Goal: Information Seeking & Learning: Compare options

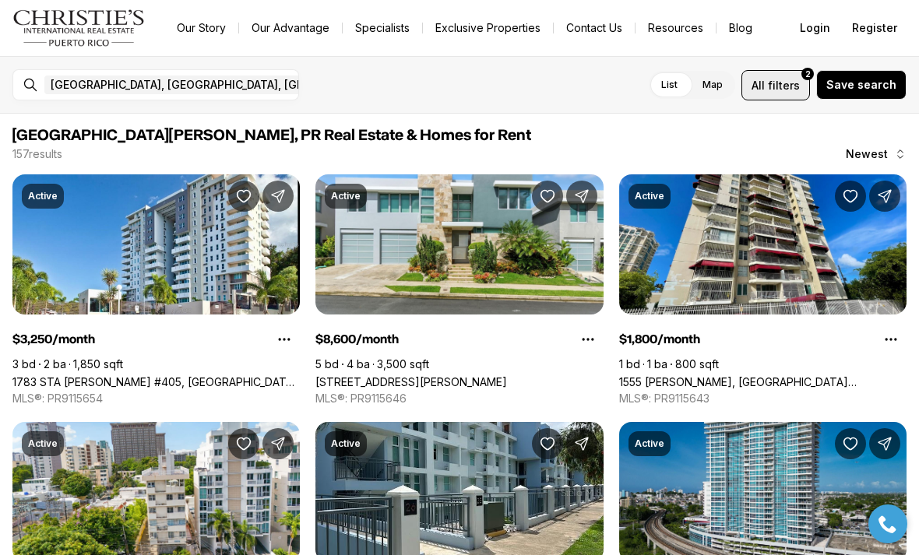
click at [793, 73] on button "All filters 2" at bounding box center [775, 85] width 69 height 30
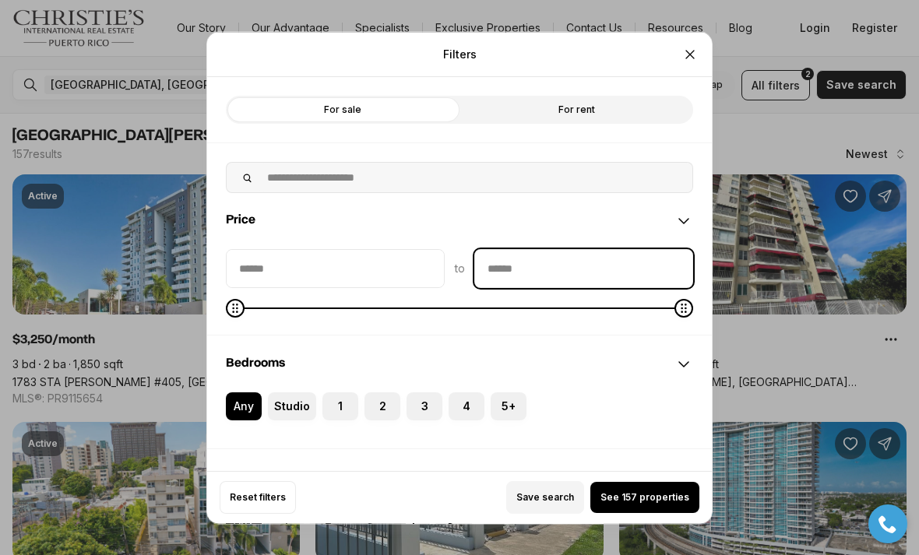
click at [558, 249] on input "priceMax" at bounding box center [583, 267] width 217 height 37
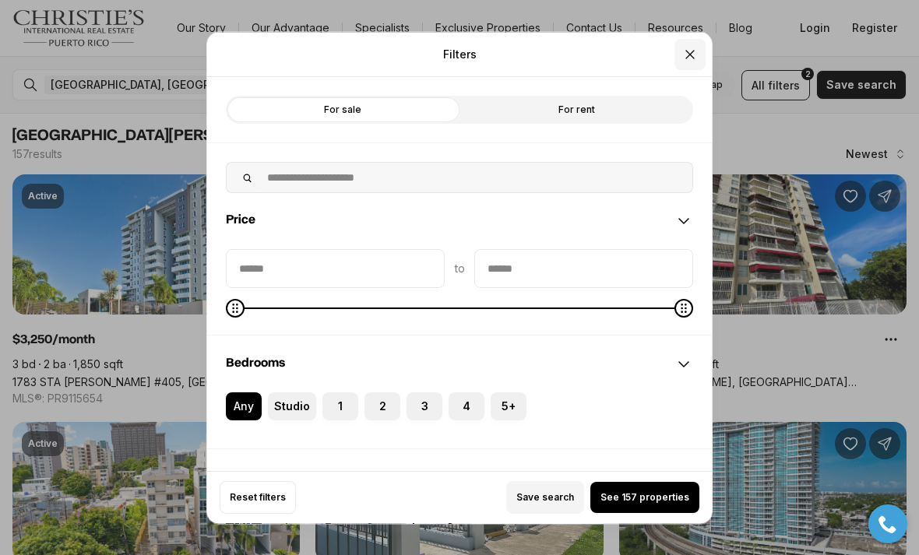
click at [684, 46] on icon "Close" at bounding box center [690, 54] width 16 height 16
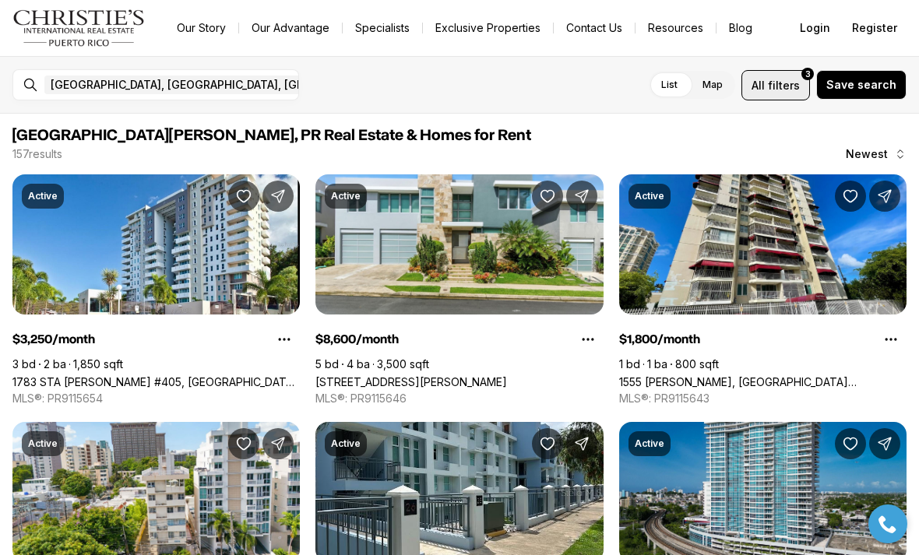
click at [783, 82] on span "filters" at bounding box center [784, 85] width 32 height 16
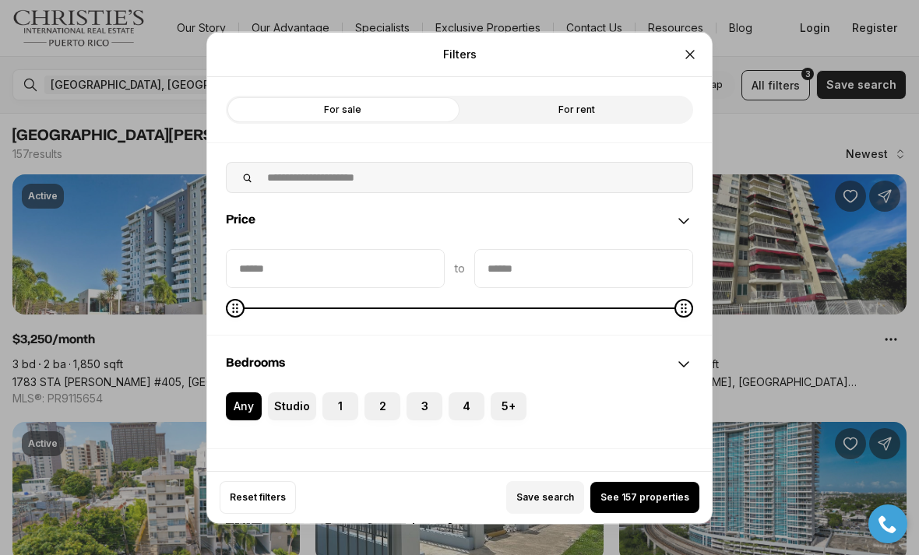
click at [748, 136] on div "Filters Refine your search with more filters For sale For rent Price to Bedroom…" at bounding box center [459, 277] width 919 height 555
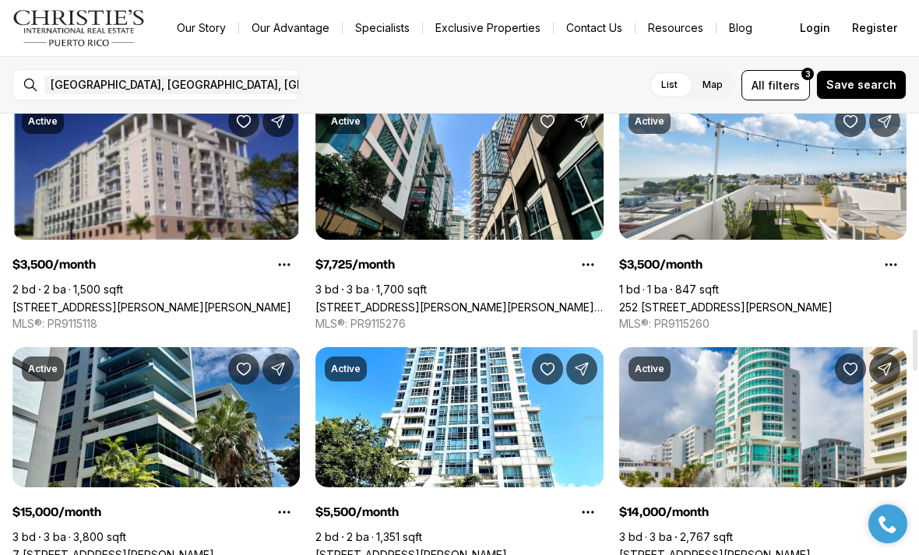
scroll to position [2303, 0]
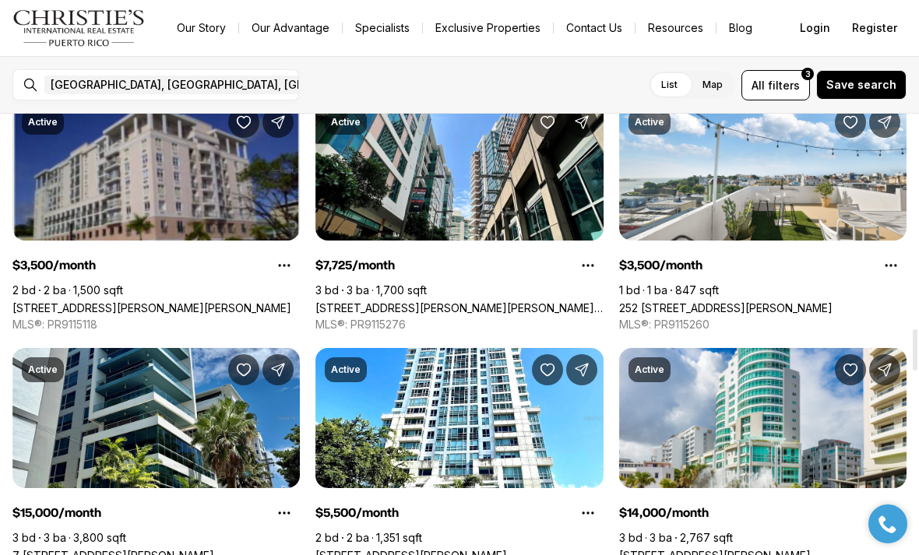
click at [83, 301] on link "[STREET_ADDRESS][PERSON_NAME][PERSON_NAME]" at bounding box center [151, 307] width 279 height 13
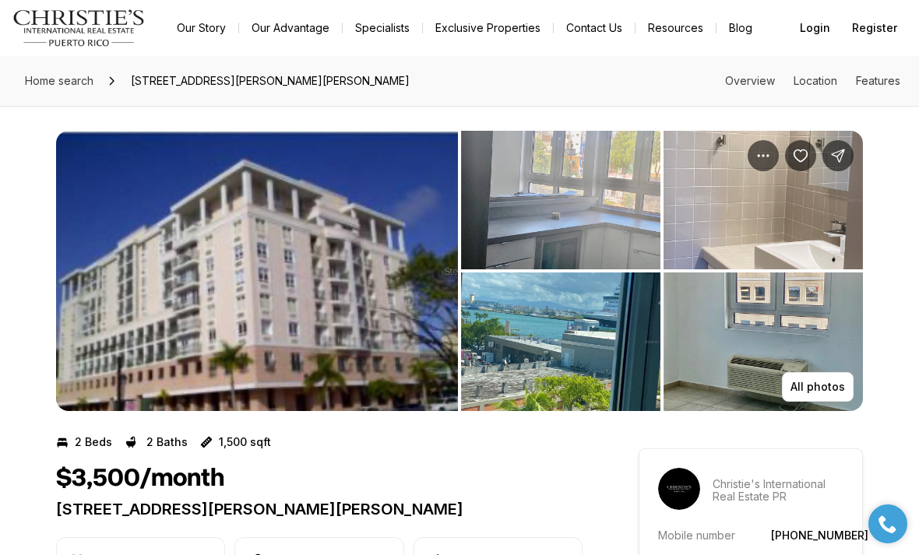
click at [117, 336] on img "View image gallery" at bounding box center [257, 271] width 402 height 280
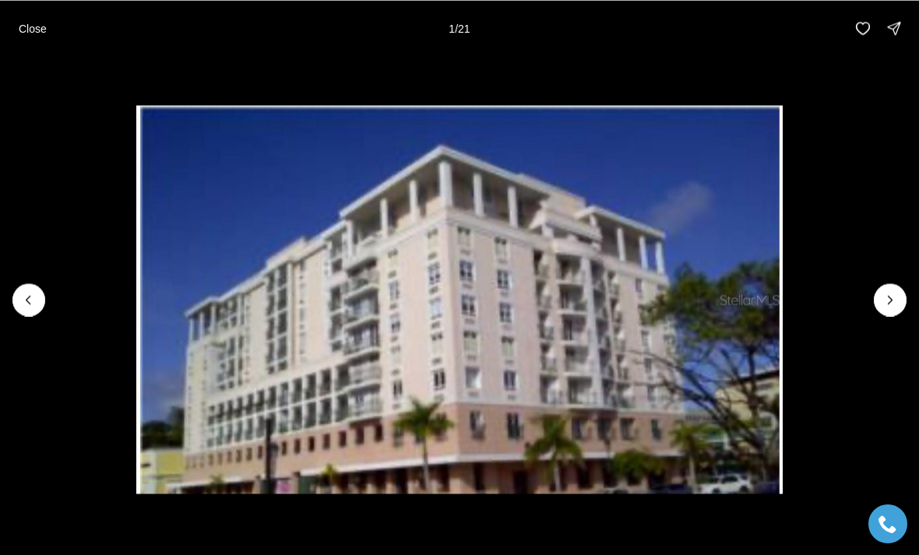
click at [24, 298] on div at bounding box center [28, 299] width 33 height 33
click at [19, 283] on li "1 of 21" at bounding box center [459, 299] width 919 height 487
click at [30, 292] on div at bounding box center [28, 299] width 33 height 33
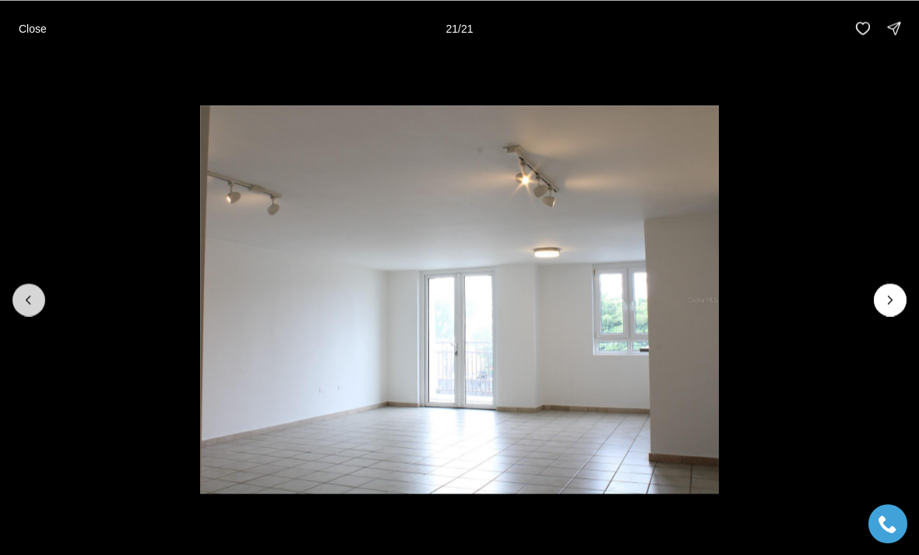
click at [23, 299] on icon "Previous slide" at bounding box center [29, 300] width 16 height 16
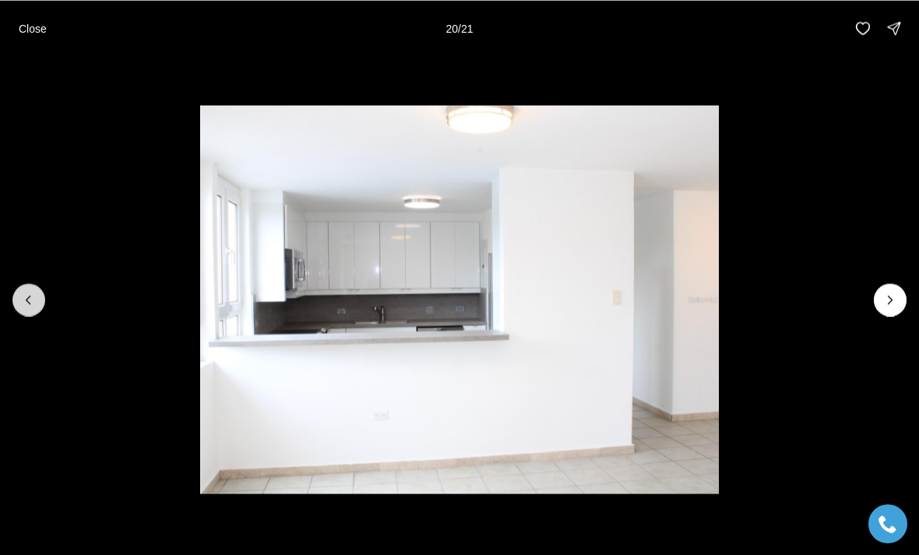
click at [30, 295] on icon "Previous slide" at bounding box center [29, 300] width 16 height 16
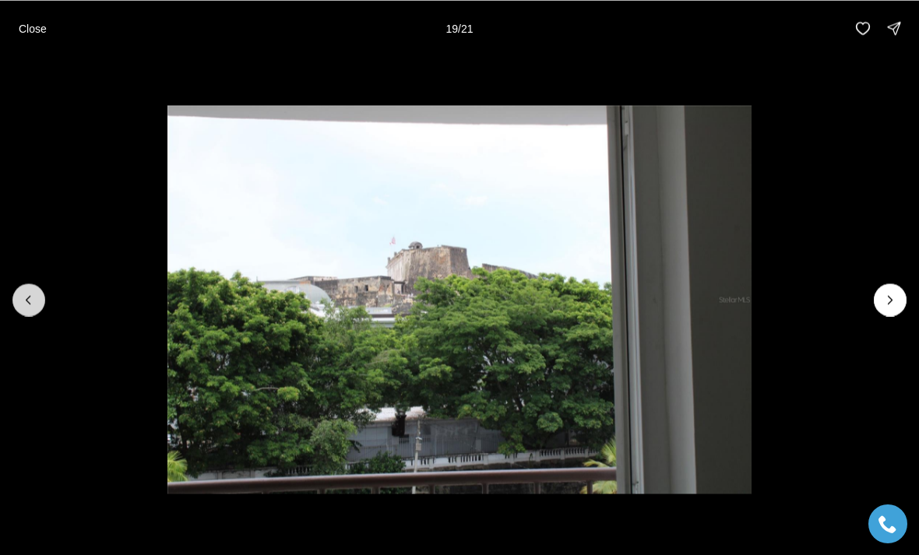
click at [27, 293] on icon "Previous slide" at bounding box center [29, 300] width 16 height 16
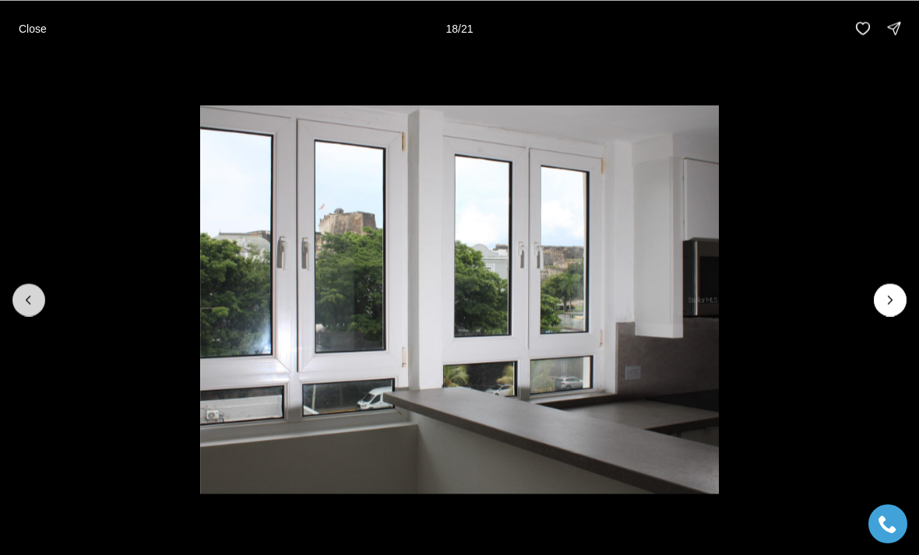
click at [25, 292] on icon "Previous slide" at bounding box center [29, 300] width 16 height 16
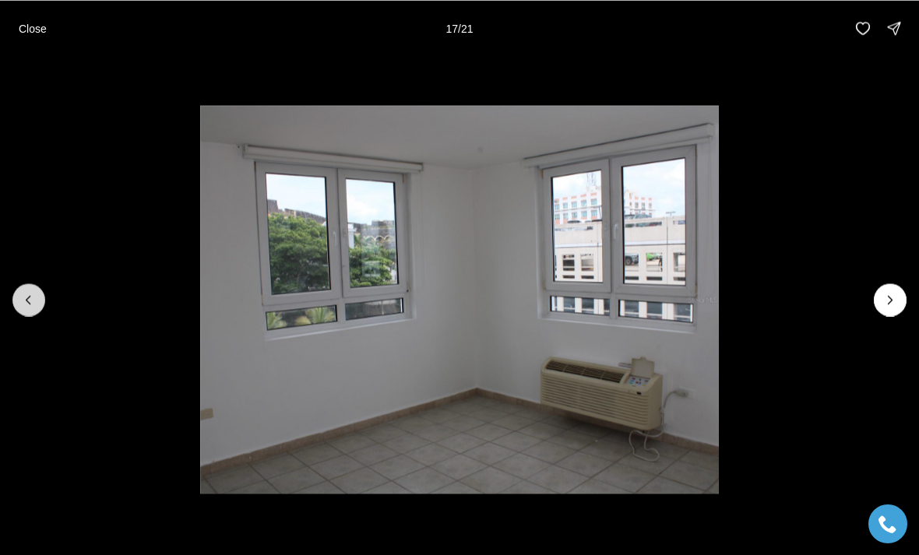
click at [27, 294] on icon "Previous slide" at bounding box center [29, 300] width 16 height 16
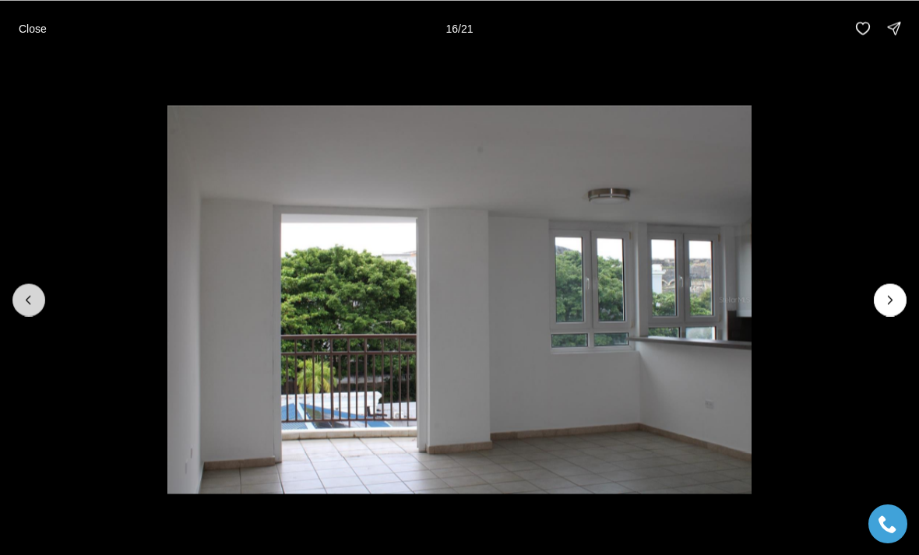
click at [31, 302] on icon "Previous slide" at bounding box center [29, 300] width 16 height 16
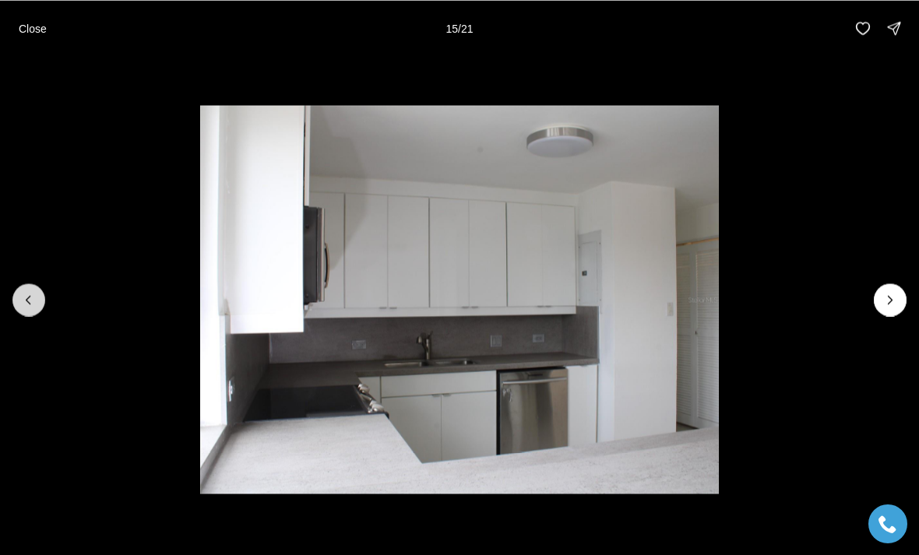
click at [30, 304] on icon "Previous slide" at bounding box center [29, 300] width 16 height 16
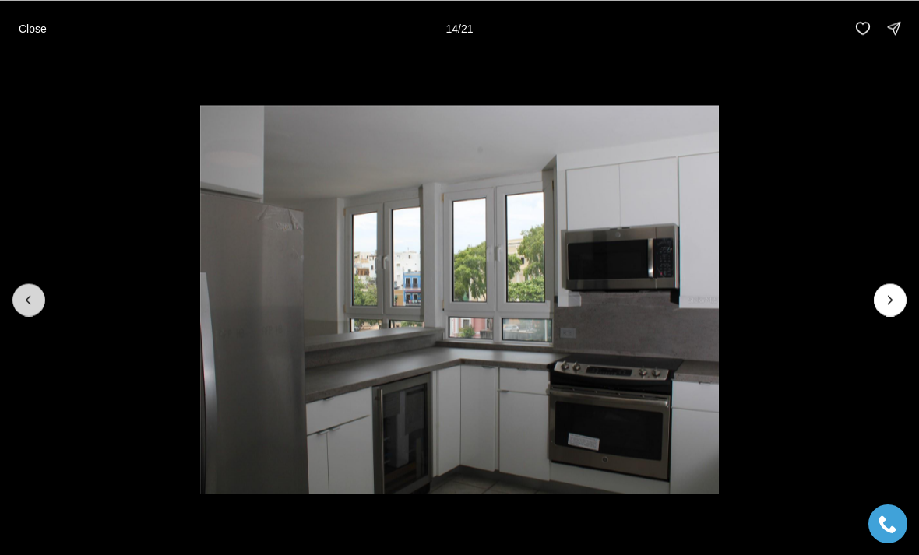
click at [30, 304] on icon "Previous slide" at bounding box center [29, 300] width 16 height 16
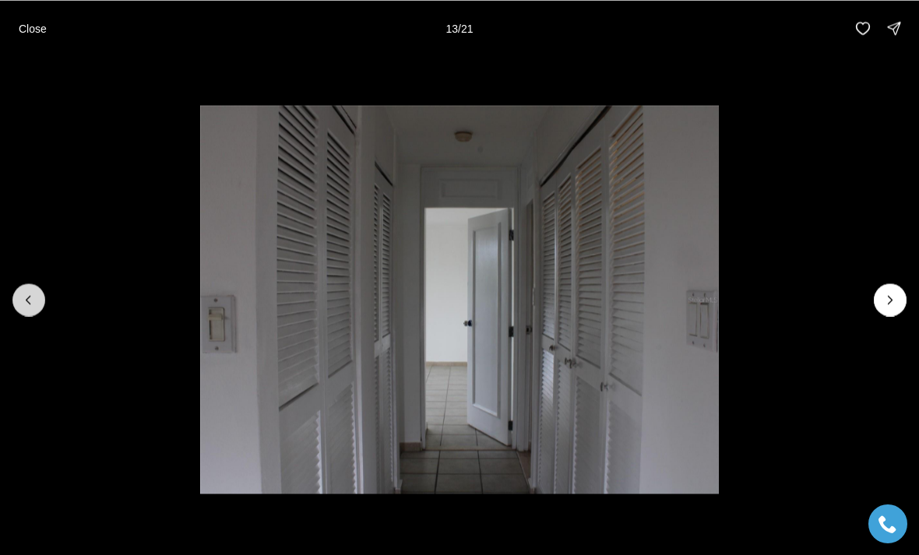
click at [26, 307] on icon "Previous slide" at bounding box center [29, 300] width 16 height 16
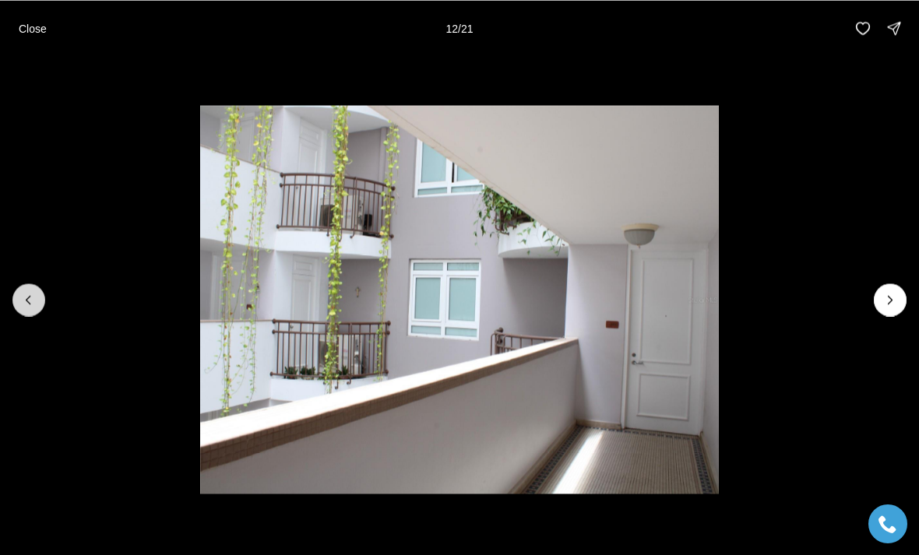
click at [30, 306] on icon "Previous slide" at bounding box center [29, 300] width 16 height 16
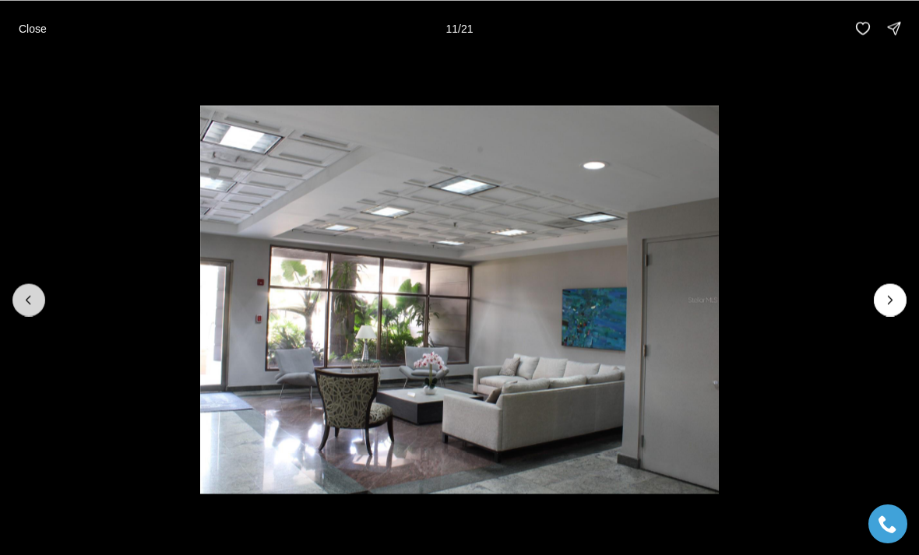
click at [29, 304] on icon "Previous slide" at bounding box center [29, 300] width 16 height 16
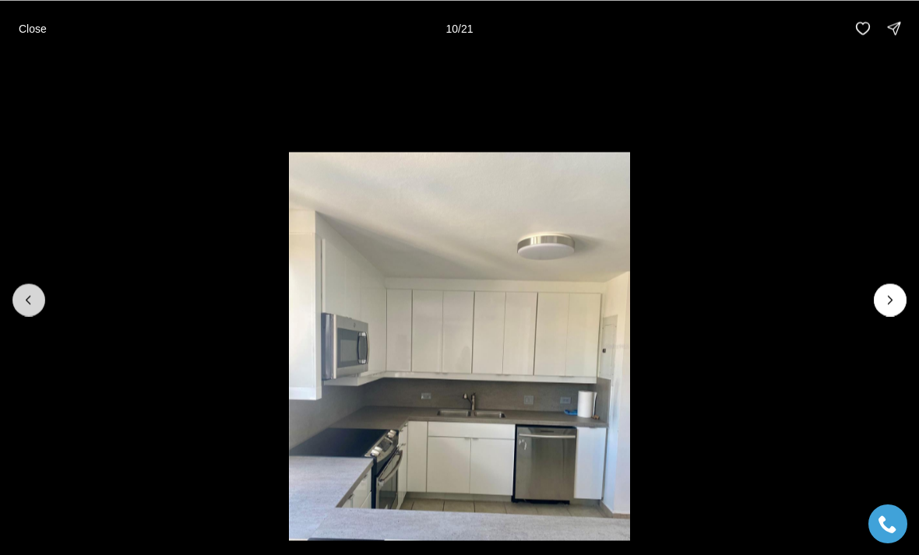
click at [26, 307] on icon "Previous slide" at bounding box center [29, 300] width 16 height 16
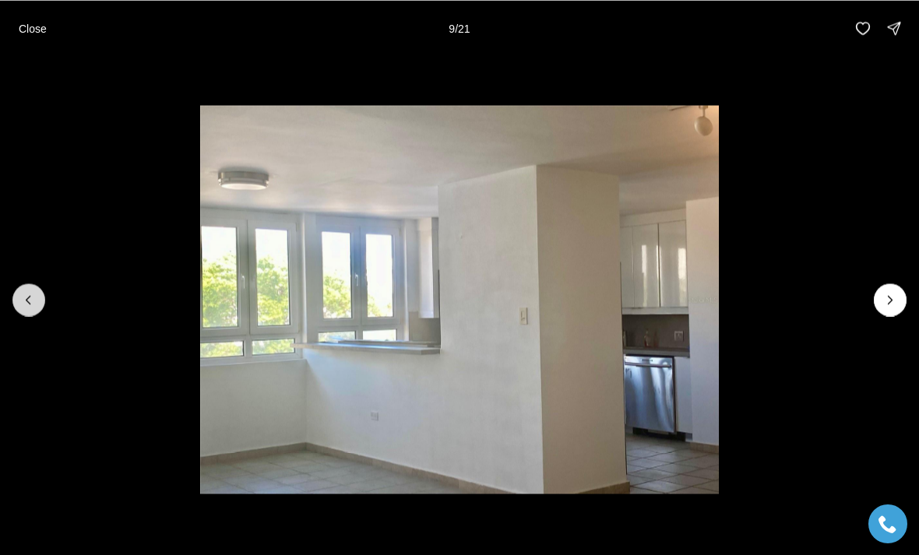
click at [21, 305] on icon "Previous slide" at bounding box center [29, 300] width 16 height 16
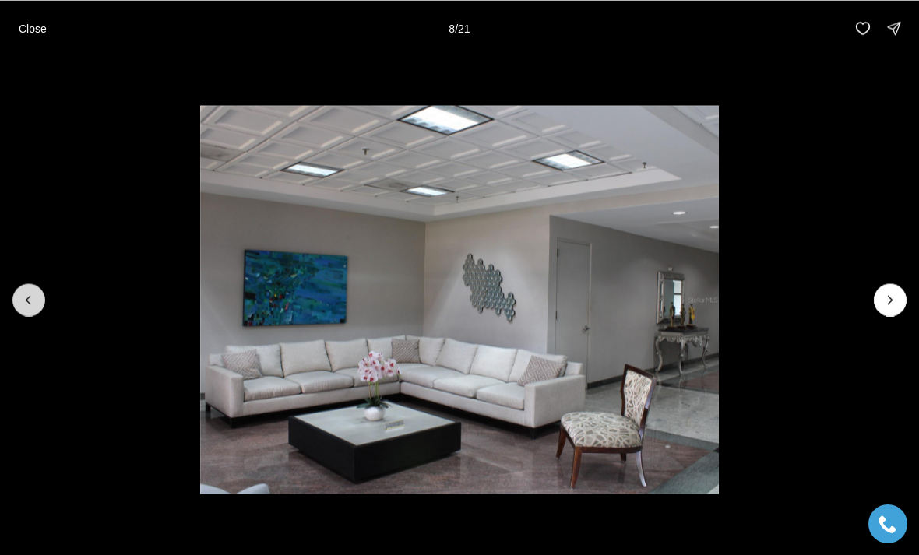
click at [23, 305] on icon "Previous slide" at bounding box center [29, 300] width 16 height 16
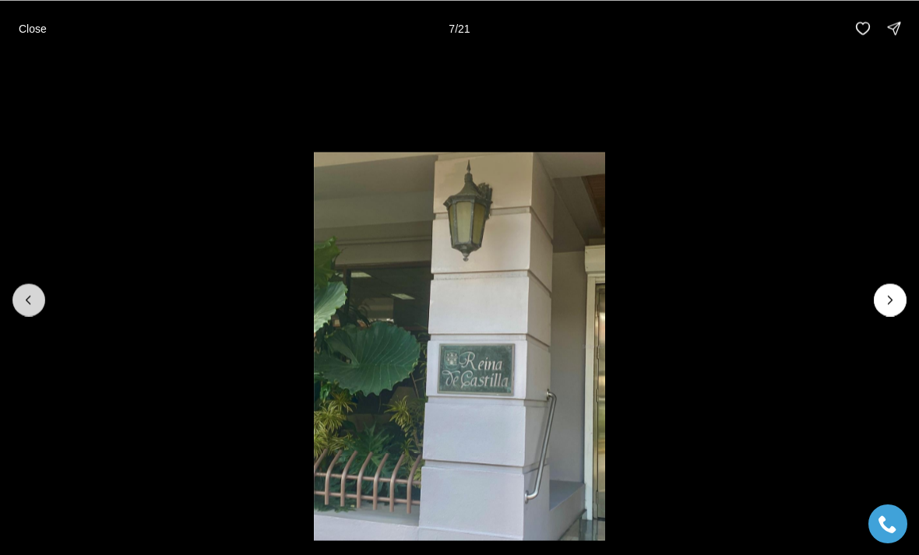
click at [34, 301] on icon "Previous slide" at bounding box center [29, 300] width 16 height 16
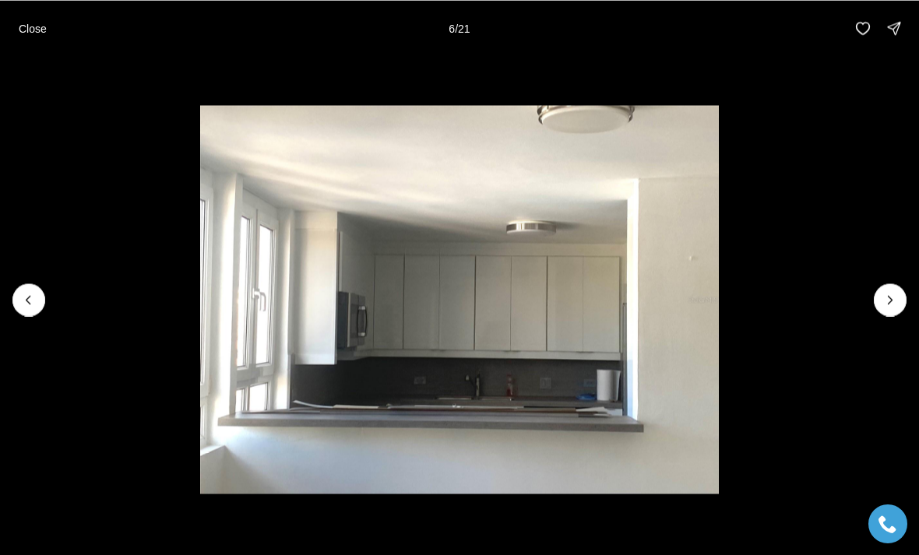
click at [200, 320] on img "6 of 21" at bounding box center [459, 299] width 518 height 389
click at [33, 299] on icon "Previous slide" at bounding box center [29, 300] width 16 height 16
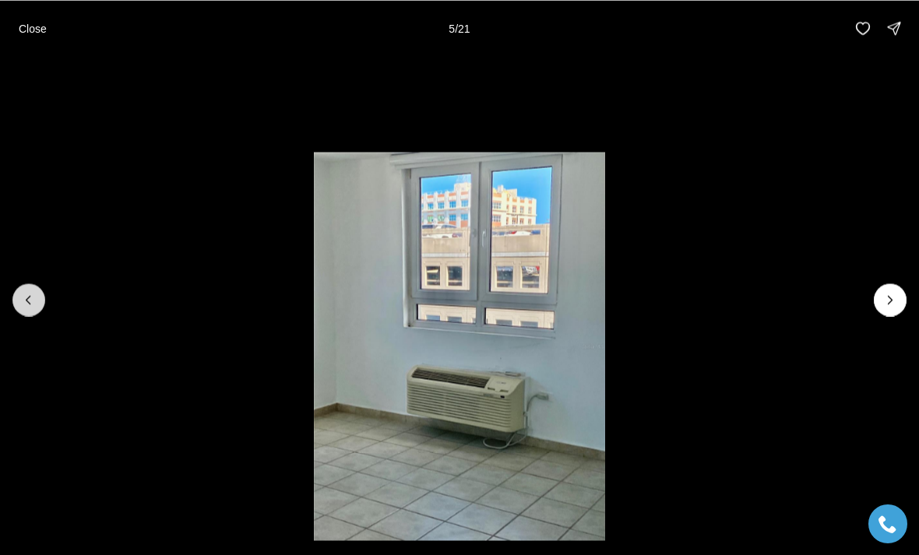
click at [27, 300] on icon "Previous slide" at bounding box center [28, 300] width 4 height 8
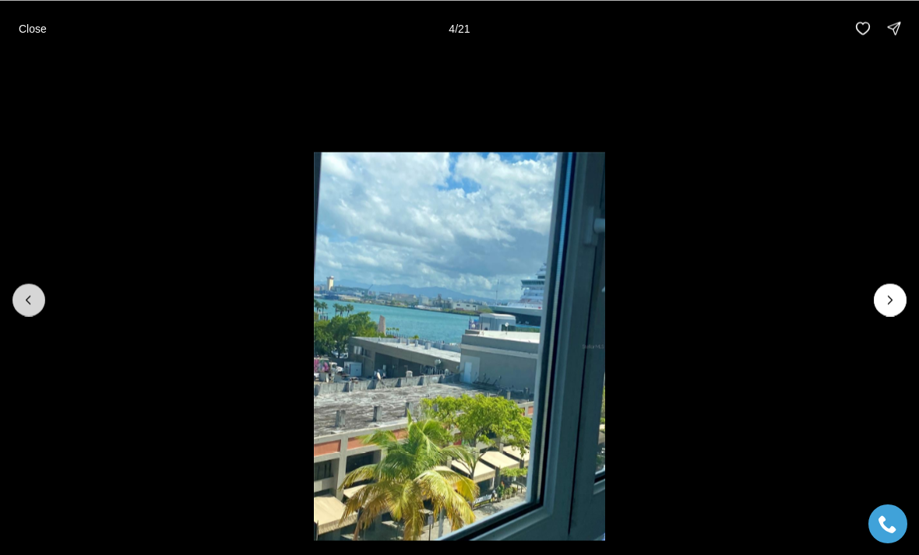
click at [26, 297] on icon "Previous slide" at bounding box center [29, 300] width 16 height 16
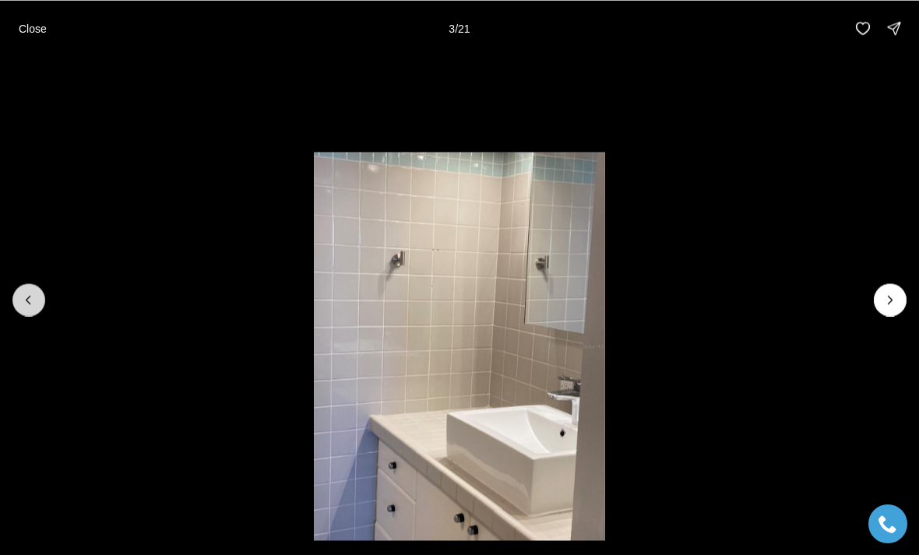
click at [25, 299] on icon "Previous slide" at bounding box center [29, 300] width 16 height 16
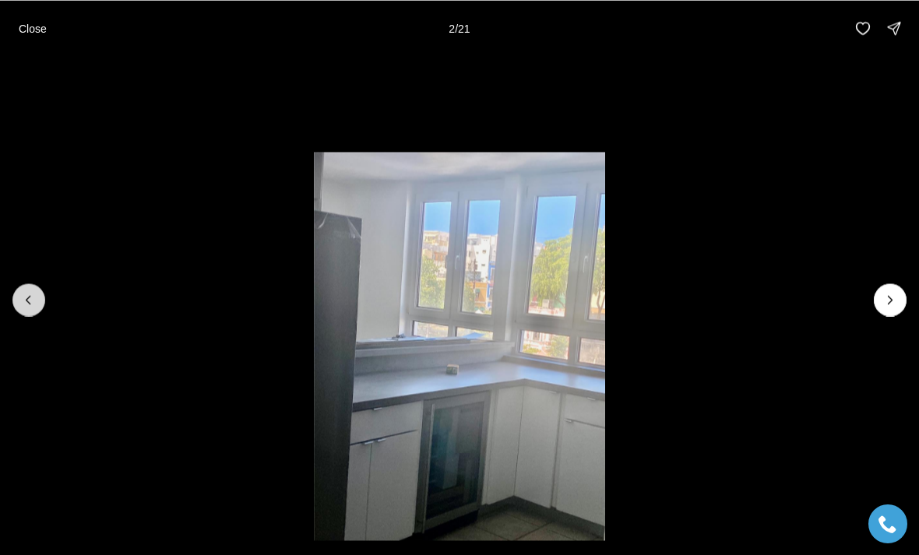
click at [26, 296] on icon "Previous slide" at bounding box center [29, 300] width 16 height 16
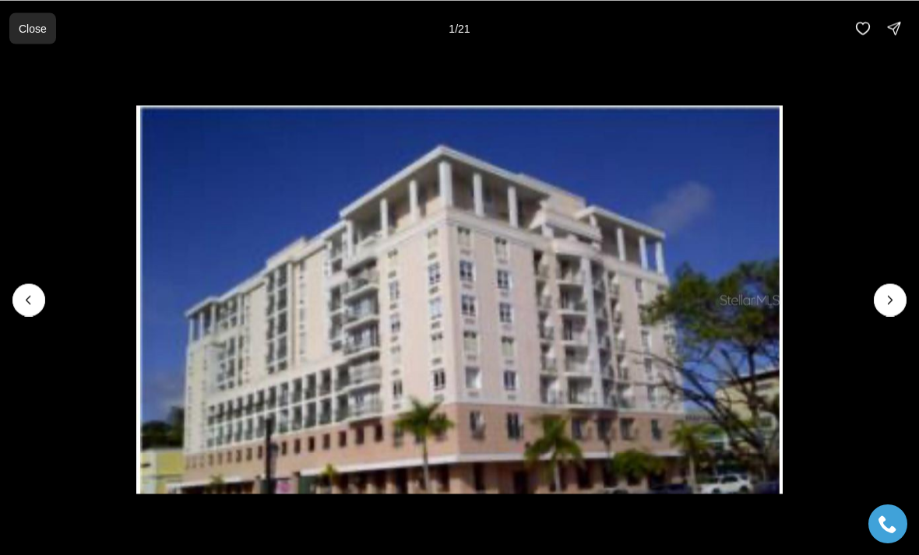
click at [16, 41] on button "Close" at bounding box center [32, 27] width 47 height 31
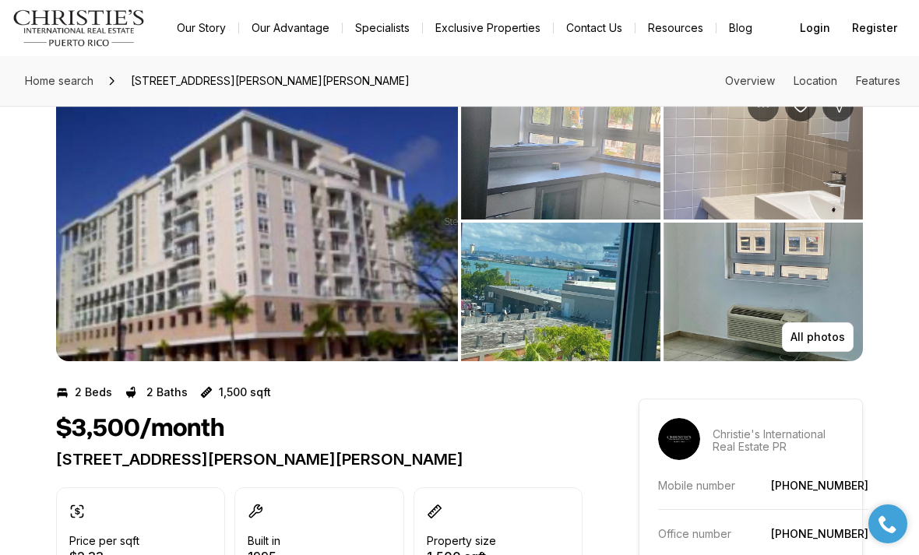
scroll to position [27, 0]
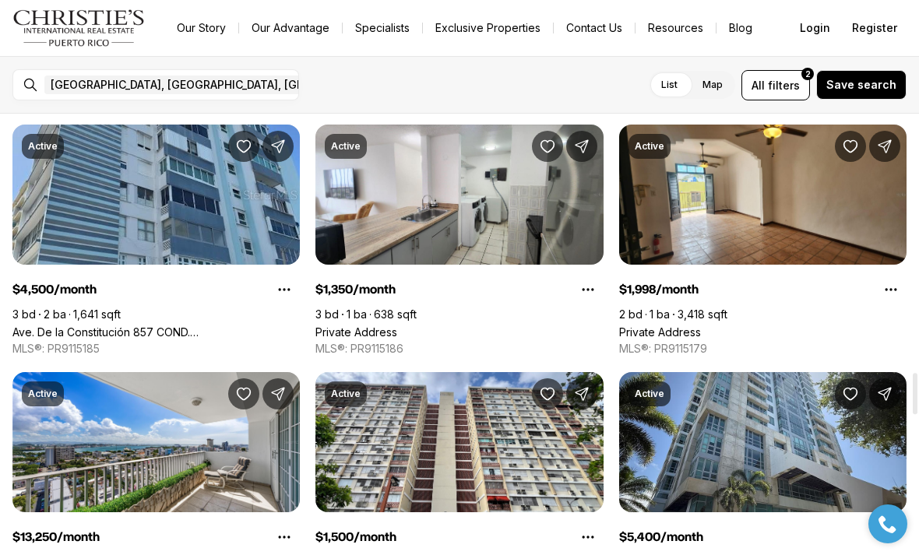
scroll to position [2774, 0]
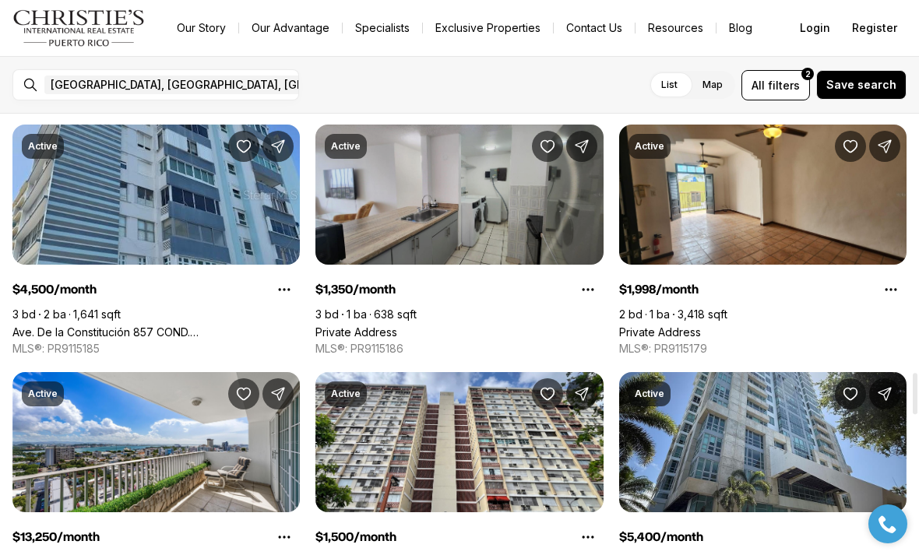
click at [356, 325] on link "Private Address" at bounding box center [356, 331] width 82 height 13
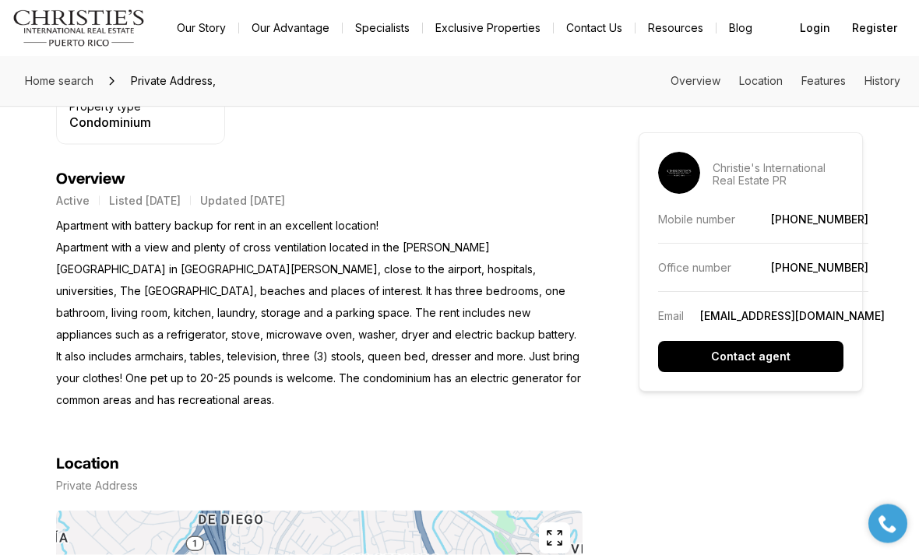
scroll to position [577, 0]
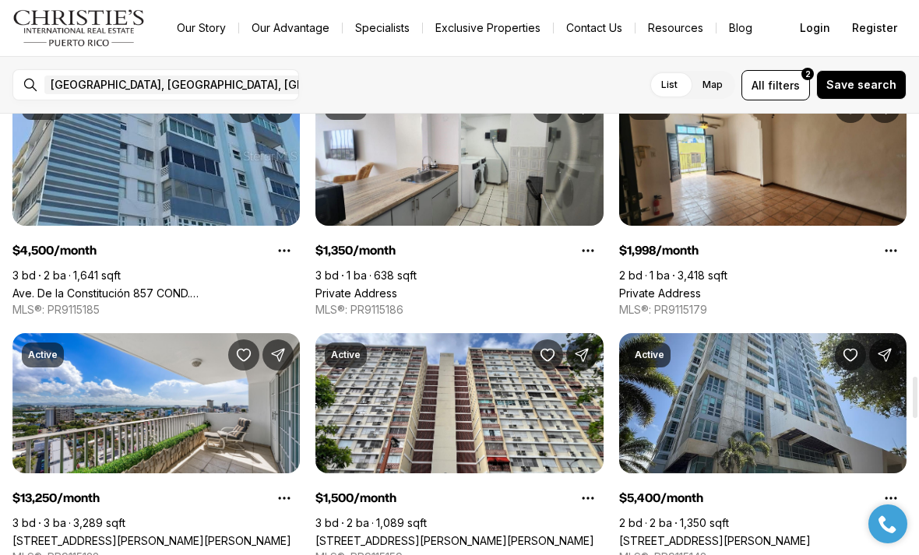
scroll to position [2813, 0]
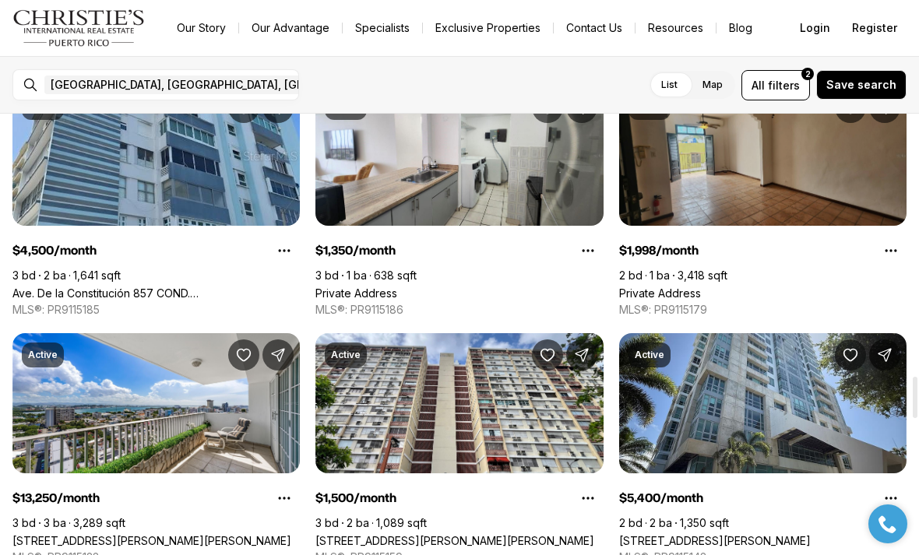
click at [695, 287] on link "Private Address" at bounding box center [660, 293] width 82 height 13
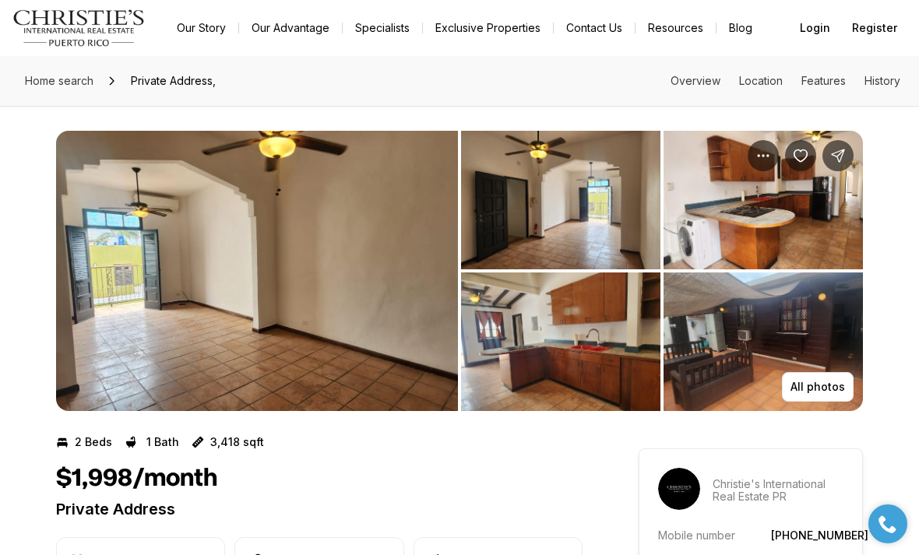
click at [357, 260] on img "View image gallery" at bounding box center [257, 271] width 402 height 280
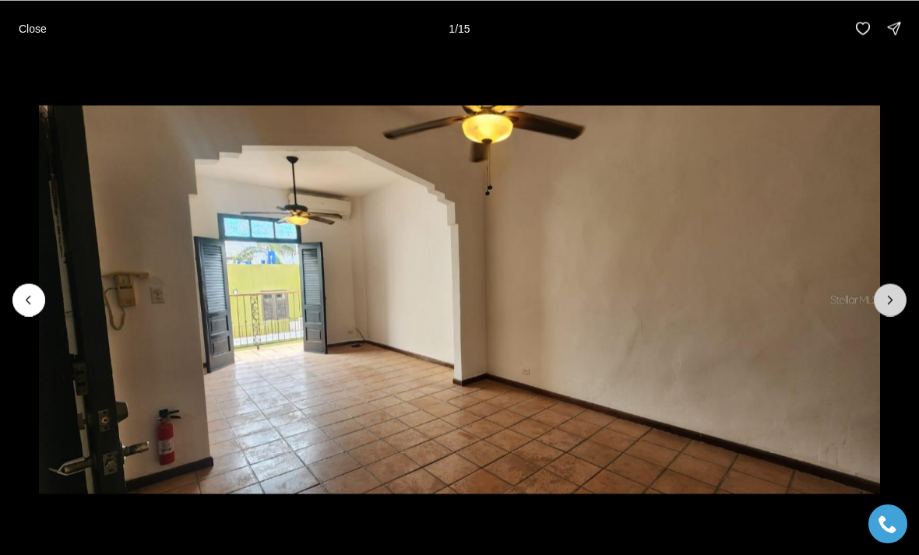
click at [895, 301] on icon "Next slide" at bounding box center [890, 300] width 16 height 16
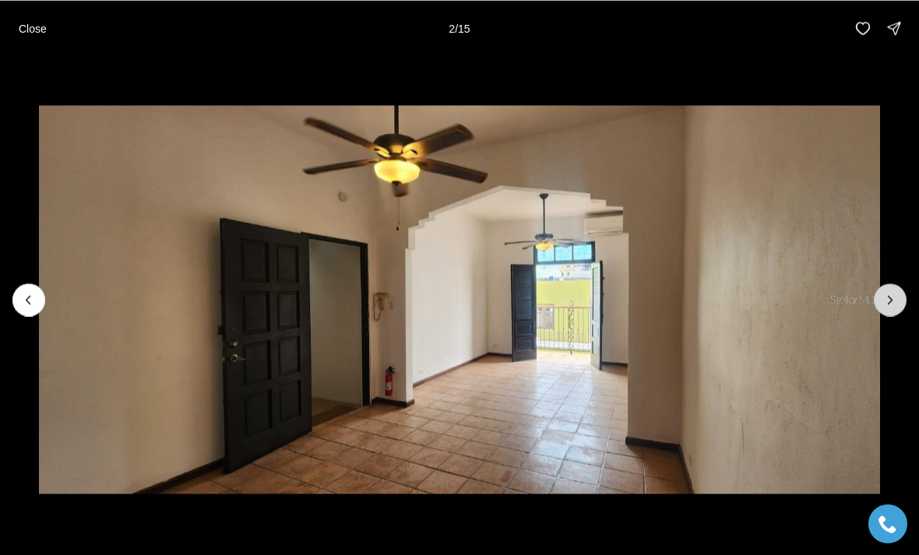
click at [885, 305] on icon "Next slide" at bounding box center [890, 300] width 16 height 16
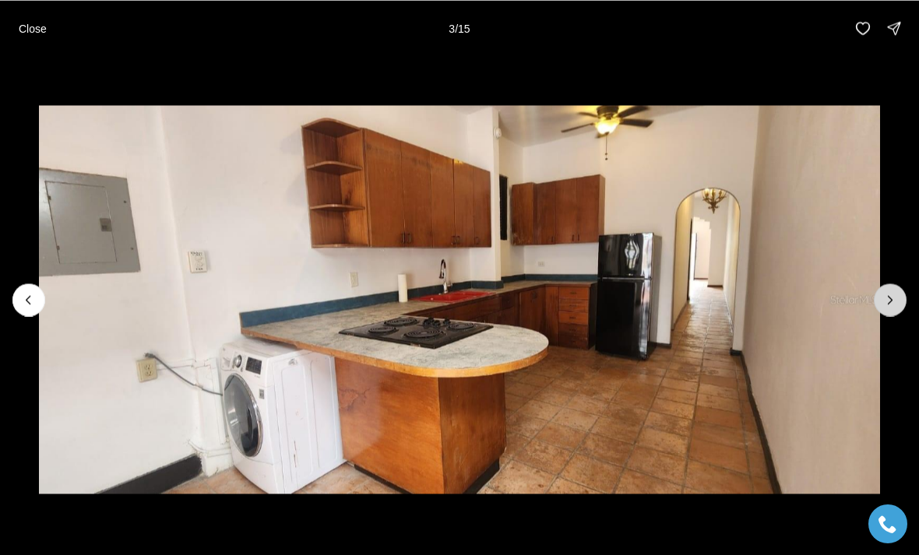
click at [888, 302] on icon "Next slide" at bounding box center [890, 300] width 16 height 16
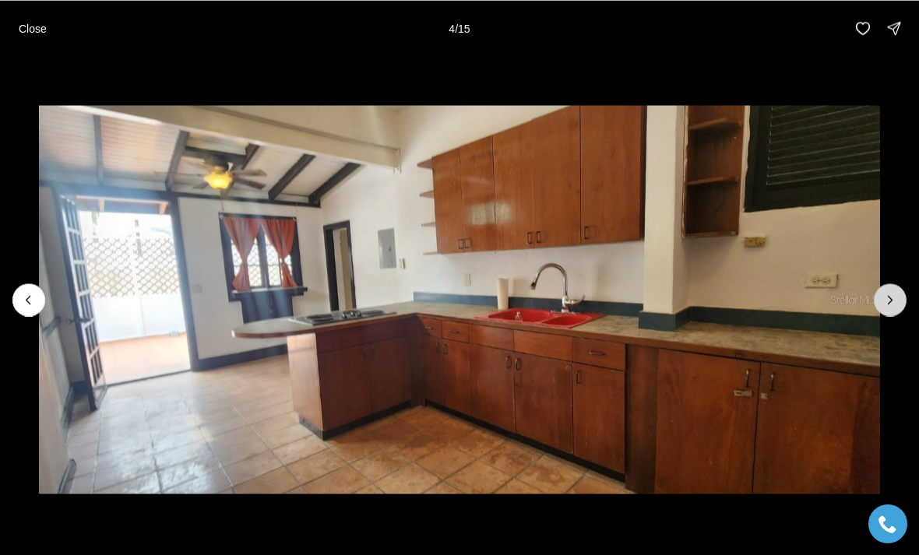
click at [894, 301] on icon "Next slide" at bounding box center [890, 300] width 16 height 16
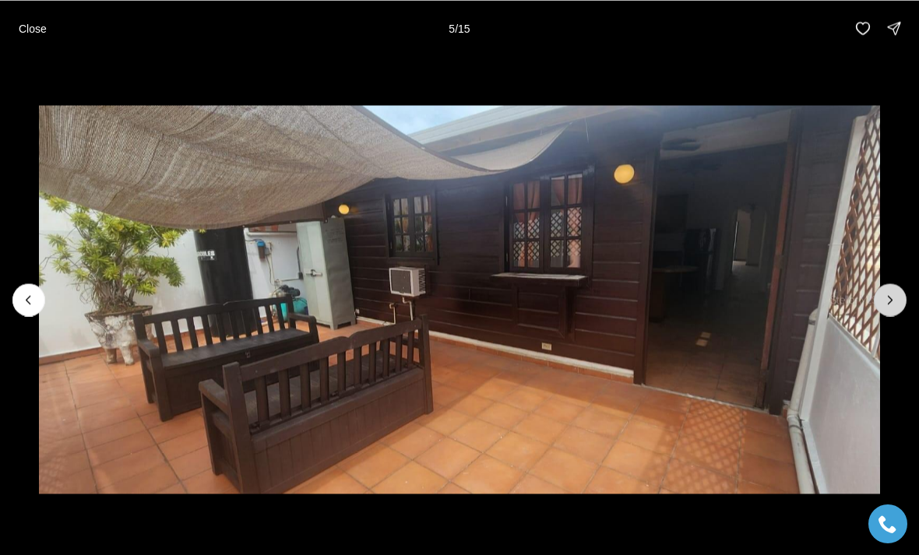
click at [891, 302] on icon "Next slide" at bounding box center [890, 300] width 16 height 16
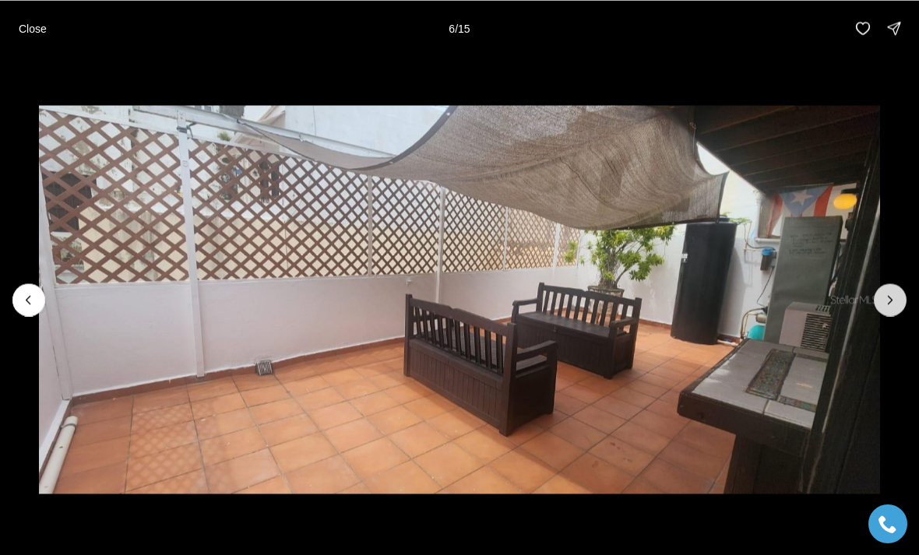
click at [895, 299] on icon "Next slide" at bounding box center [890, 300] width 16 height 16
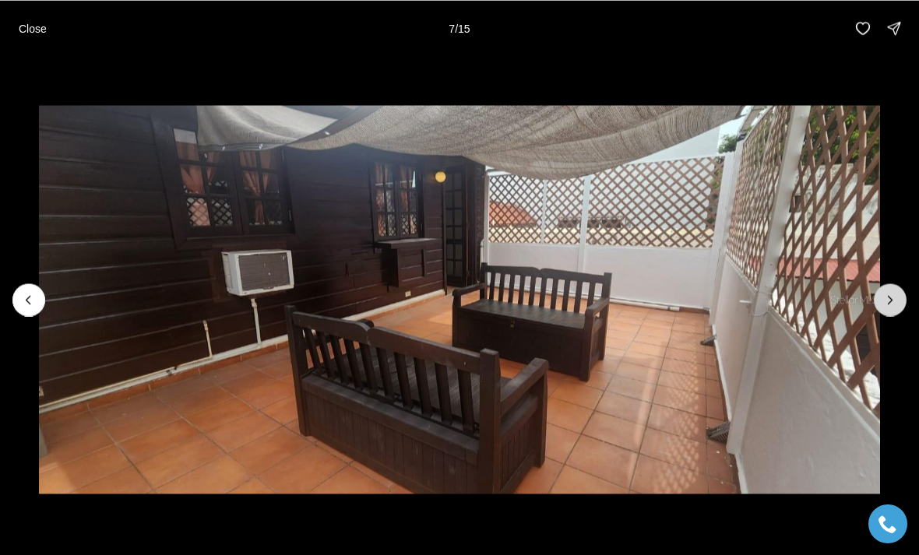
click at [890, 304] on icon "Next slide" at bounding box center [890, 300] width 16 height 16
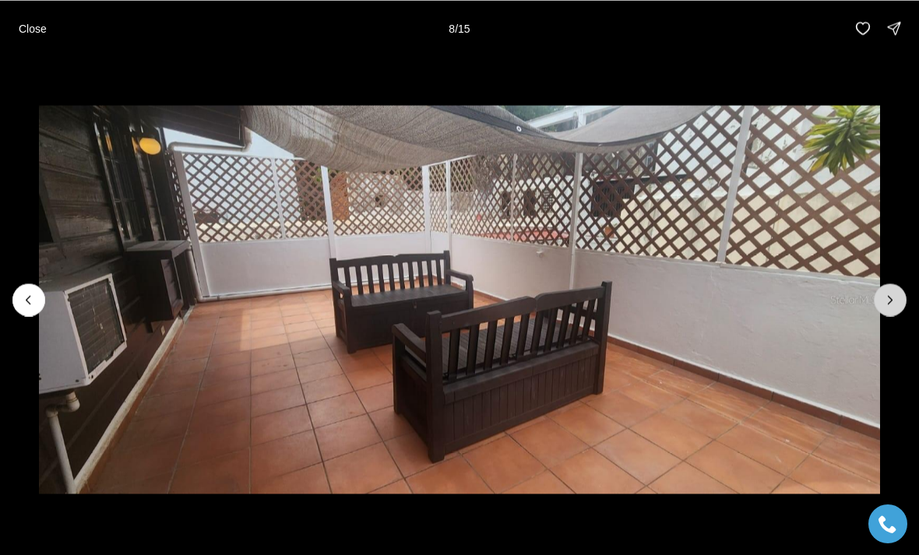
click at [896, 302] on icon "Next slide" at bounding box center [890, 300] width 16 height 16
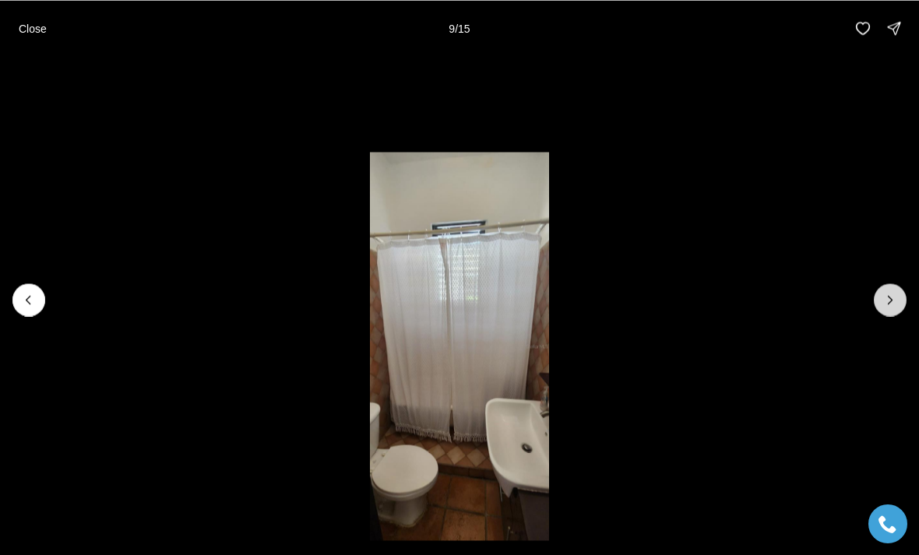
click at [892, 305] on icon "Next slide" at bounding box center [890, 300] width 16 height 16
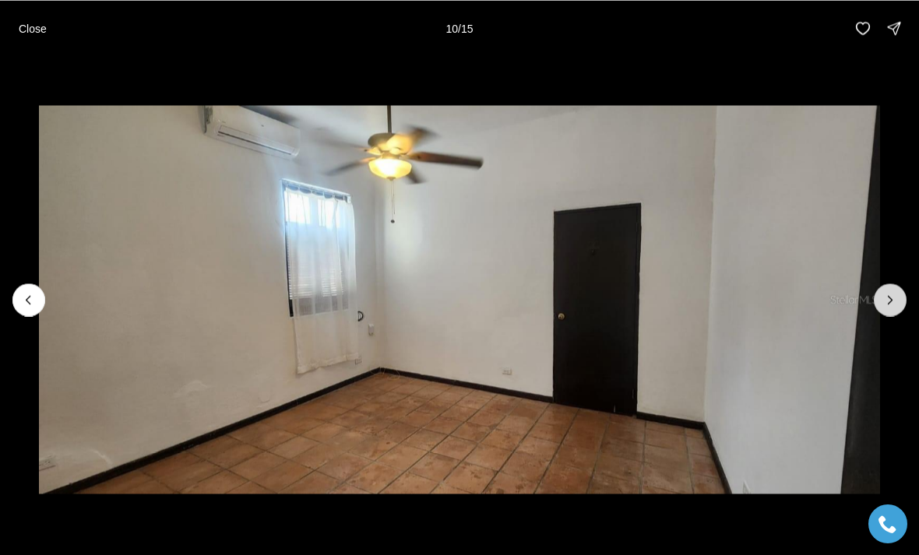
click at [894, 307] on icon "Next slide" at bounding box center [890, 300] width 16 height 16
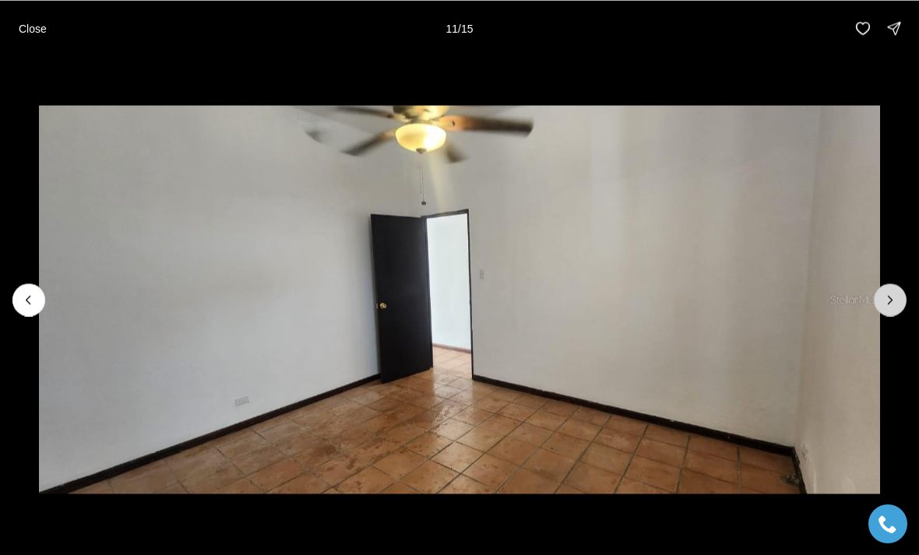
click at [896, 304] on icon "Next slide" at bounding box center [890, 300] width 16 height 16
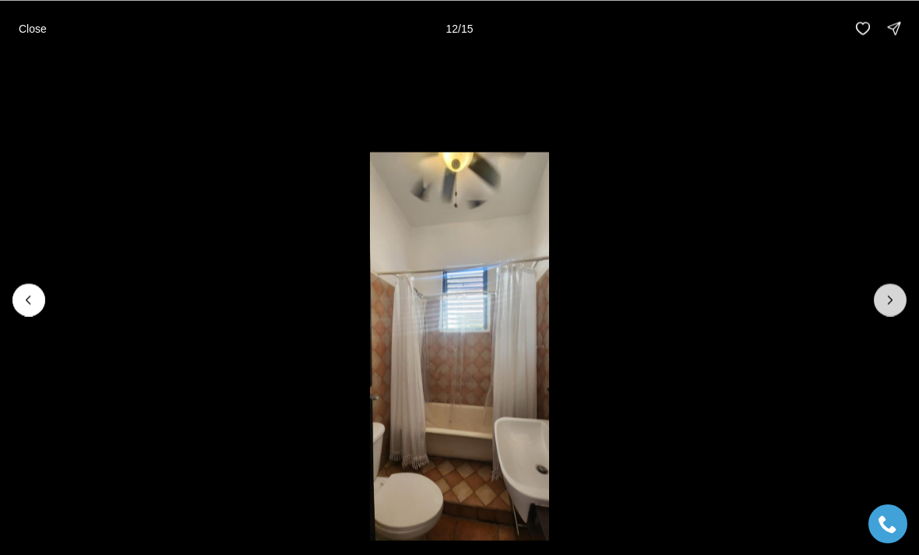
click at [896, 306] on icon "Next slide" at bounding box center [890, 300] width 16 height 16
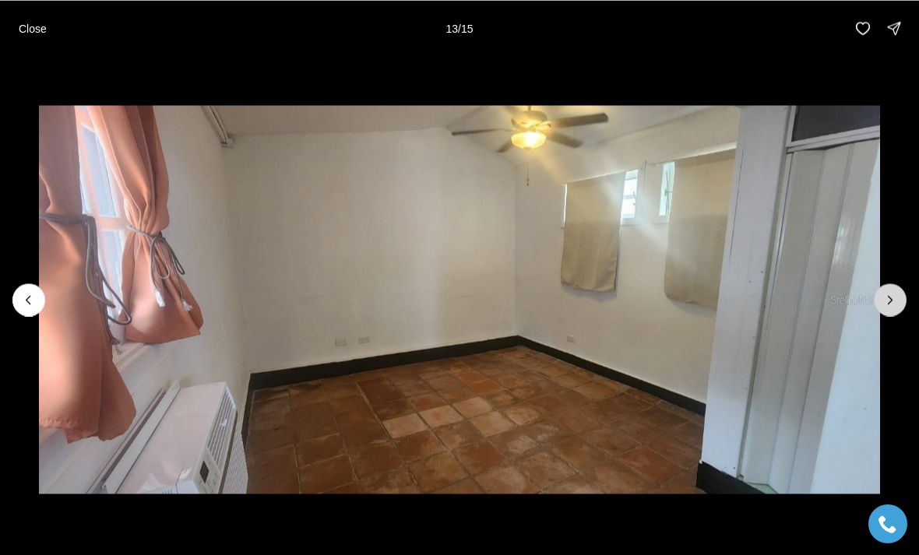
click at [896, 300] on icon "Next slide" at bounding box center [890, 300] width 16 height 16
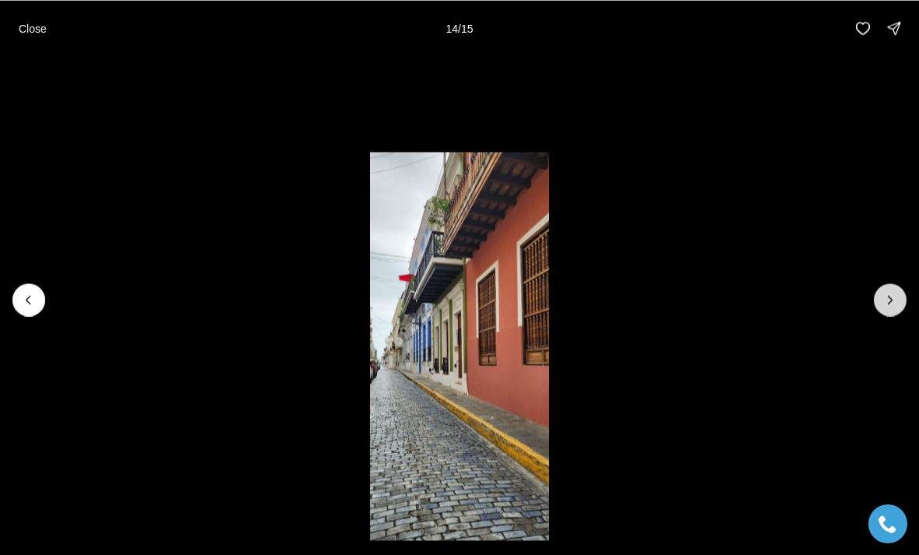
click at [896, 298] on icon "Next slide" at bounding box center [890, 300] width 16 height 16
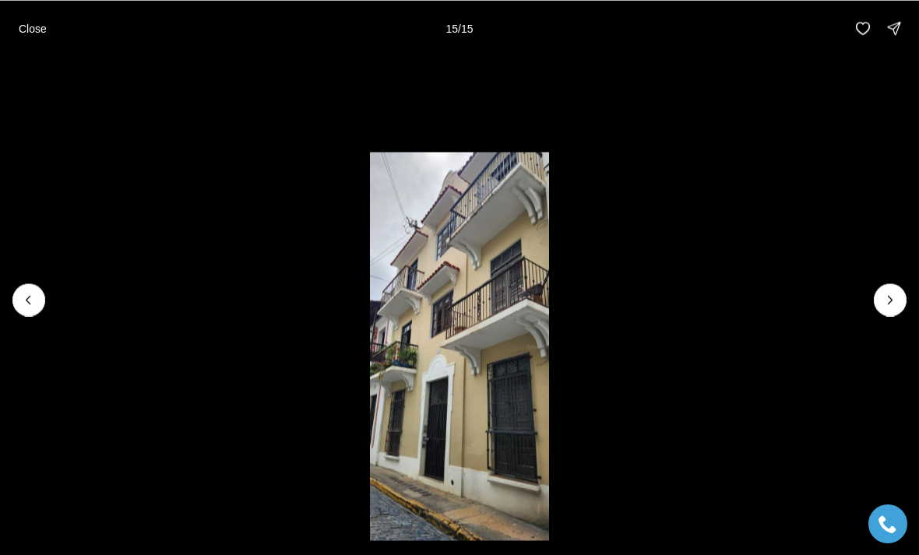
click at [895, 302] on div at bounding box center [890, 299] width 33 height 33
click at [901, 302] on div at bounding box center [890, 299] width 33 height 33
click at [896, 304] on div at bounding box center [890, 299] width 33 height 33
click at [895, 302] on div at bounding box center [890, 299] width 33 height 33
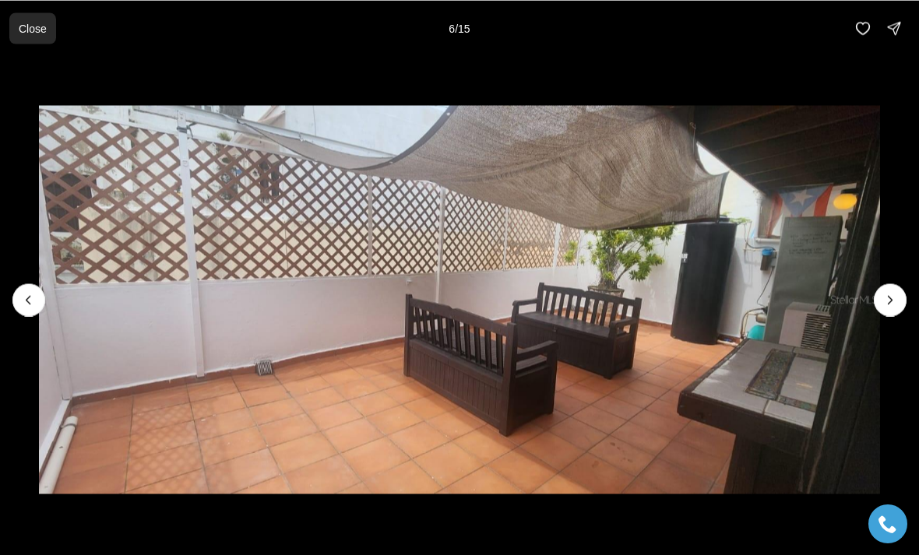
click at [42, 36] on button "Close" at bounding box center [32, 27] width 47 height 31
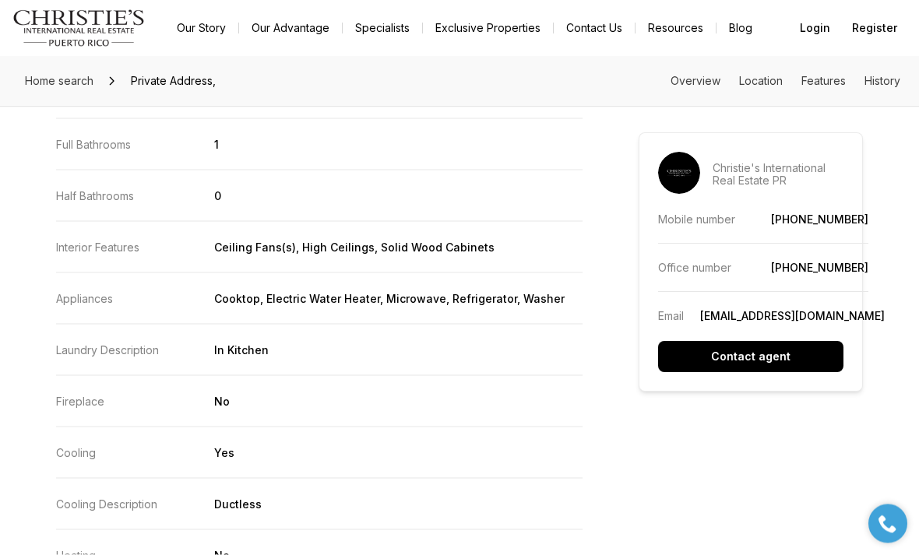
scroll to position [1582, 0]
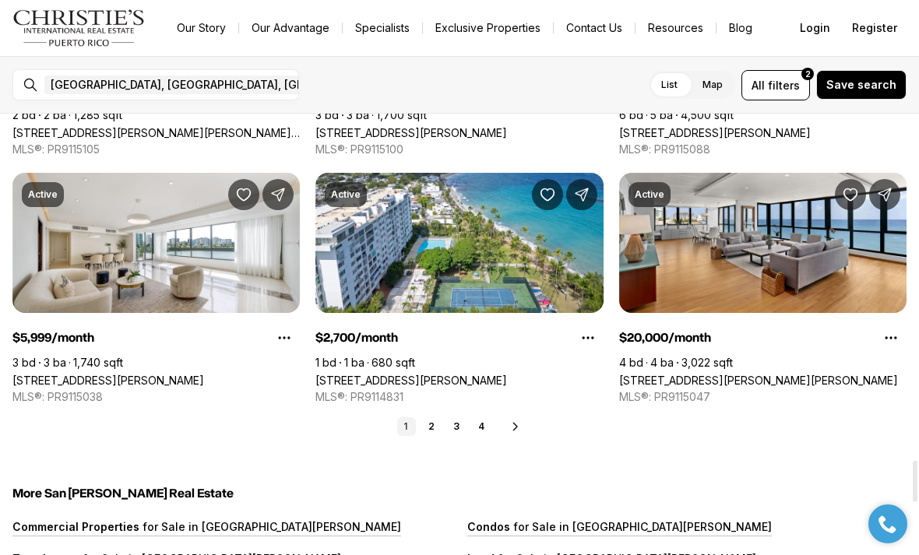
scroll to position [3728, 0]
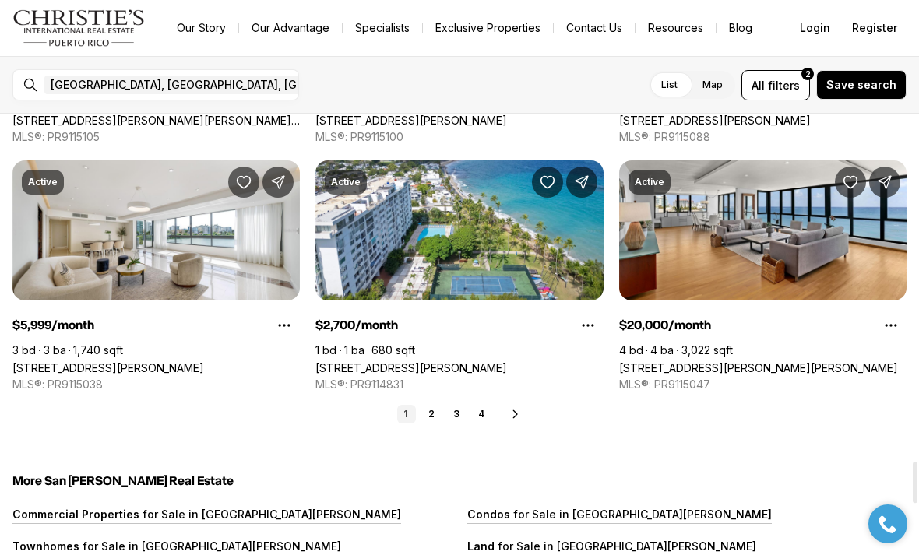
click at [521, 415] on icon at bounding box center [515, 414] width 12 height 12
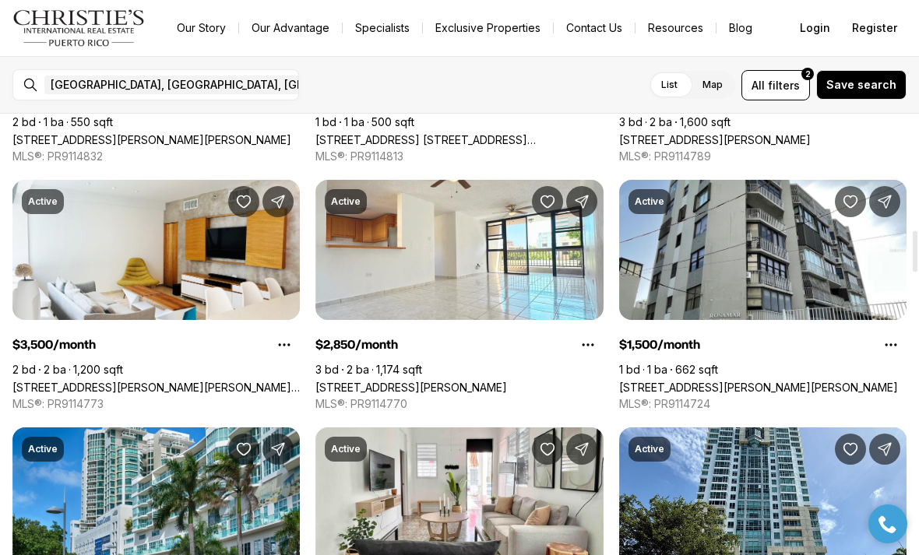
scroll to position [1243, 0]
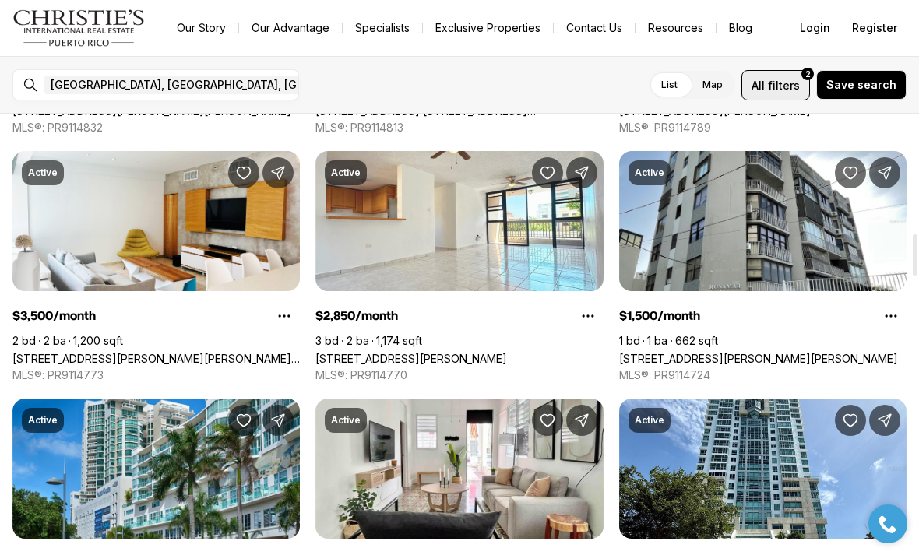
click at [800, 83] on span "filters" at bounding box center [784, 85] width 32 height 16
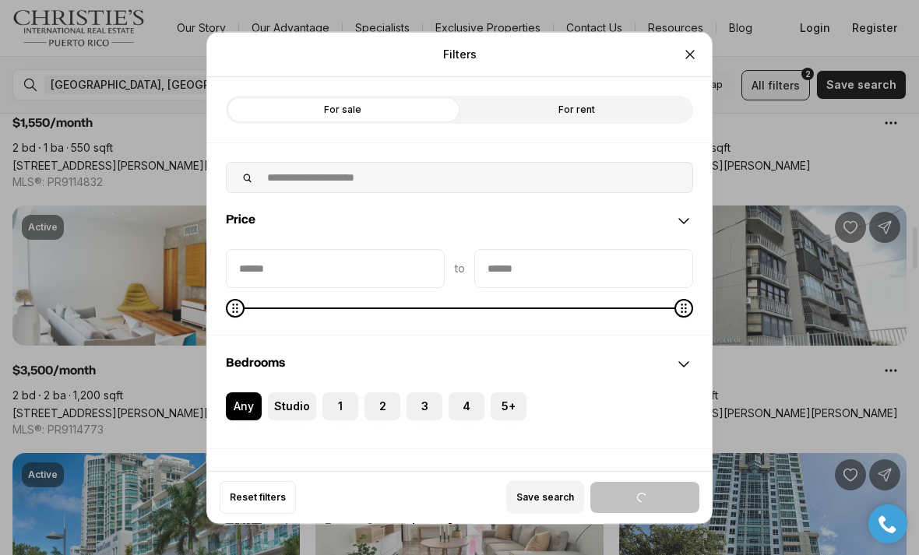
scroll to position [1203, 0]
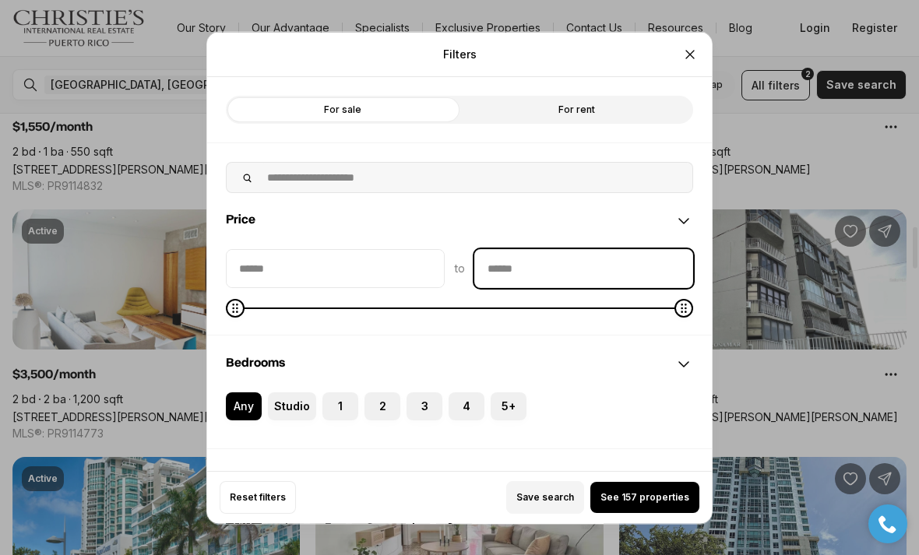
click at [616, 249] on input "priceMax" at bounding box center [583, 267] width 217 height 37
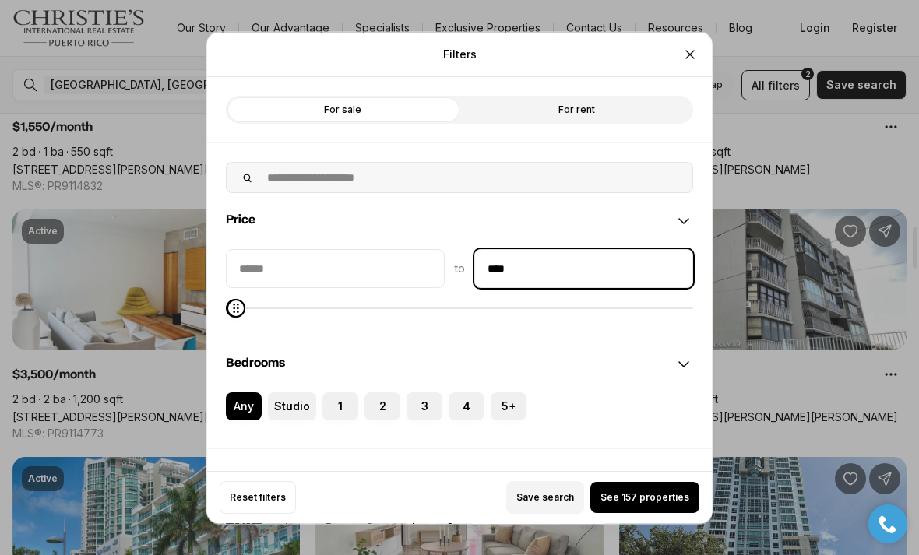
type input "******"
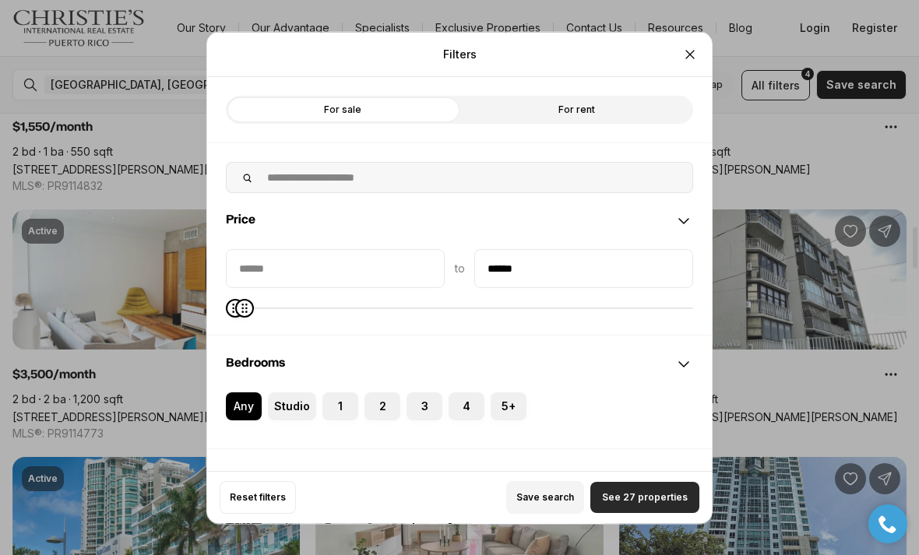
click at [663, 504] on span "See 27 properties" at bounding box center [645, 497] width 86 height 12
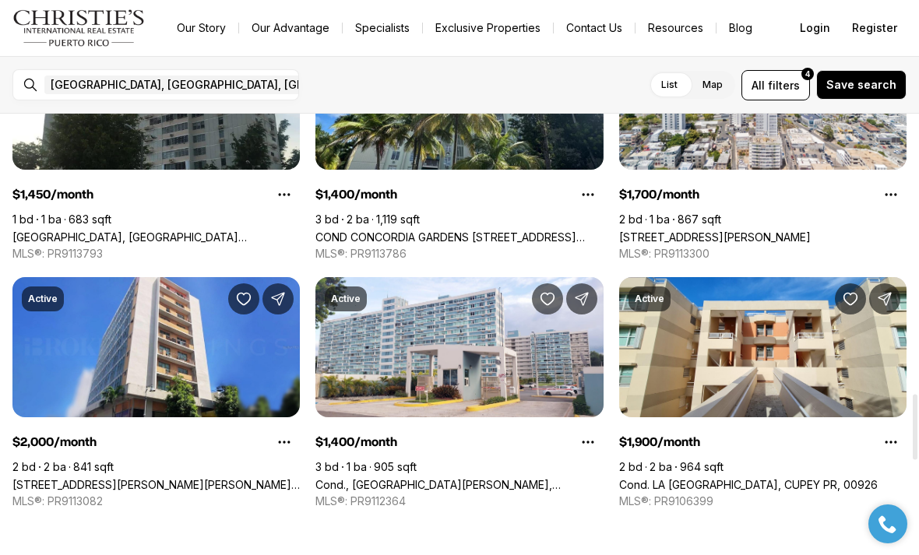
scroll to position [1878, 0]
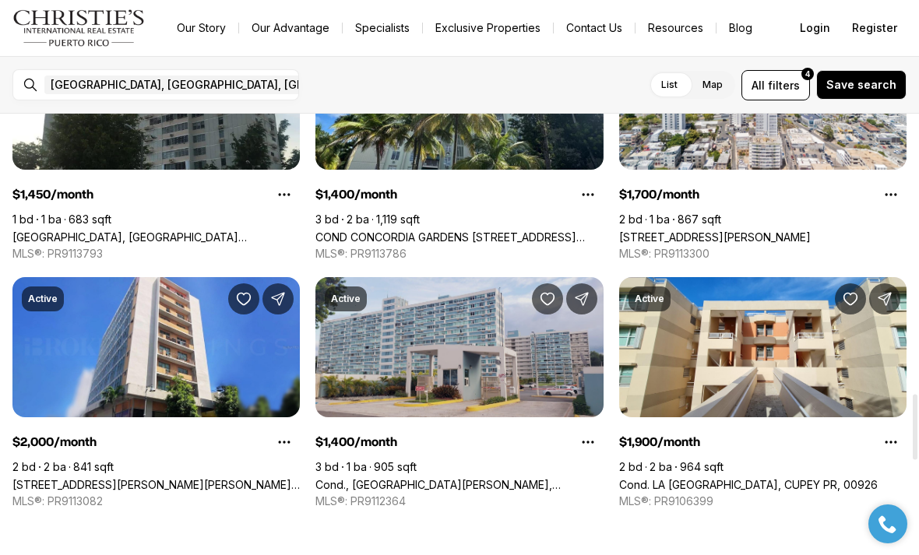
click at [483, 478] on link "Cond., [GEOGRAPHIC_DATA][PERSON_NAME], [STREET_ADDRESS][PERSON_NAME]" at bounding box center [458, 484] width 287 height 13
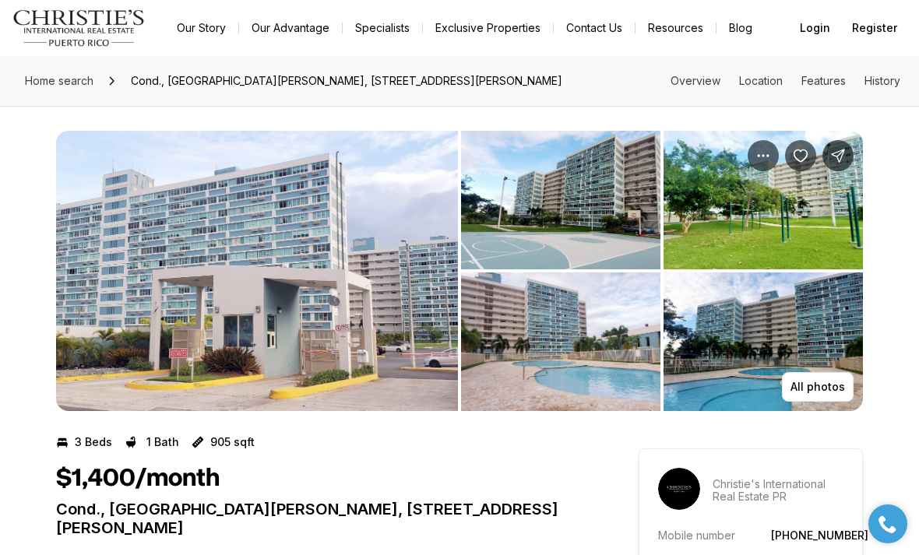
click at [816, 336] on img "View image gallery" at bounding box center [762, 342] width 199 height 139
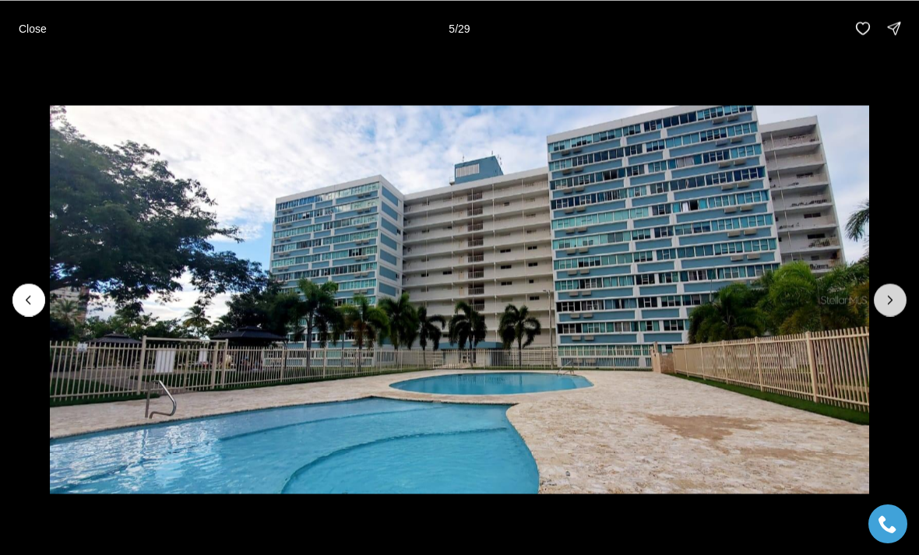
click at [885, 301] on icon "Next slide" at bounding box center [890, 300] width 16 height 16
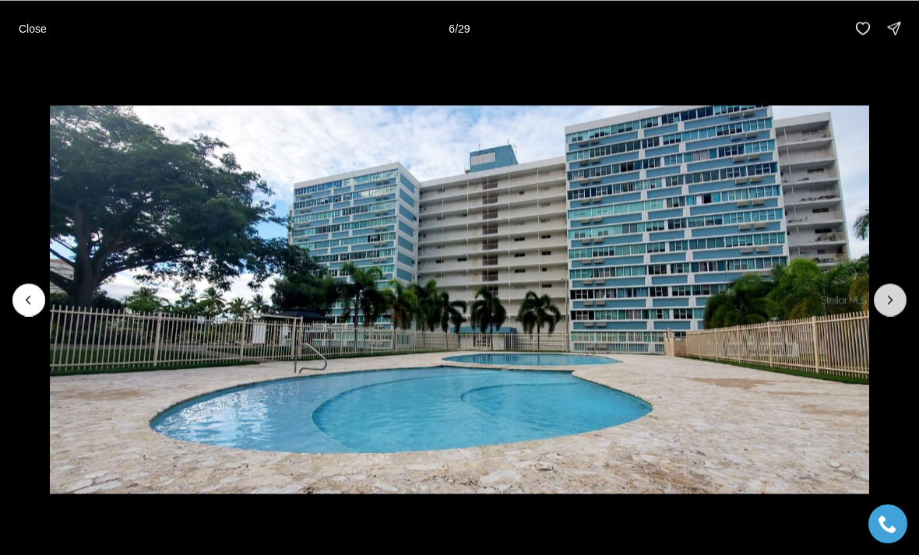
click at [886, 301] on icon "Next slide" at bounding box center [890, 300] width 16 height 16
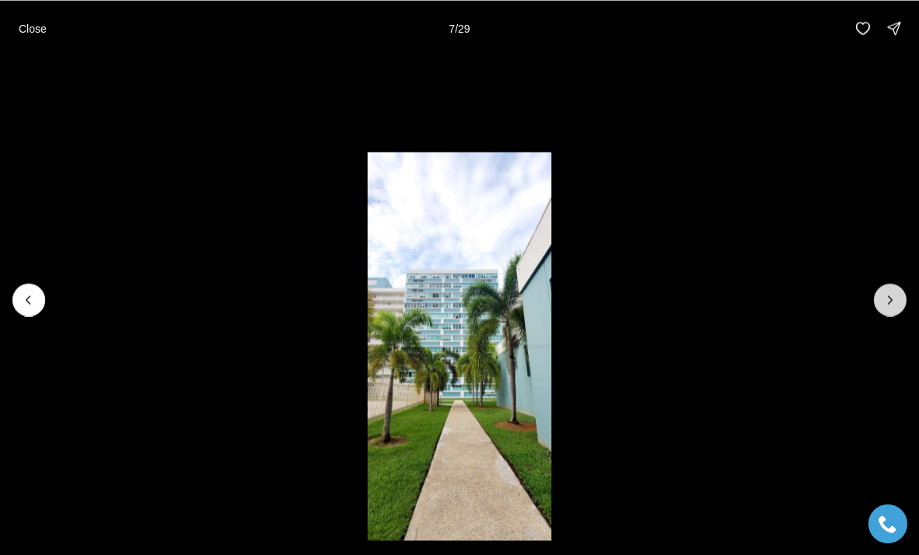
click at [885, 298] on icon "Next slide" at bounding box center [890, 300] width 16 height 16
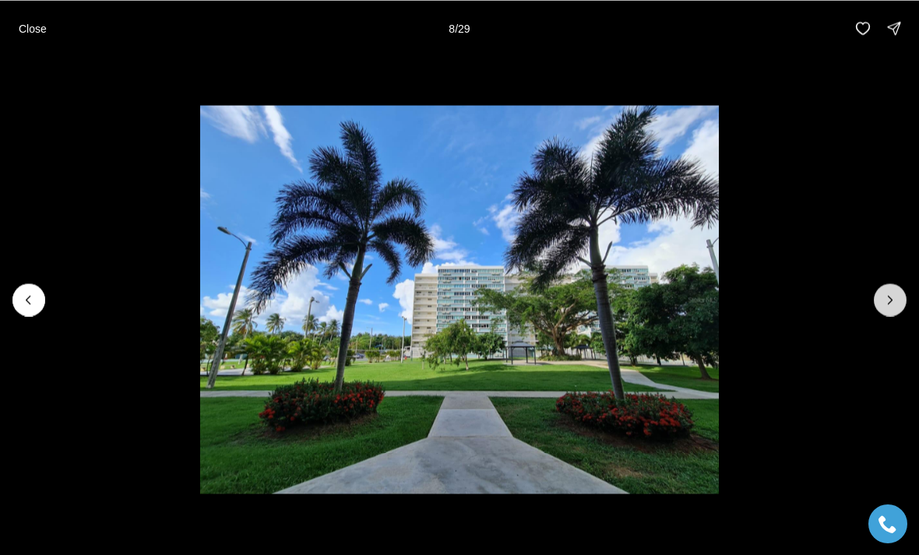
click at [886, 304] on icon "Next slide" at bounding box center [890, 300] width 16 height 16
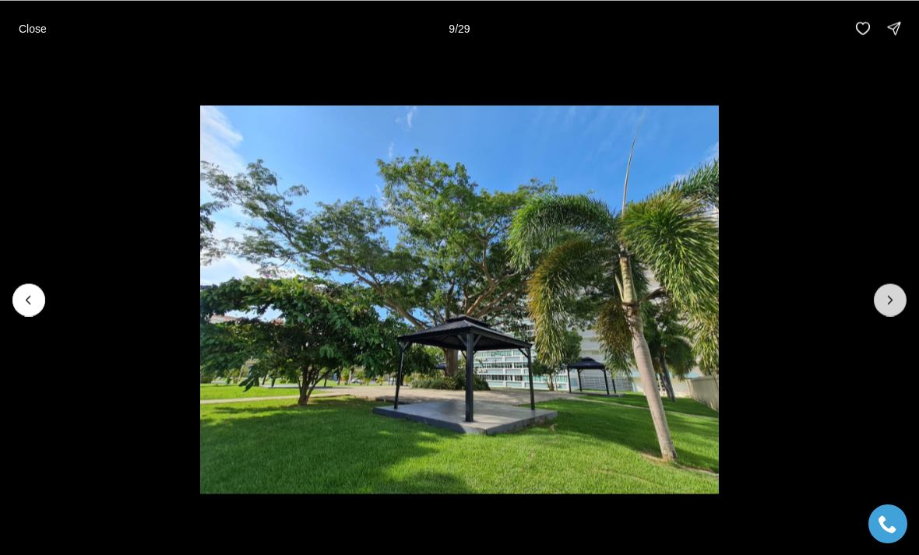
click at [888, 304] on icon "Next slide" at bounding box center [890, 300] width 16 height 16
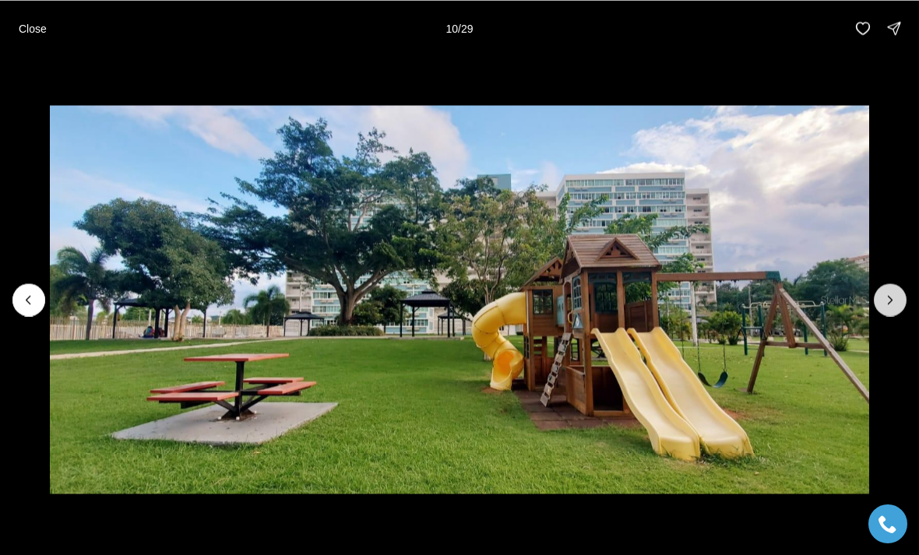
click at [887, 304] on icon "Next slide" at bounding box center [890, 300] width 16 height 16
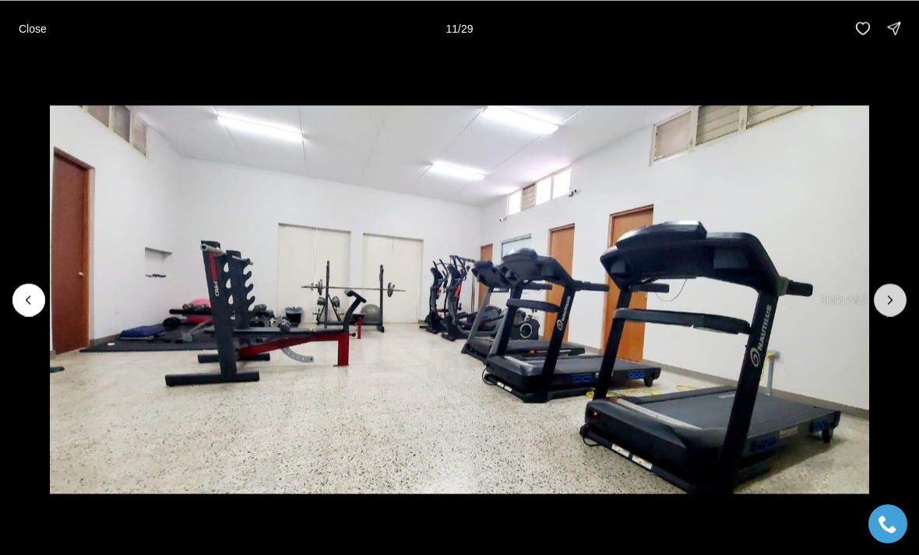
click at [885, 307] on icon "Next slide" at bounding box center [890, 300] width 16 height 16
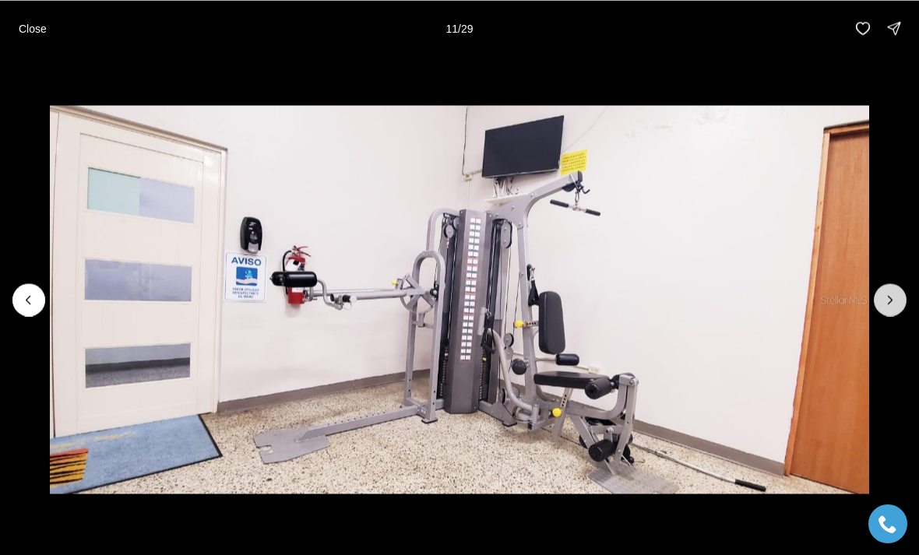
click at [885, 306] on icon "Next slide" at bounding box center [890, 300] width 16 height 16
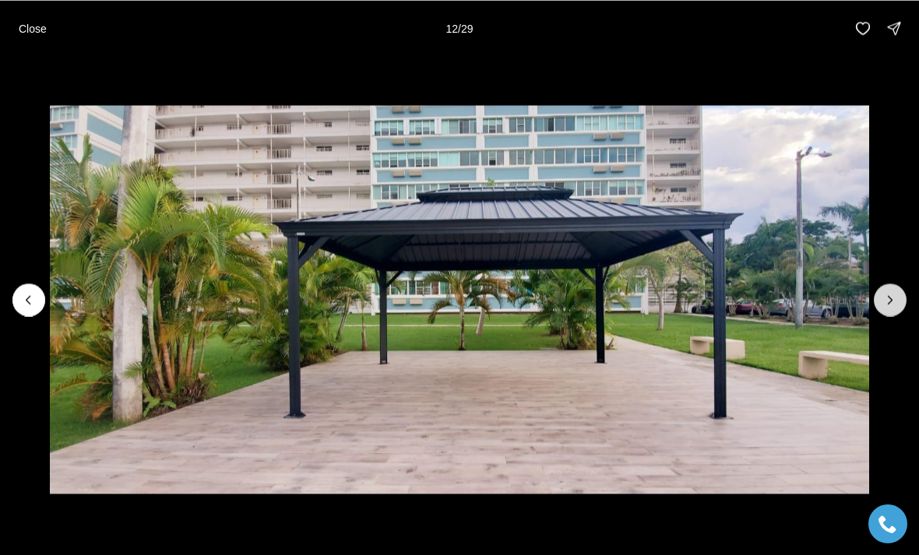
click at [886, 306] on icon "Next slide" at bounding box center [890, 300] width 16 height 16
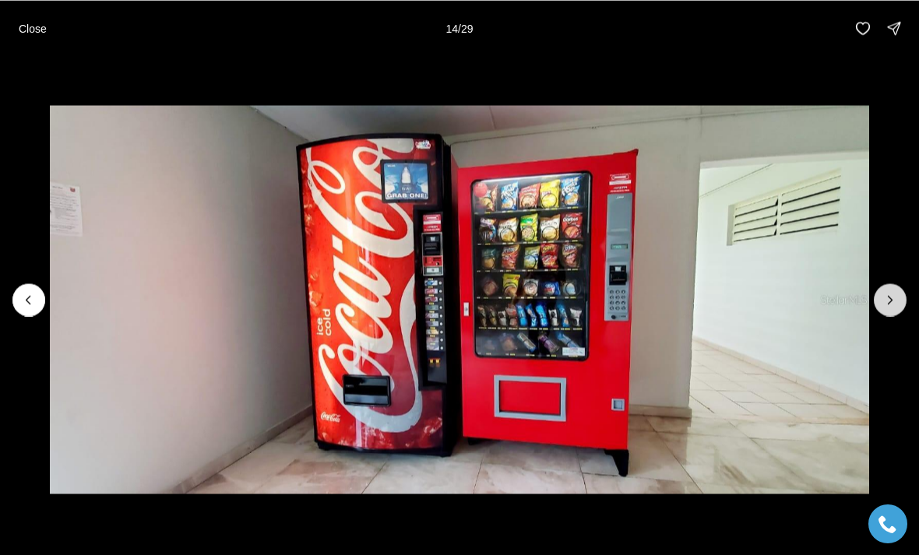
click at [891, 307] on icon "Next slide" at bounding box center [890, 300] width 16 height 16
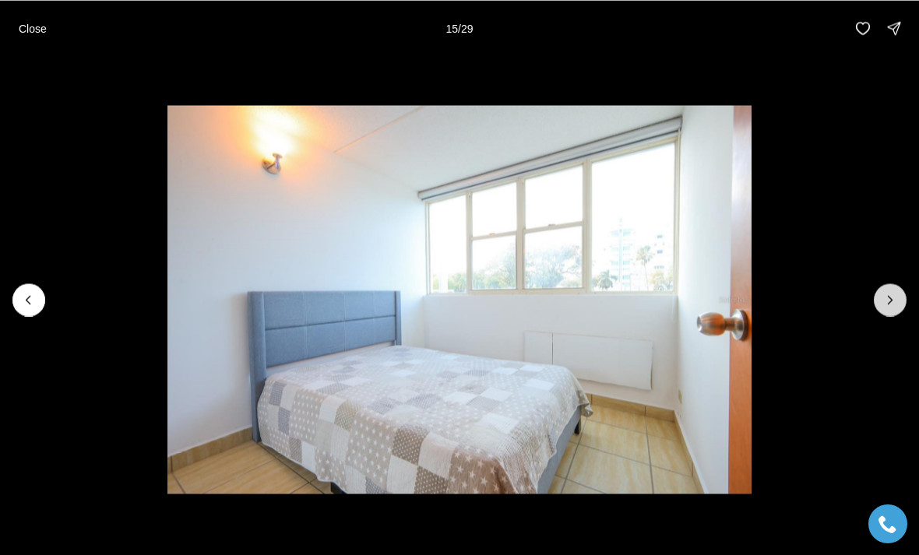
click at [883, 304] on icon "Next slide" at bounding box center [890, 300] width 16 height 16
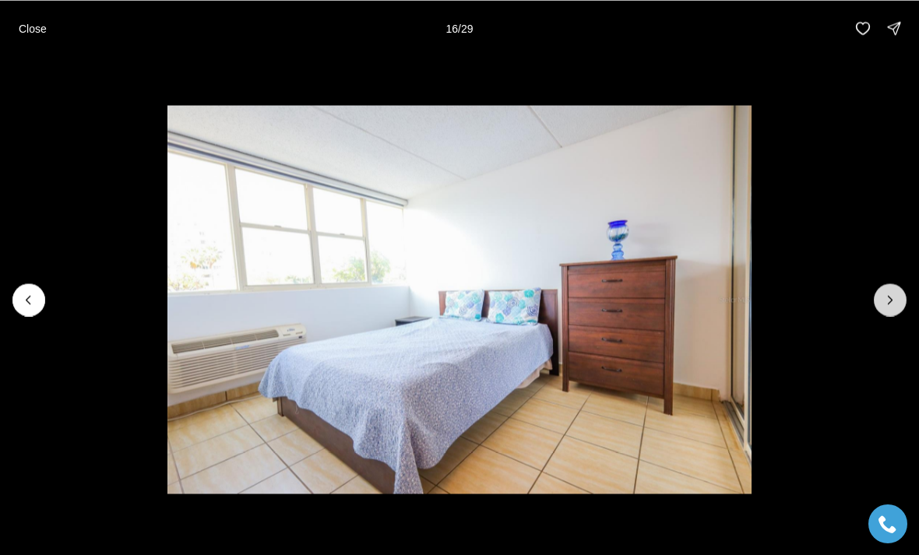
click at [882, 306] on icon "Next slide" at bounding box center [890, 300] width 16 height 16
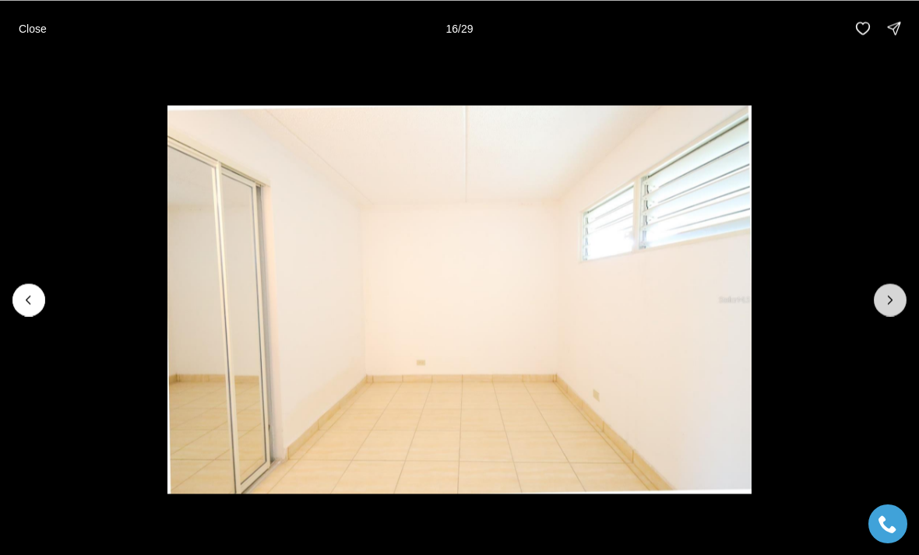
click at [887, 311] on button "Next slide" at bounding box center [890, 299] width 33 height 33
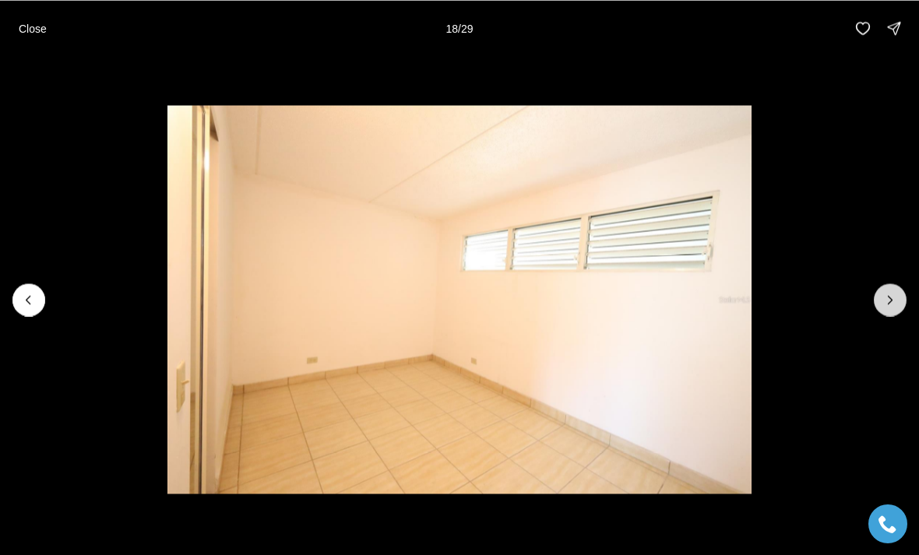
click at [885, 310] on button "Next slide" at bounding box center [890, 299] width 33 height 33
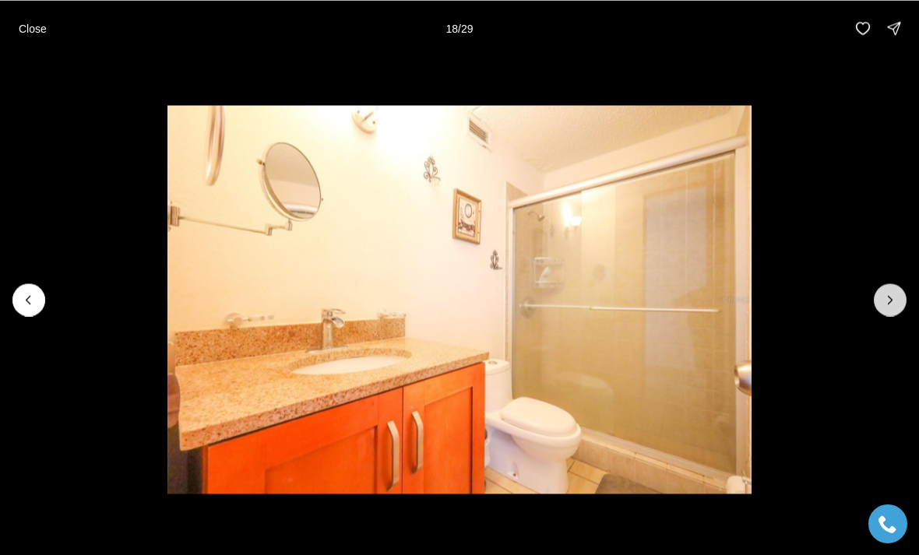
click at [885, 310] on button "Next slide" at bounding box center [890, 299] width 33 height 33
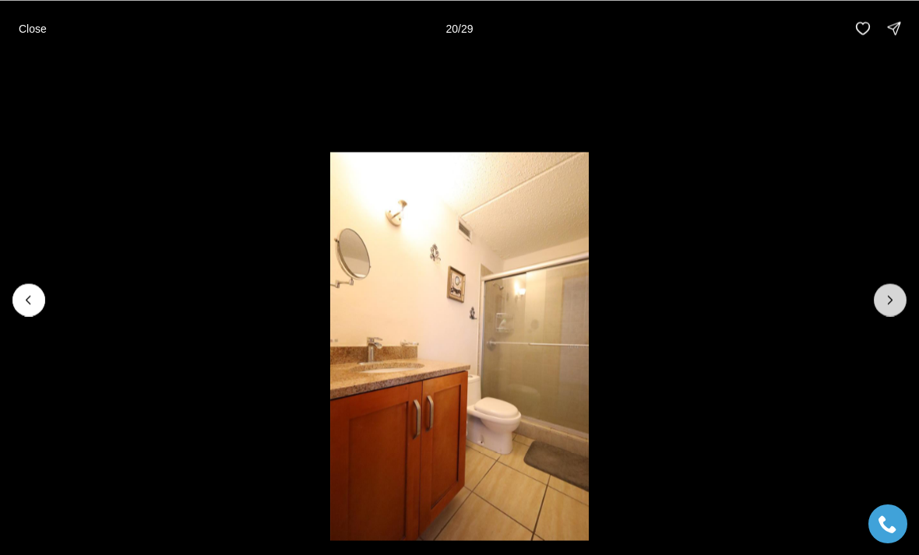
click at [883, 306] on icon "Next slide" at bounding box center [890, 300] width 16 height 16
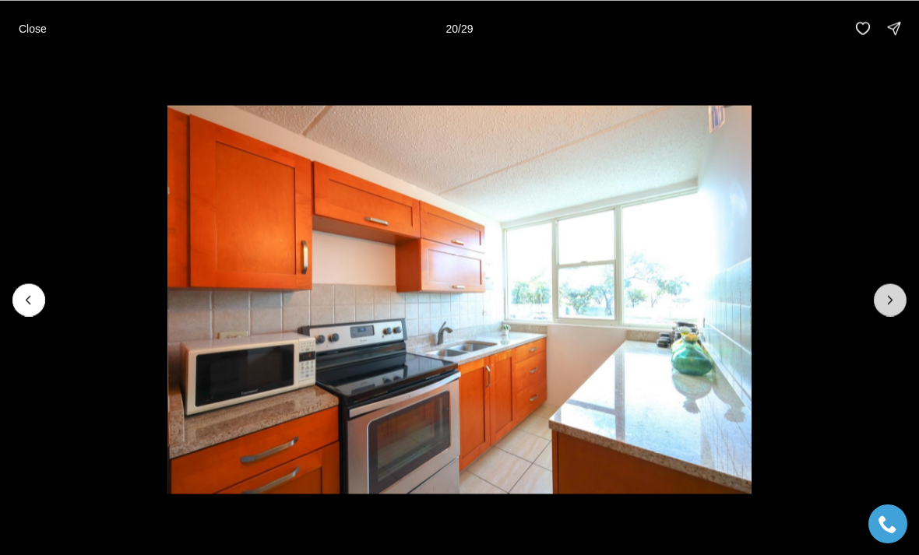
click at [885, 308] on button "Next slide" at bounding box center [890, 299] width 33 height 33
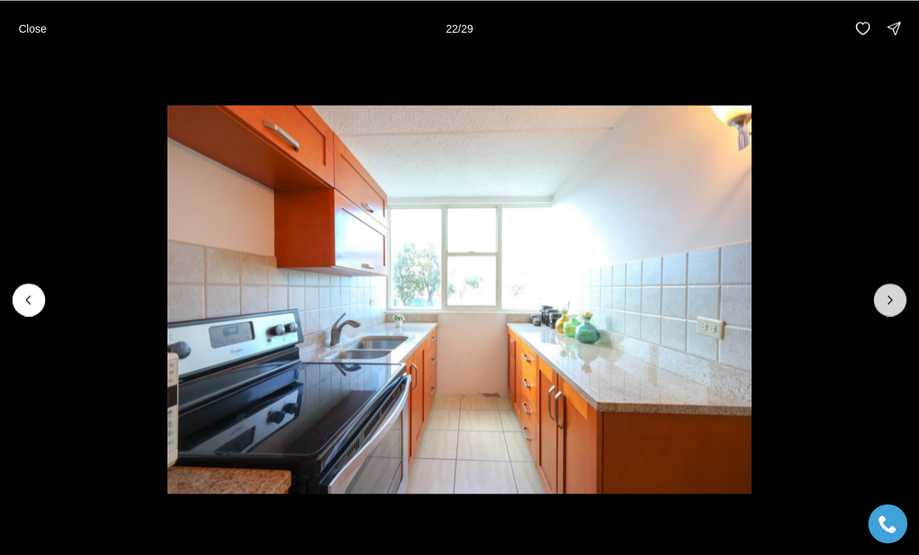
click at [885, 305] on icon "Next slide" at bounding box center [890, 300] width 16 height 16
click at [887, 307] on icon "Next slide" at bounding box center [890, 300] width 16 height 16
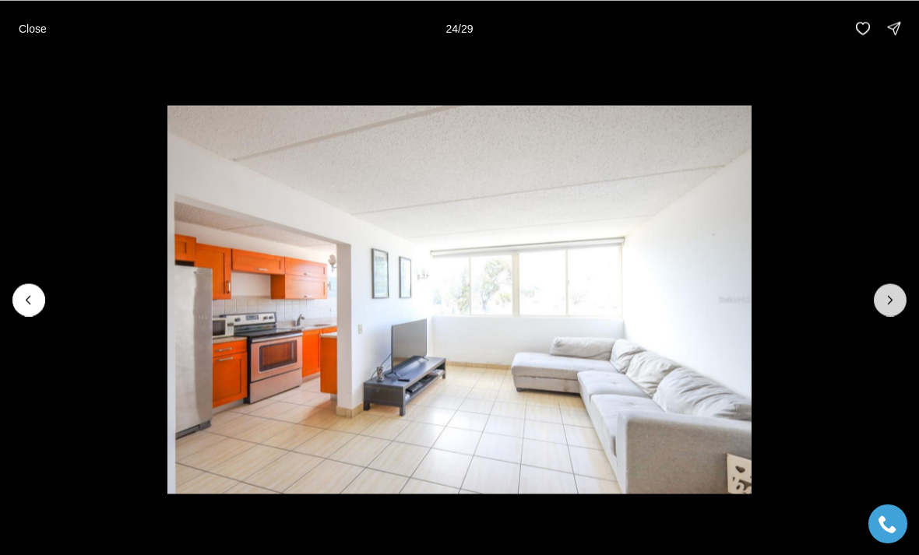
click at [884, 307] on icon "Next slide" at bounding box center [890, 300] width 16 height 16
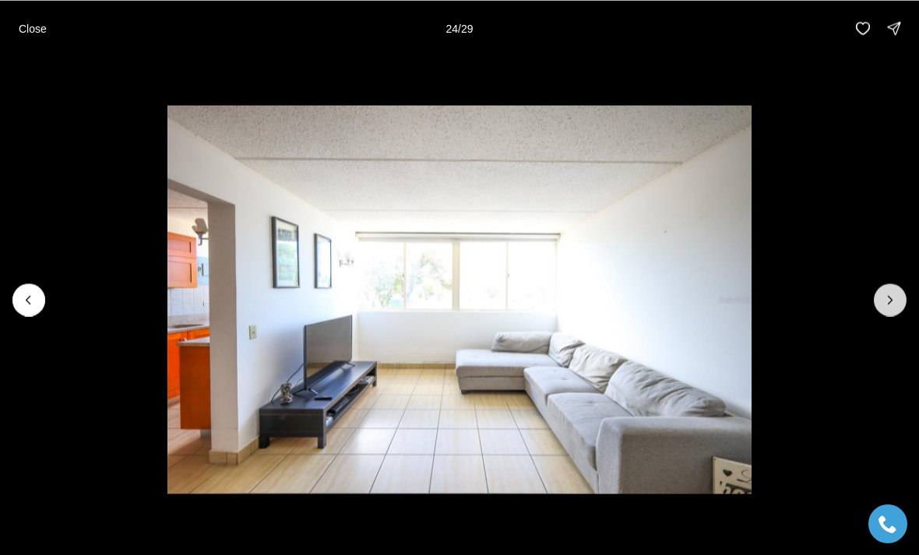
click at [883, 306] on icon "Next slide" at bounding box center [890, 300] width 16 height 16
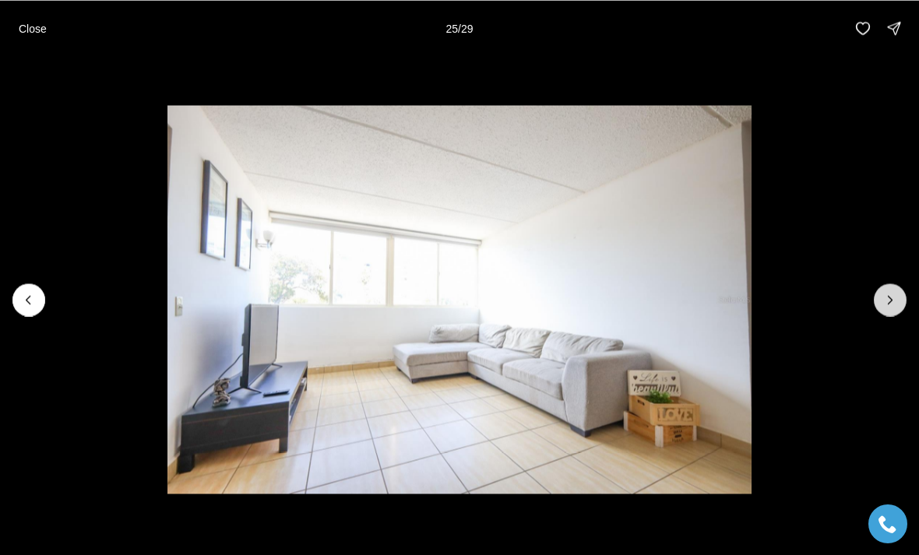
click at [884, 304] on icon "Next slide" at bounding box center [890, 300] width 16 height 16
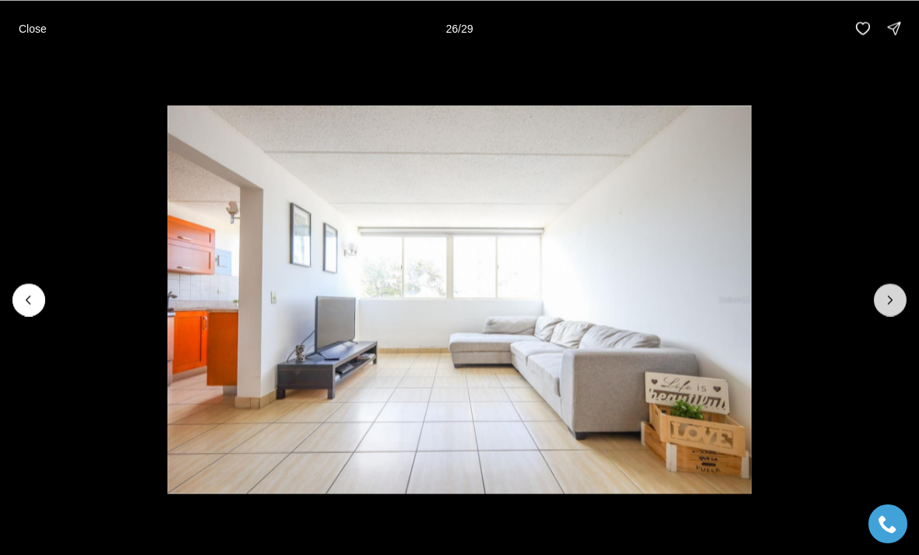
click at [888, 305] on icon "Next slide" at bounding box center [890, 300] width 16 height 16
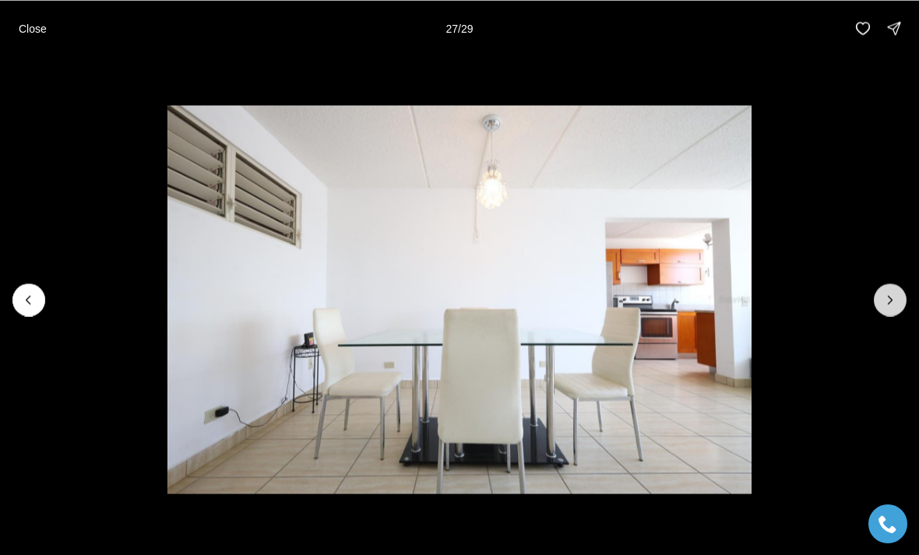
click at [889, 308] on button "Next slide" at bounding box center [890, 299] width 33 height 33
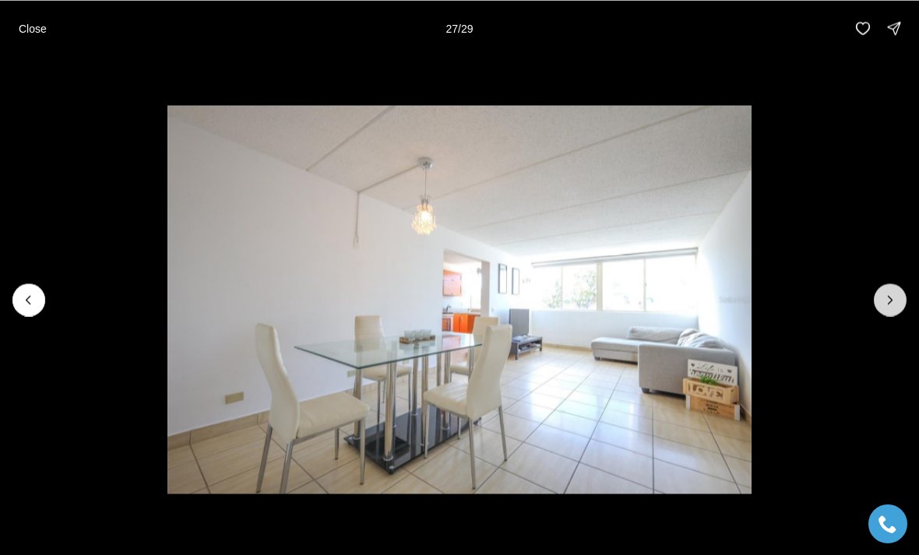
click at [891, 305] on div at bounding box center [890, 299] width 33 height 33
click at [891, 311] on div at bounding box center [890, 299] width 33 height 33
click at [891, 310] on div at bounding box center [890, 299] width 33 height 33
click at [885, 307] on div at bounding box center [890, 299] width 33 height 33
click at [884, 307] on div at bounding box center [890, 299] width 33 height 33
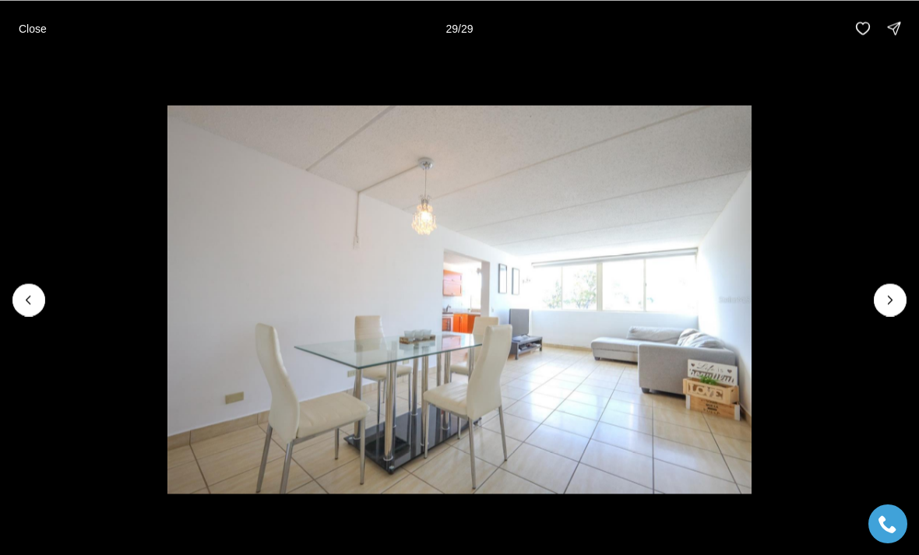
click at [896, 297] on div at bounding box center [890, 299] width 33 height 33
click at [895, 297] on div at bounding box center [890, 299] width 33 height 33
click at [44, 44] on div "Close 29 / 29" at bounding box center [459, 28] width 919 height 56
click at [35, 33] on p "Close" at bounding box center [33, 28] width 28 height 12
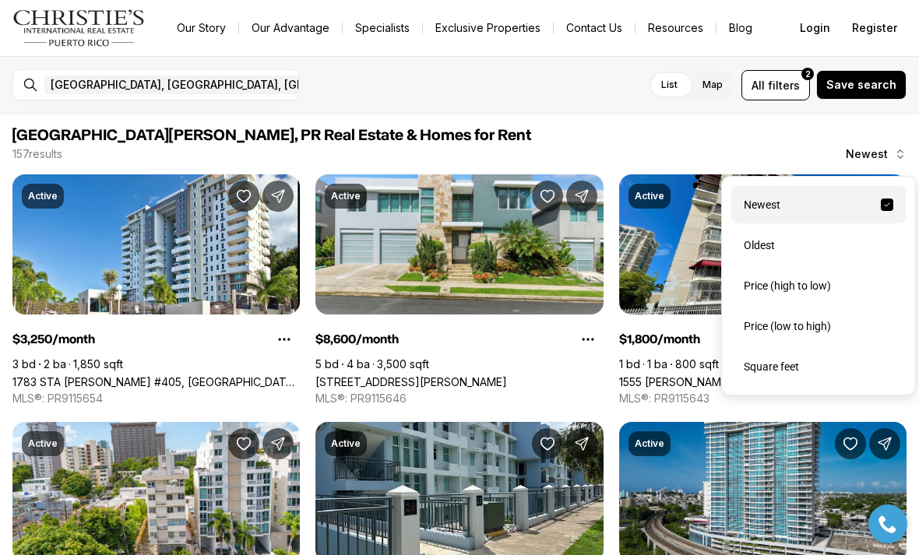
click at [832, 333] on div "Price (low to high)" at bounding box center [818, 326] width 174 height 37
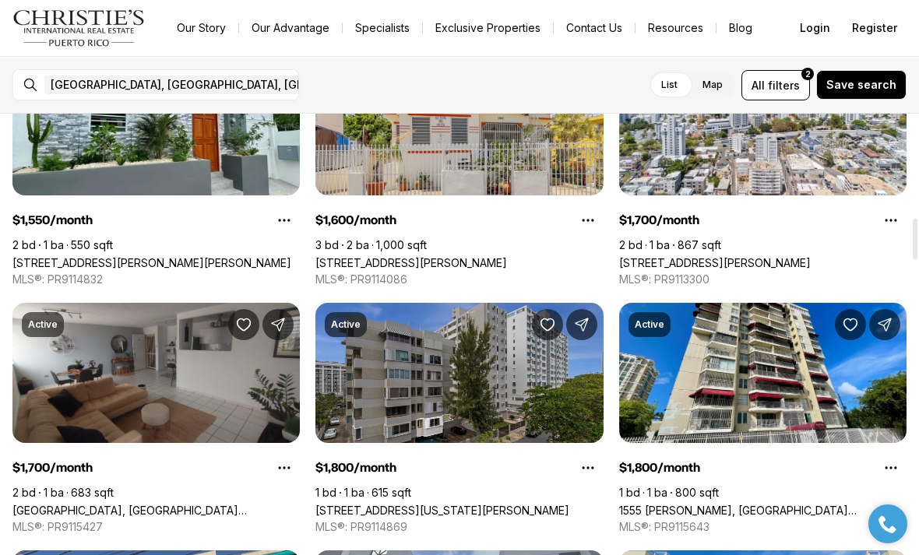
scroll to position [1115, 0]
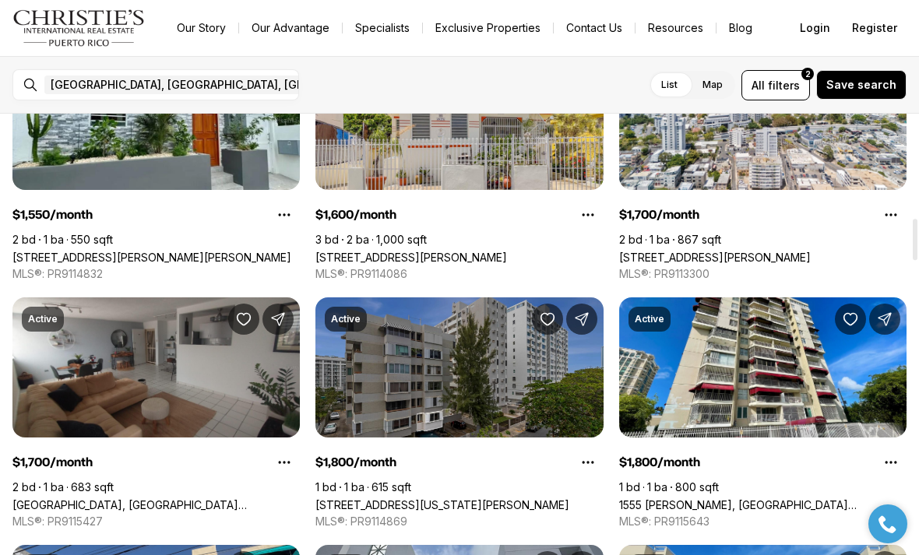
click at [540, 498] on link "[STREET_ADDRESS][US_STATE][PERSON_NAME]" at bounding box center [442, 504] width 254 height 13
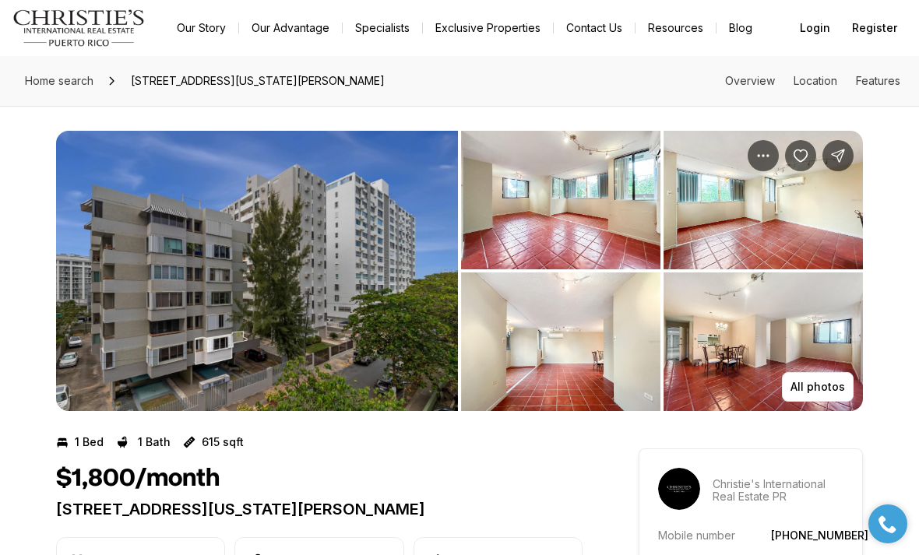
click at [822, 350] on img "View image gallery" at bounding box center [762, 342] width 199 height 139
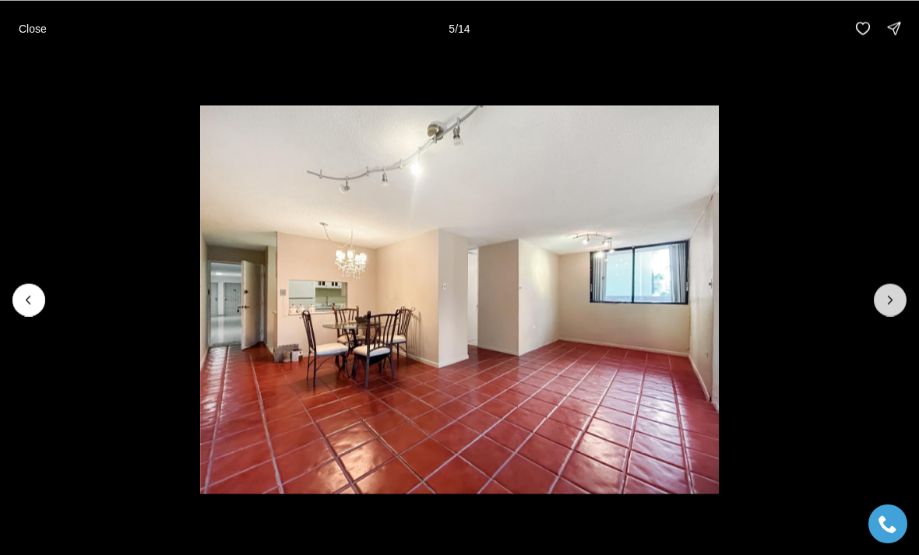
click at [888, 306] on icon "Next slide" at bounding box center [890, 300] width 16 height 16
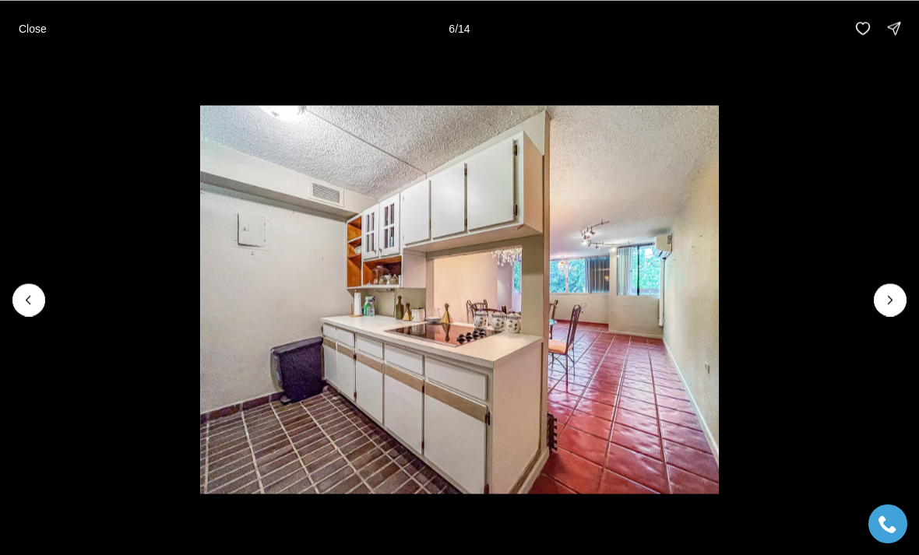
click at [718, 293] on img "6 of 14" at bounding box center [459, 299] width 518 height 389
click at [896, 297] on icon "Next slide" at bounding box center [890, 300] width 16 height 16
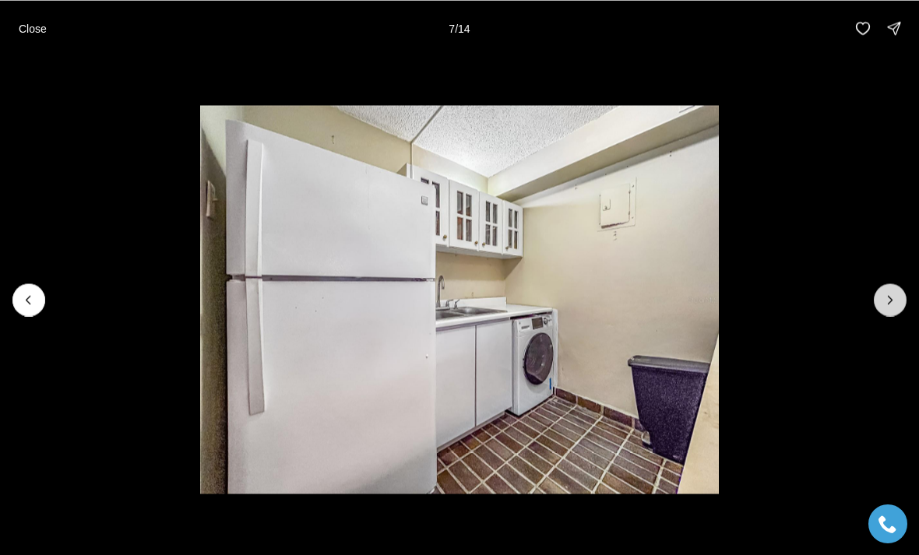
click at [884, 304] on icon "Next slide" at bounding box center [890, 300] width 16 height 16
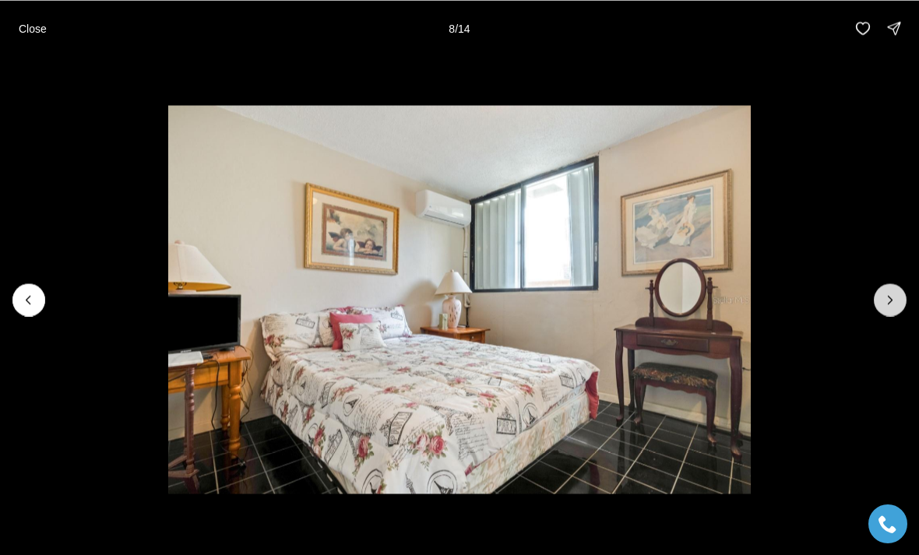
click at [894, 294] on icon "Next slide" at bounding box center [890, 300] width 16 height 16
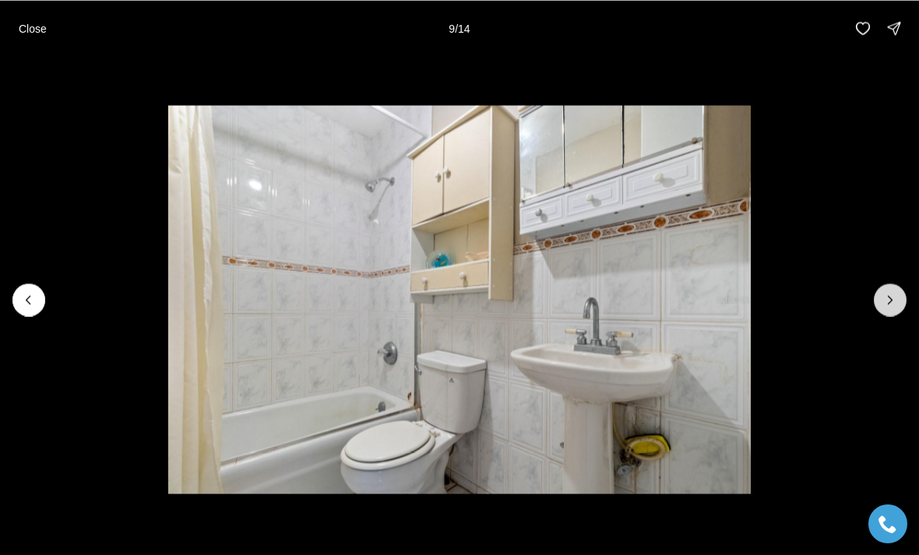
click at [888, 298] on icon "Next slide" at bounding box center [890, 300] width 16 height 16
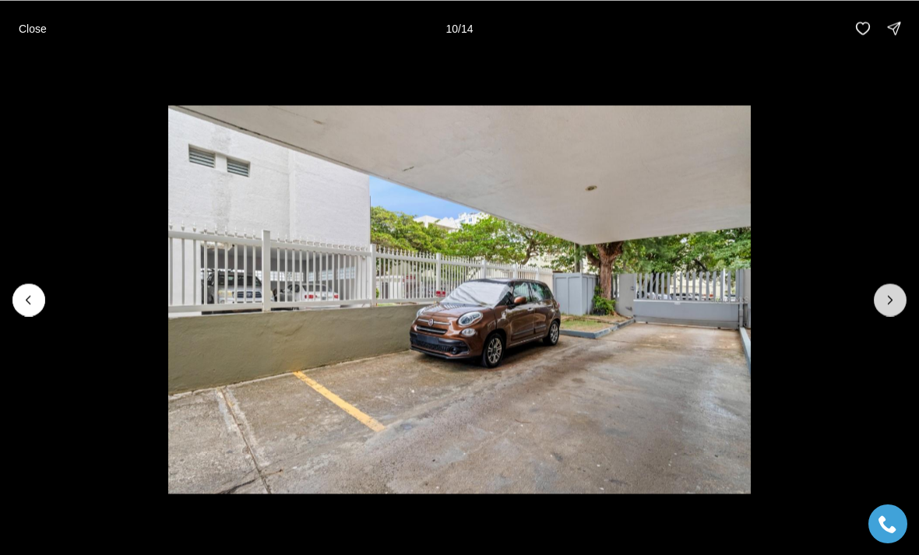
click at [886, 298] on icon "Next slide" at bounding box center [890, 300] width 16 height 16
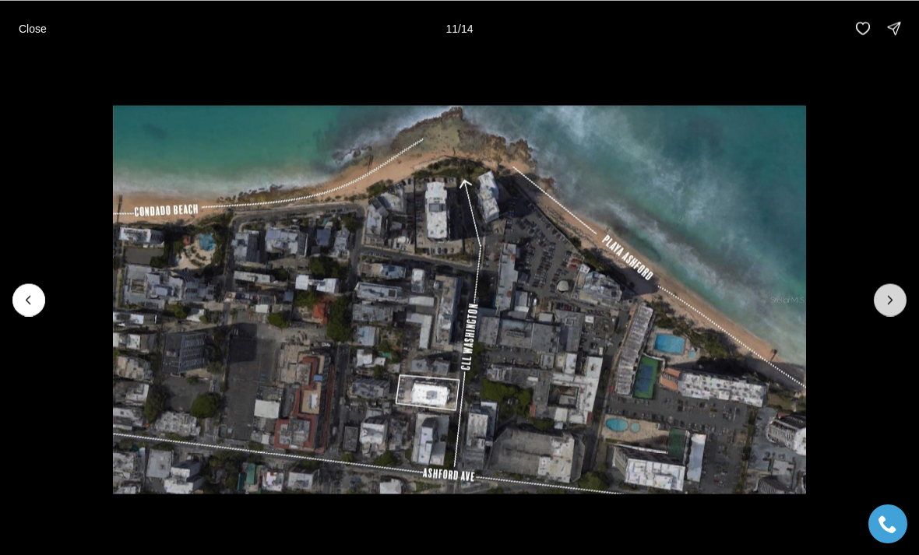
click at [897, 297] on icon "Next slide" at bounding box center [890, 300] width 16 height 16
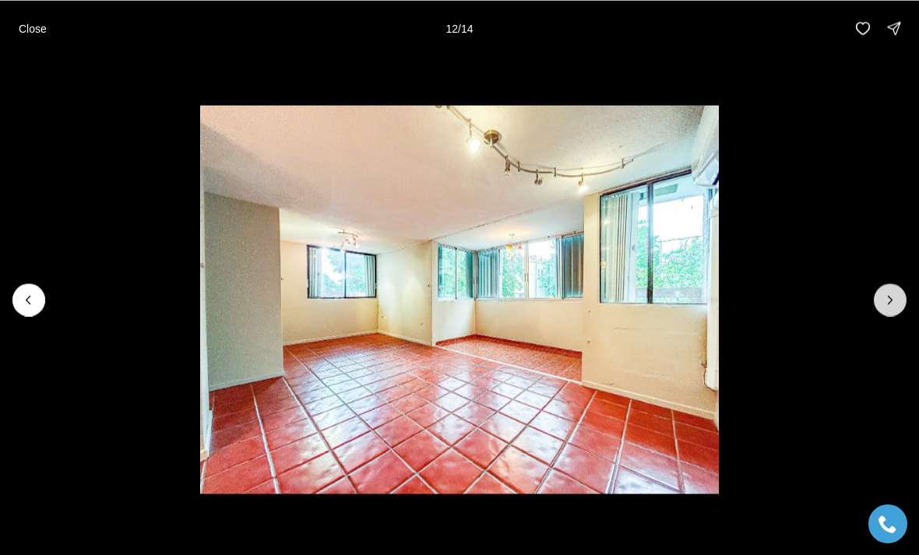
click at [897, 301] on icon "Next slide" at bounding box center [890, 300] width 16 height 16
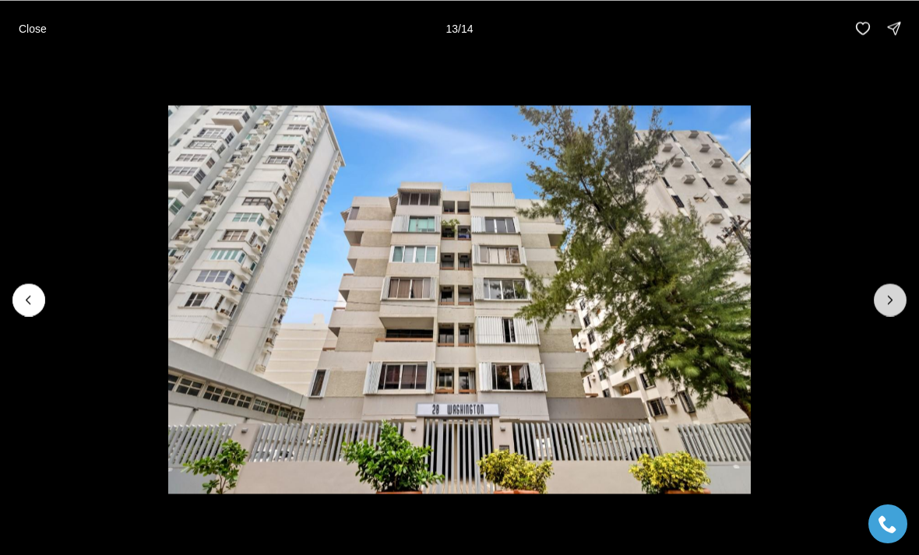
click at [892, 306] on icon "Next slide" at bounding box center [890, 300] width 16 height 16
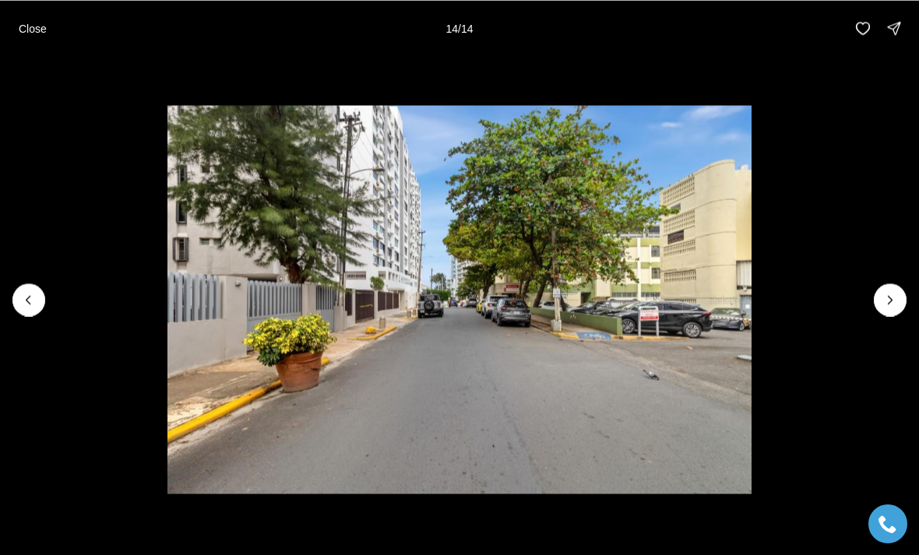
click at [897, 304] on div at bounding box center [890, 299] width 33 height 33
click at [898, 306] on div at bounding box center [890, 299] width 33 height 33
click at [893, 306] on div at bounding box center [890, 299] width 33 height 33
click at [19, 39] on button "Close" at bounding box center [32, 27] width 47 height 31
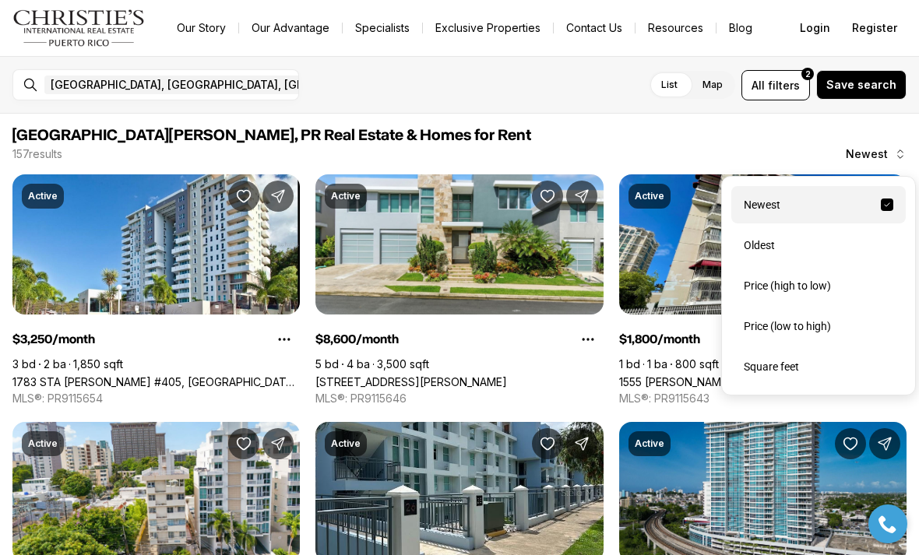
click at [801, 332] on div "Price (low to high)" at bounding box center [818, 326] width 174 height 37
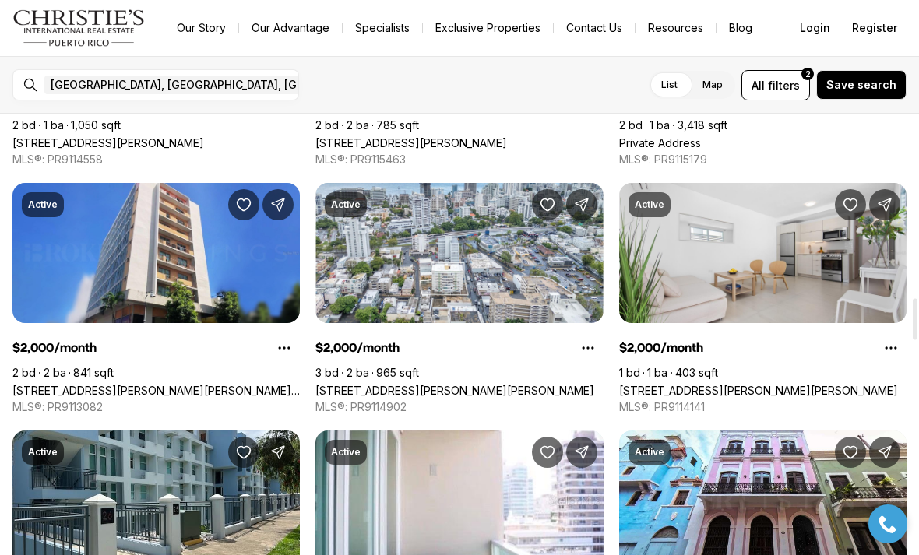
scroll to position [1972, 0]
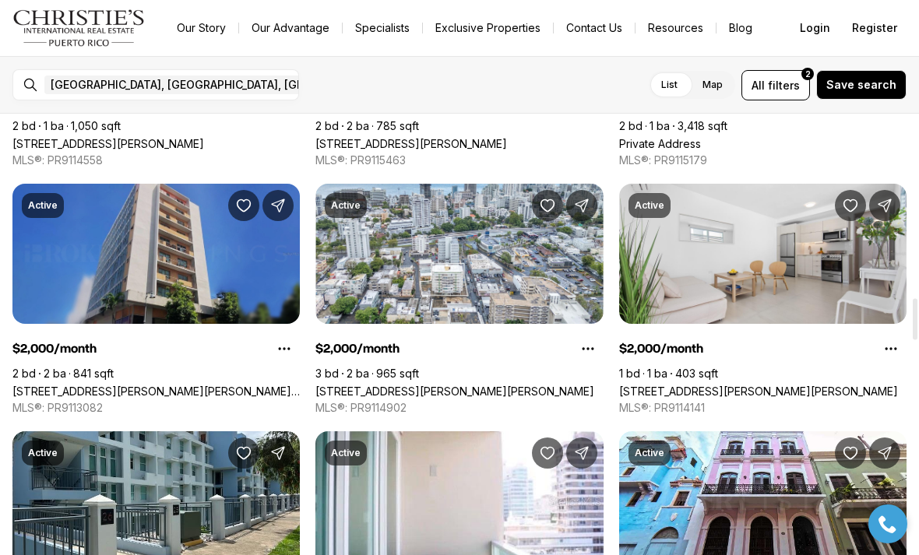
click at [105, 385] on link "[STREET_ADDRESS][PERSON_NAME][PERSON_NAME][PERSON_NAME]" at bounding box center [155, 391] width 287 height 13
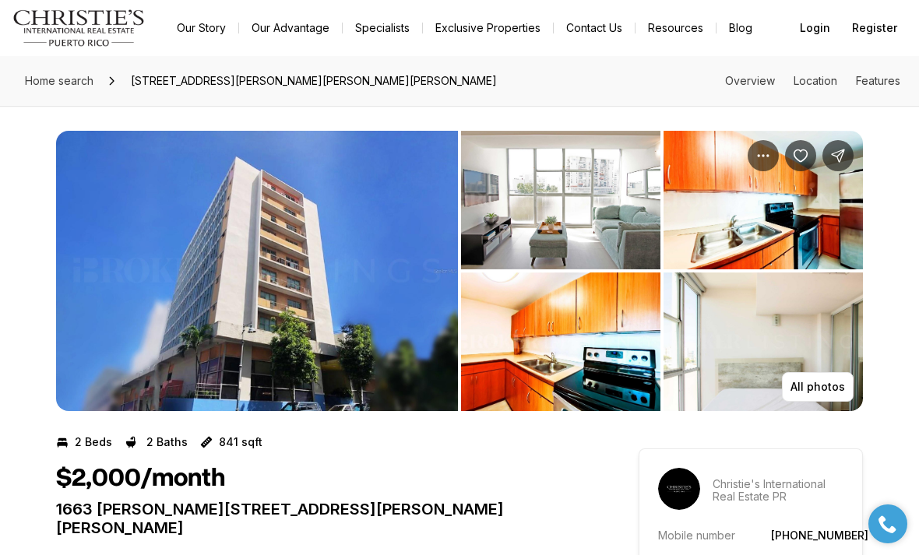
click at [621, 199] on img "View image gallery" at bounding box center [560, 200] width 199 height 139
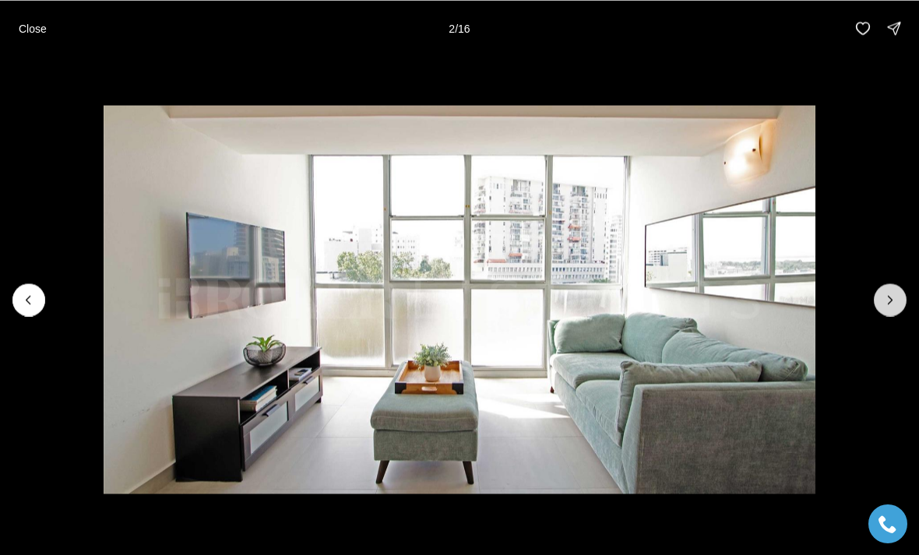
click at [897, 299] on icon "Next slide" at bounding box center [890, 300] width 16 height 16
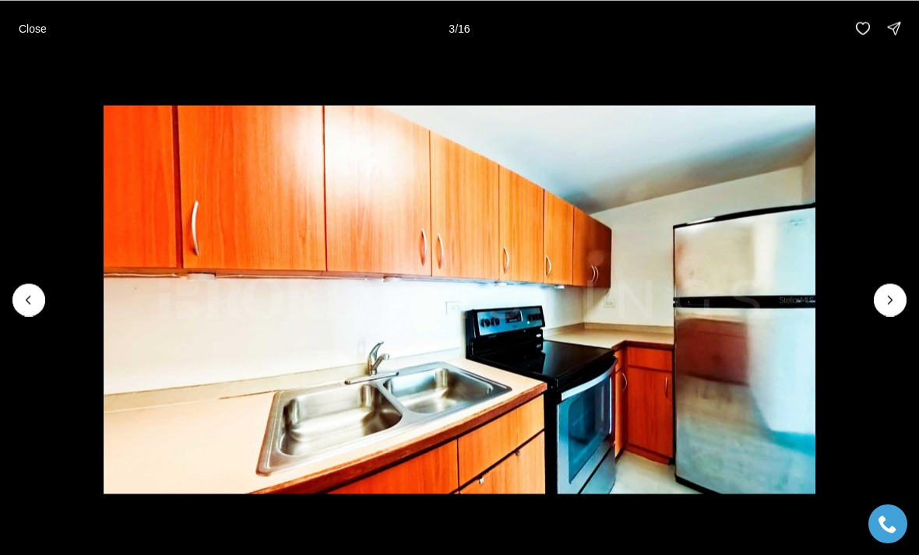
click at [815, 298] on img "3 of 16" at bounding box center [460, 299] width 712 height 389
click at [897, 298] on icon "Next slide" at bounding box center [890, 300] width 16 height 16
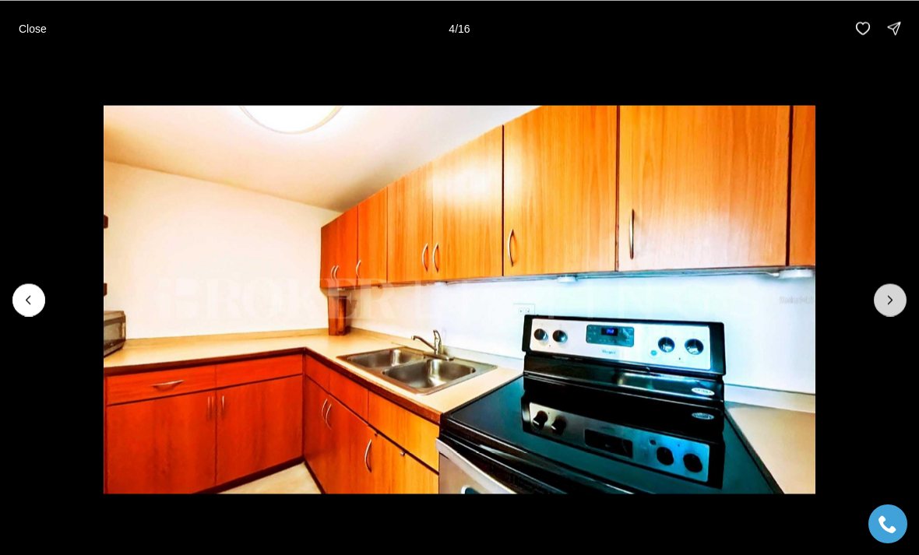
click at [890, 303] on icon "Next slide" at bounding box center [890, 300] width 16 height 16
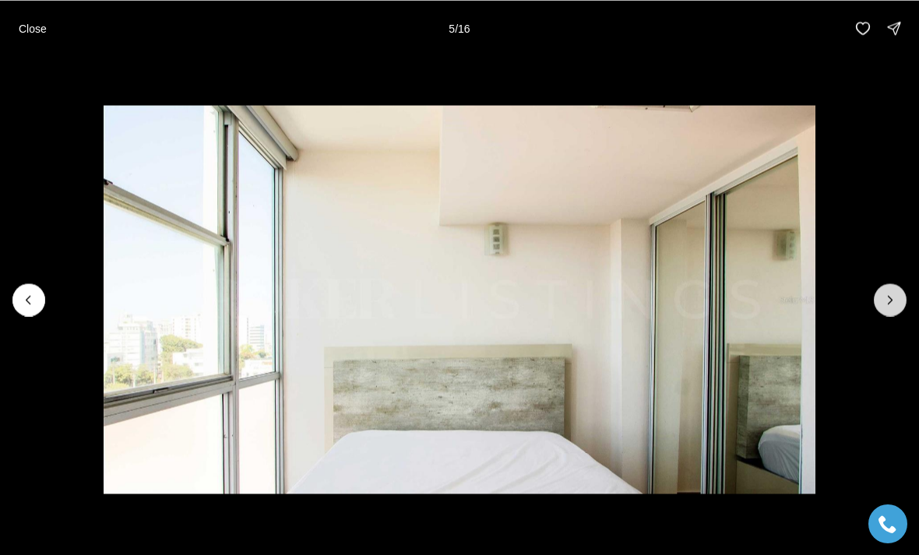
click at [891, 304] on icon "Next slide" at bounding box center [890, 300] width 16 height 16
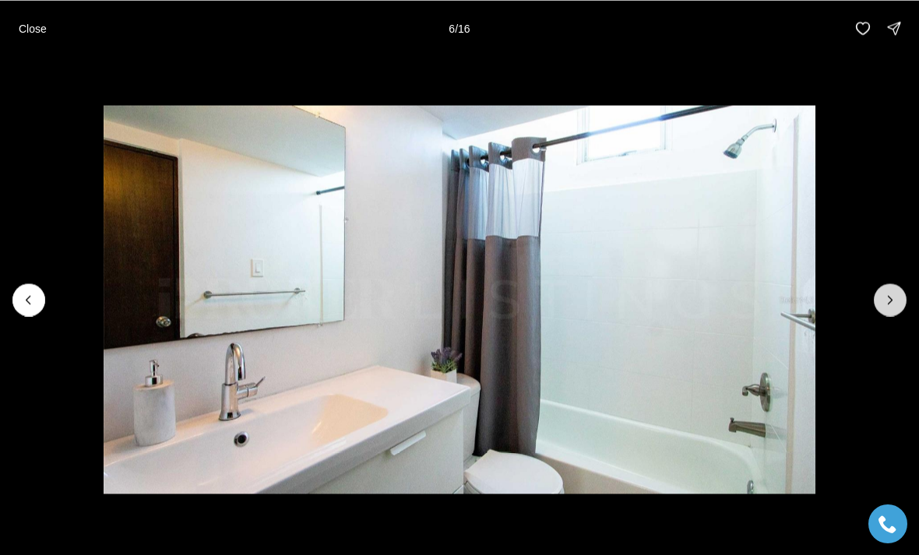
click at [892, 304] on icon "Next slide" at bounding box center [890, 300] width 16 height 16
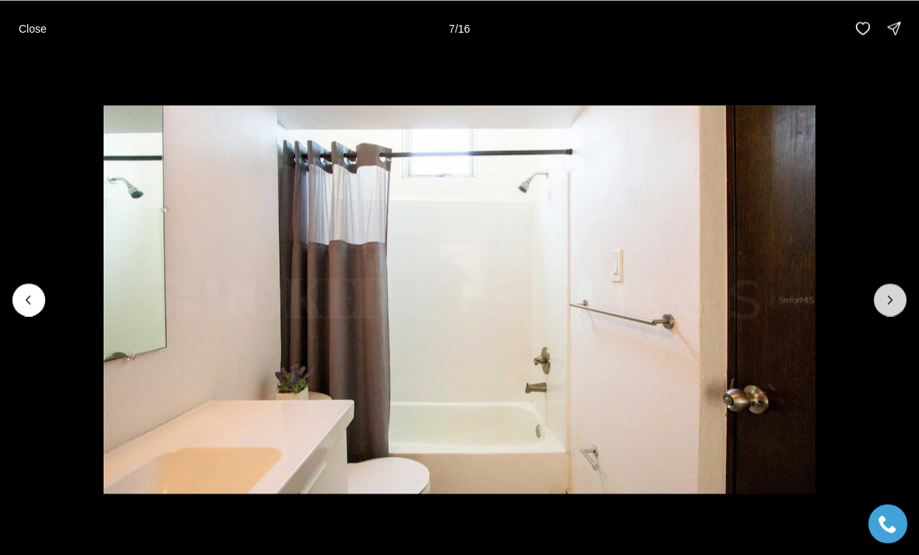
click at [895, 304] on icon "Next slide" at bounding box center [890, 300] width 16 height 16
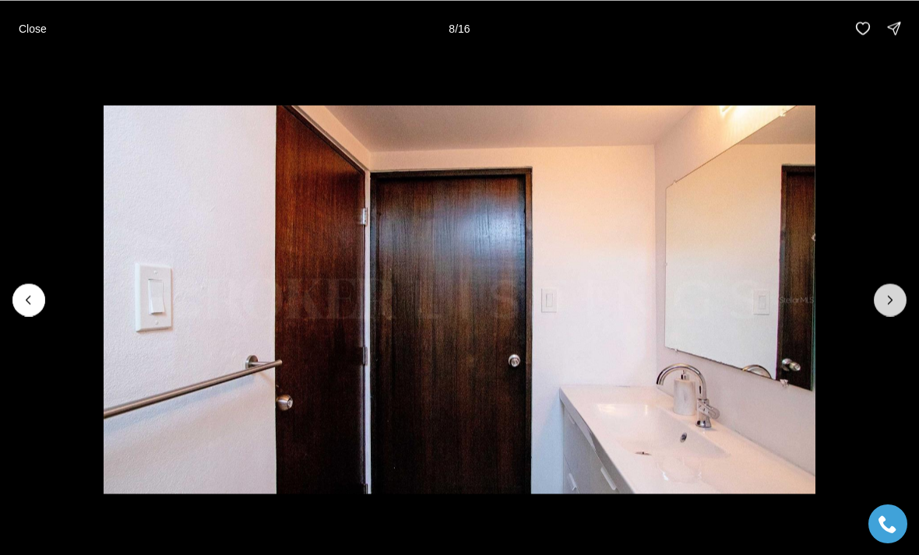
click at [897, 304] on icon "Next slide" at bounding box center [890, 300] width 16 height 16
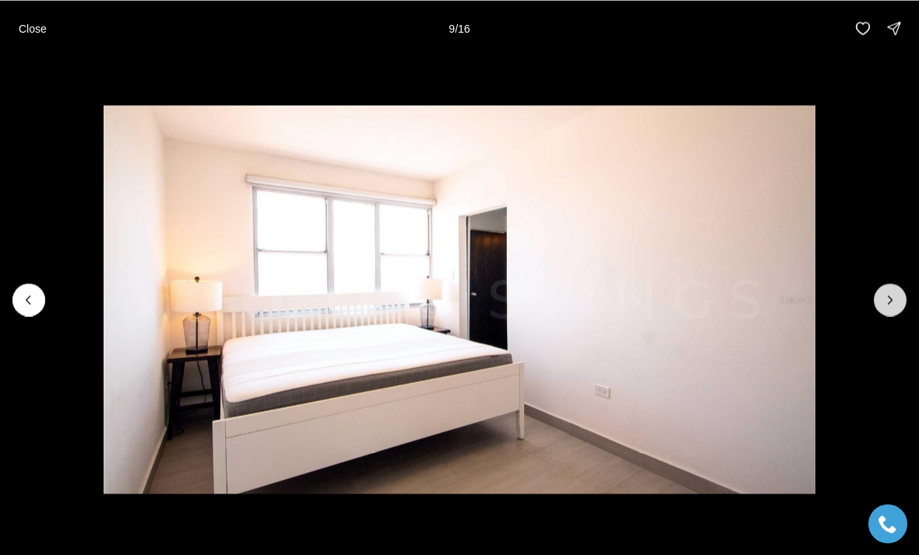
click at [888, 303] on icon "Next slide" at bounding box center [890, 300] width 16 height 16
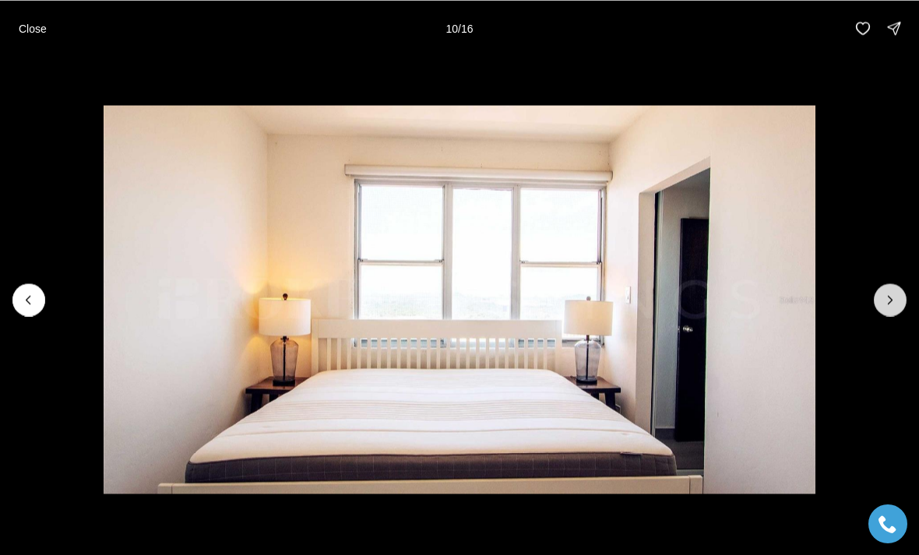
click at [896, 302] on icon "Next slide" at bounding box center [890, 300] width 16 height 16
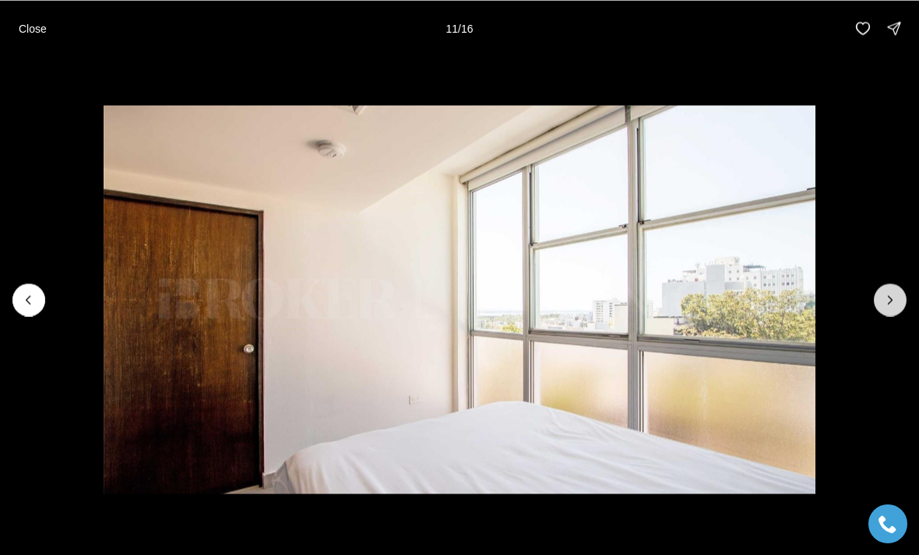
click at [895, 301] on icon "Next slide" at bounding box center [890, 300] width 16 height 16
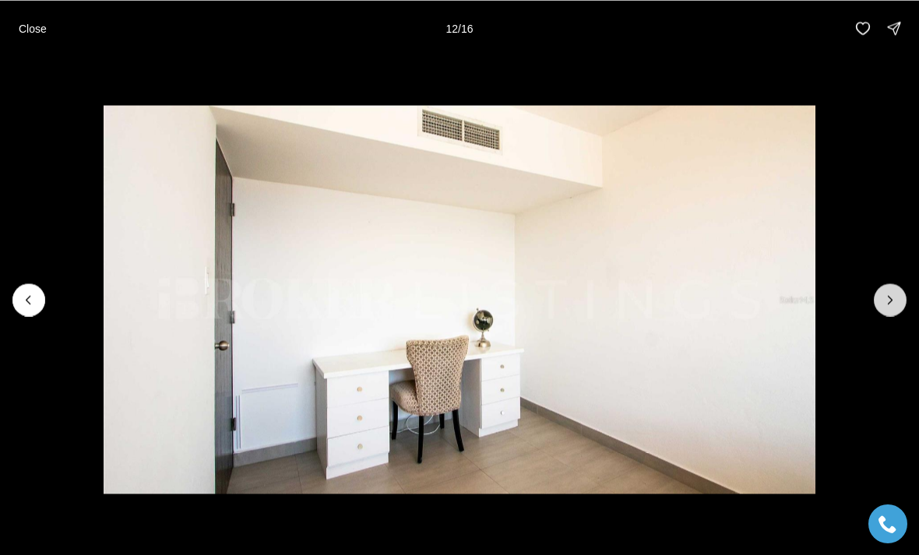
click at [894, 304] on icon "Next slide" at bounding box center [890, 300] width 16 height 16
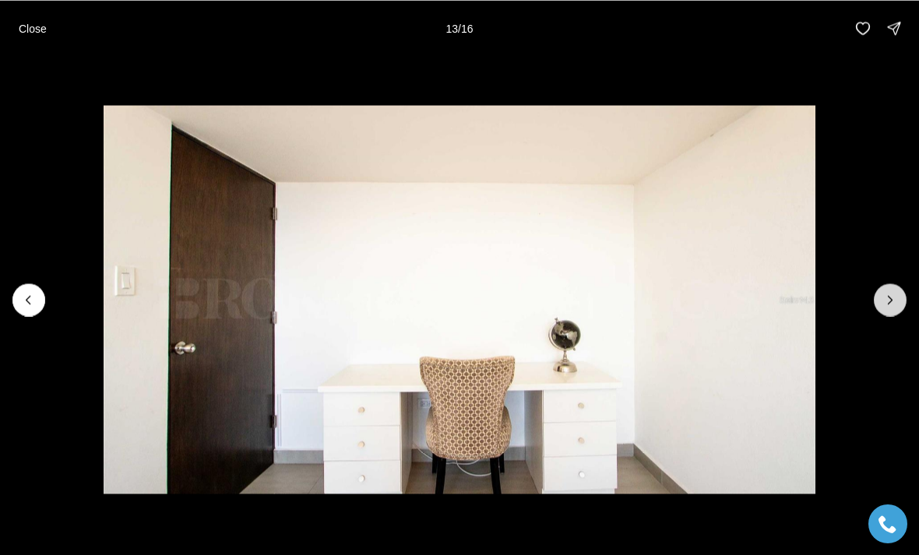
click at [896, 303] on icon "Next slide" at bounding box center [890, 300] width 16 height 16
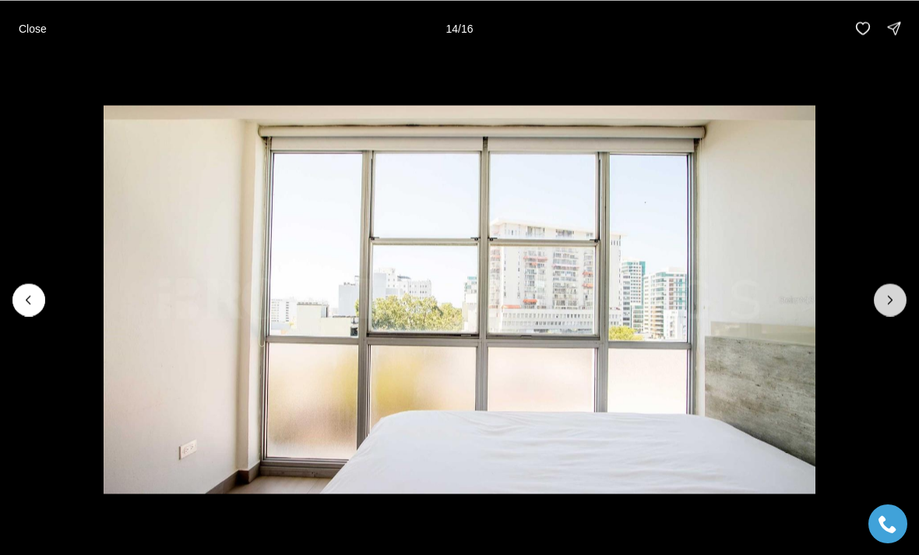
click at [896, 306] on icon "Next slide" at bounding box center [890, 300] width 16 height 16
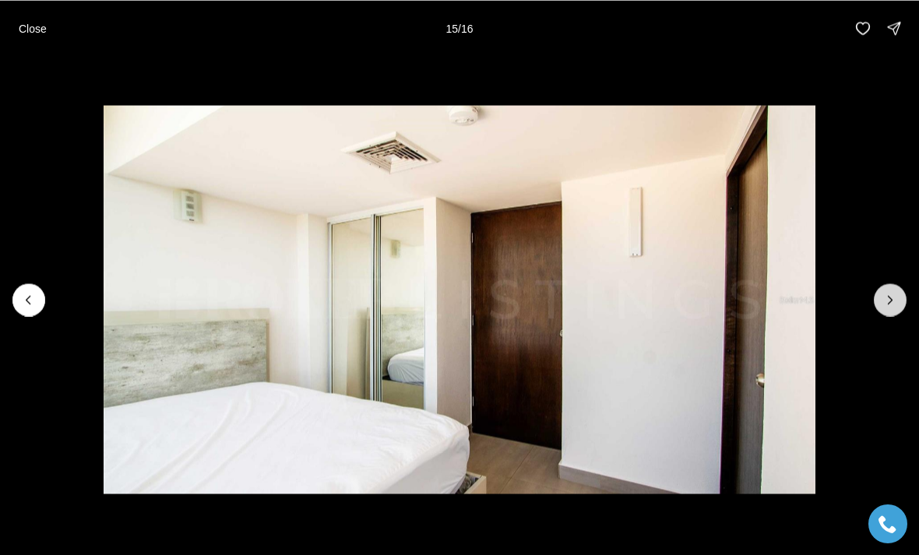
click at [896, 302] on icon "Next slide" at bounding box center [890, 300] width 16 height 16
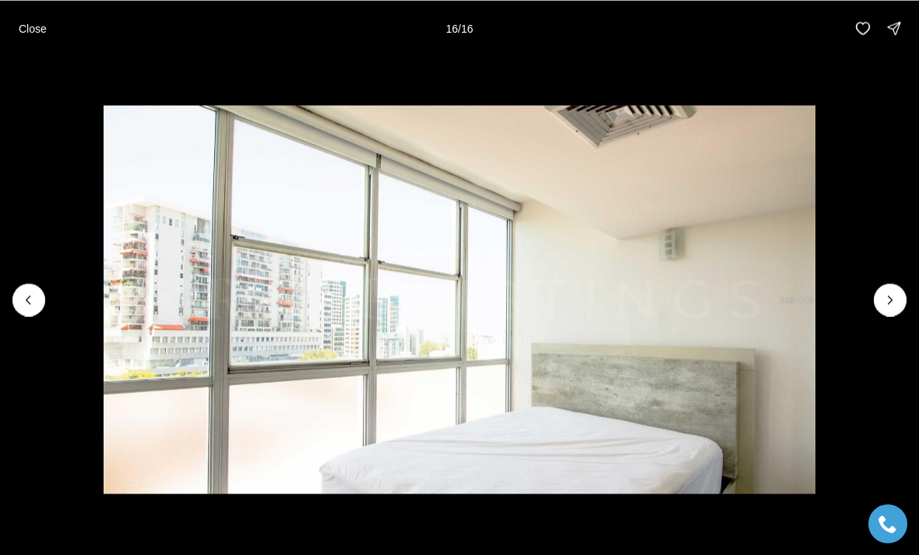
click at [903, 304] on div at bounding box center [890, 299] width 33 height 33
click at [892, 308] on div at bounding box center [890, 299] width 33 height 33
click at [892, 304] on div at bounding box center [890, 299] width 33 height 33
click at [33, 19] on button "Close" at bounding box center [32, 27] width 47 height 31
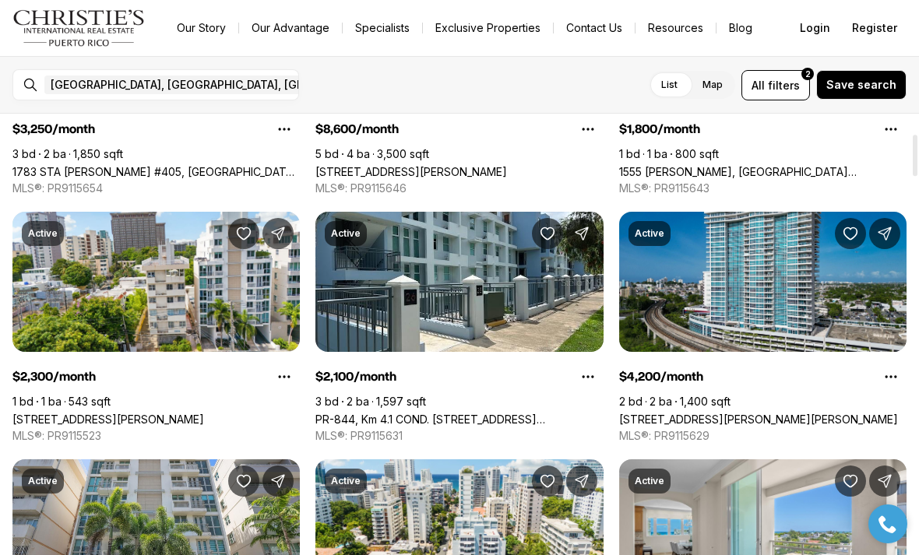
scroll to position [210, 0]
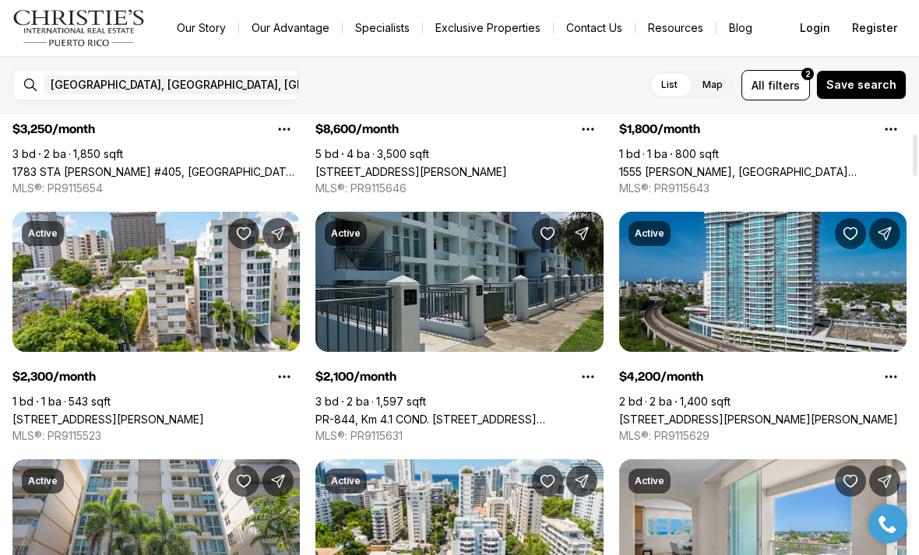
click at [581, 413] on link "PR-844, Km 4.1 COND. [STREET_ADDRESS][PERSON_NAME]" at bounding box center [458, 419] width 287 height 13
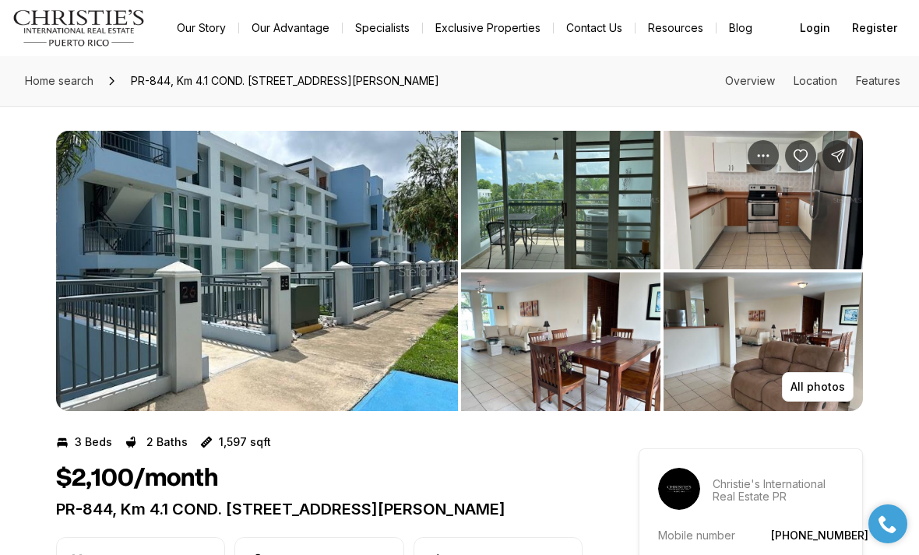
click at [426, 366] on img "View image gallery" at bounding box center [257, 271] width 402 height 280
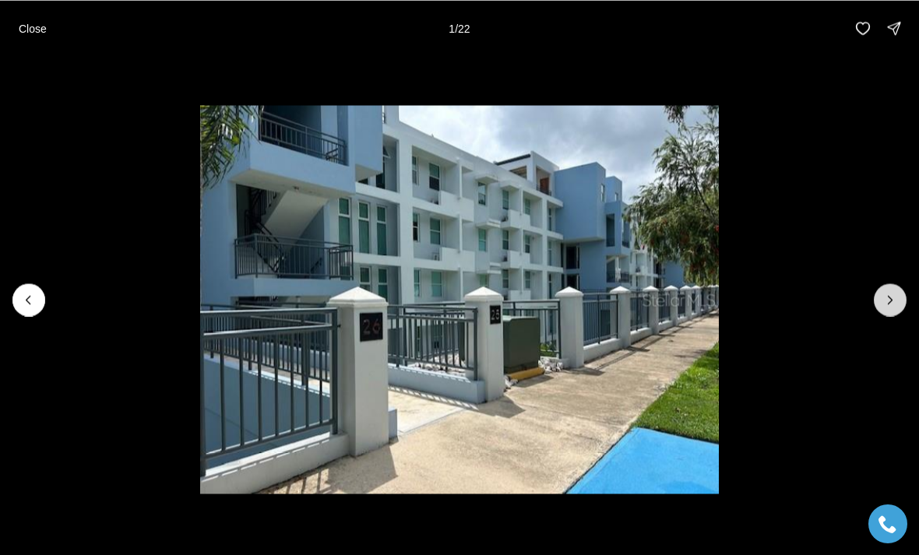
click at [898, 290] on button "Next slide" at bounding box center [890, 299] width 33 height 33
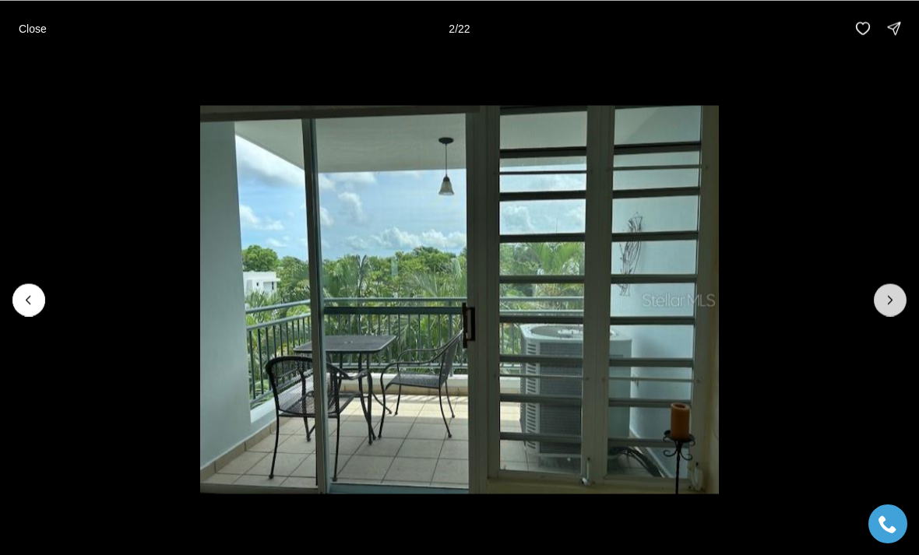
click at [888, 298] on icon "Next slide" at bounding box center [890, 300] width 16 height 16
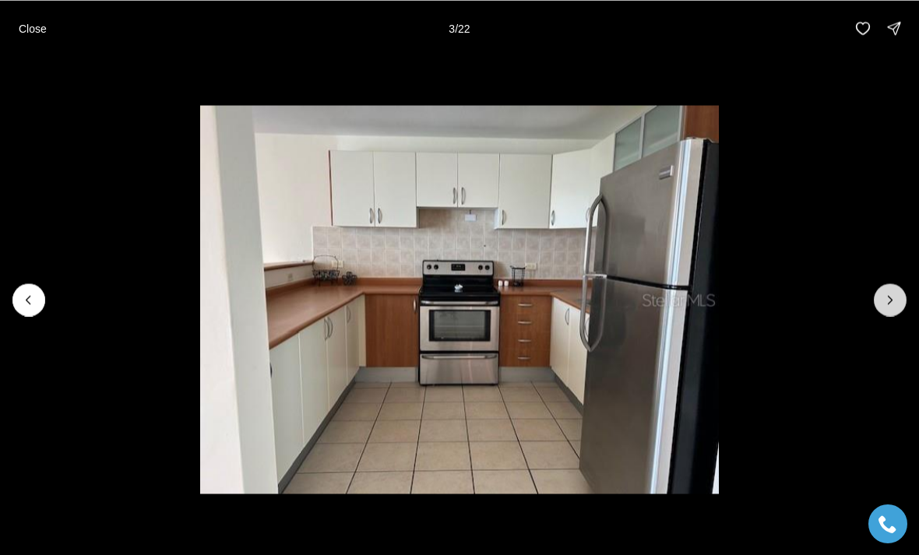
click at [887, 294] on icon "Next slide" at bounding box center [890, 300] width 16 height 16
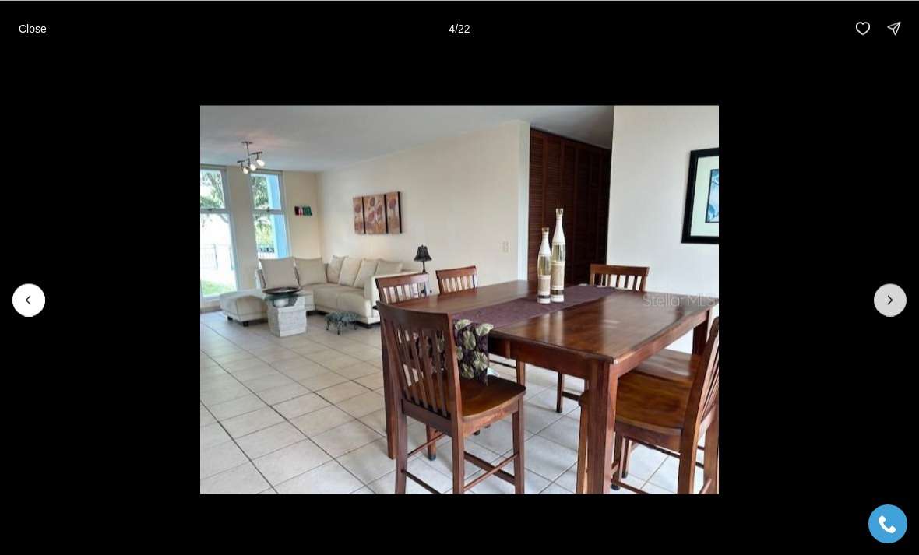
click at [889, 302] on icon "Next slide" at bounding box center [890, 300] width 4 height 8
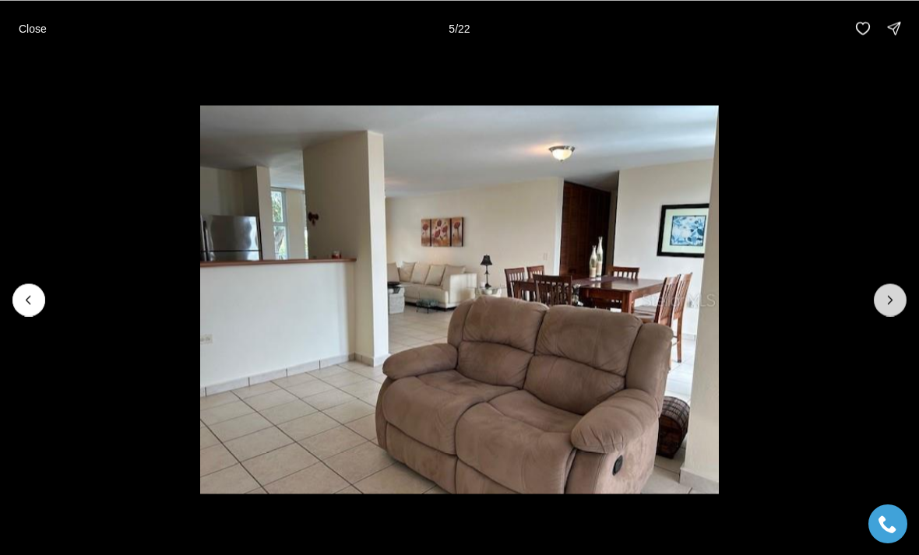
click at [894, 299] on icon "Next slide" at bounding box center [890, 300] width 16 height 16
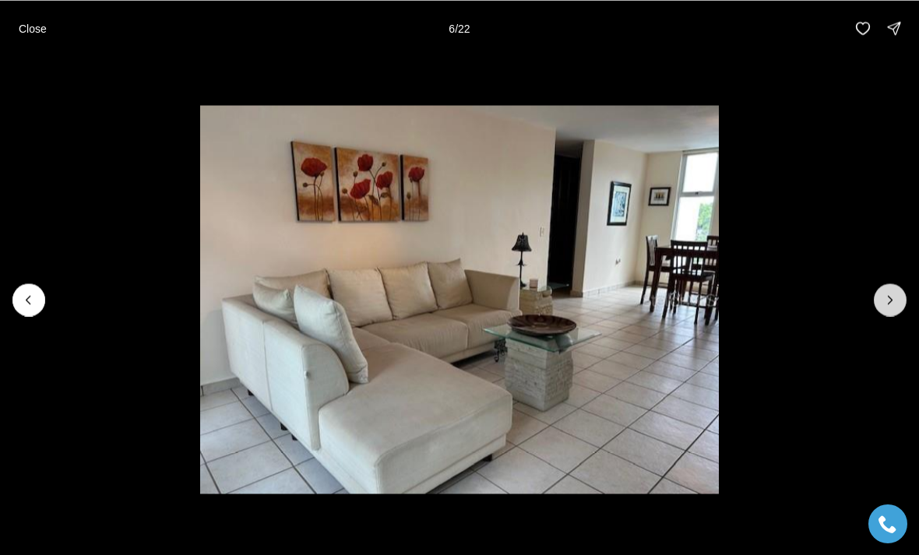
click at [897, 294] on icon "Next slide" at bounding box center [890, 300] width 16 height 16
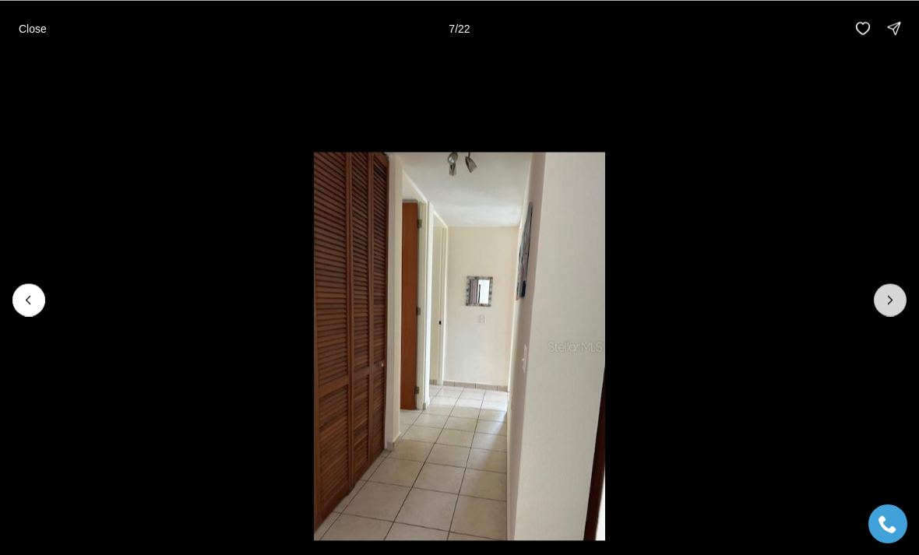
click at [897, 301] on icon "Next slide" at bounding box center [890, 300] width 16 height 16
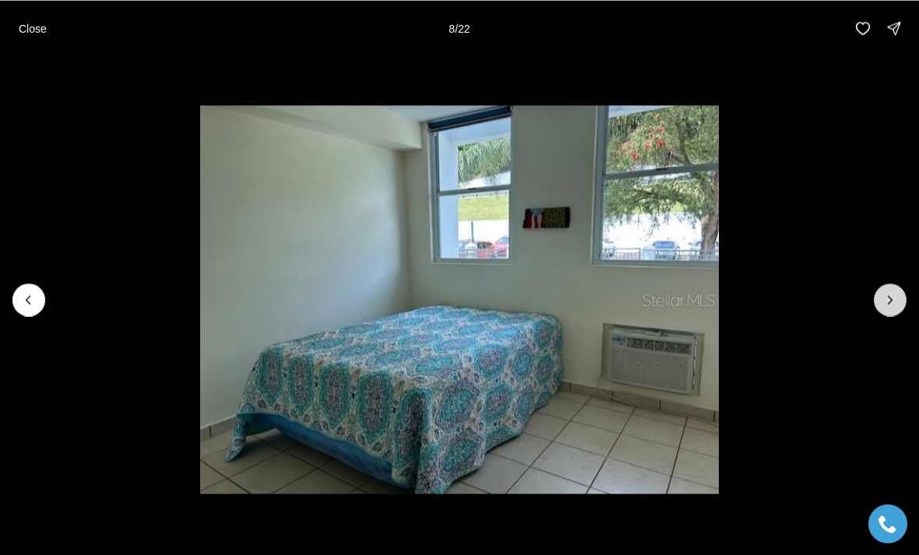
click at [896, 301] on icon "Next slide" at bounding box center [890, 300] width 16 height 16
click at [893, 301] on icon "Next slide" at bounding box center [890, 300] width 16 height 16
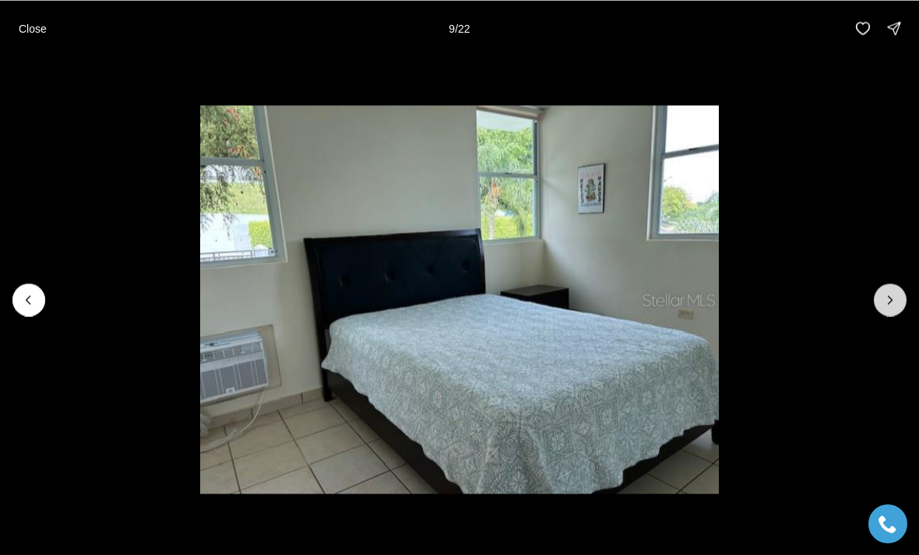
click at [896, 294] on icon "Next slide" at bounding box center [890, 300] width 16 height 16
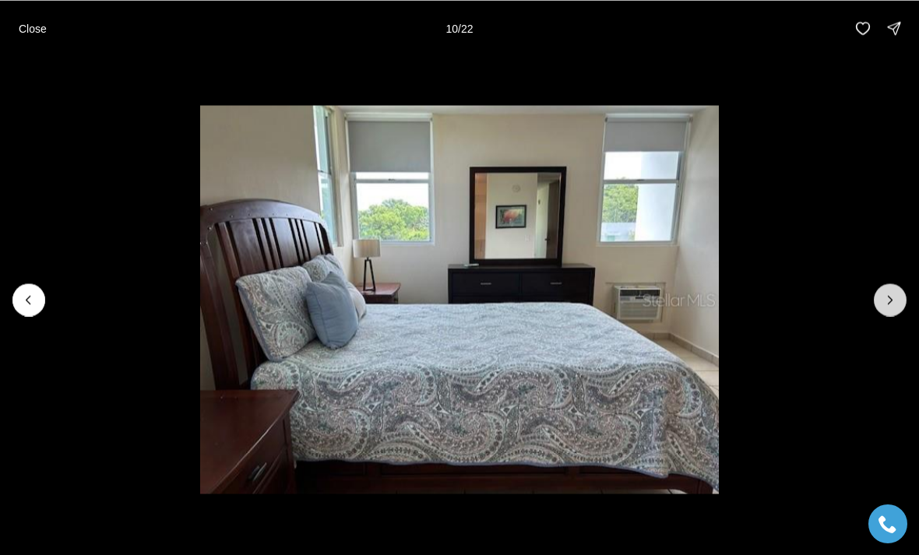
click at [896, 297] on icon "Next slide" at bounding box center [890, 300] width 16 height 16
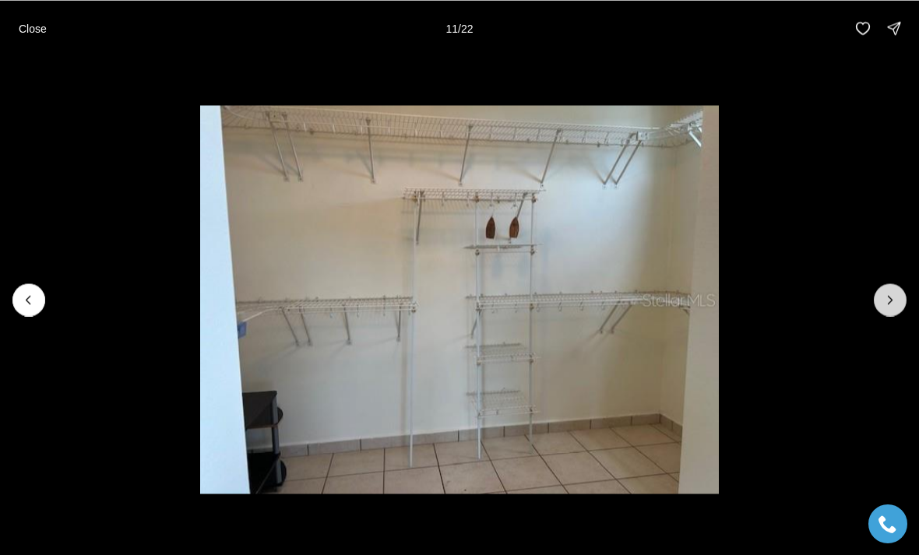
click at [899, 293] on button "Next slide" at bounding box center [890, 299] width 33 height 33
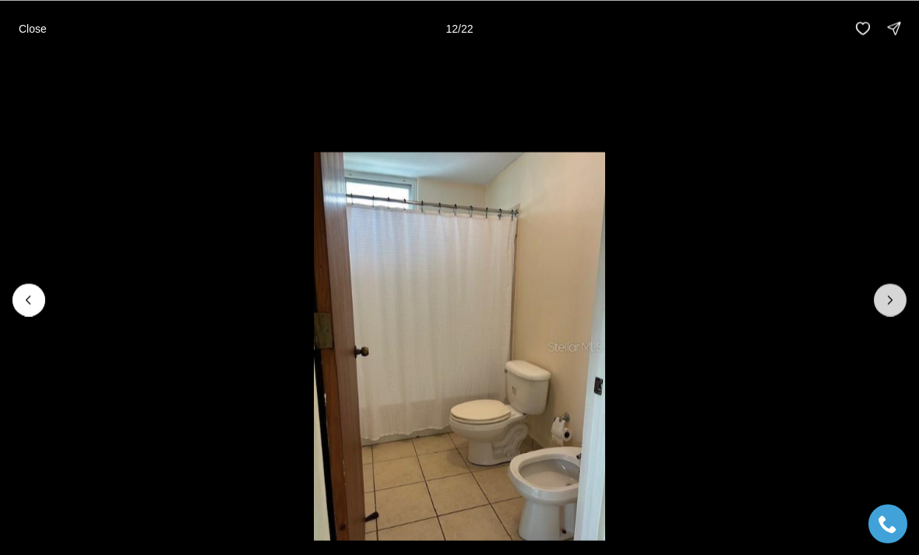
click at [903, 294] on button "Next slide" at bounding box center [890, 299] width 33 height 33
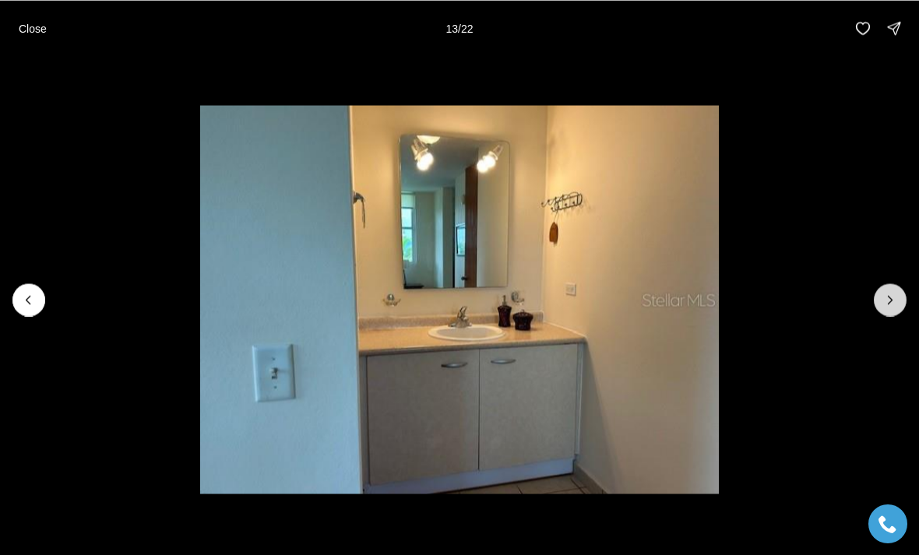
click at [896, 297] on icon "Next slide" at bounding box center [890, 300] width 16 height 16
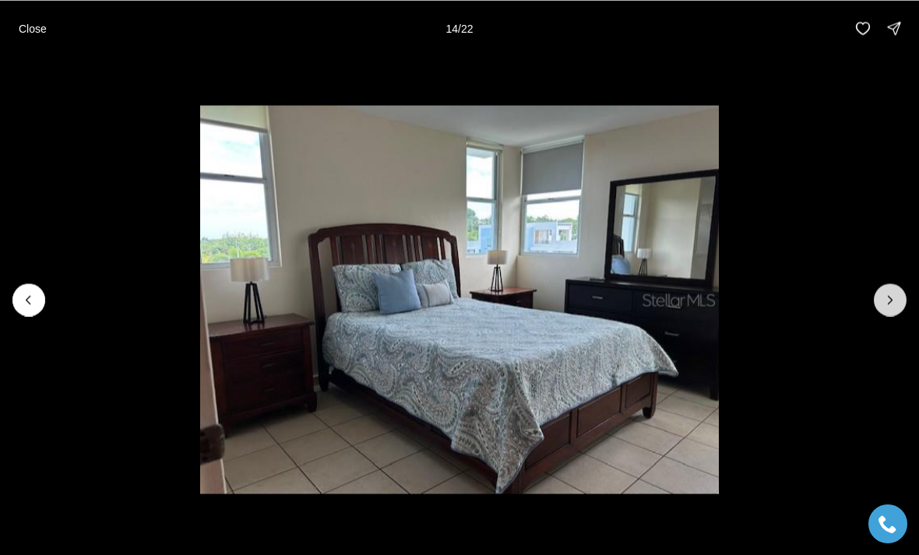
click at [896, 298] on icon "Next slide" at bounding box center [890, 300] width 16 height 16
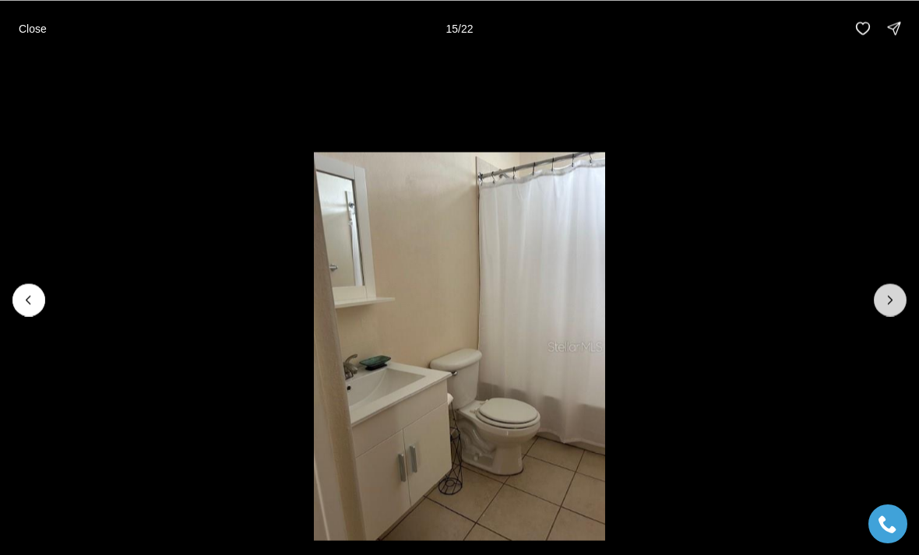
click at [896, 294] on icon "Next slide" at bounding box center [890, 300] width 16 height 16
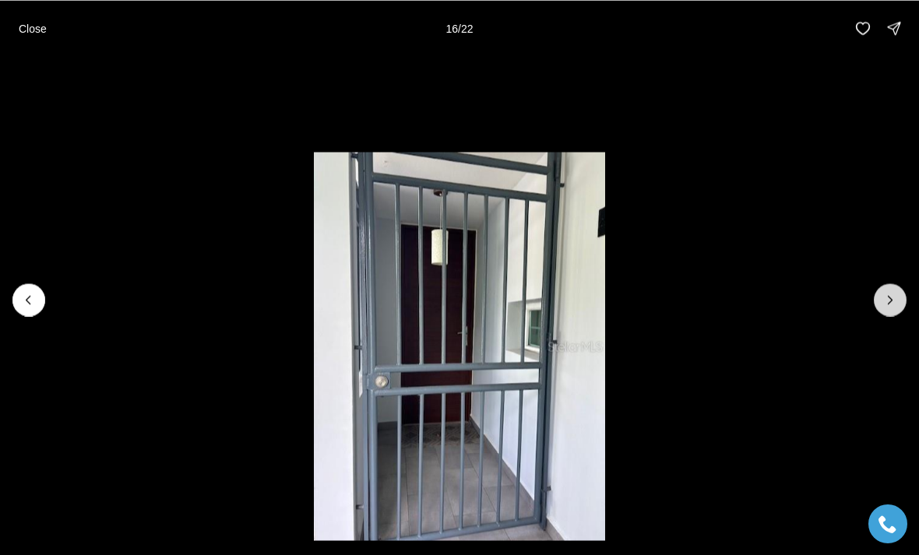
click at [896, 294] on icon "Next slide" at bounding box center [890, 300] width 16 height 16
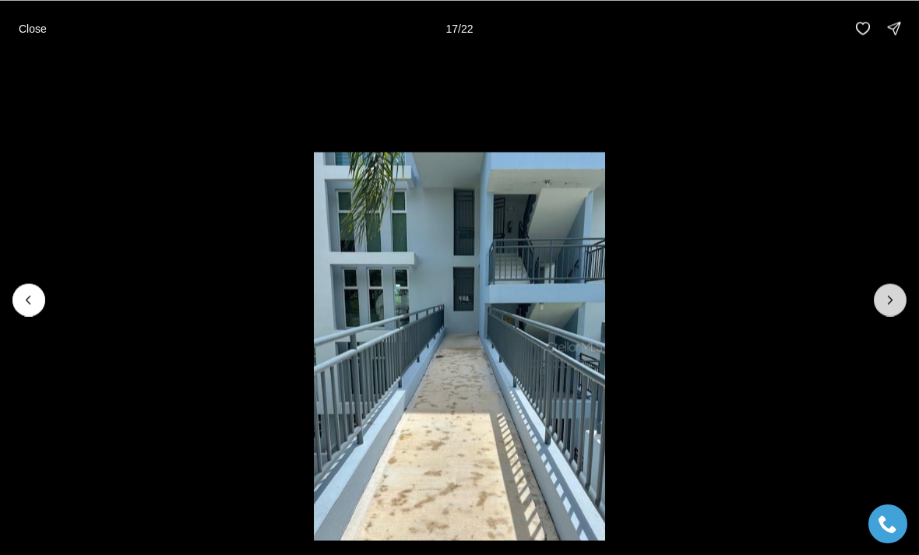
click at [896, 296] on icon "Next slide" at bounding box center [890, 300] width 16 height 16
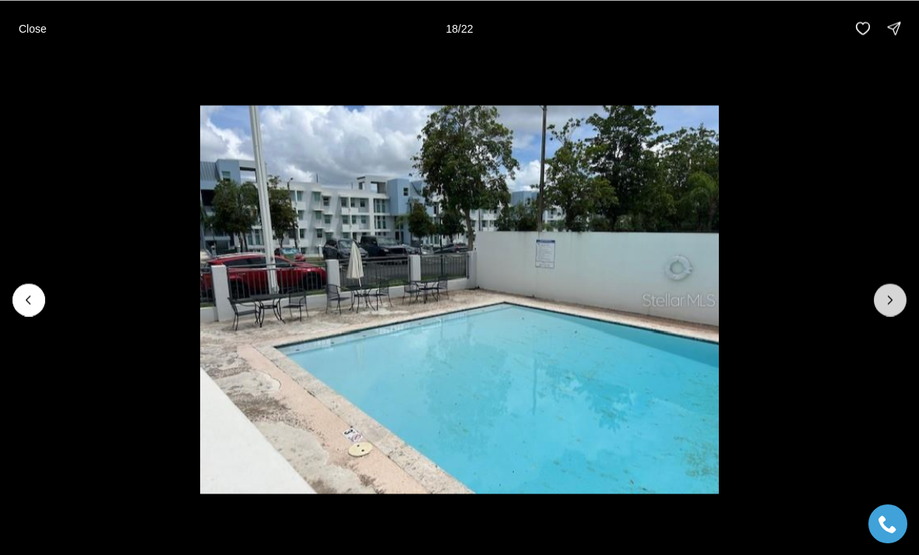
click at [896, 296] on icon "Next slide" at bounding box center [890, 300] width 16 height 16
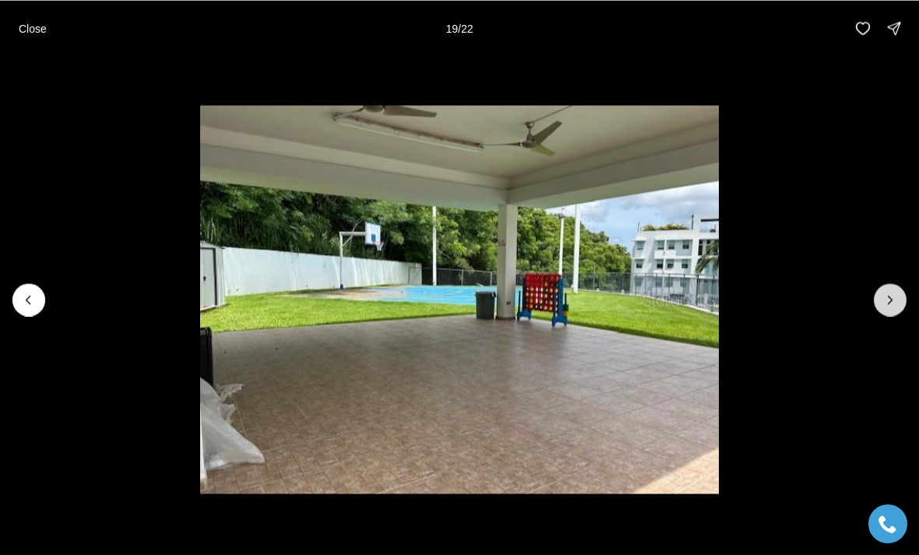
click at [896, 297] on icon "Next slide" at bounding box center [890, 300] width 16 height 16
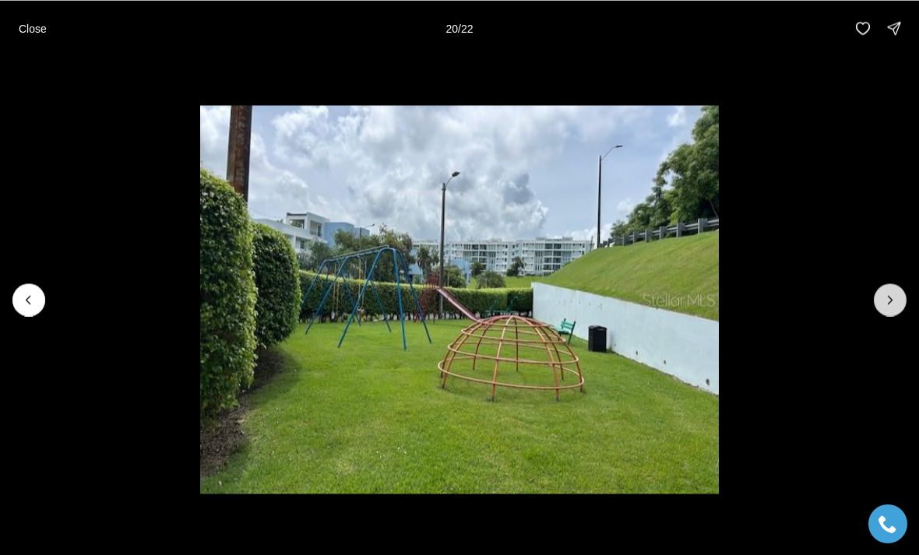
click at [896, 294] on icon "Next slide" at bounding box center [890, 300] width 16 height 16
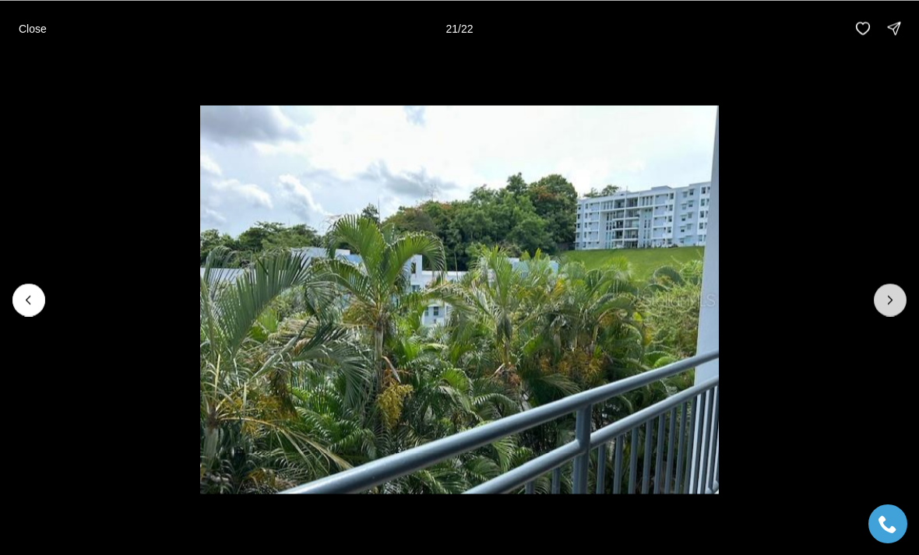
click at [905, 297] on button "Next slide" at bounding box center [890, 299] width 33 height 33
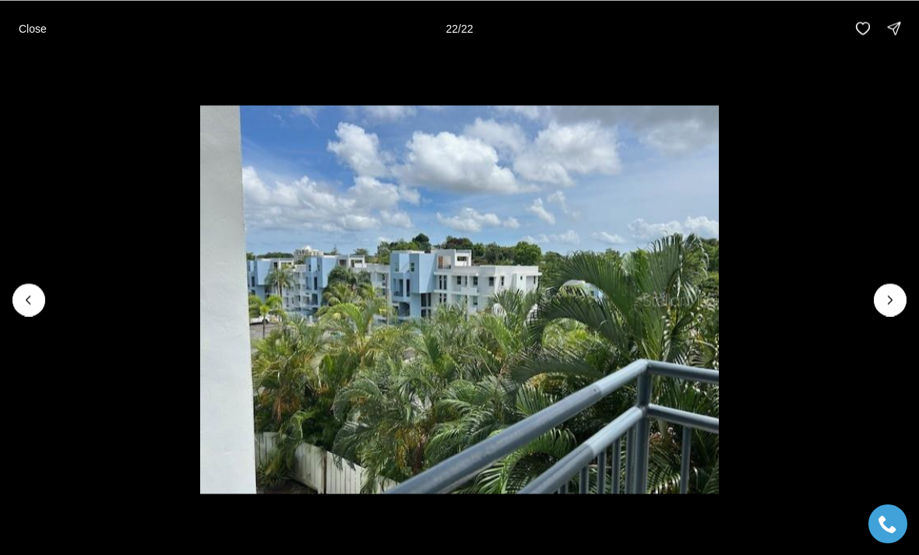
click at [909, 297] on li "22 of 22" at bounding box center [459, 299] width 919 height 487
click at [892, 301] on div at bounding box center [890, 299] width 33 height 33
click at [897, 299] on div at bounding box center [890, 299] width 33 height 33
click at [896, 299] on div at bounding box center [890, 299] width 33 height 33
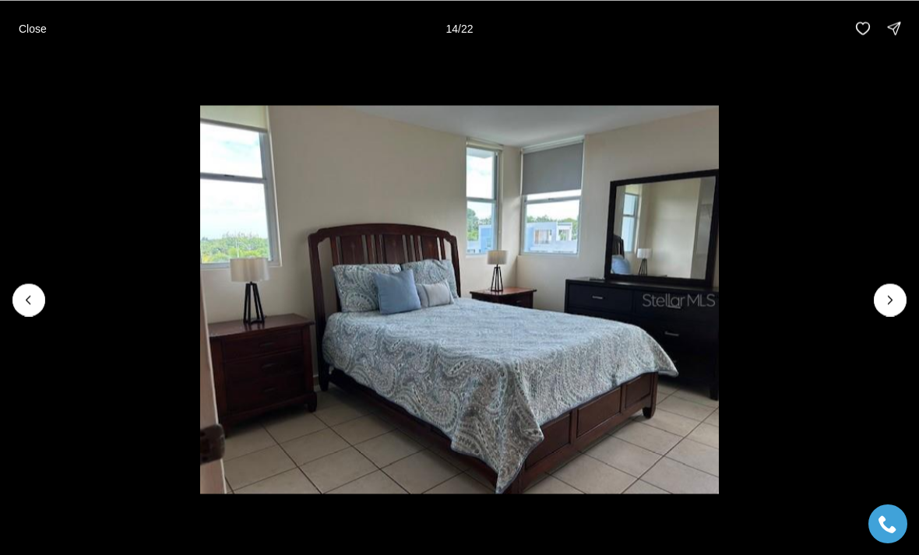
click at [37, 28] on p "Close" at bounding box center [33, 28] width 28 height 12
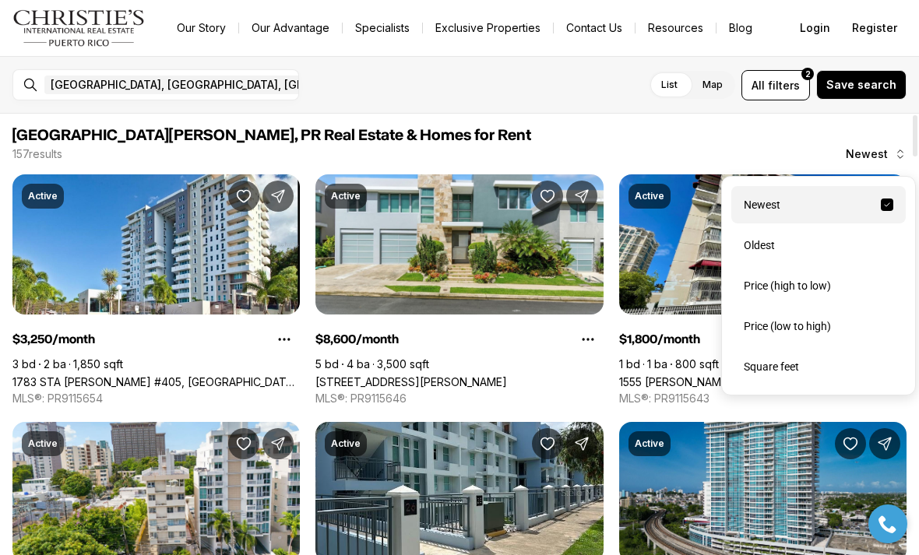
click at [880, 161] on button "Newest" at bounding box center [875, 154] width 79 height 31
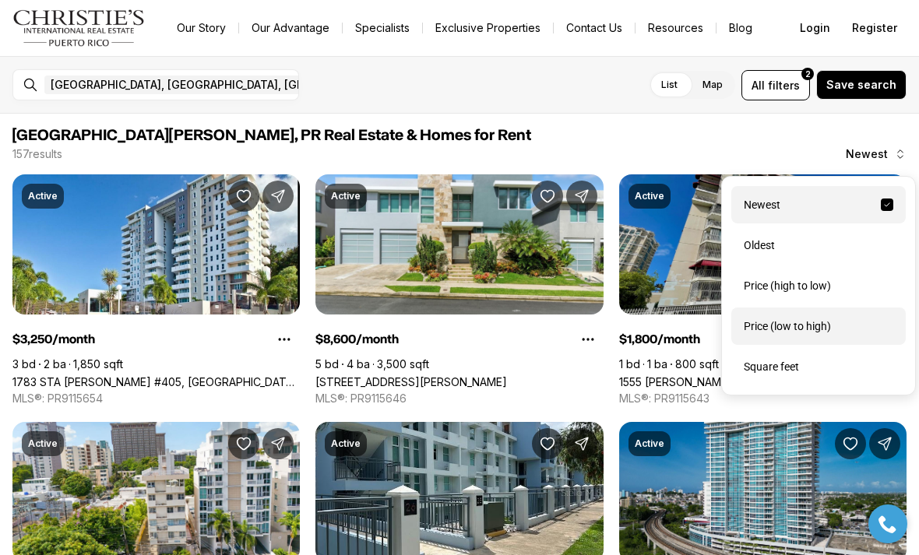
click at [861, 330] on div "Price (low to high)" at bounding box center [818, 326] width 174 height 37
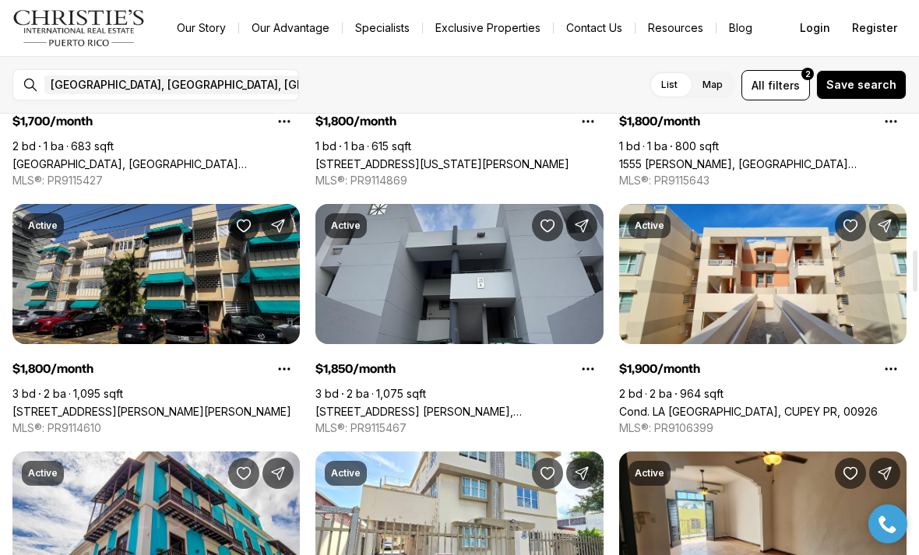
scroll to position [1455, 0]
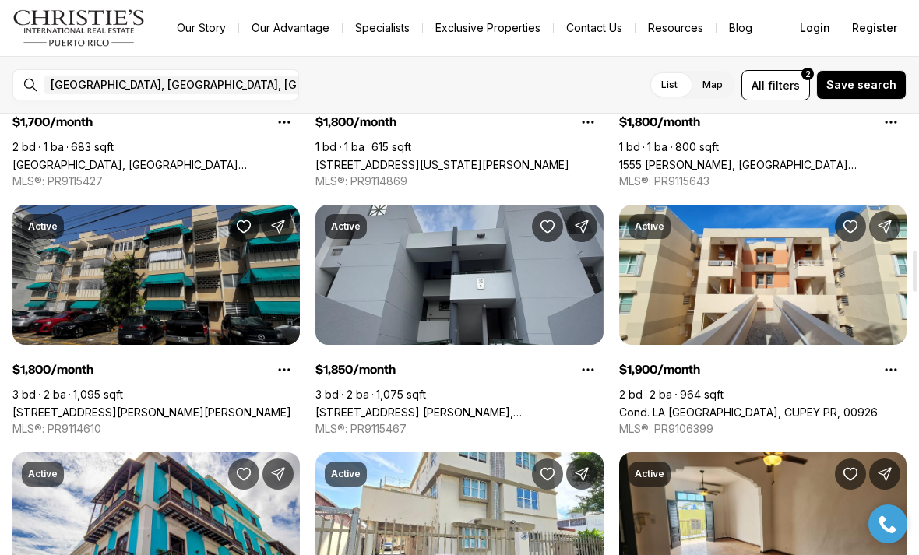
click at [90, 406] on link "[STREET_ADDRESS][PERSON_NAME][PERSON_NAME]" at bounding box center [151, 412] width 279 height 13
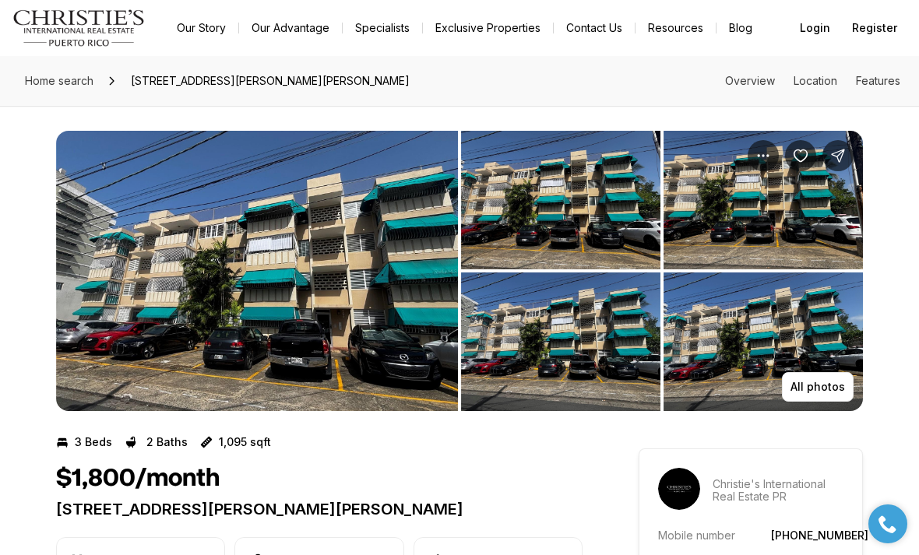
click at [438, 388] on img "View image gallery" at bounding box center [257, 271] width 402 height 280
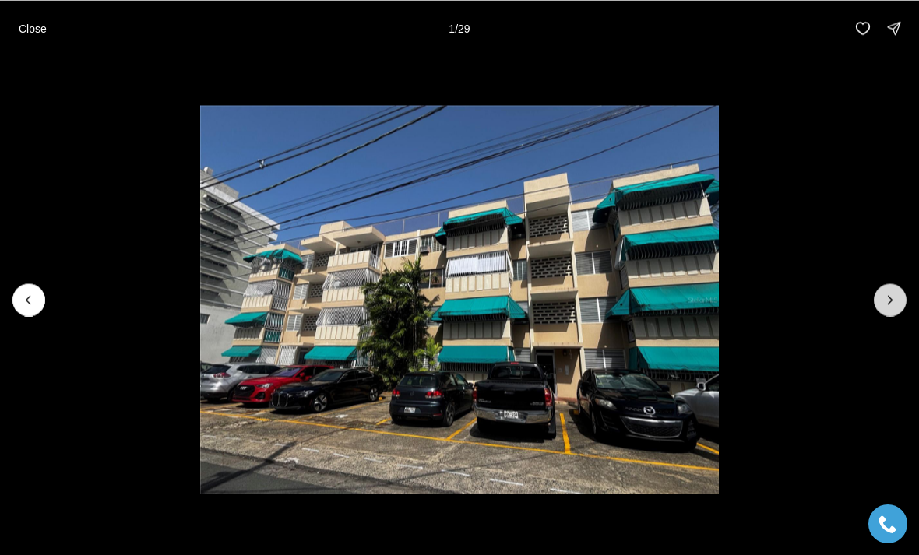
click at [896, 300] on icon "Next slide" at bounding box center [890, 300] width 16 height 16
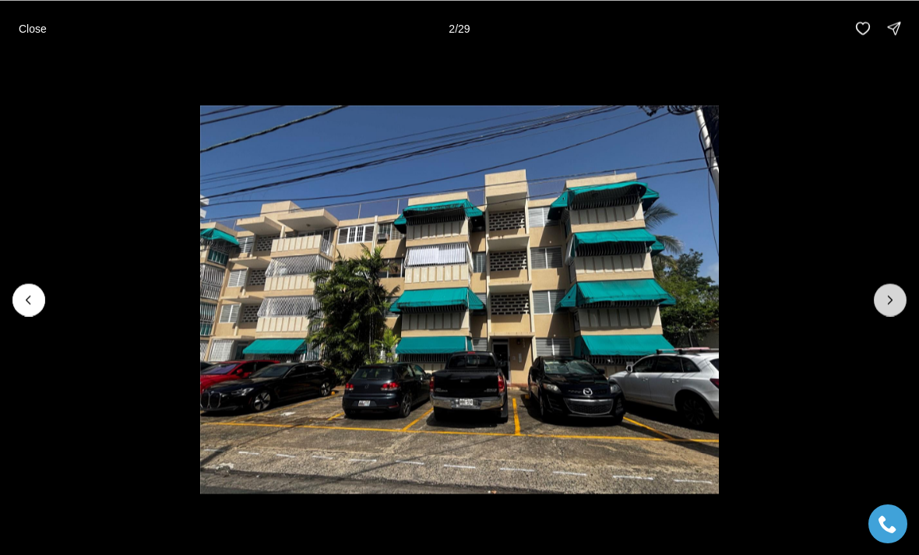
click at [885, 301] on icon "Next slide" at bounding box center [890, 300] width 16 height 16
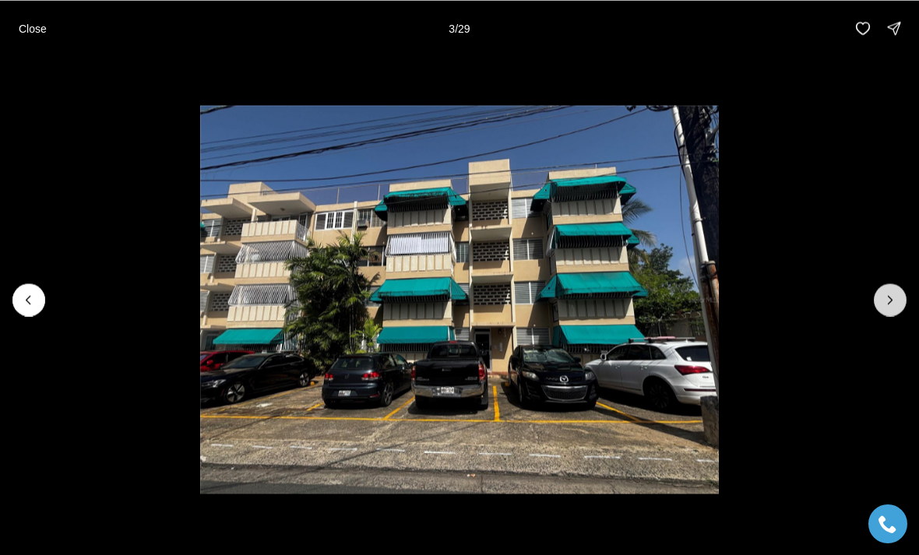
click at [880, 306] on button "Next slide" at bounding box center [890, 299] width 33 height 33
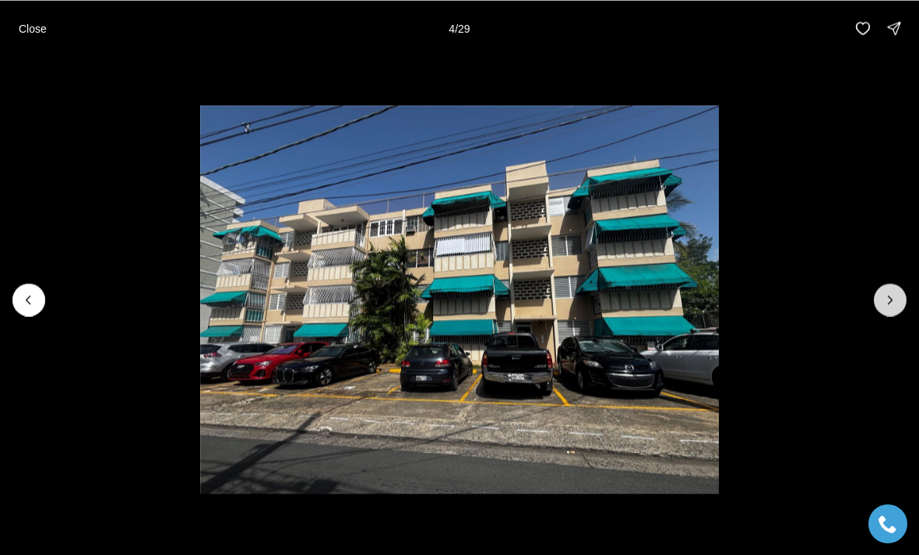
click at [880, 312] on button "Next slide" at bounding box center [890, 299] width 33 height 33
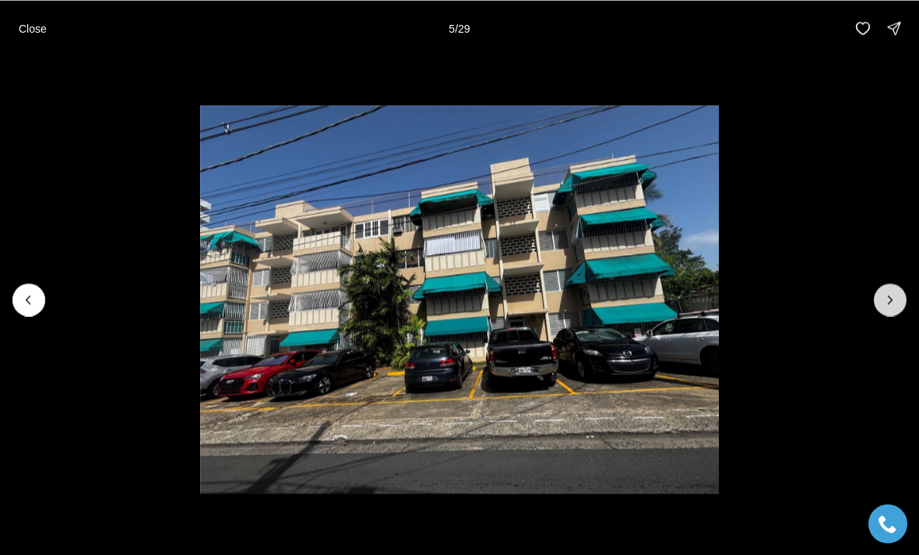
click at [880, 310] on button "Next slide" at bounding box center [890, 299] width 33 height 33
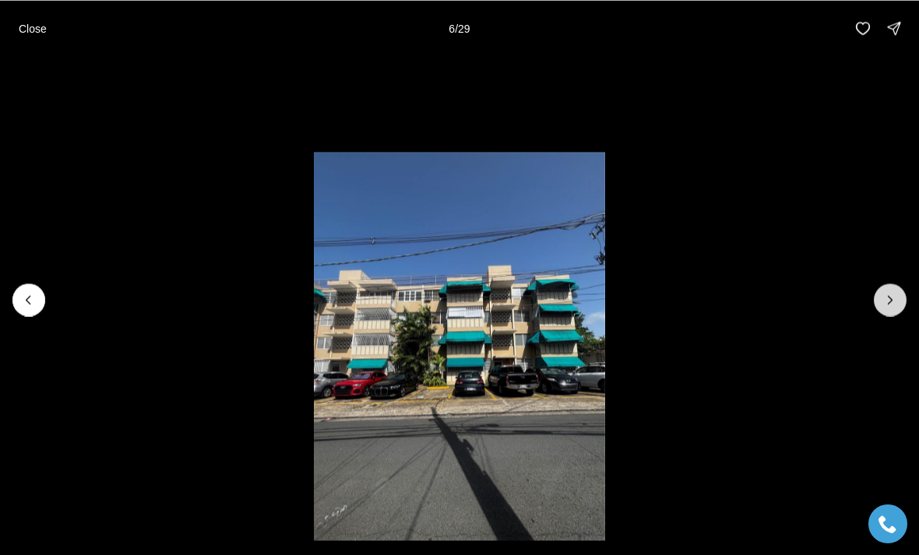
click at [892, 305] on icon "Next slide" at bounding box center [890, 300] width 16 height 16
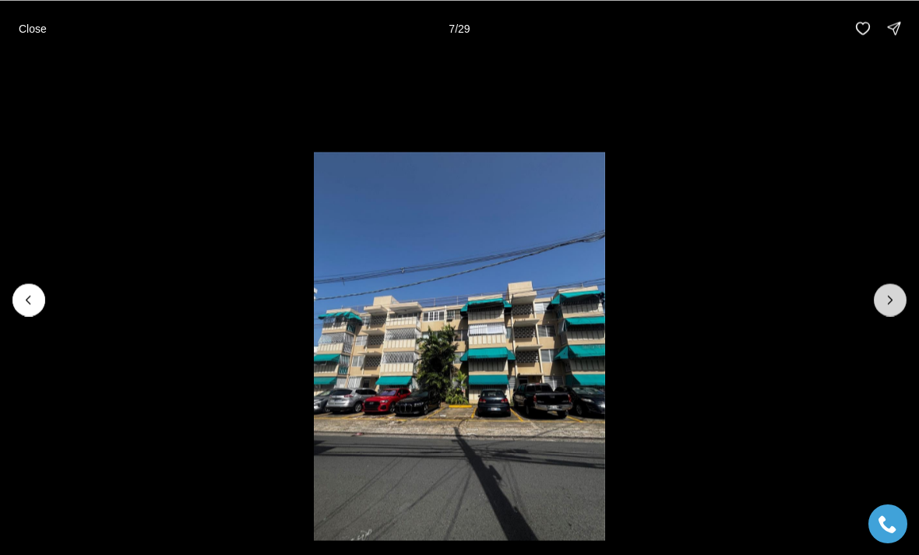
click at [896, 304] on icon "Next slide" at bounding box center [890, 300] width 16 height 16
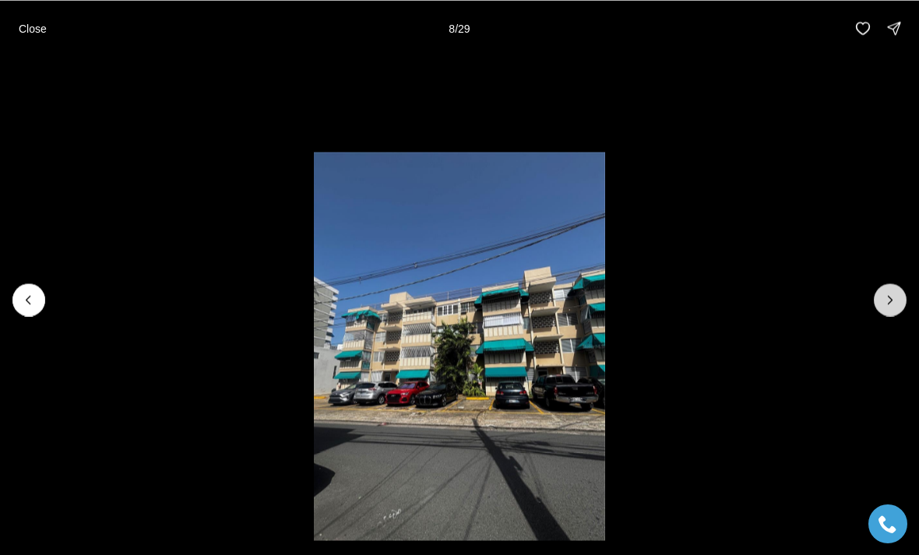
click at [895, 299] on icon "Next slide" at bounding box center [890, 300] width 16 height 16
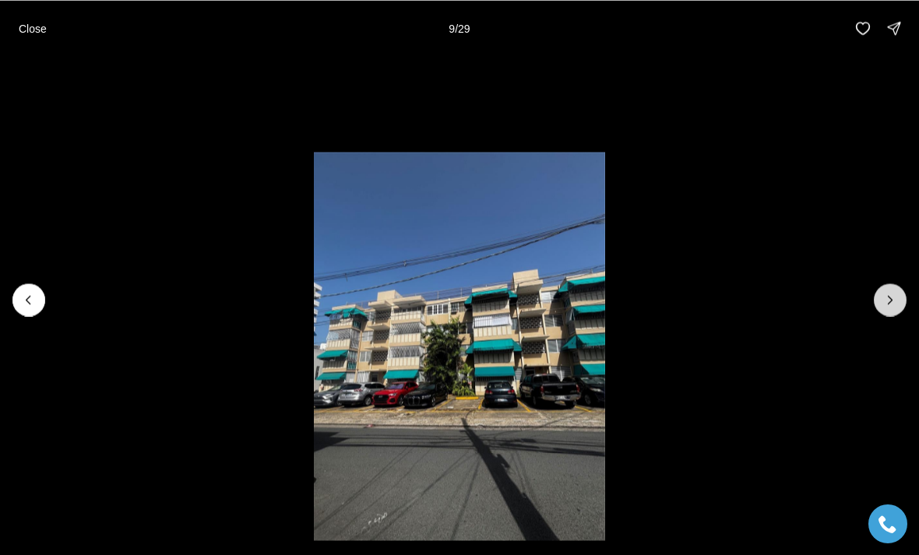
click at [896, 301] on icon "Next slide" at bounding box center [890, 300] width 16 height 16
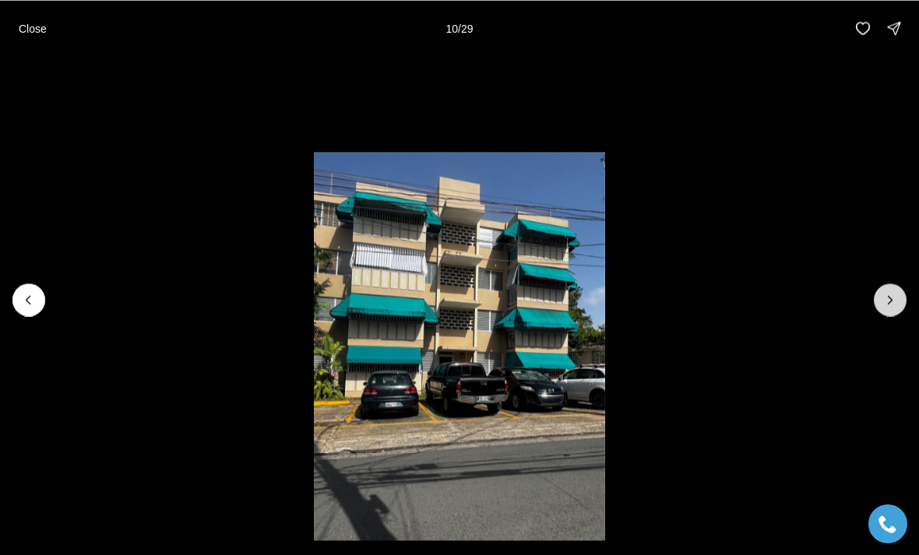
click at [895, 304] on icon "Next slide" at bounding box center [890, 300] width 16 height 16
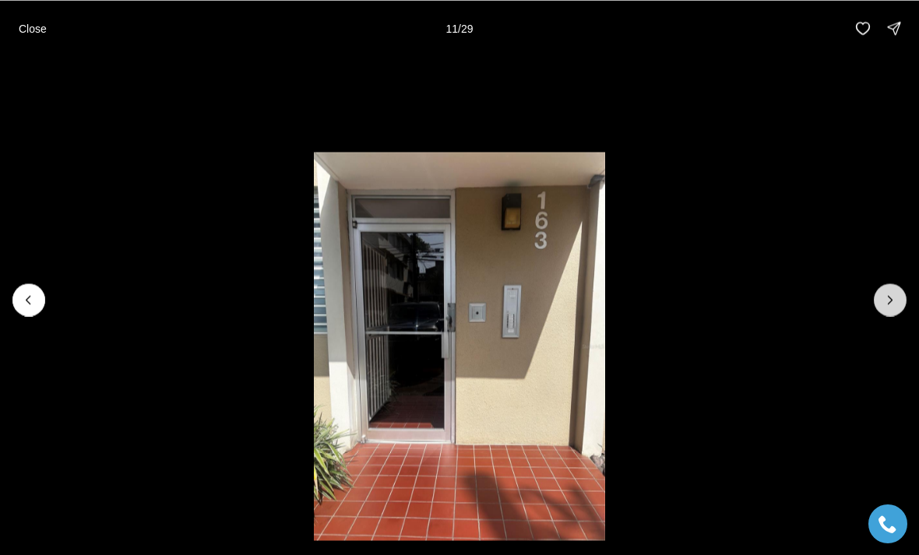
click at [895, 304] on icon "Next slide" at bounding box center [890, 300] width 16 height 16
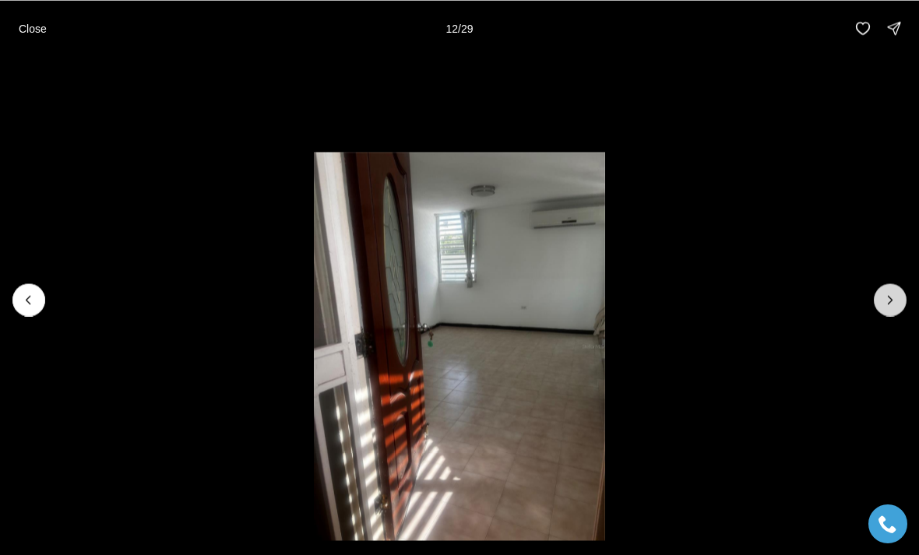
click at [896, 302] on icon "Next slide" at bounding box center [890, 300] width 16 height 16
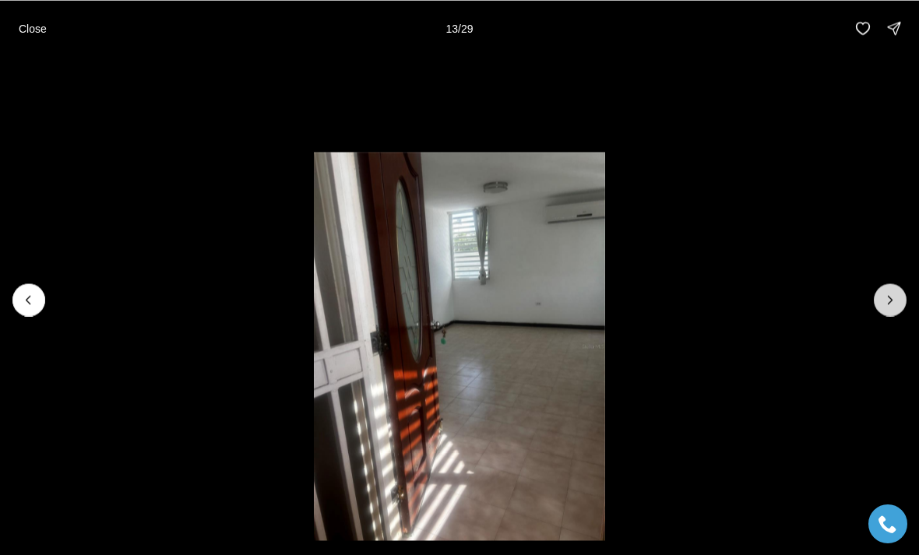
click at [897, 301] on icon "Next slide" at bounding box center [890, 300] width 16 height 16
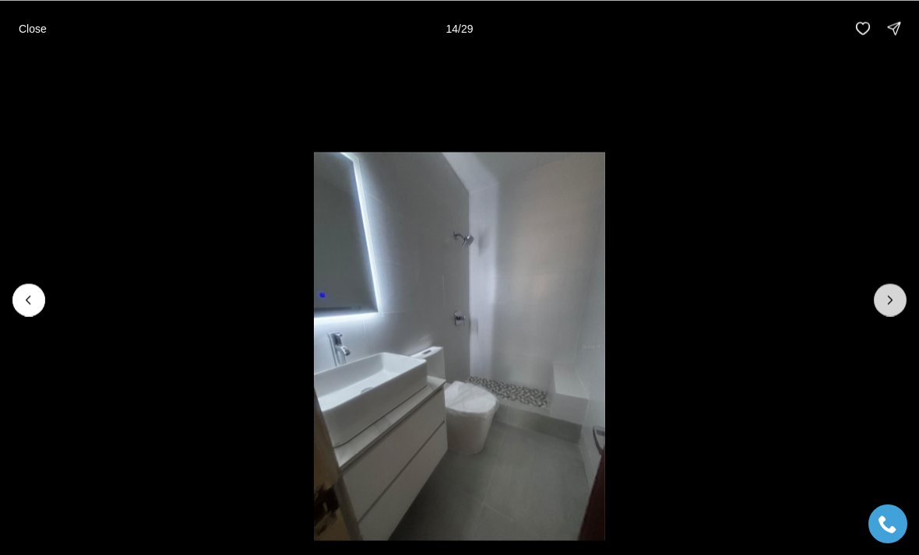
click at [896, 301] on icon "Next slide" at bounding box center [890, 300] width 16 height 16
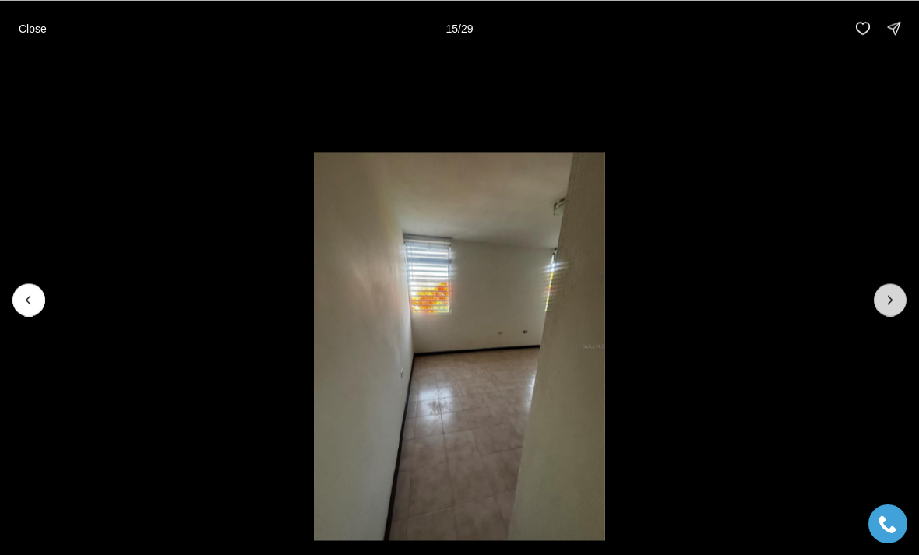
click at [896, 297] on icon "Next slide" at bounding box center [890, 300] width 16 height 16
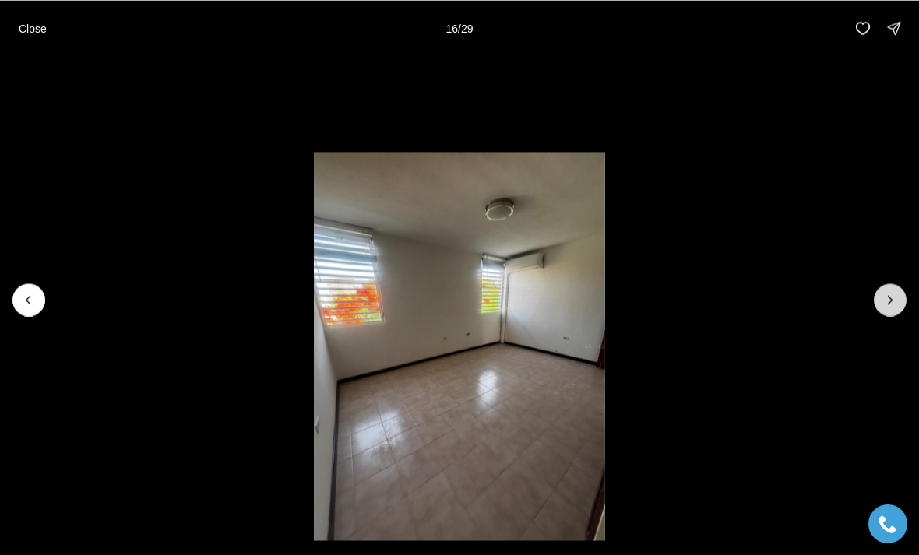
click at [894, 294] on icon "Next slide" at bounding box center [890, 300] width 16 height 16
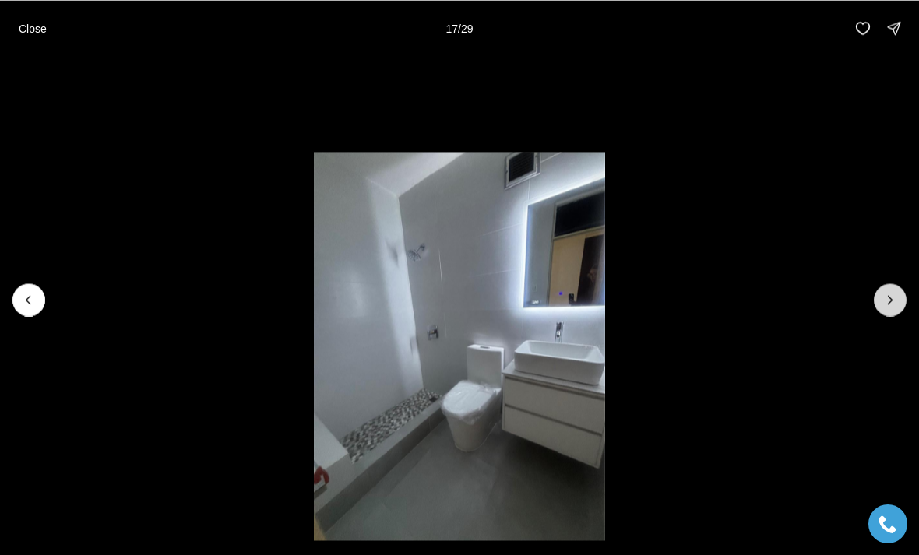
click at [892, 303] on icon "Next slide" at bounding box center [890, 300] width 16 height 16
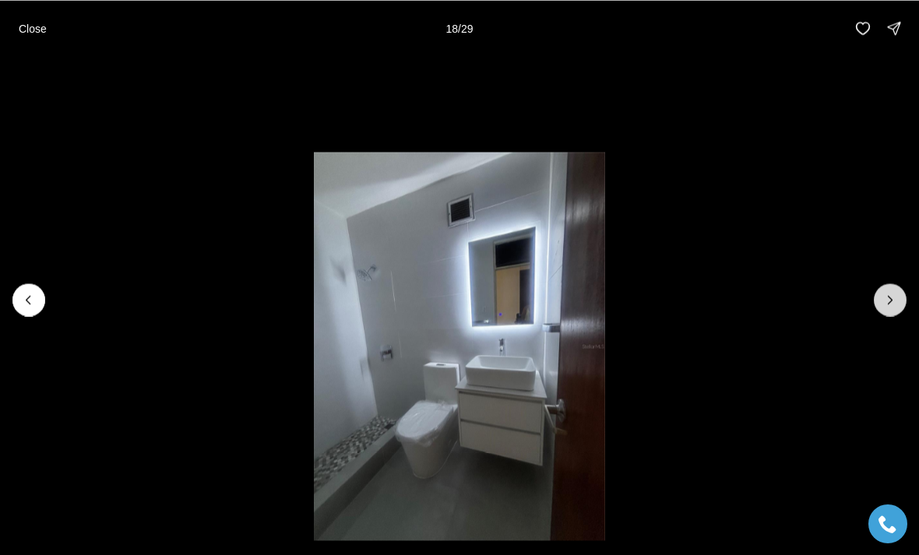
click at [896, 297] on icon "Next slide" at bounding box center [890, 300] width 16 height 16
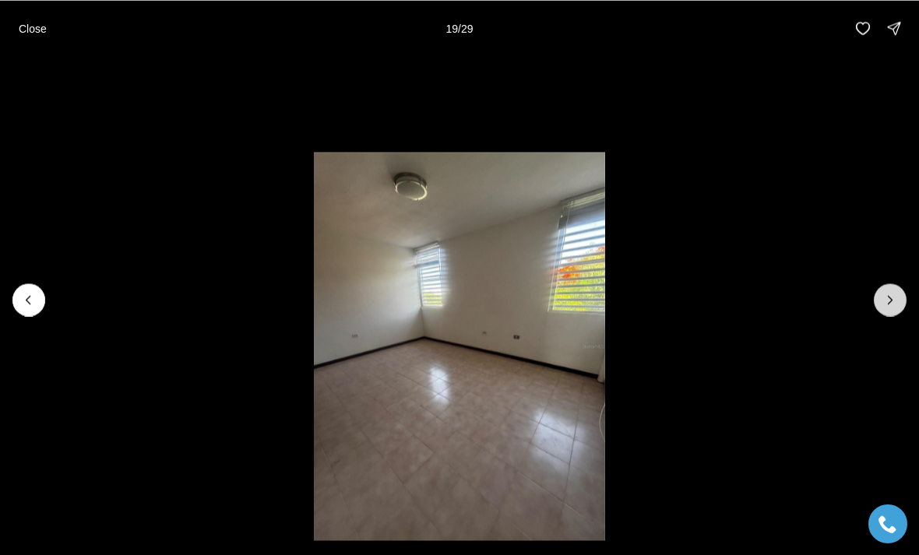
click at [896, 295] on icon "Next slide" at bounding box center [890, 300] width 16 height 16
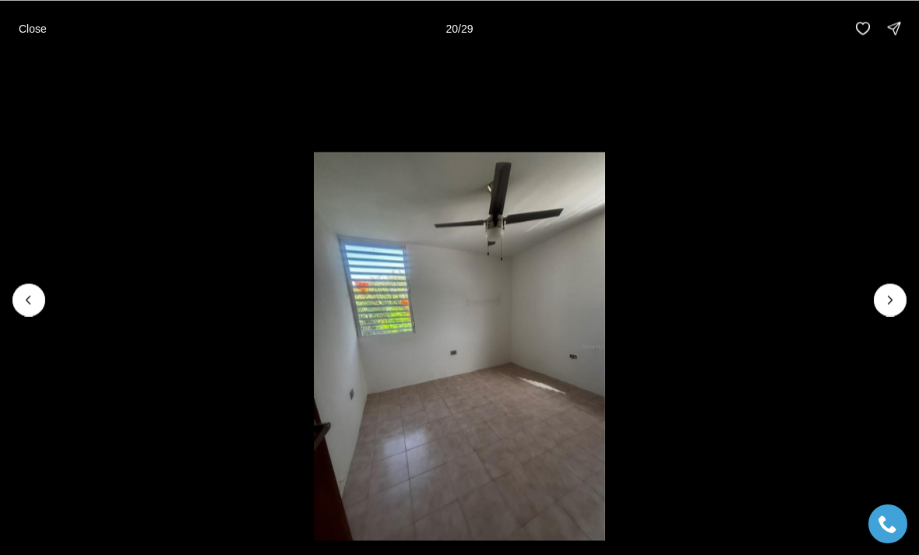
click at [913, 297] on li "20 of 29" at bounding box center [459, 299] width 919 height 487
click at [897, 297] on icon "Next slide" at bounding box center [890, 300] width 16 height 16
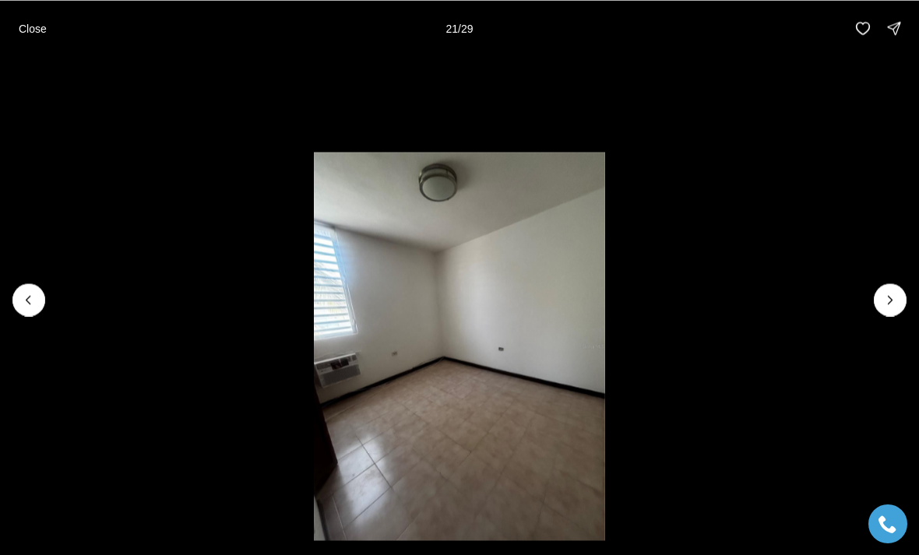
click at [907, 297] on li "21 of 29" at bounding box center [459, 299] width 919 height 487
click at [896, 293] on icon "Next slide" at bounding box center [890, 300] width 16 height 16
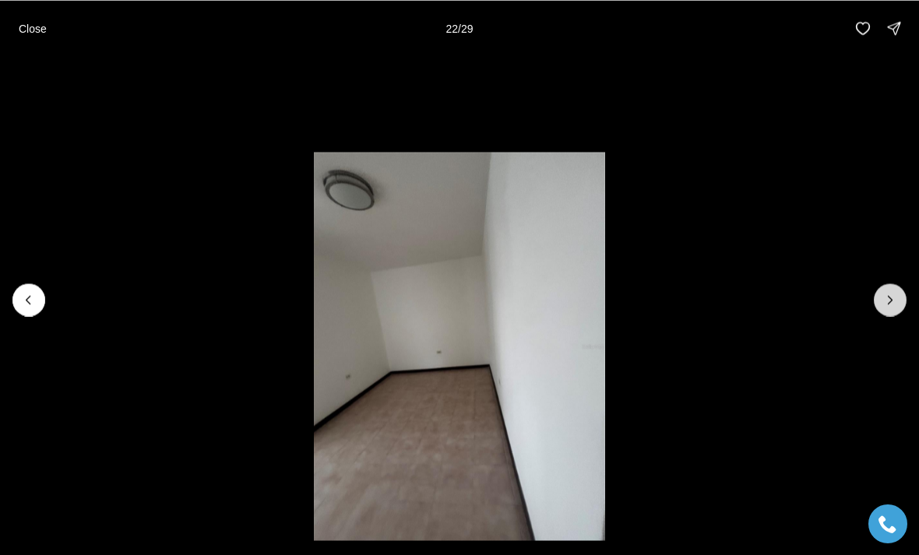
click at [896, 304] on icon "Next slide" at bounding box center [890, 300] width 16 height 16
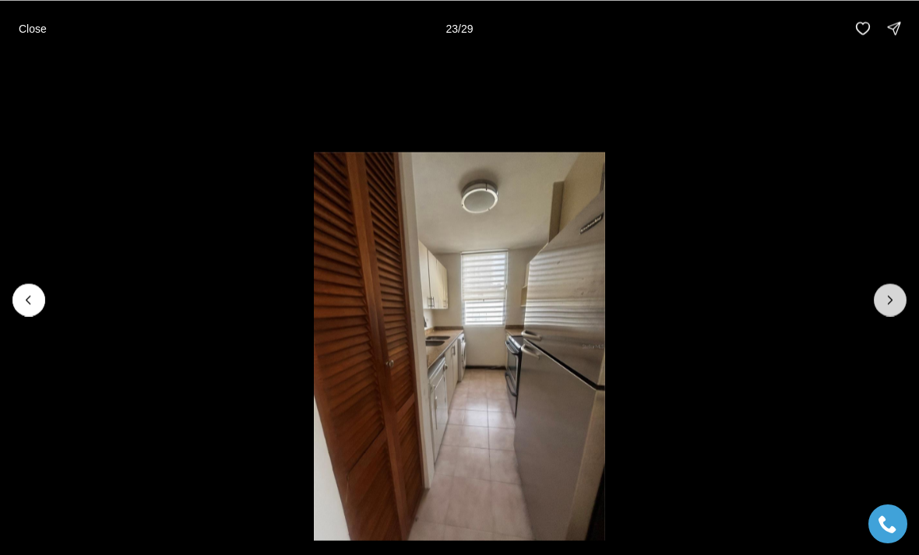
click at [894, 299] on icon "Next slide" at bounding box center [890, 300] width 16 height 16
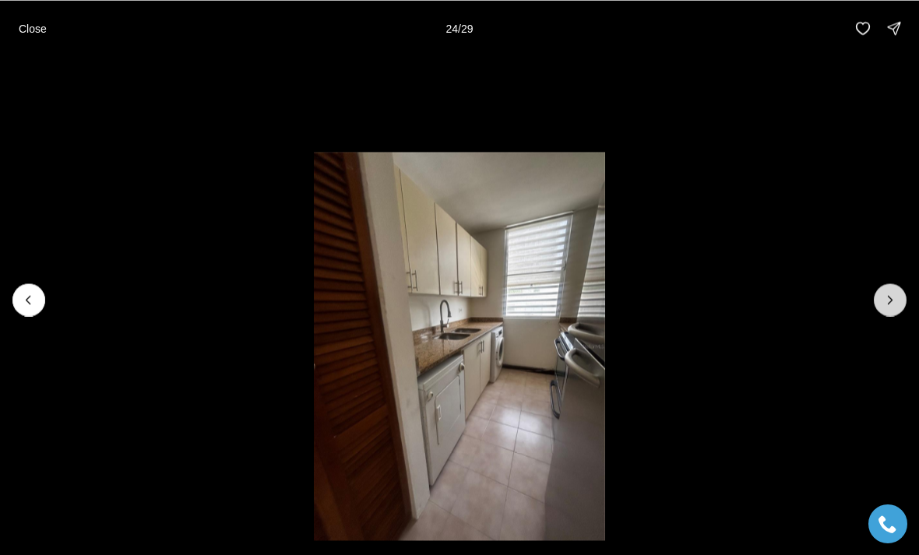
click at [896, 300] on icon "Next slide" at bounding box center [890, 300] width 16 height 16
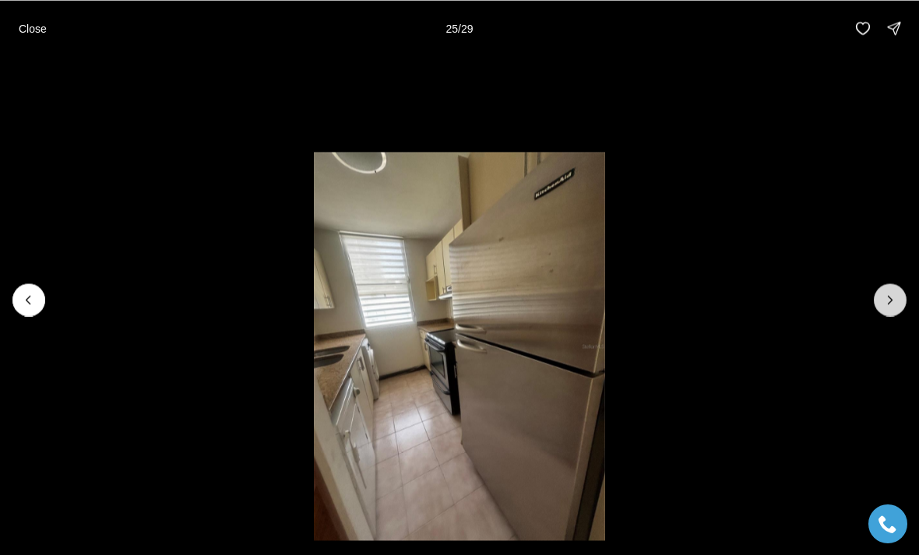
click at [897, 300] on icon "Next slide" at bounding box center [890, 300] width 16 height 16
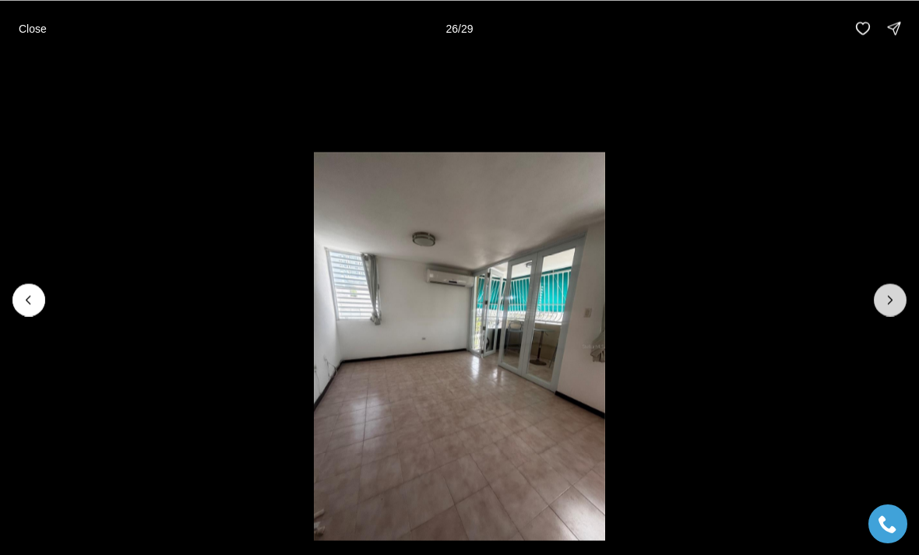
click at [896, 300] on icon "Next slide" at bounding box center [890, 300] width 16 height 16
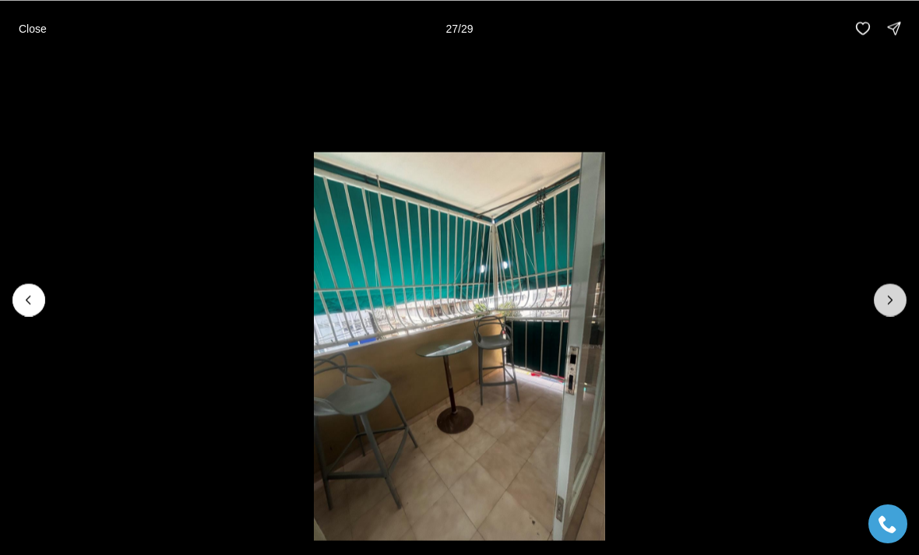
click at [895, 297] on icon "Next slide" at bounding box center [890, 300] width 16 height 16
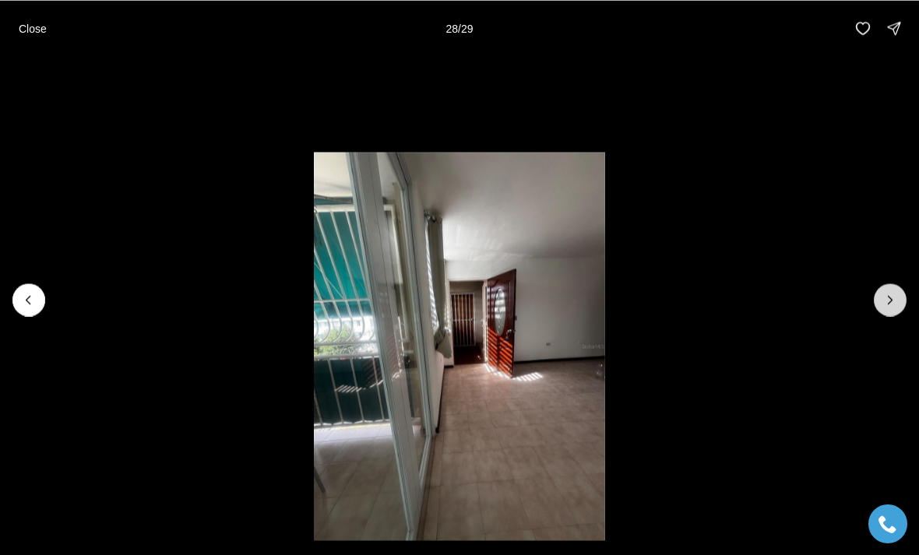
click at [895, 302] on icon "Next slide" at bounding box center [890, 300] width 16 height 16
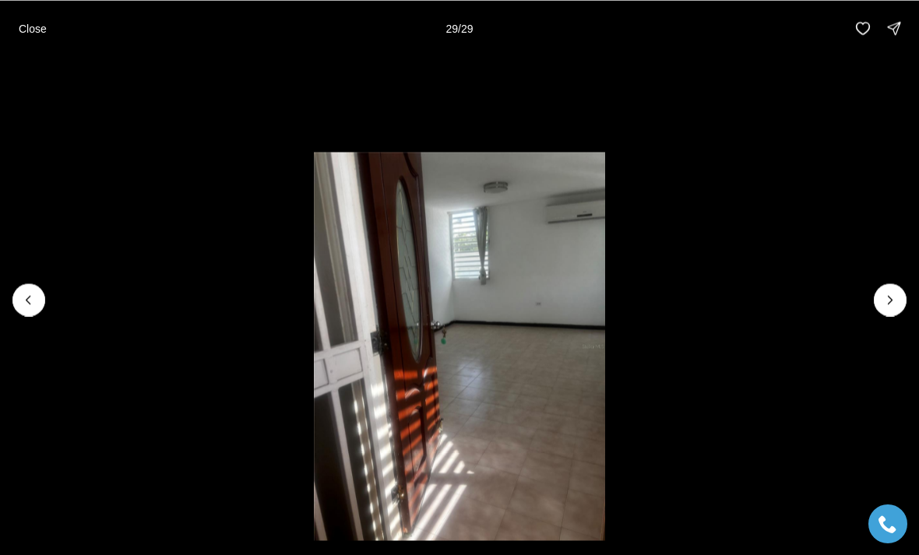
click at [896, 301] on div at bounding box center [890, 299] width 33 height 33
click at [898, 294] on div at bounding box center [890, 299] width 33 height 33
click at [34, 25] on p "Close" at bounding box center [33, 28] width 28 height 12
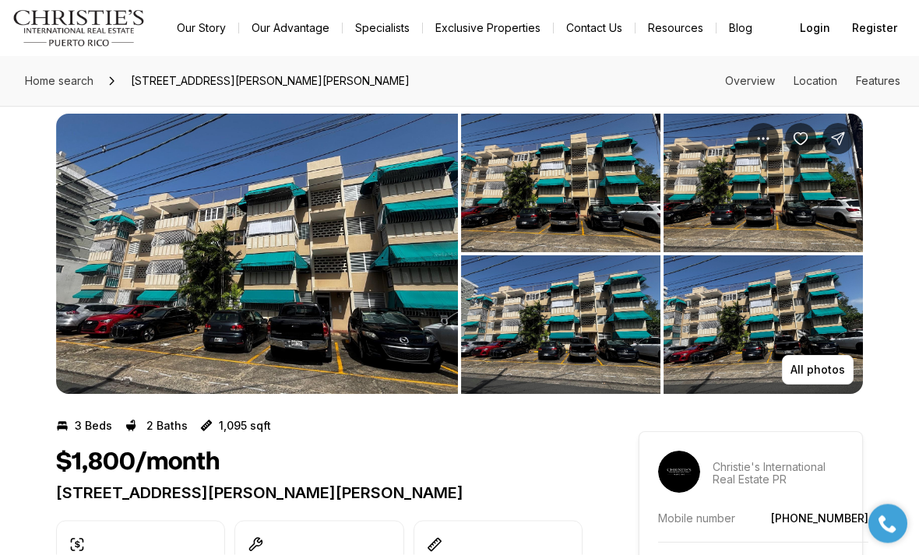
scroll to position [10, 0]
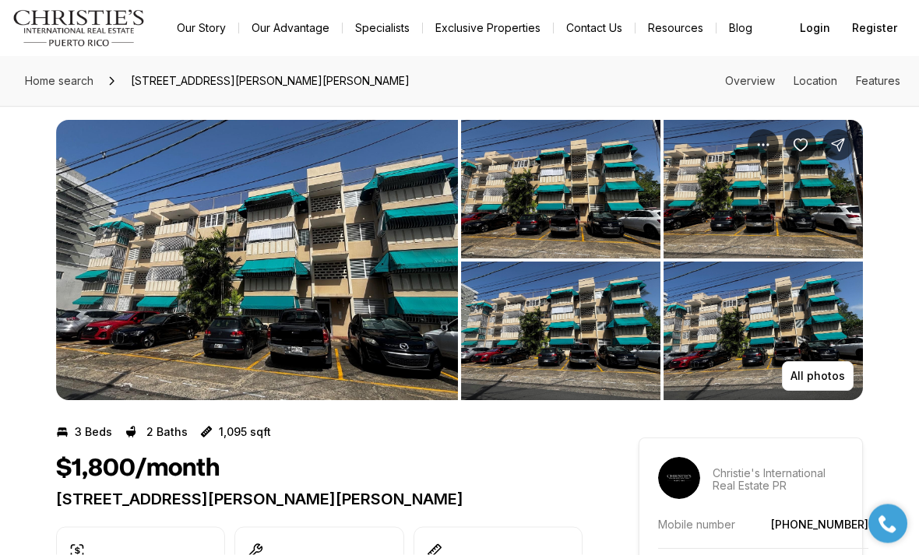
click at [804, 339] on img "View image gallery" at bounding box center [762, 331] width 199 height 139
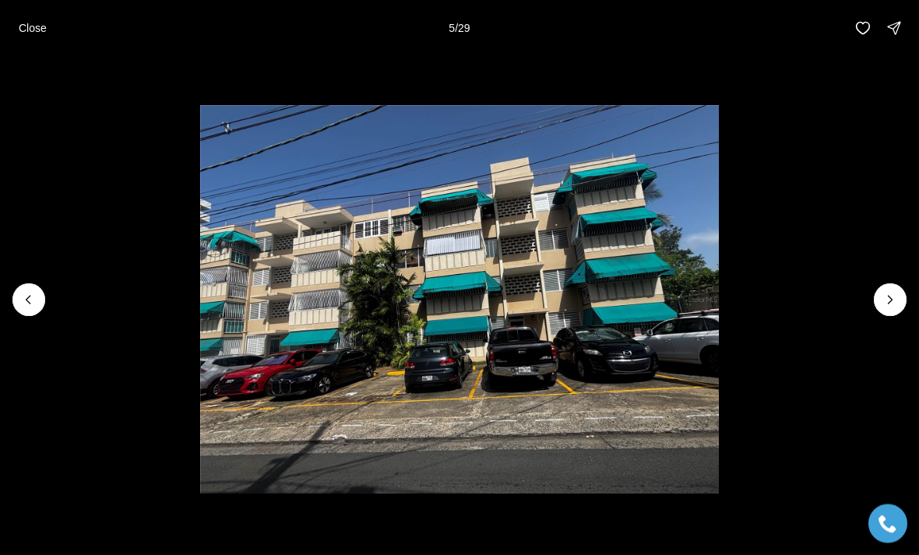
scroll to position [11, 0]
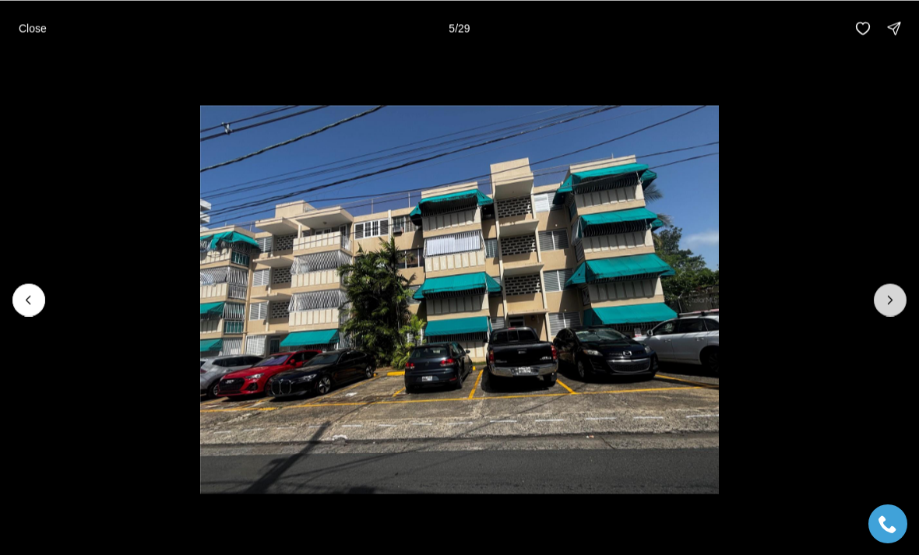
click at [897, 308] on icon "Next slide" at bounding box center [890, 300] width 16 height 16
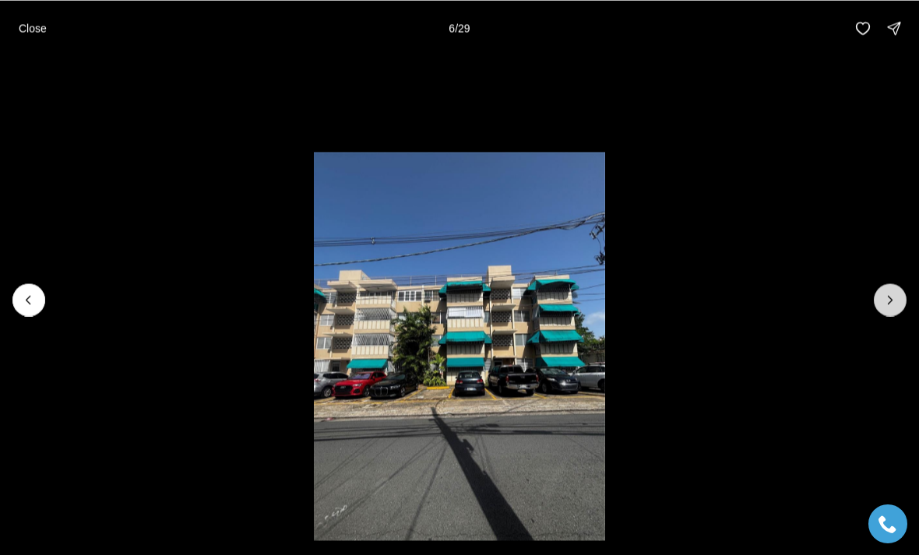
click at [896, 308] on icon "Next slide" at bounding box center [890, 300] width 16 height 16
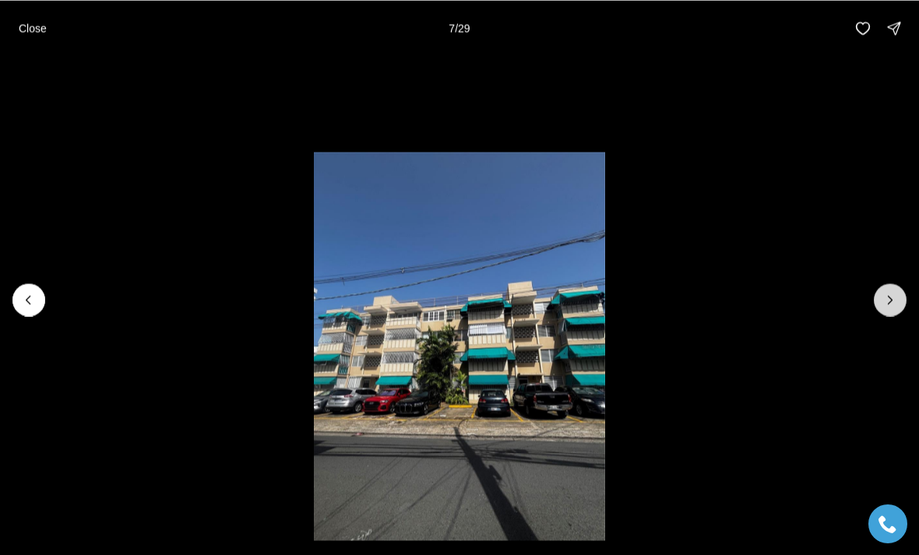
click at [896, 308] on icon "Next slide" at bounding box center [890, 300] width 16 height 16
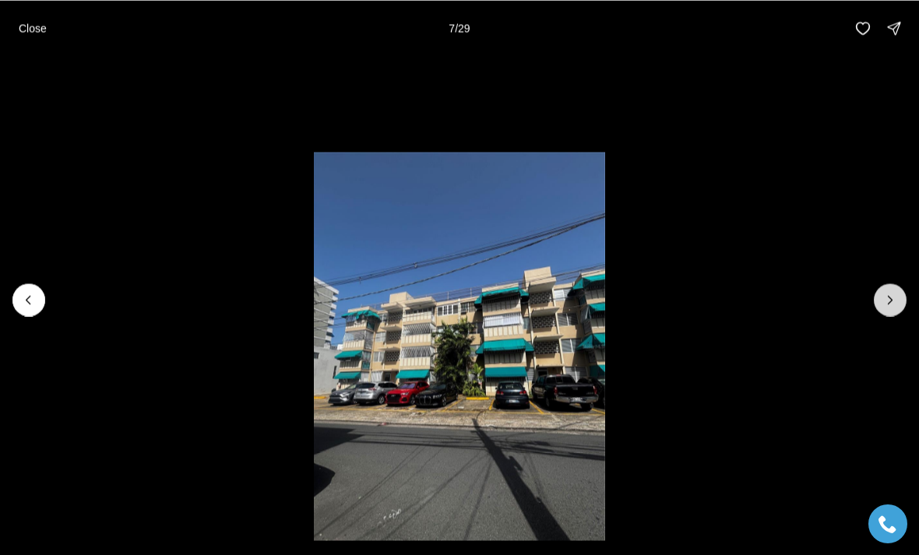
click at [903, 316] on button "Next slide" at bounding box center [890, 299] width 33 height 33
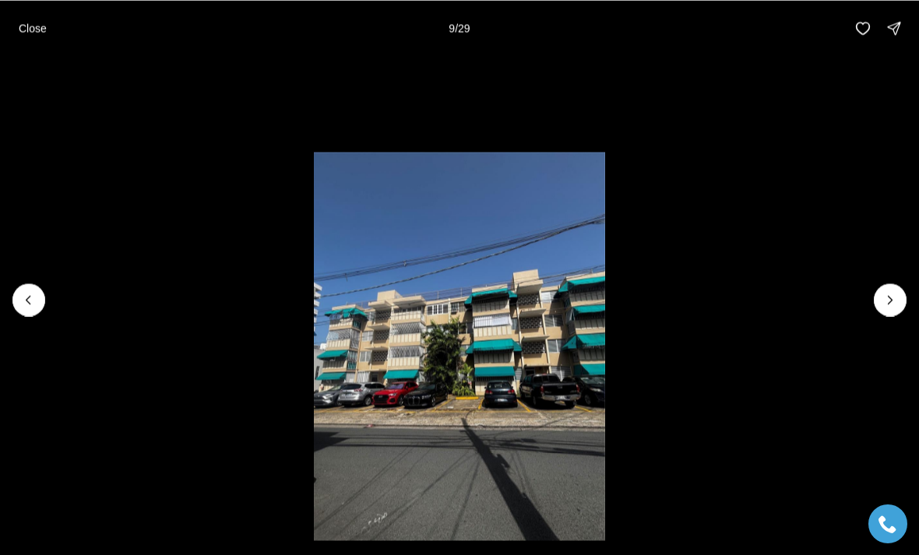
click at [904, 333] on li "9 of 29" at bounding box center [459, 299] width 919 height 487
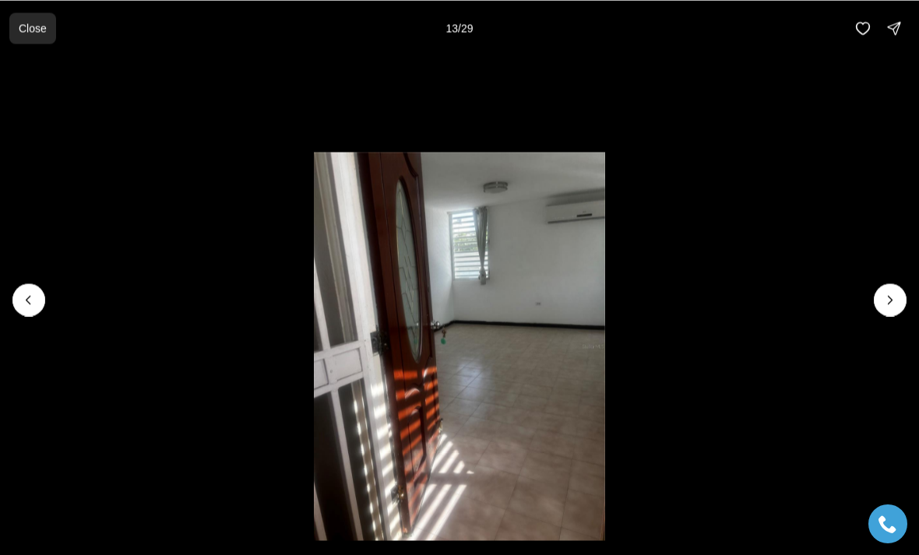
click at [27, 33] on p "Close" at bounding box center [33, 28] width 28 height 12
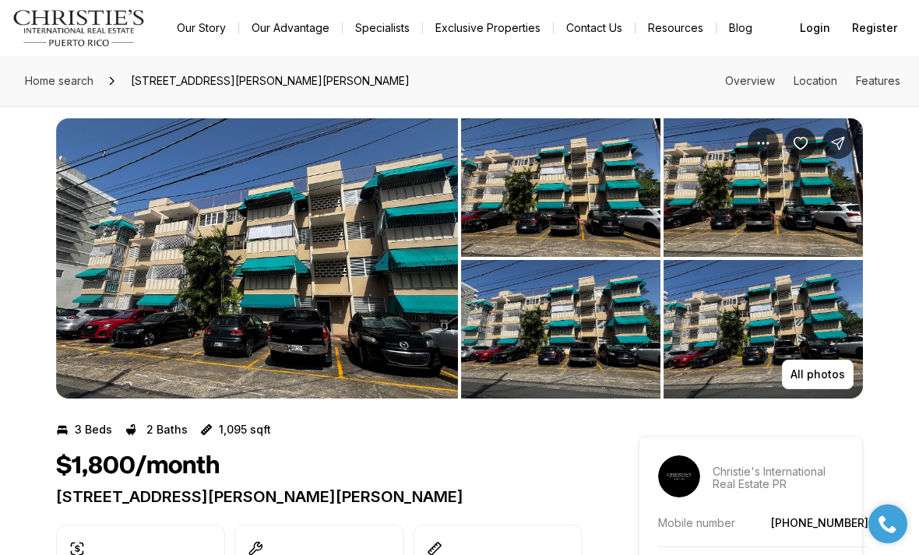
scroll to position [0, 0]
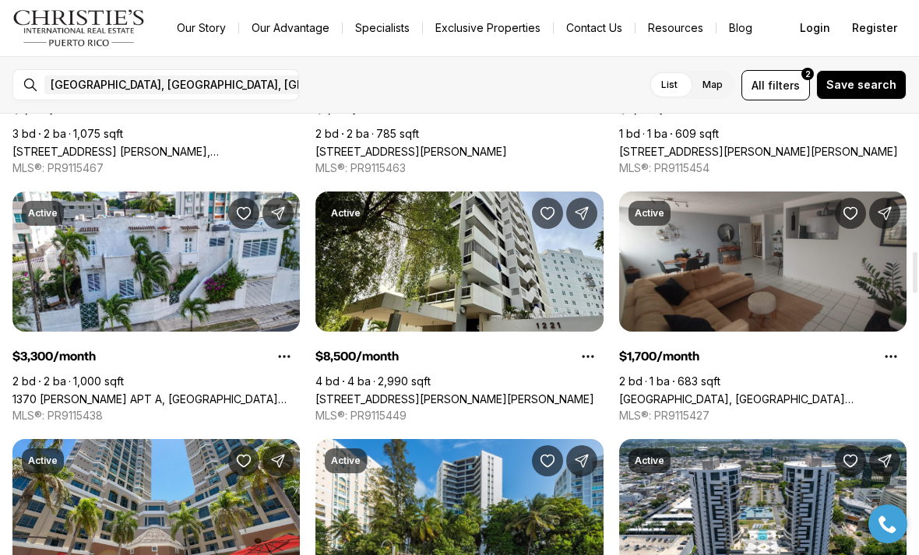
scroll to position [1469, 0]
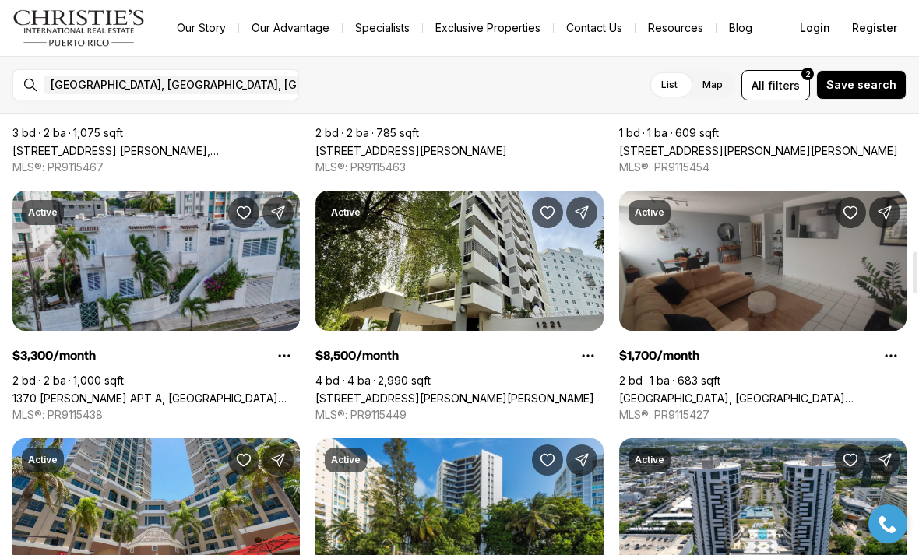
click at [86, 392] on link "1370 [PERSON_NAME] APT A, [GEOGRAPHIC_DATA][PERSON_NAME], 00907" at bounding box center [155, 398] width 287 height 13
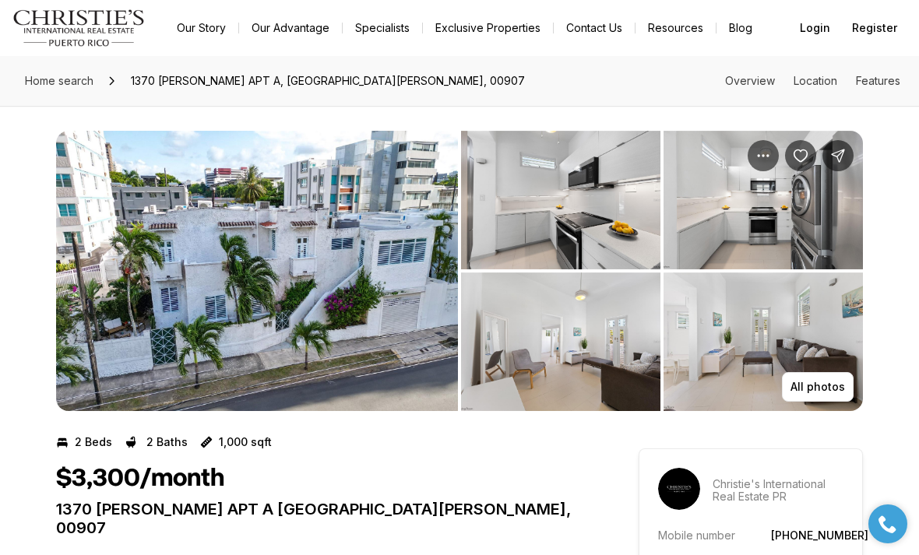
click at [435, 349] on img "View image gallery" at bounding box center [257, 271] width 402 height 280
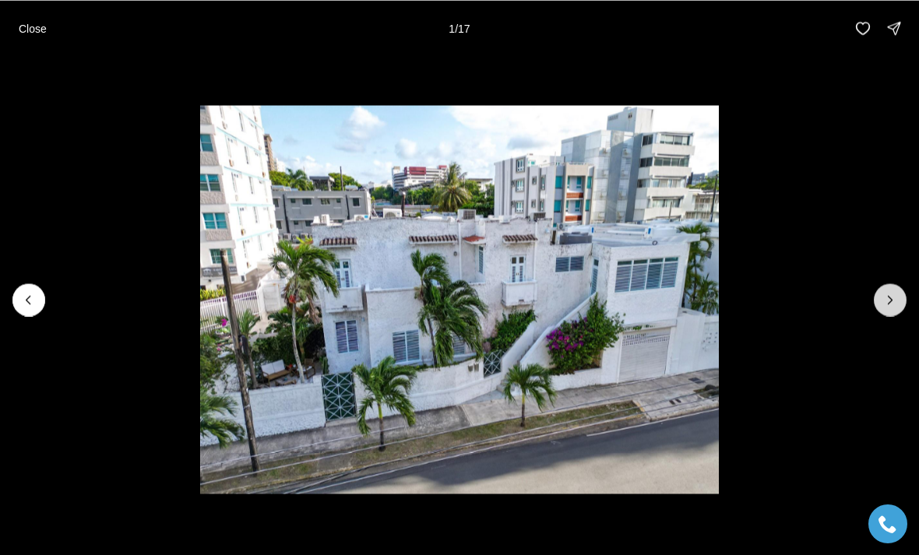
click at [892, 302] on icon "Next slide" at bounding box center [890, 300] width 16 height 16
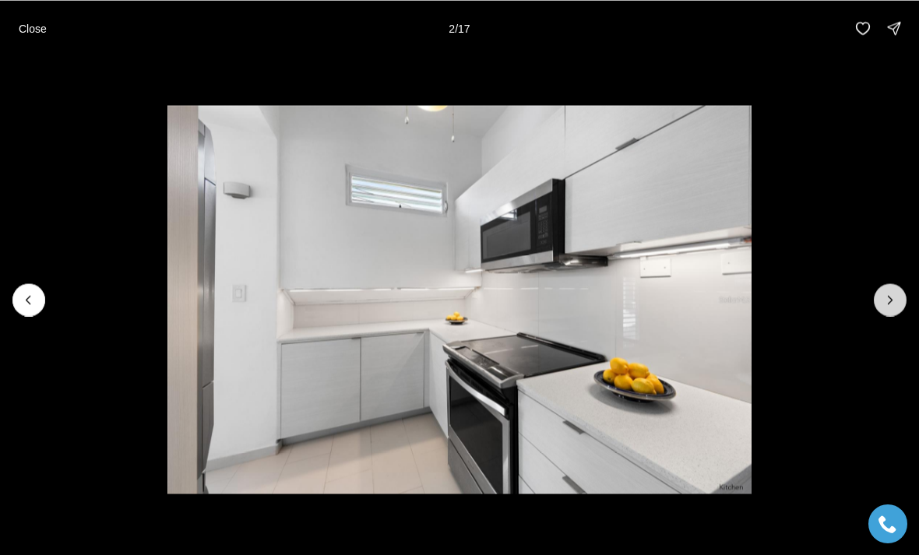
click at [895, 296] on icon "Next slide" at bounding box center [890, 300] width 16 height 16
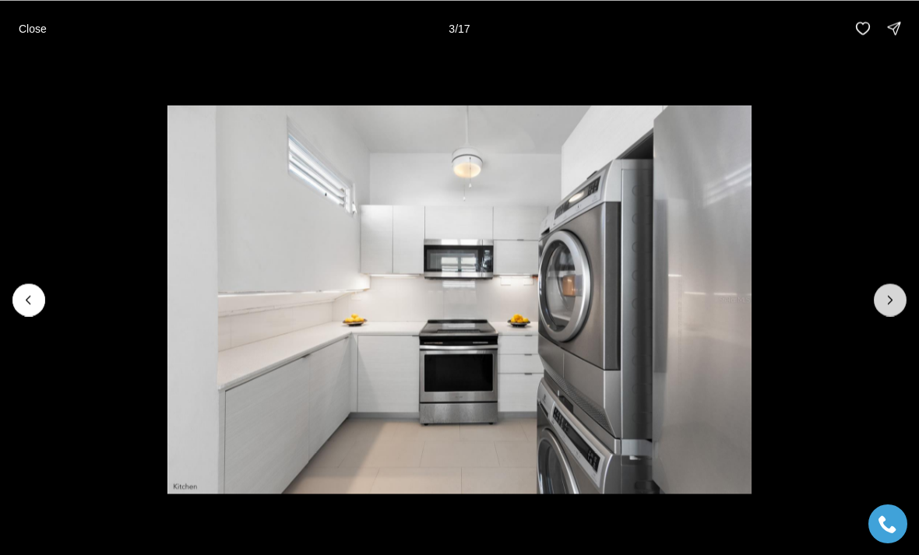
click at [896, 305] on icon "Next slide" at bounding box center [890, 300] width 16 height 16
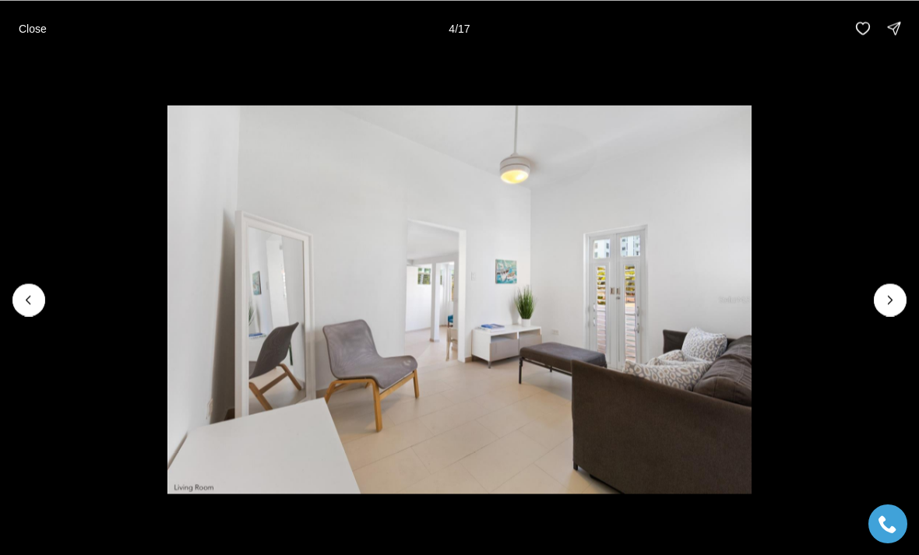
click at [751, 304] on img "4 of 17" at bounding box center [458, 299] width 583 height 389
click at [896, 297] on icon "Next slide" at bounding box center [890, 300] width 16 height 16
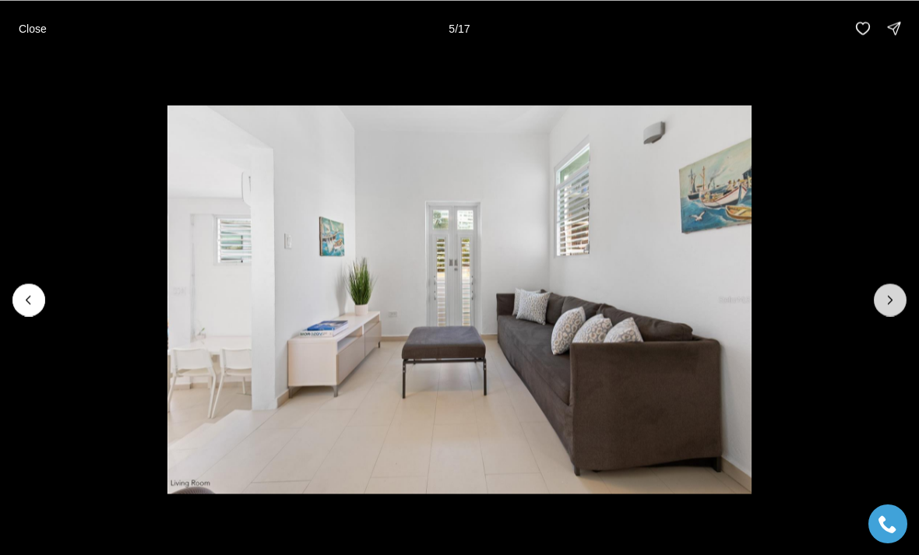
click at [896, 299] on icon "Next slide" at bounding box center [890, 300] width 16 height 16
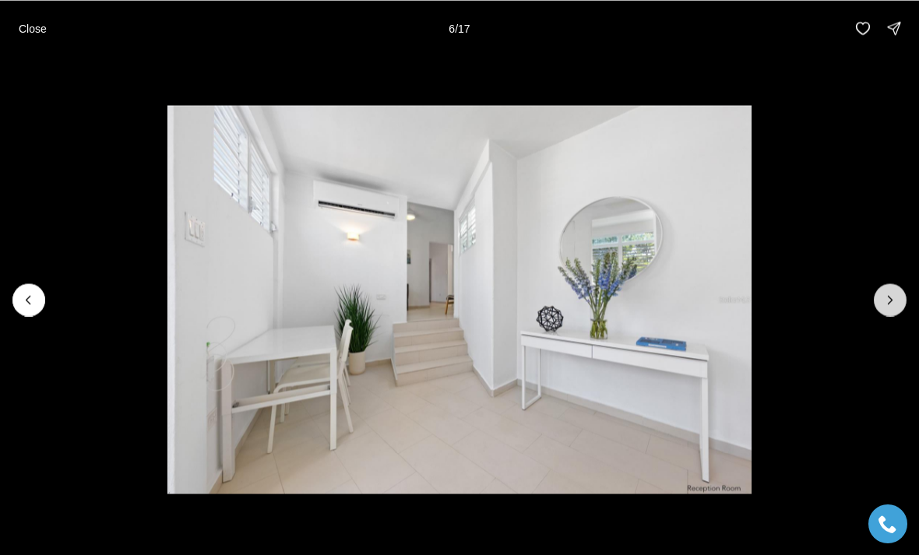
click at [895, 299] on icon "Next slide" at bounding box center [890, 300] width 16 height 16
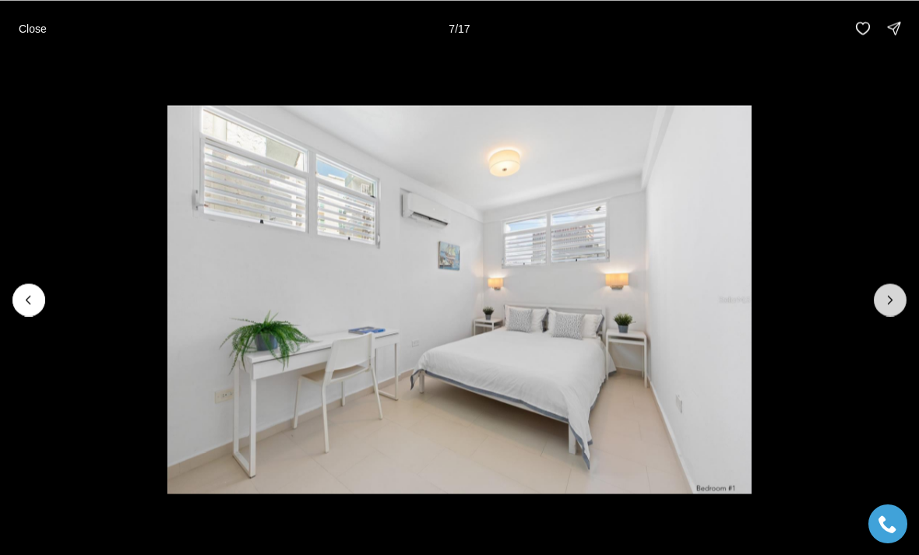
click at [896, 301] on icon "Next slide" at bounding box center [890, 300] width 16 height 16
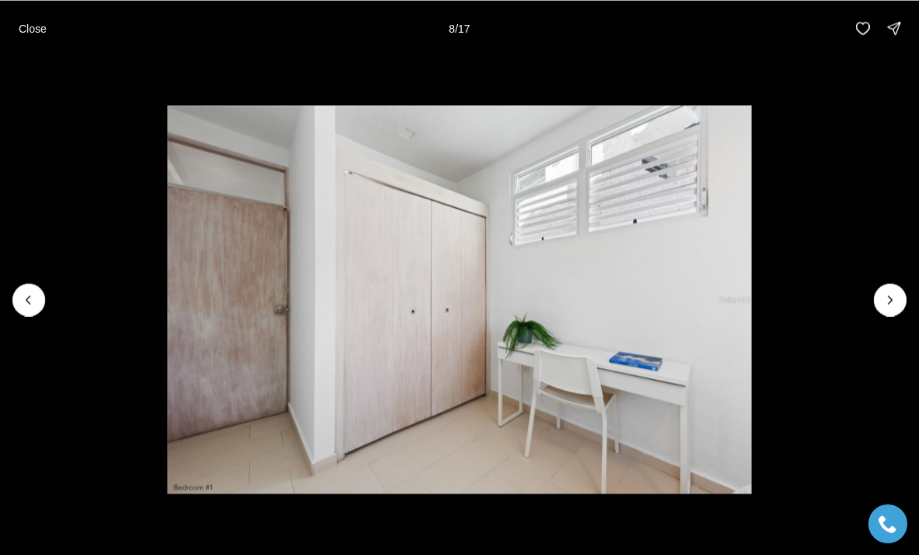
click at [751, 307] on img "8 of 17" at bounding box center [458, 299] width 583 height 389
click at [892, 307] on icon "Next slide" at bounding box center [890, 300] width 16 height 16
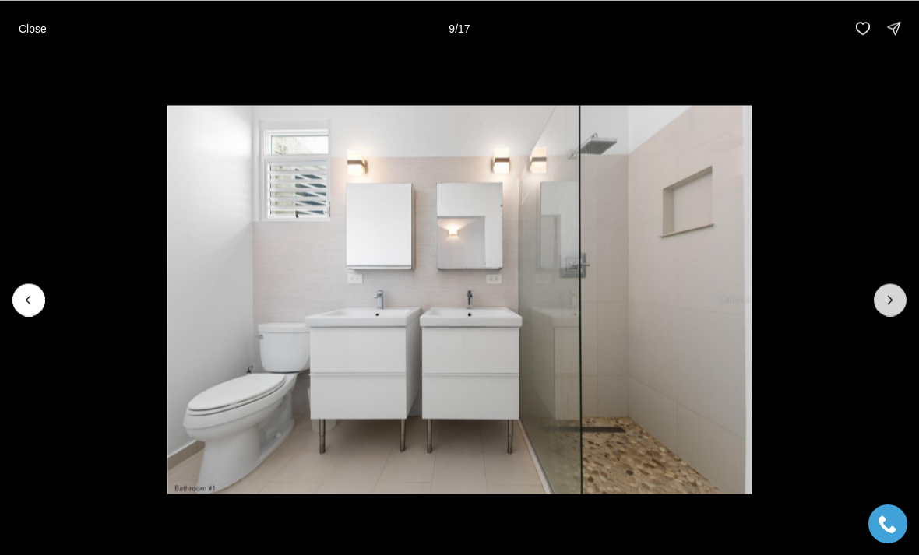
click at [892, 301] on icon "Next slide" at bounding box center [890, 300] width 16 height 16
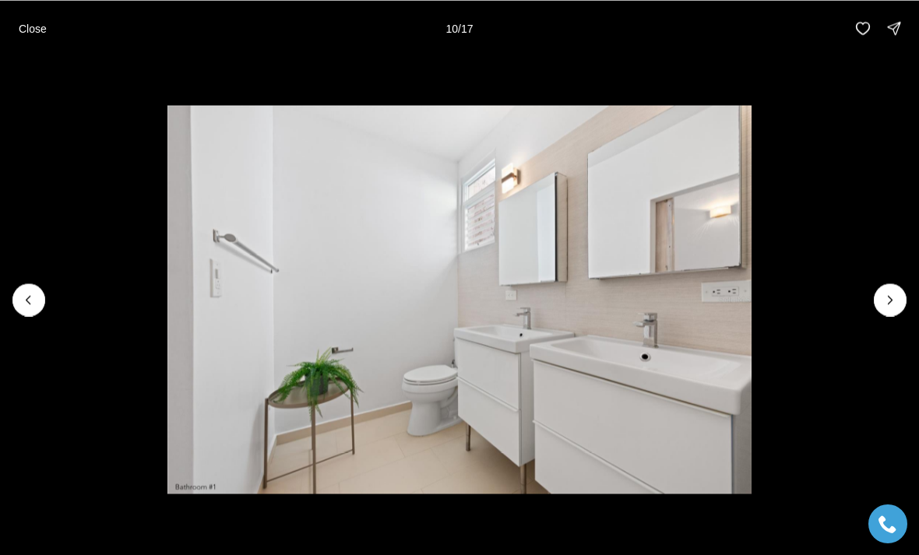
click at [751, 301] on img "10 of 17" at bounding box center [458, 299] width 583 height 389
click at [887, 301] on icon "Next slide" at bounding box center [890, 300] width 16 height 16
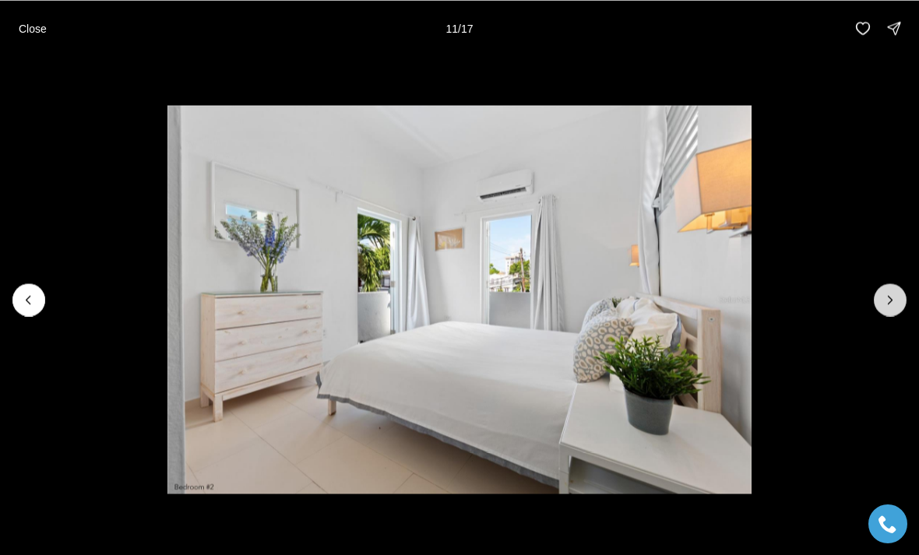
click at [891, 298] on icon "Next slide" at bounding box center [890, 300] width 4 height 8
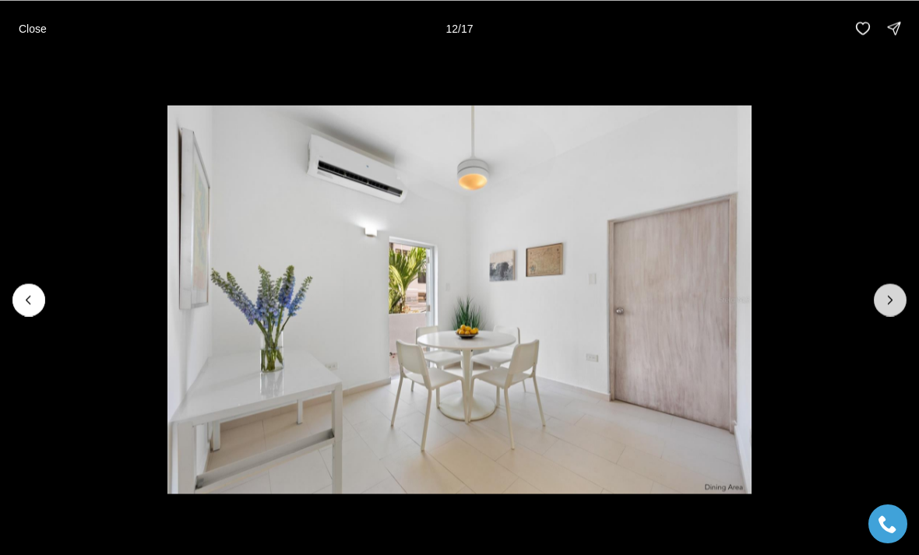
click at [892, 297] on icon "Next slide" at bounding box center [890, 300] width 16 height 16
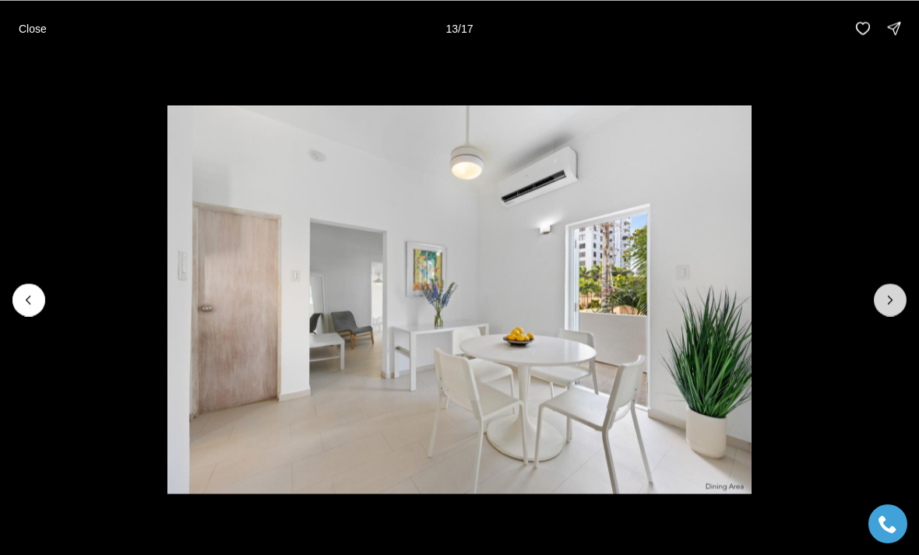
click at [888, 303] on icon "Next slide" at bounding box center [890, 300] width 4 height 8
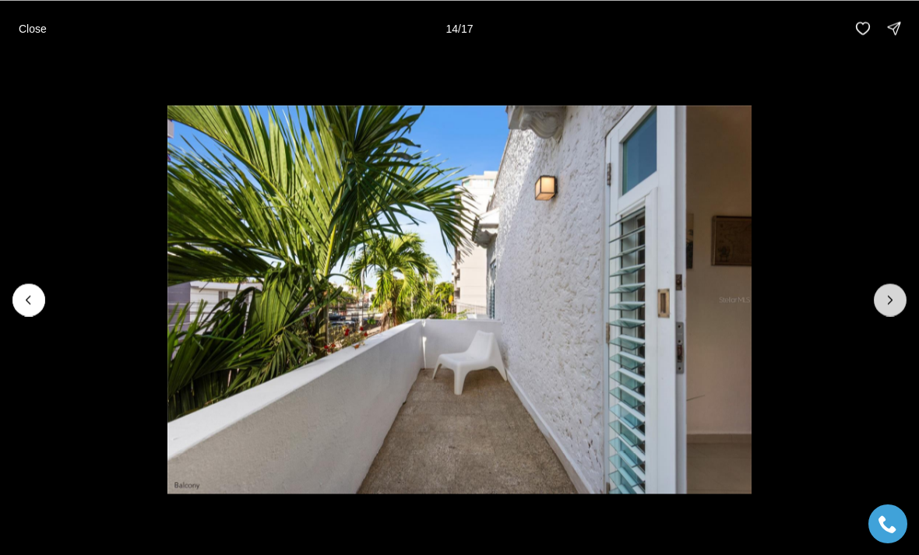
click at [891, 305] on icon "Next slide" at bounding box center [890, 300] width 16 height 16
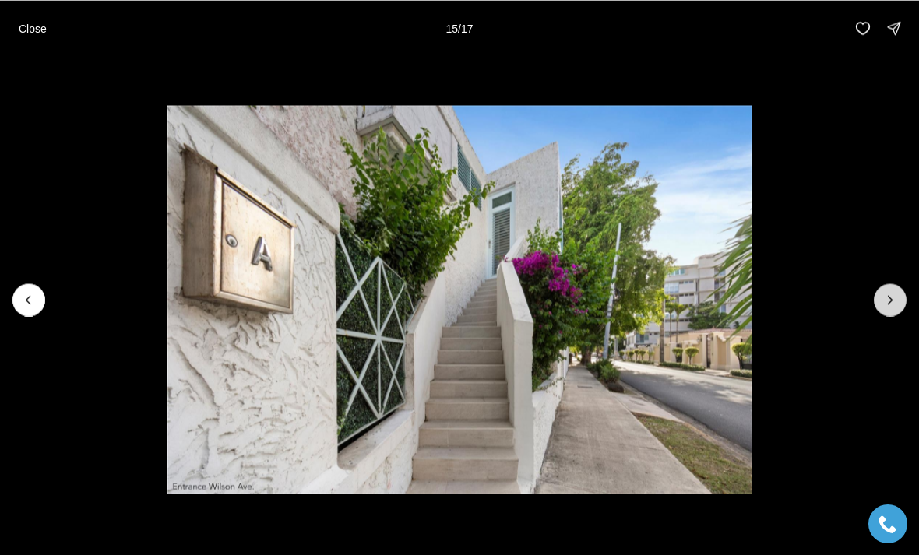
click at [891, 303] on icon "Next slide" at bounding box center [890, 300] width 16 height 16
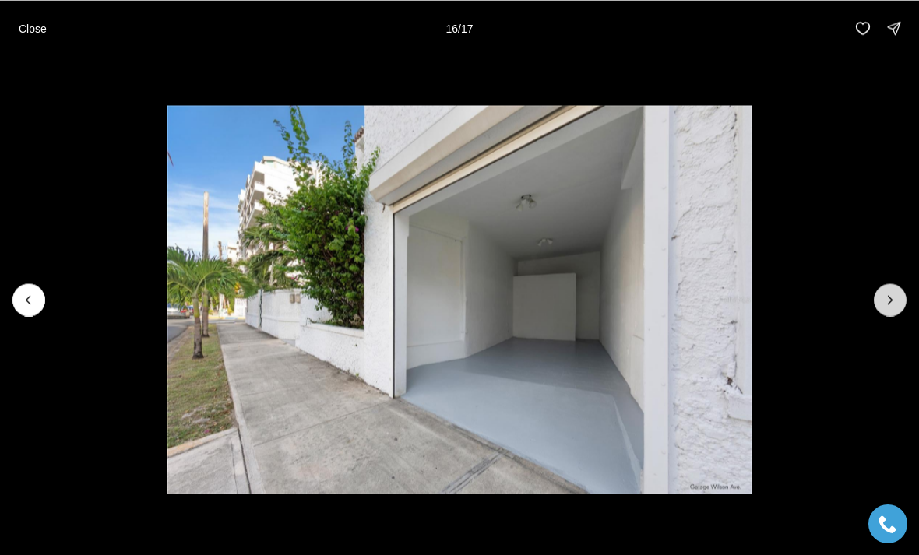
click at [890, 305] on icon "Next slide" at bounding box center [890, 300] width 16 height 16
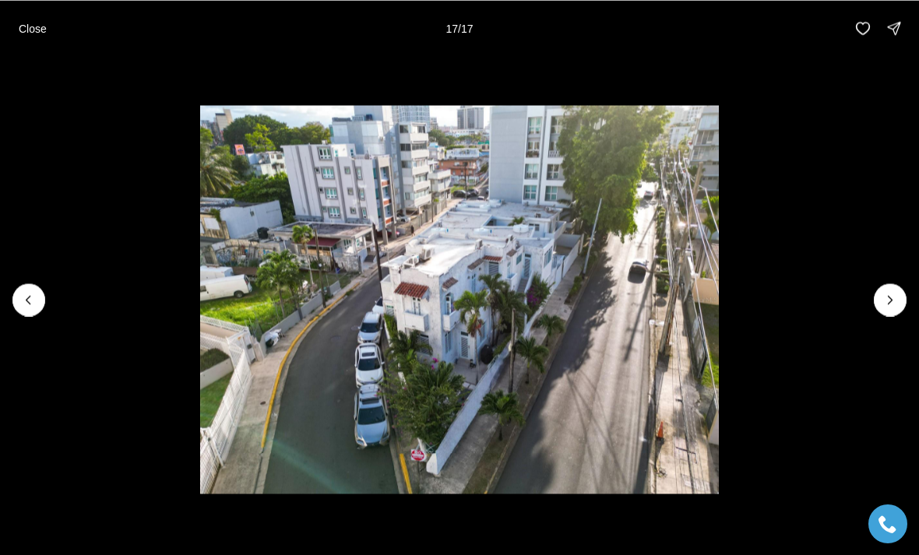
click at [886, 302] on div at bounding box center [890, 299] width 33 height 33
click at [890, 301] on div at bounding box center [890, 299] width 33 height 33
click at [896, 301] on div at bounding box center [890, 299] width 33 height 33
click at [888, 294] on div at bounding box center [890, 299] width 33 height 33
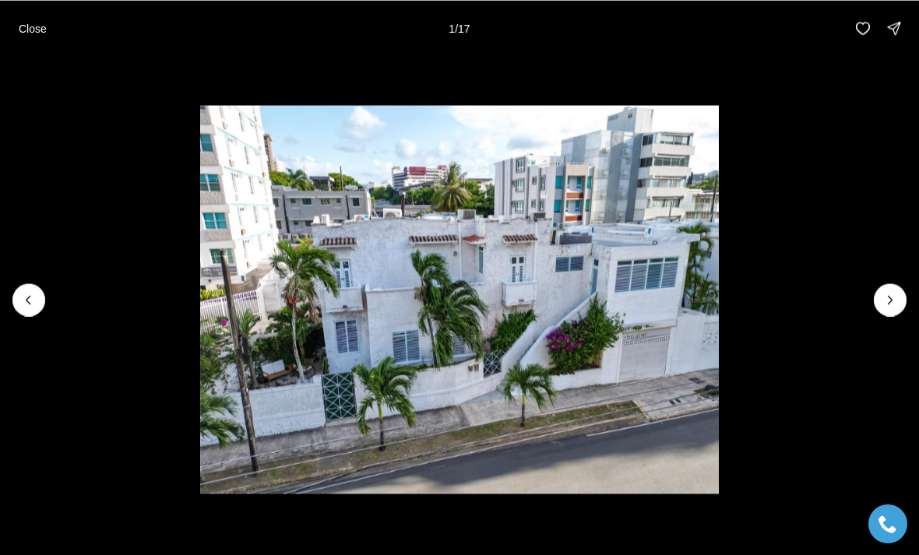
click at [21, 40] on button "Close" at bounding box center [32, 27] width 47 height 31
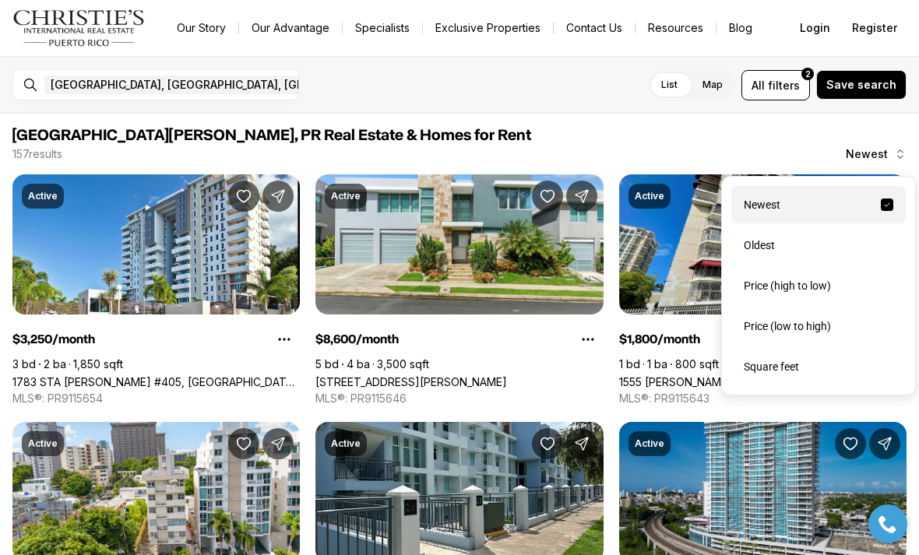
click at [787, 338] on div "Price (low to high)" at bounding box center [818, 326] width 174 height 37
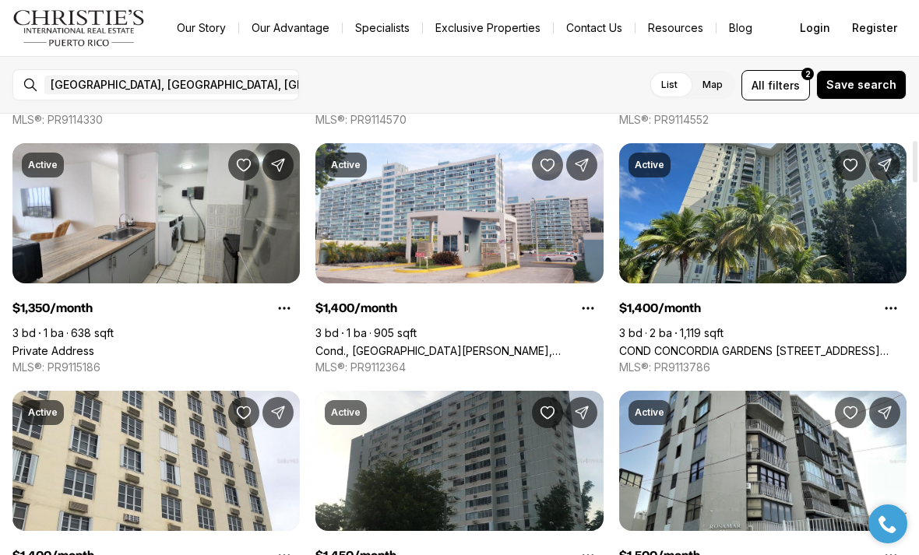
scroll to position [279, 0]
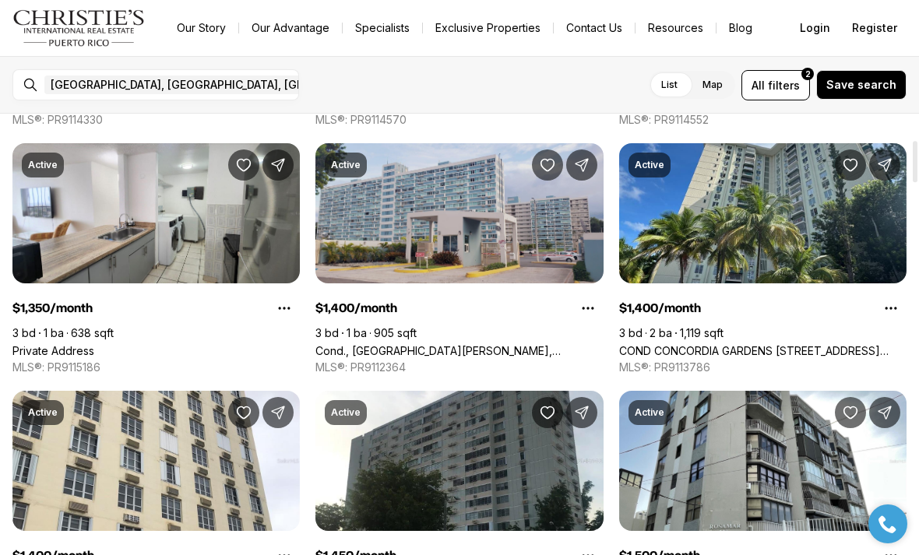
click at [537, 344] on link "Cond., [GEOGRAPHIC_DATA][PERSON_NAME], [STREET_ADDRESS][PERSON_NAME]" at bounding box center [458, 350] width 287 height 13
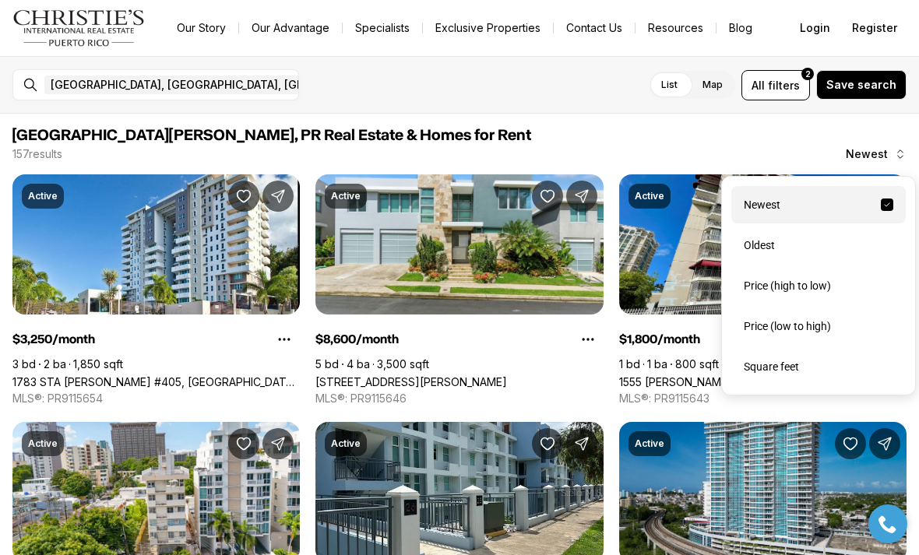
click at [801, 330] on div "Price (low to high)" at bounding box center [818, 326] width 174 height 37
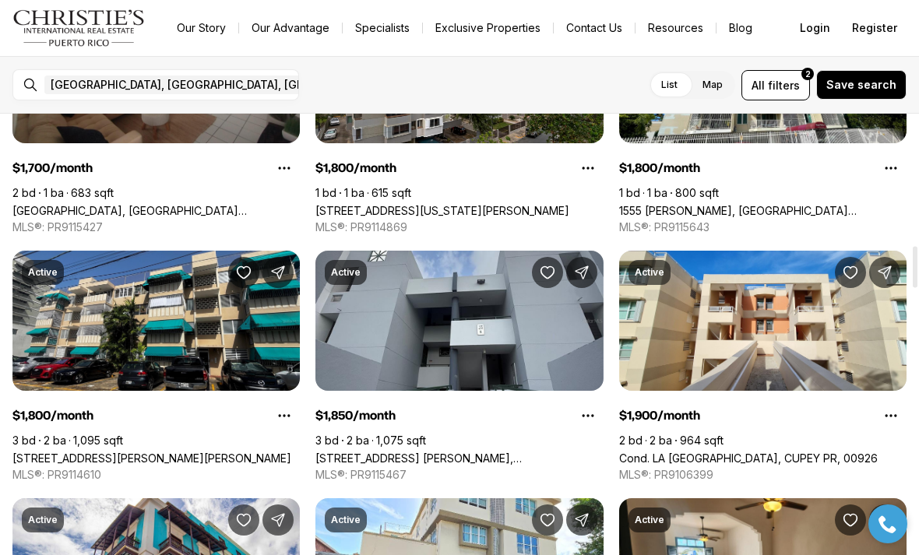
scroll to position [1409, 0]
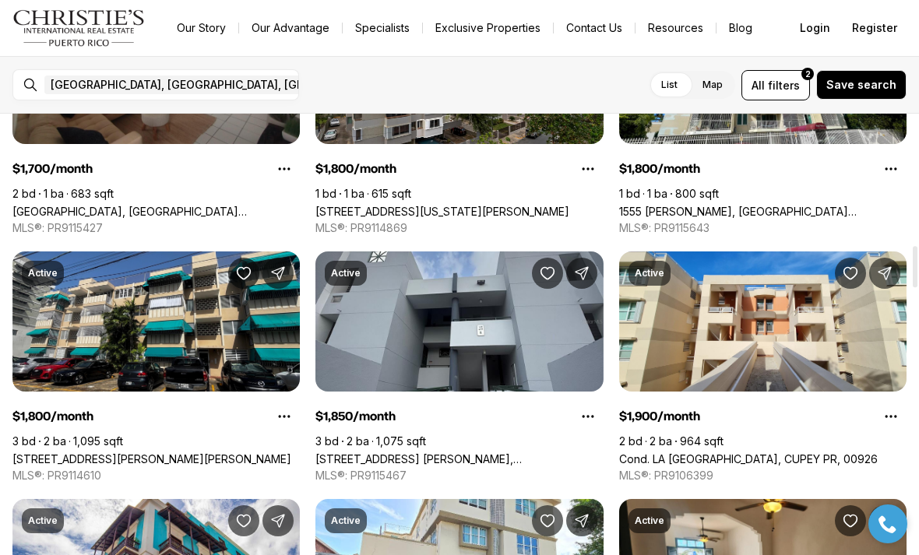
click at [484, 452] on link "[STREET_ADDRESS] [PERSON_NAME], [GEOGRAPHIC_DATA][PERSON_NAME], 00926" at bounding box center [458, 458] width 287 height 13
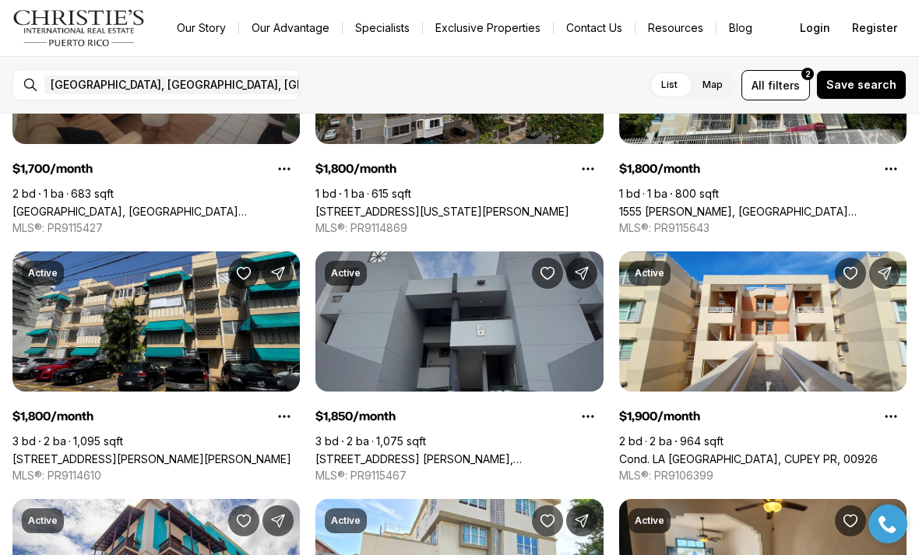
click at [470, 452] on link "176 AVE. VICTOR M LABIOSA, SAN JUAN PR, 00926" at bounding box center [458, 458] width 287 height 13
click at [535, 452] on link "176 AVE. VICTOR M LABIOSA, SAN JUAN PR, 00926" at bounding box center [458, 458] width 287 height 13
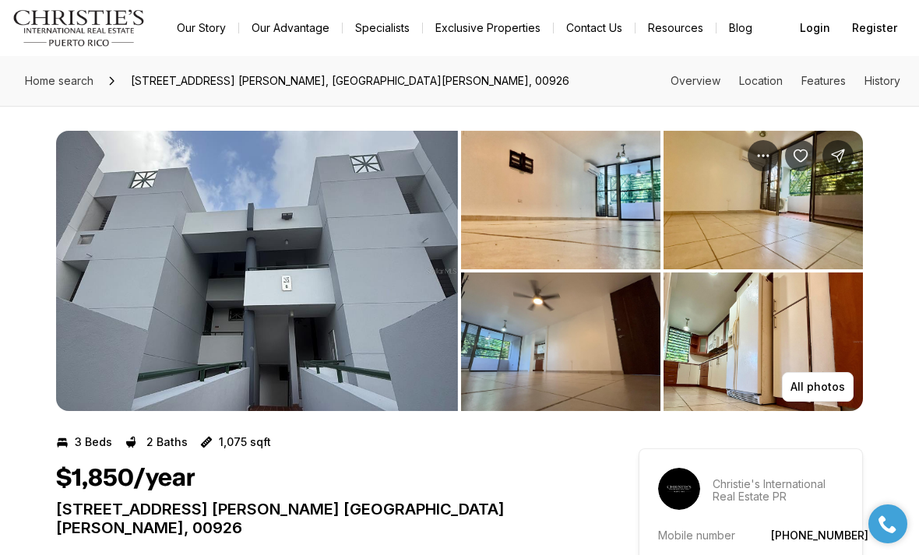
click at [415, 391] on img "View image gallery" at bounding box center [257, 271] width 402 height 280
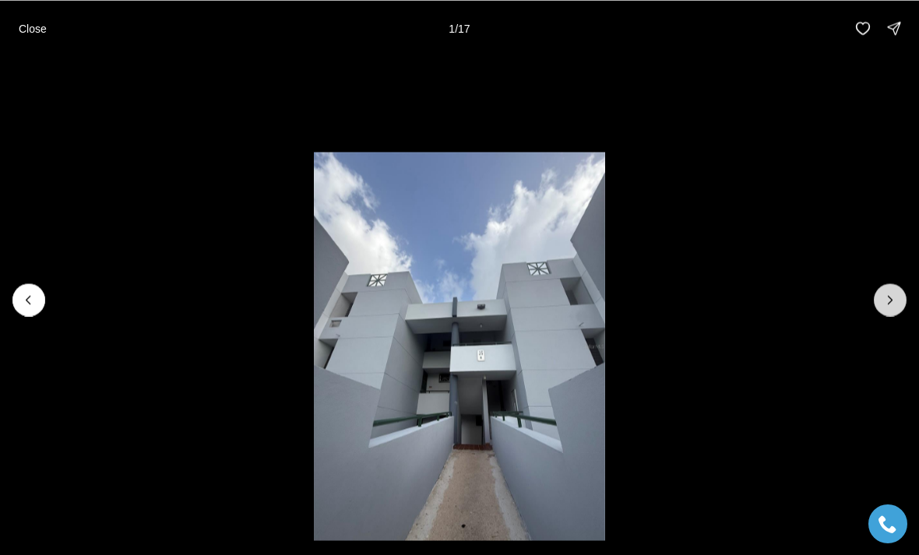
click at [897, 296] on icon "Next slide" at bounding box center [890, 300] width 16 height 16
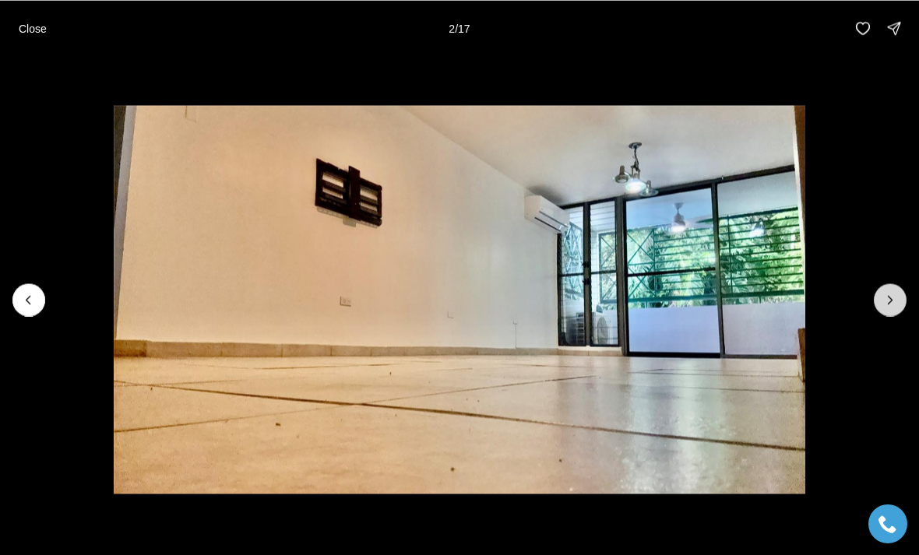
click at [897, 301] on icon "Next slide" at bounding box center [890, 300] width 16 height 16
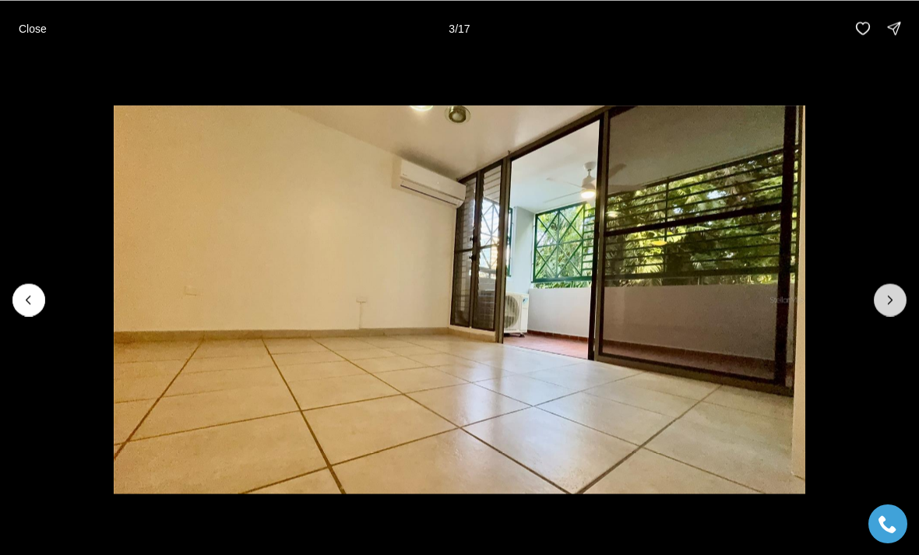
click at [896, 297] on icon "Next slide" at bounding box center [890, 300] width 16 height 16
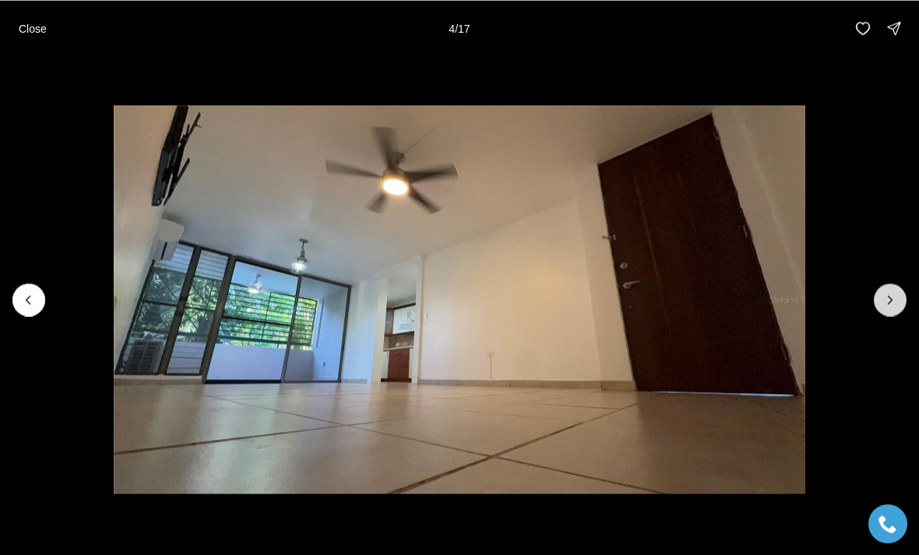
click at [892, 301] on icon "Next slide" at bounding box center [890, 300] width 16 height 16
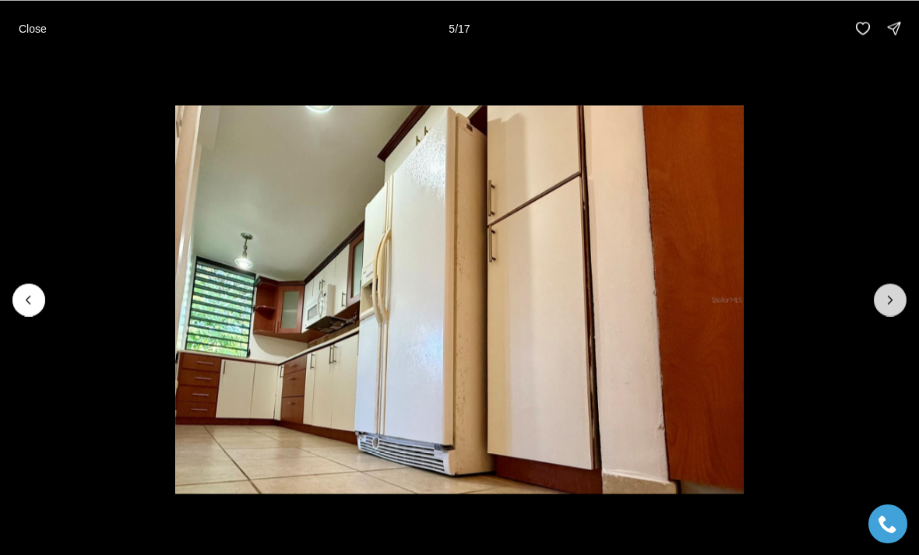
click at [892, 305] on icon "Next slide" at bounding box center [890, 300] width 16 height 16
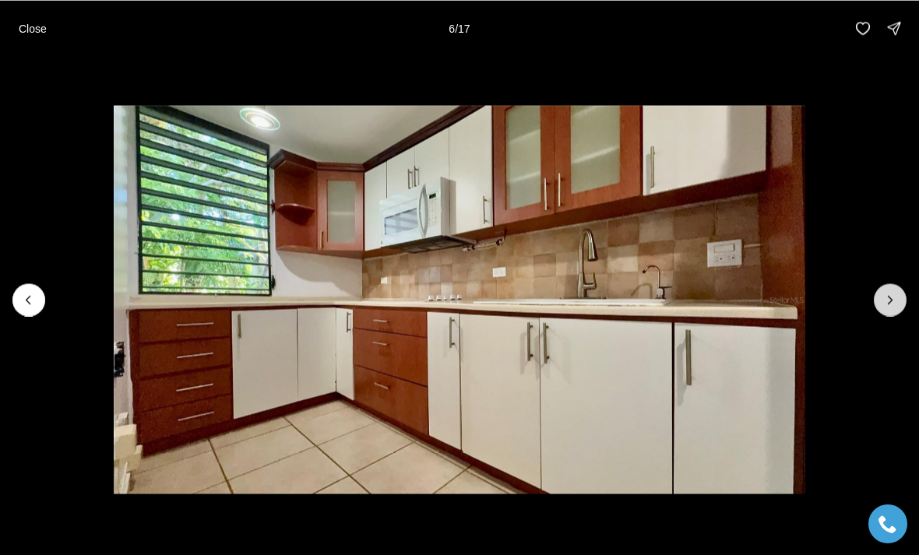
click at [896, 297] on icon "Next slide" at bounding box center [890, 300] width 16 height 16
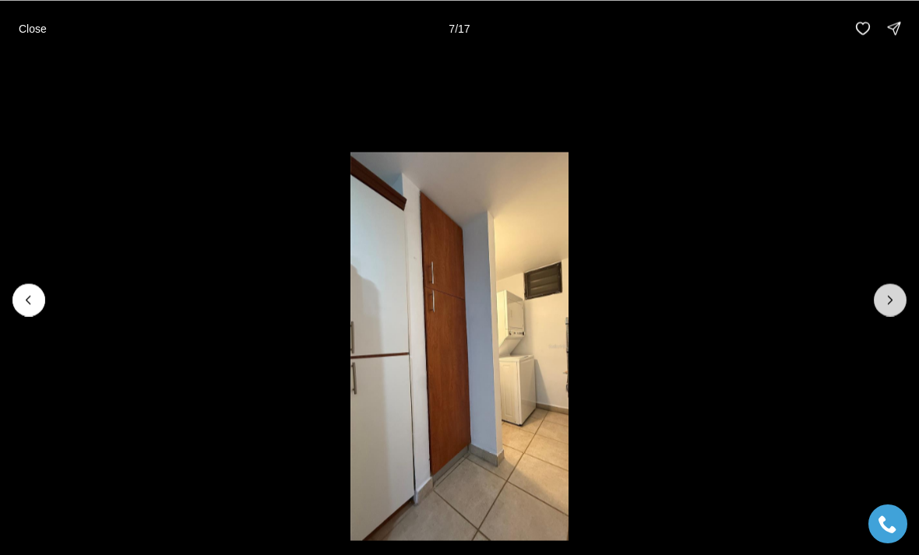
click at [897, 300] on icon "Next slide" at bounding box center [890, 300] width 16 height 16
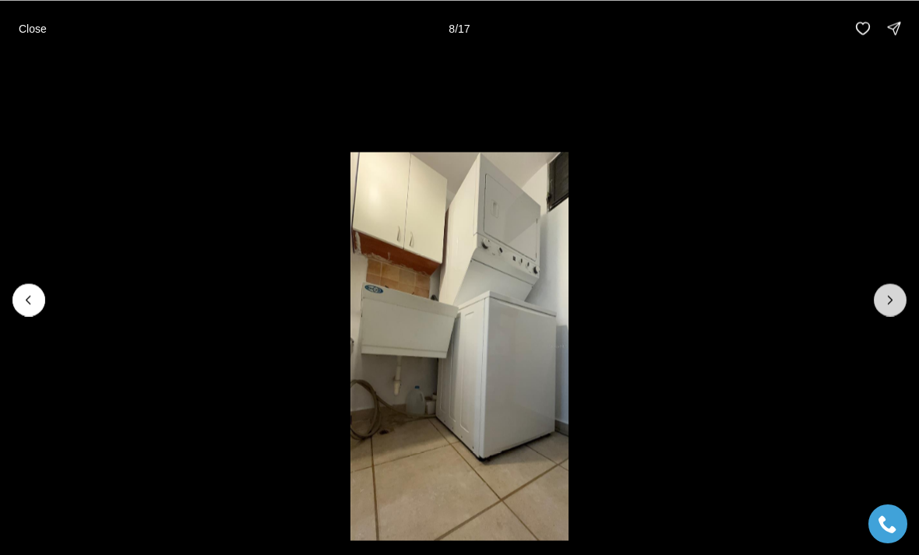
click at [897, 300] on icon "Next slide" at bounding box center [890, 300] width 16 height 16
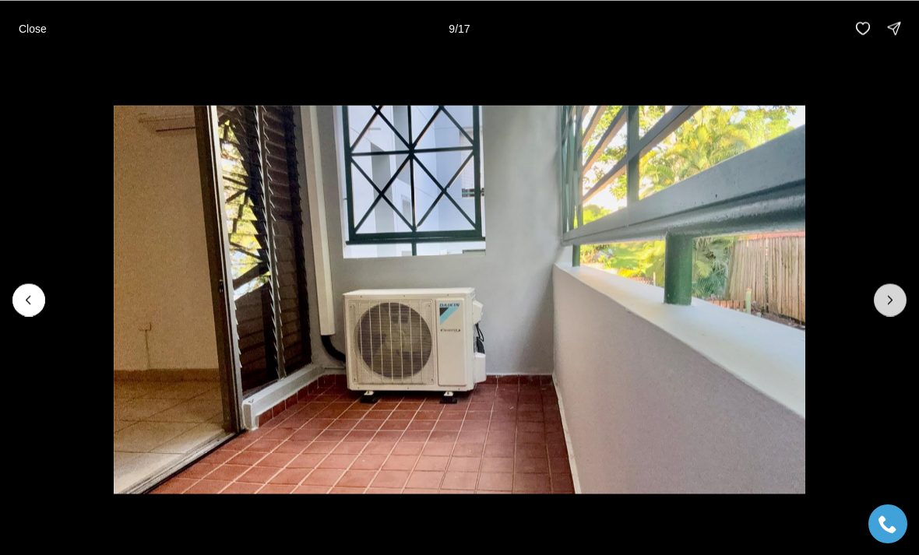
click at [896, 296] on icon "Next slide" at bounding box center [890, 300] width 16 height 16
click at [889, 307] on icon "Next slide" at bounding box center [890, 300] width 16 height 16
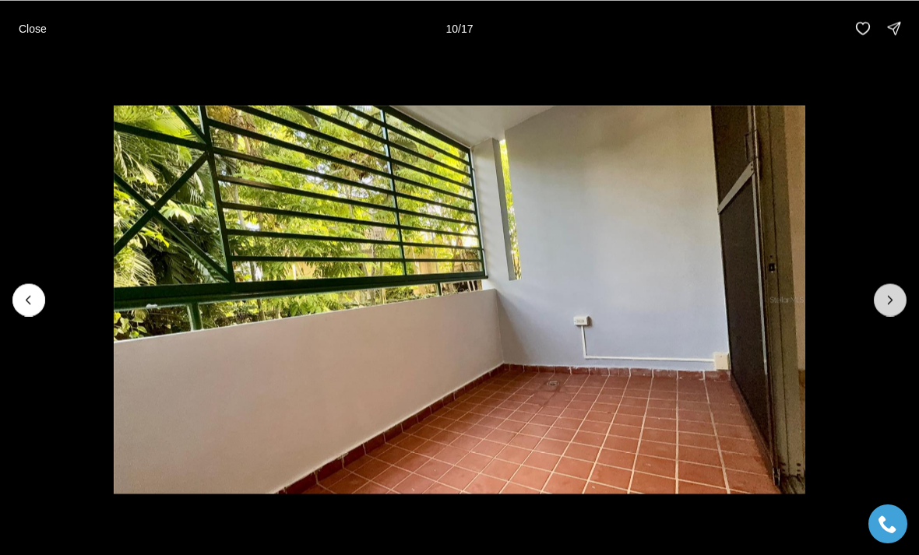
click at [895, 300] on icon "Next slide" at bounding box center [890, 300] width 16 height 16
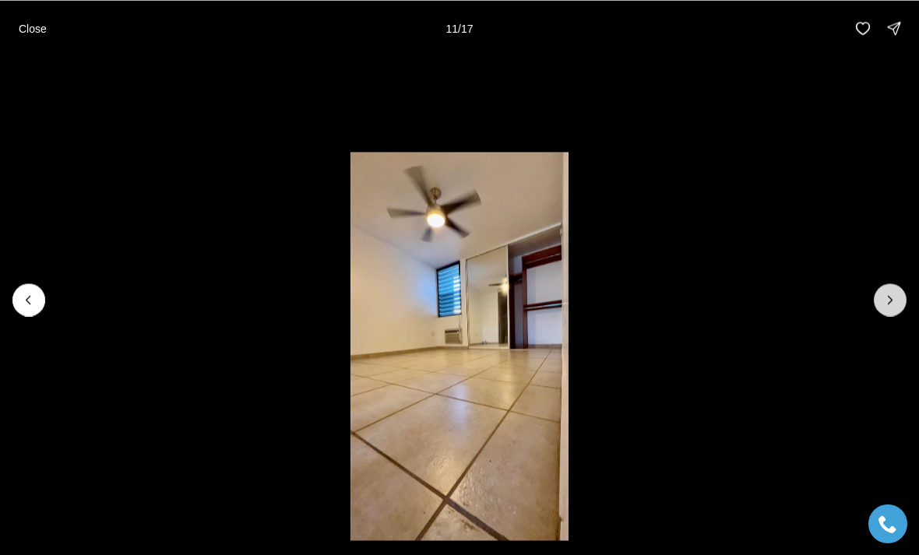
click at [896, 298] on icon "Next slide" at bounding box center [890, 300] width 16 height 16
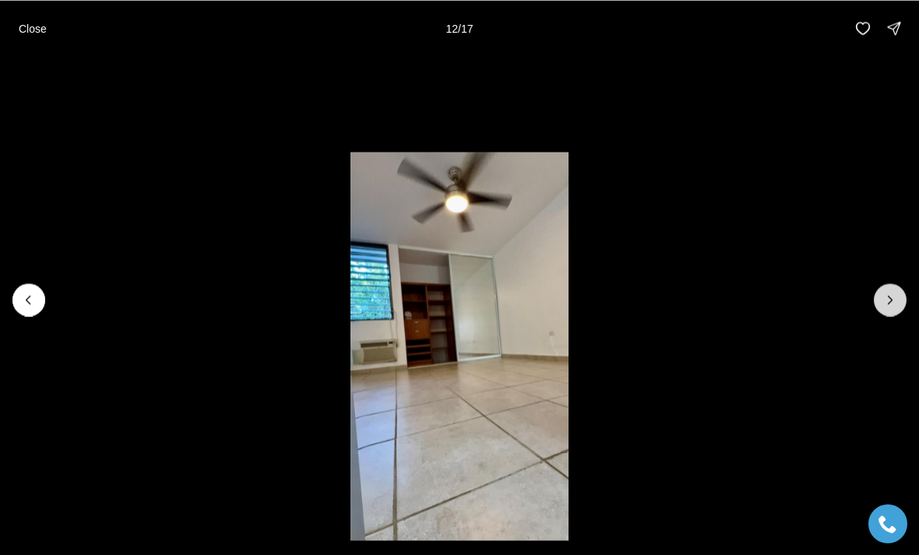
click at [896, 299] on icon "Next slide" at bounding box center [890, 300] width 16 height 16
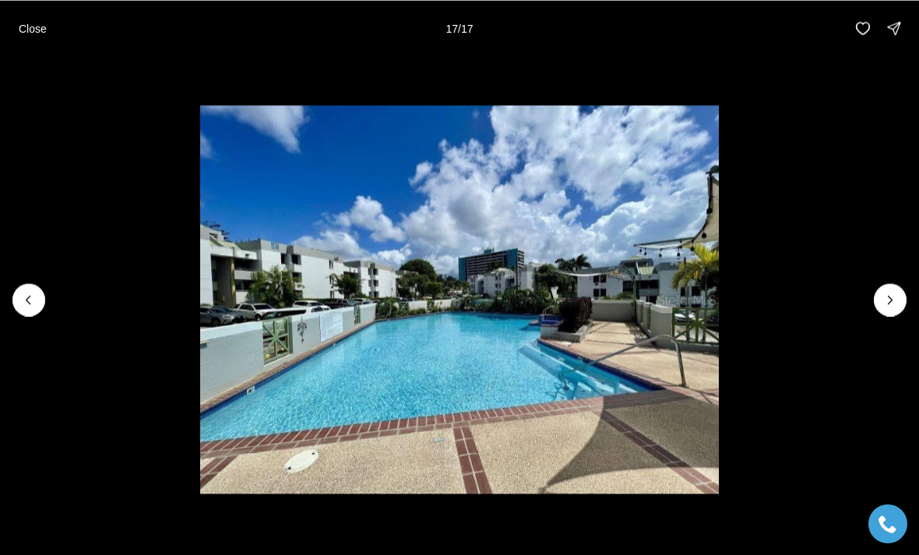
click at [899, 305] on div at bounding box center [890, 299] width 33 height 33
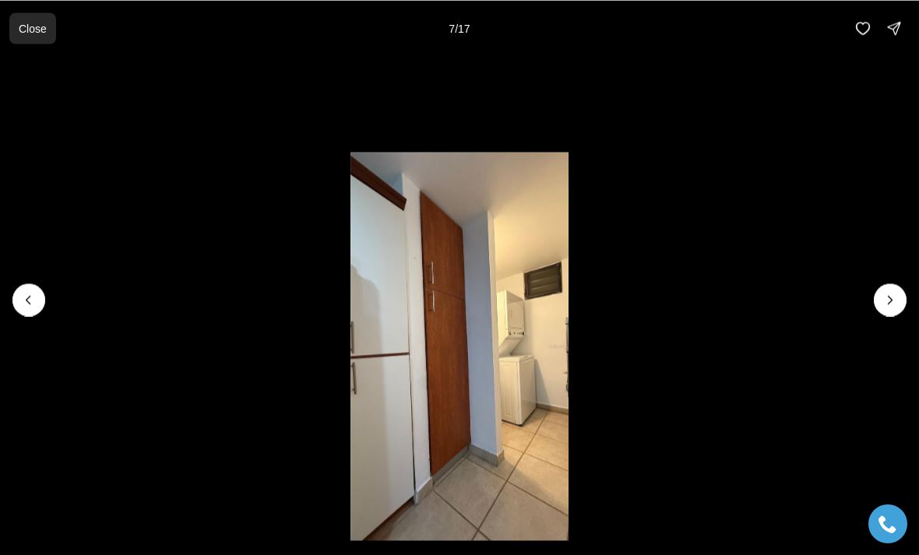
click at [30, 39] on button "Close" at bounding box center [32, 27] width 47 height 31
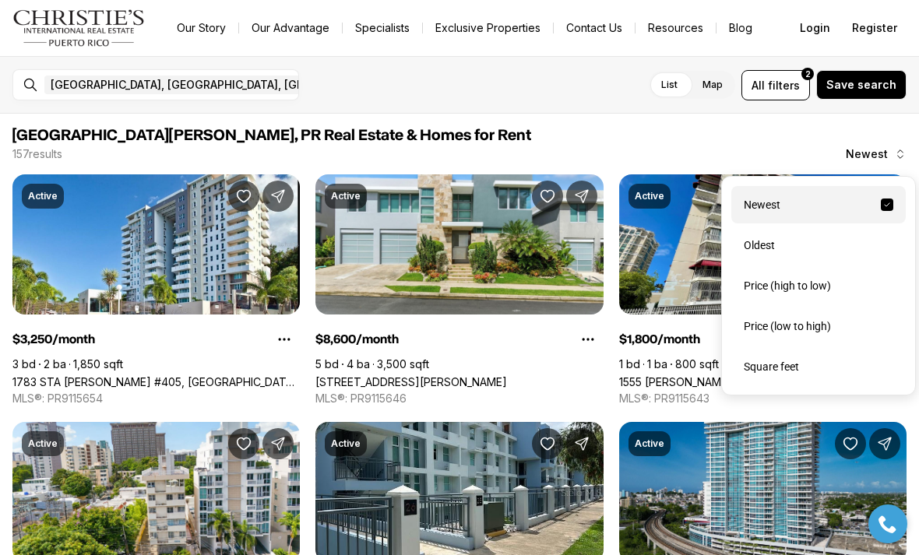
click at [783, 325] on div "Price (low to high)" at bounding box center [818, 326] width 174 height 37
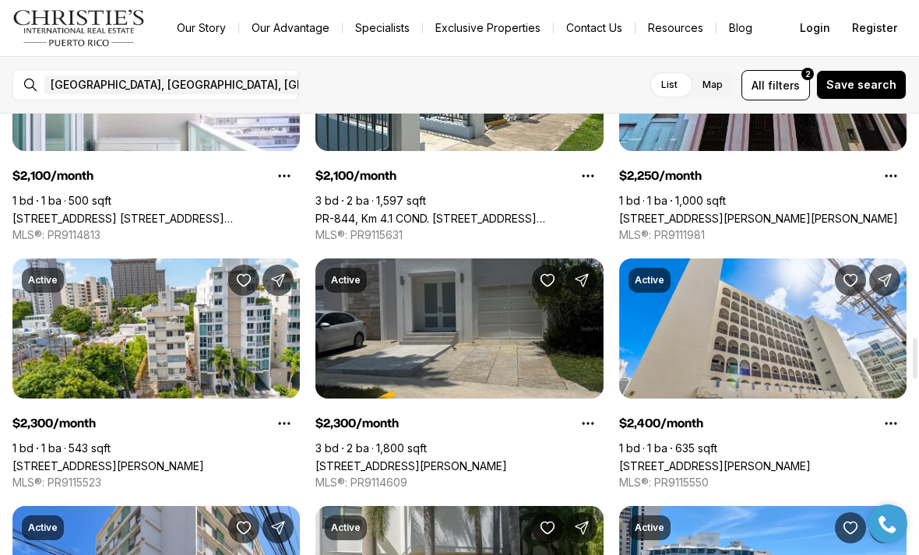
scroll to position [2392, 0]
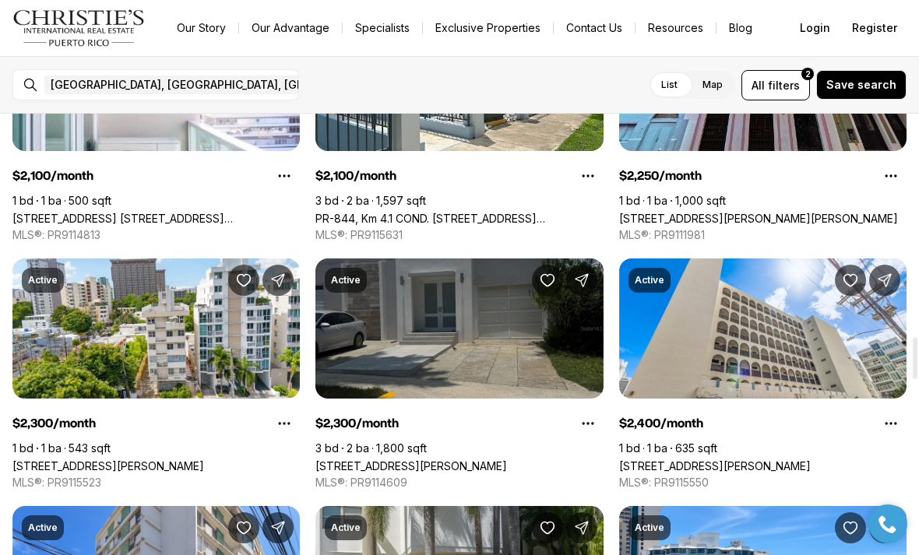
click at [507, 459] on link "[STREET_ADDRESS][PERSON_NAME]" at bounding box center [411, 465] width 192 height 13
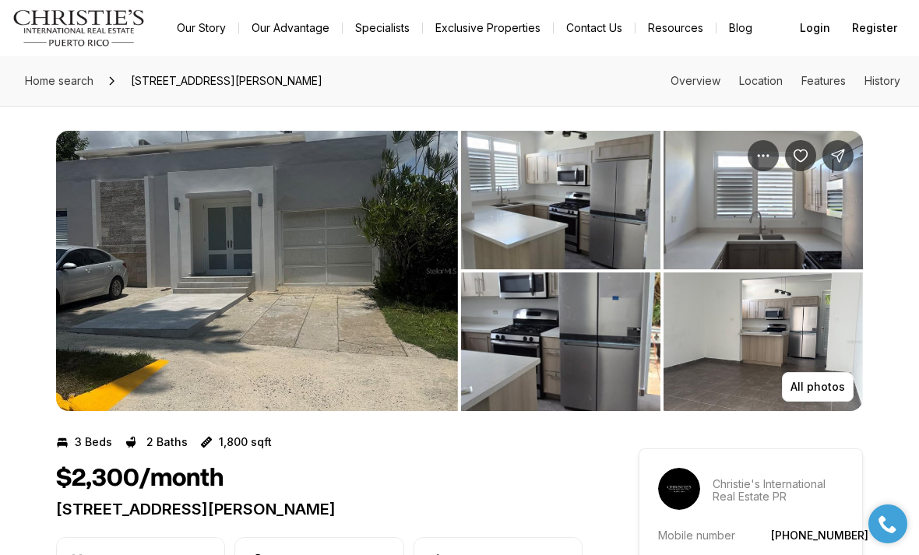
click at [423, 361] on img "View image gallery" at bounding box center [257, 271] width 402 height 280
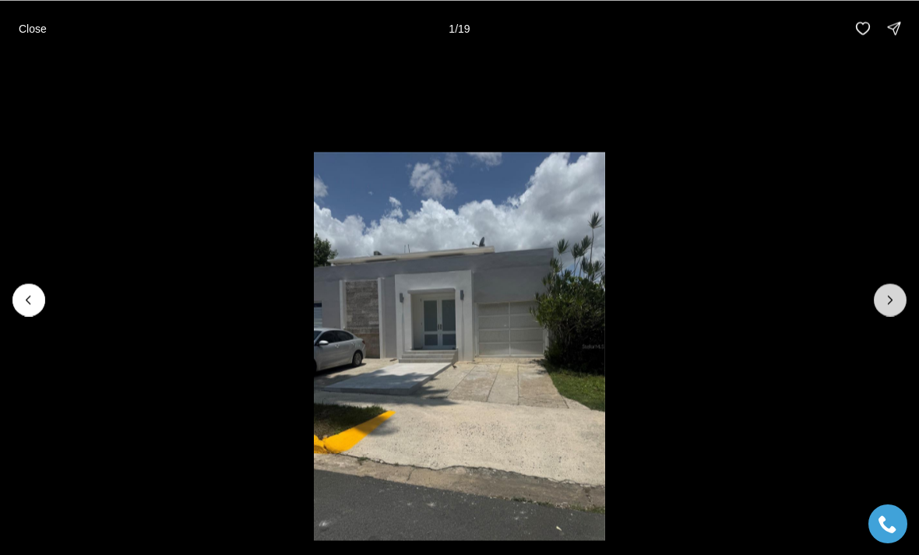
click at [896, 294] on icon "Next slide" at bounding box center [890, 300] width 16 height 16
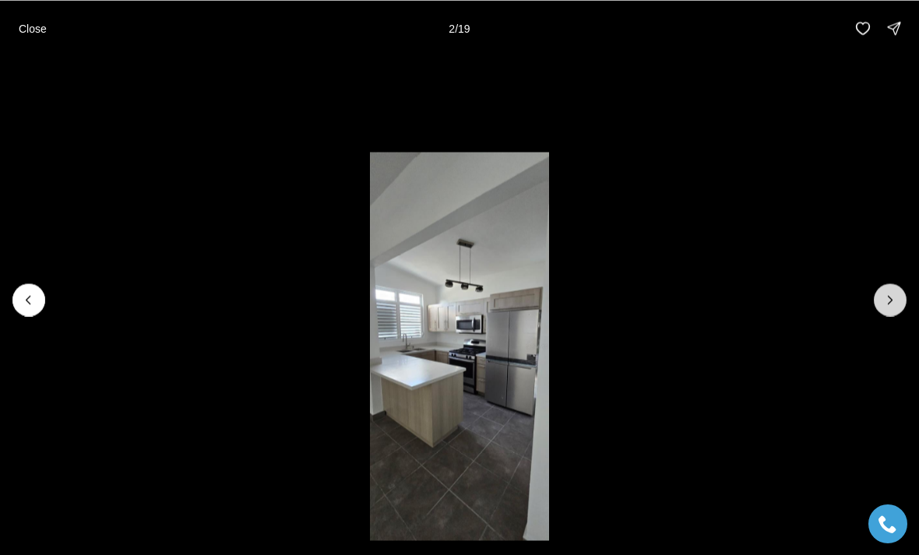
click at [890, 305] on icon "Next slide" at bounding box center [890, 300] width 16 height 16
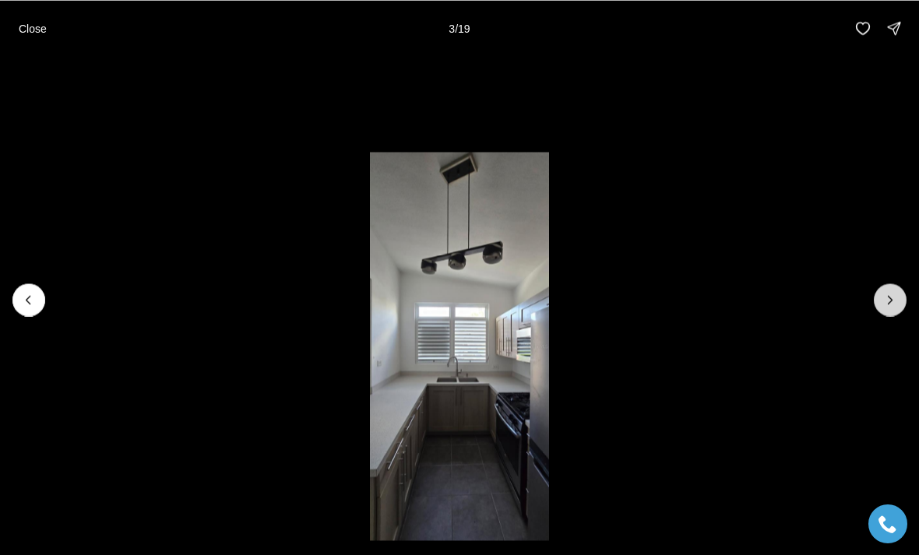
click at [890, 304] on icon "Next slide" at bounding box center [890, 300] width 16 height 16
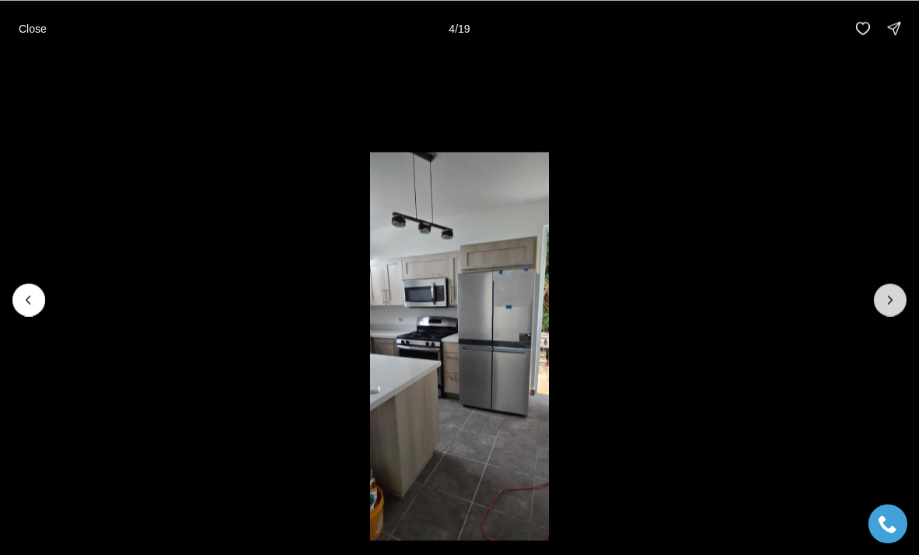
click at [891, 305] on icon "Next slide" at bounding box center [890, 300] width 16 height 16
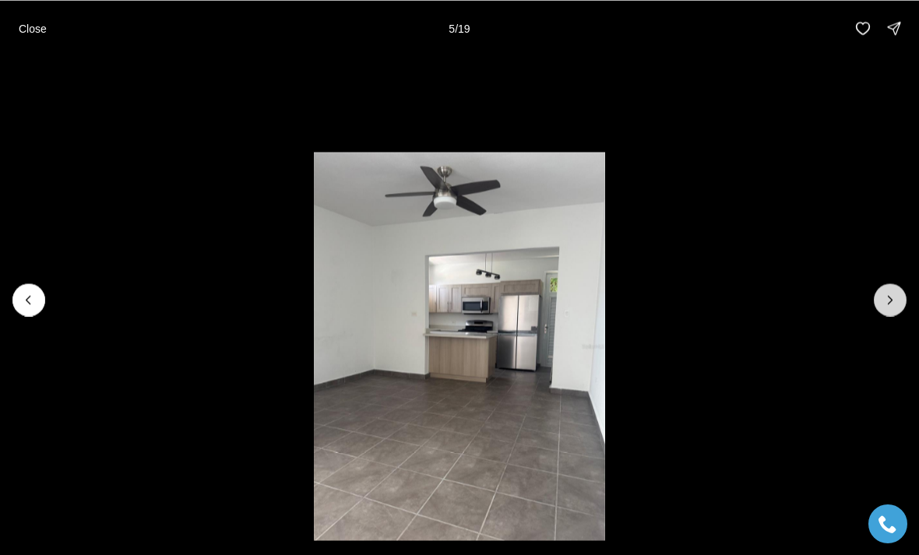
click at [886, 304] on icon "Next slide" at bounding box center [890, 300] width 16 height 16
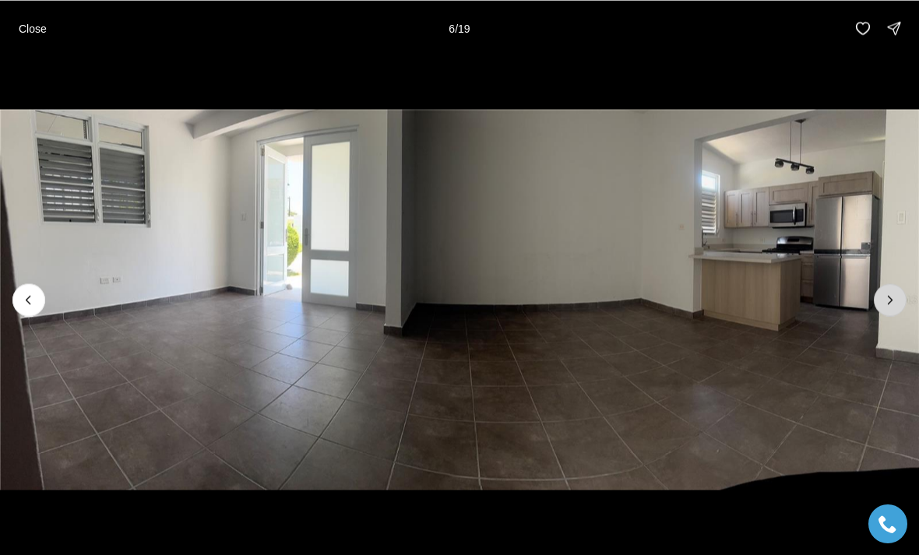
click at [893, 304] on icon "Next slide" at bounding box center [890, 300] width 16 height 16
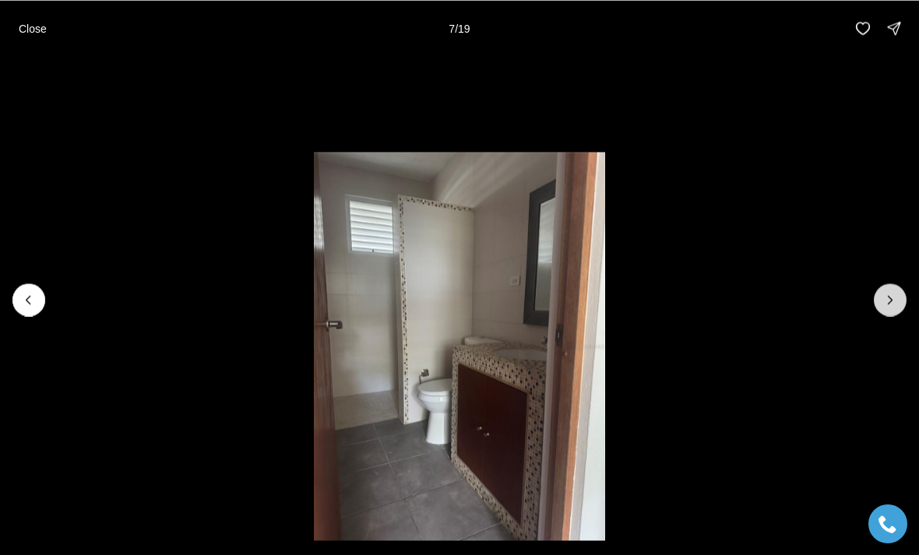
click at [896, 295] on icon "Next slide" at bounding box center [890, 300] width 16 height 16
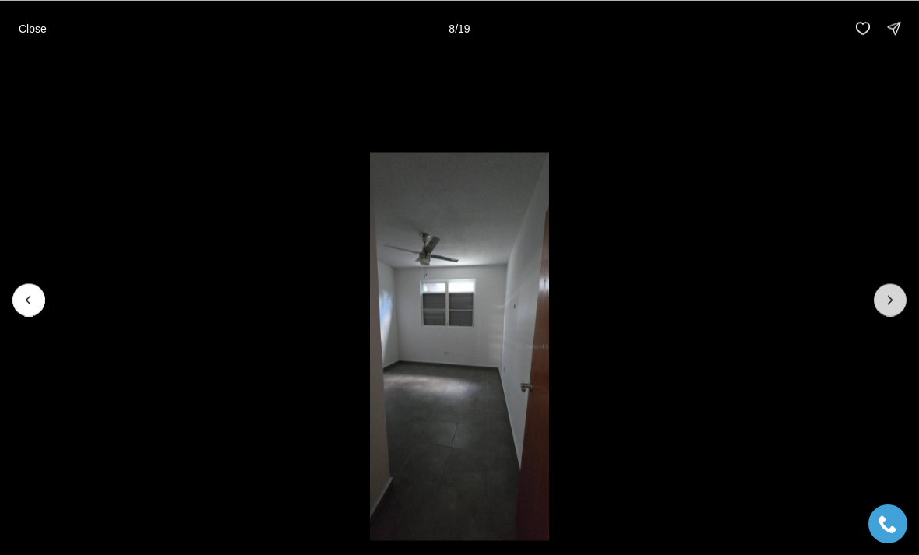
click at [896, 296] on icon "Next slide" at bounding box center [890, 300] width 16 height 16
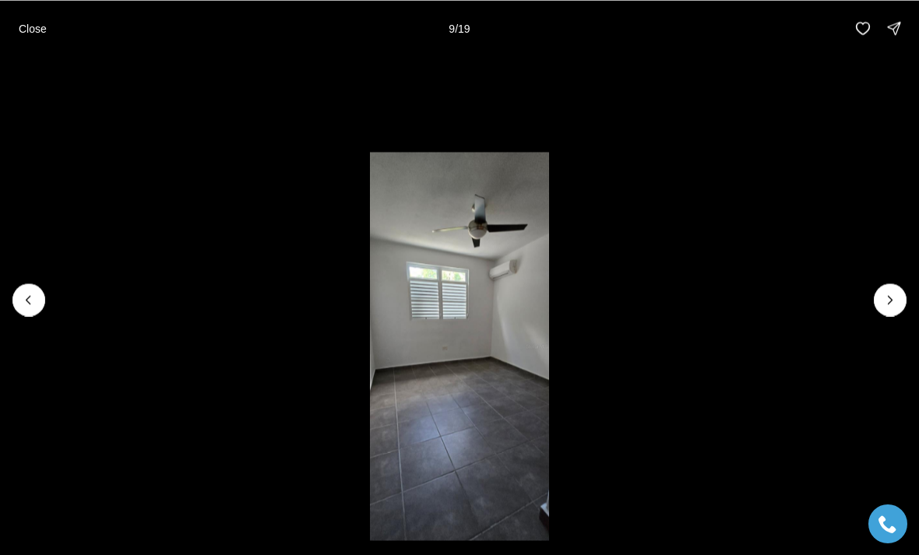
click at [909, 297] on li "9 of 19" at bounding box center [459, 299] width 919 height 487
click at [896, 299] on icon "Next slide" at bounding box center [890, 300] width 16 height 16
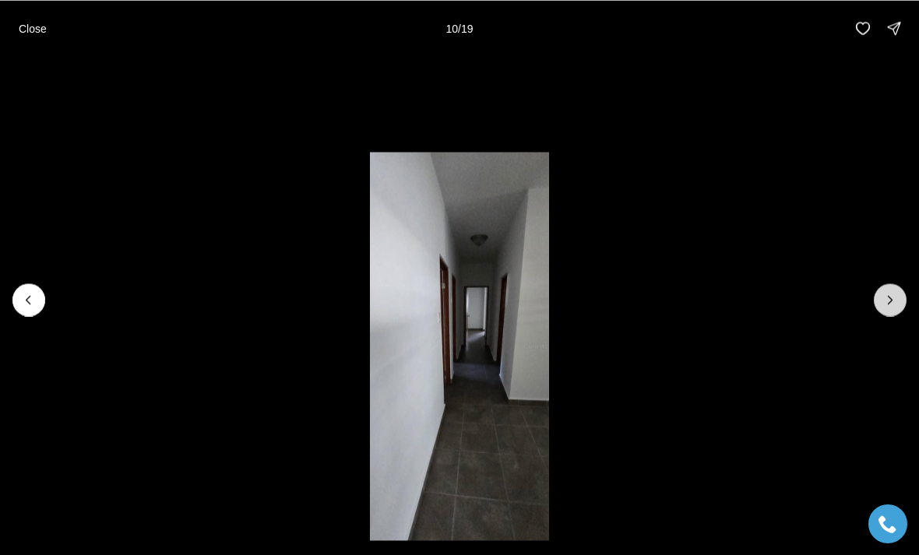
click at [897, 305] on icon "Next slide" at bounding box center [890, 300] width 16 height 16
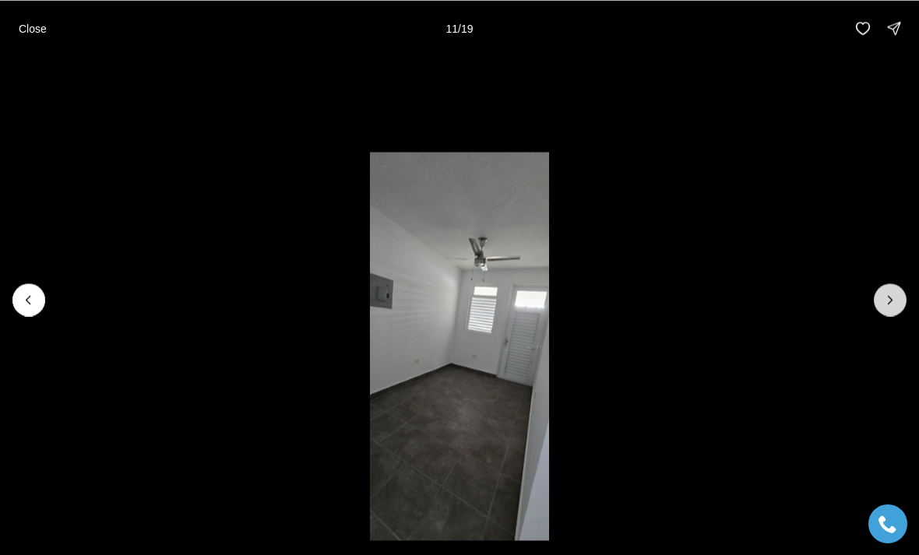
click at [896, 304] on icon "Next slide" at bounding box center [890, 300] width 16 height 16
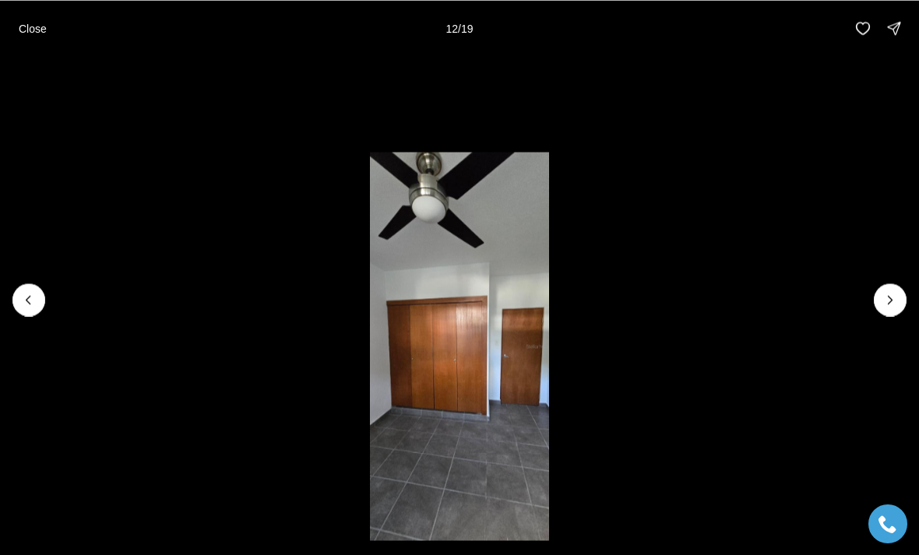
click at [909, 304] on li "12 of 19" at bounding box center [459, 299] width 919 height 487
click at [905, 298] on button "Next slide" at bounding box center [890, 299] width 33 height 33
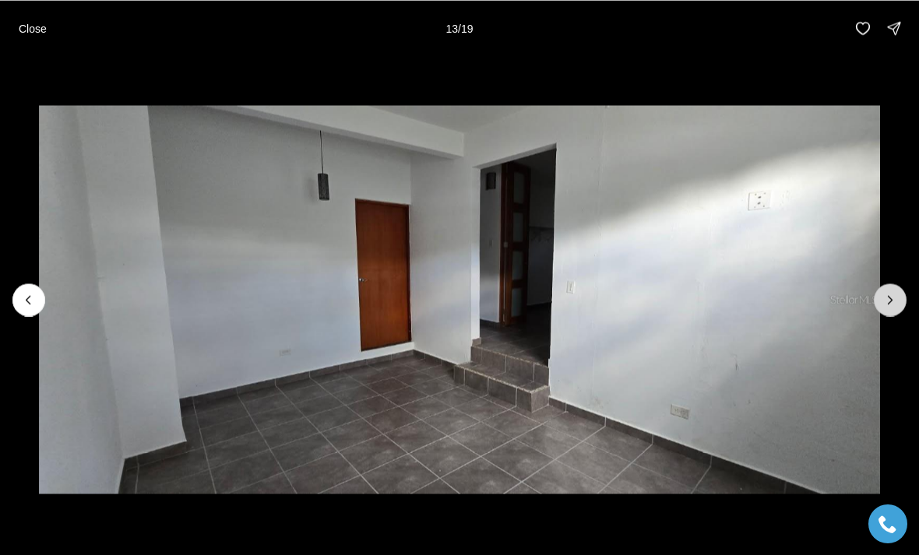
click at [897, 300] on icon "Next slide" at bounding box center [890, 300] width 16 height 16
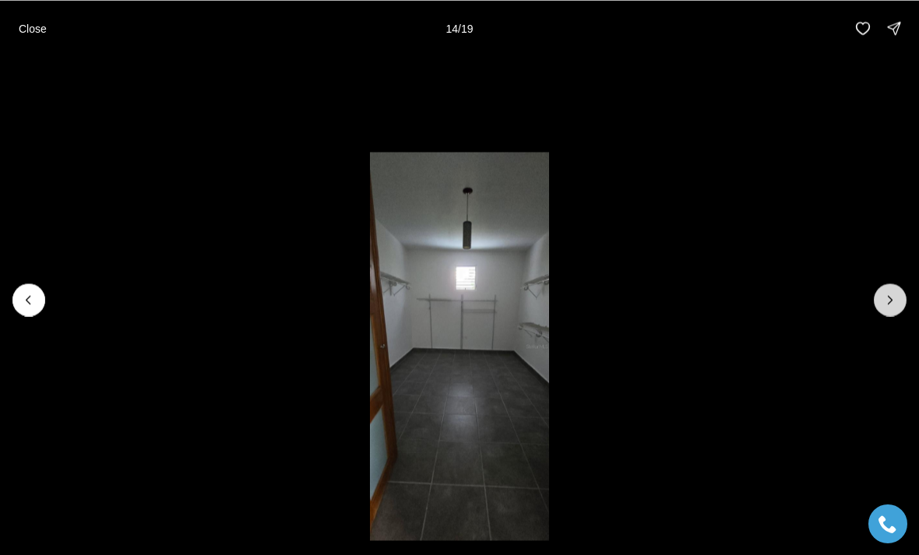
click at [896, 300] on icon "Next slide" at bounding box center [890, 300] width 16 height 16
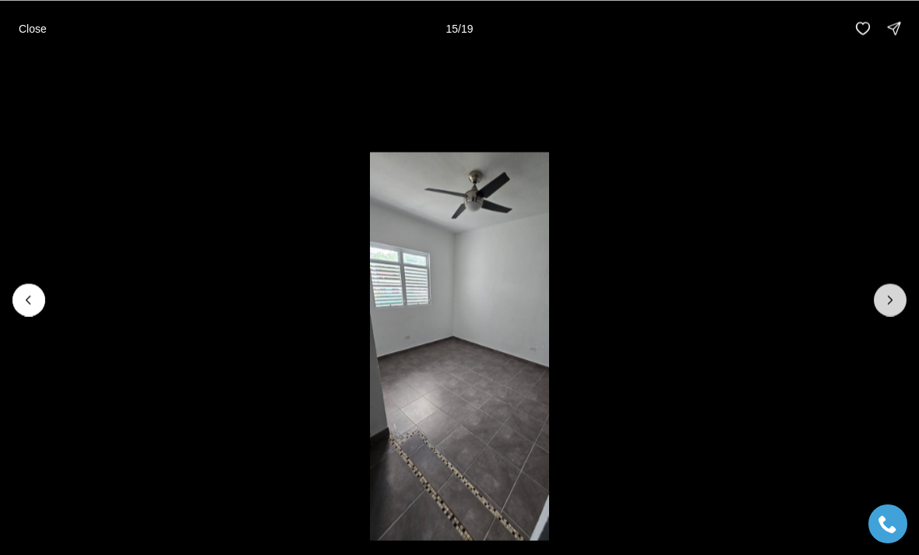
click at [895, 301] on icon "Next slide" at bounding box center [890, 300] width 16 height 16
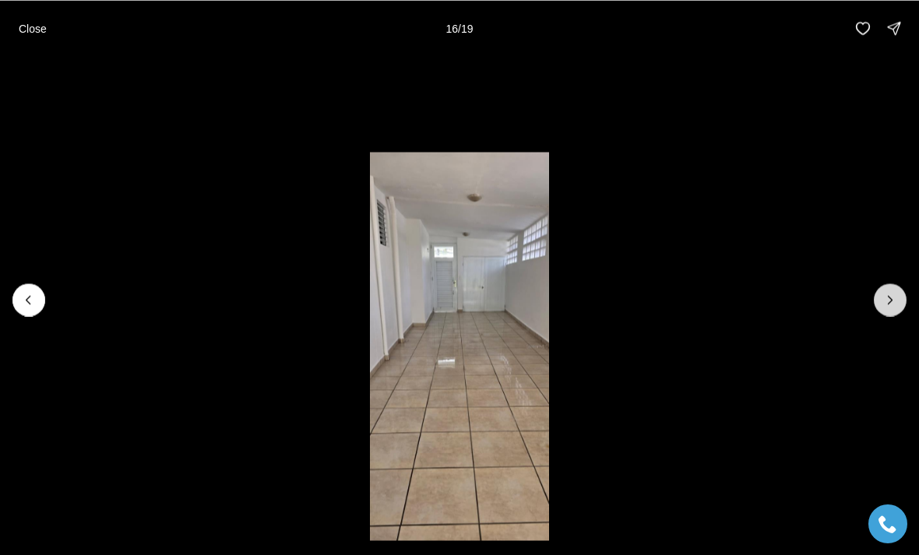
click at [903, 294] on button "Next slide" at bounding box center [890, 299] width 33 height 33
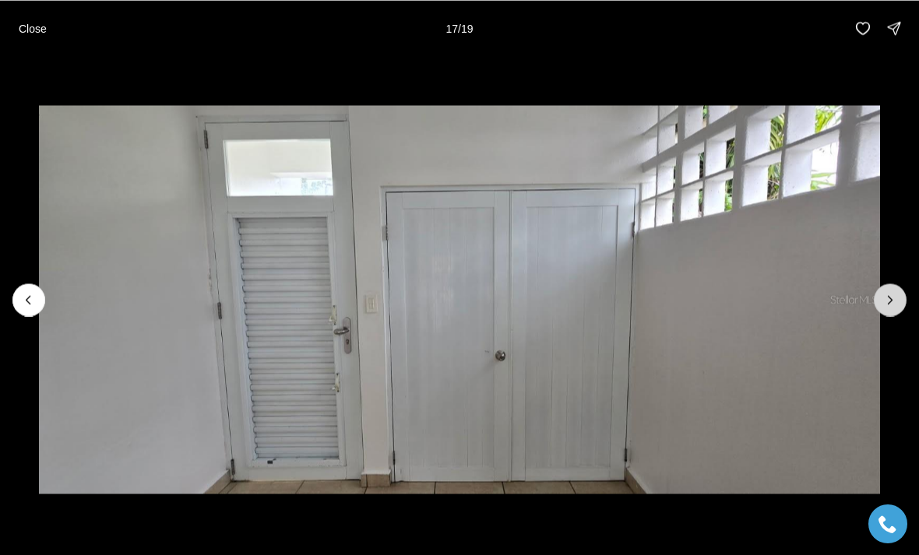
click at [895, 302] on icon "Next slide" at bounding box center [890, 300] width 16 height 16
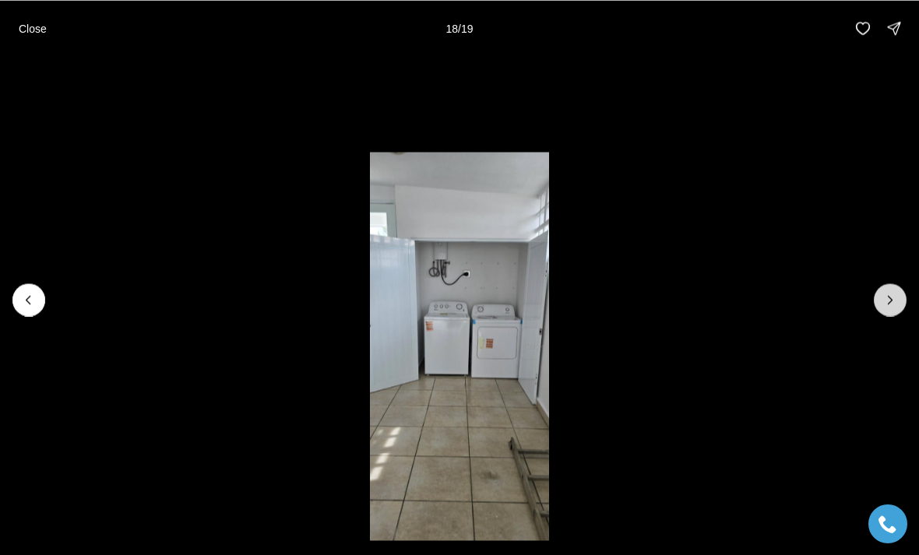
click at [890, 301] on icon "Next slide" at bounding box center [890, 300] width 16 height 16
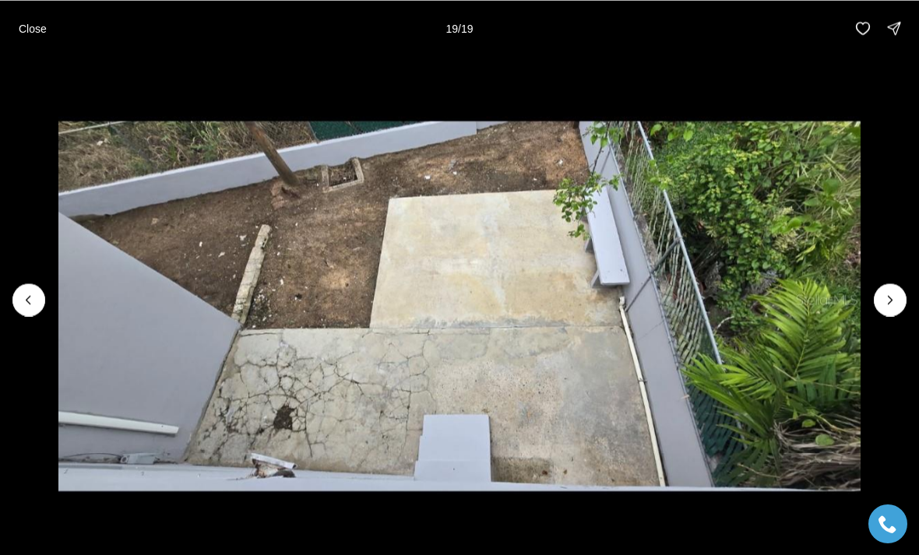
click at [892, 310] on div at bounding box center [890, 299] width 33 height 33
click at [891, 304] on div at bounding box center [890, 299] width 33 height 33
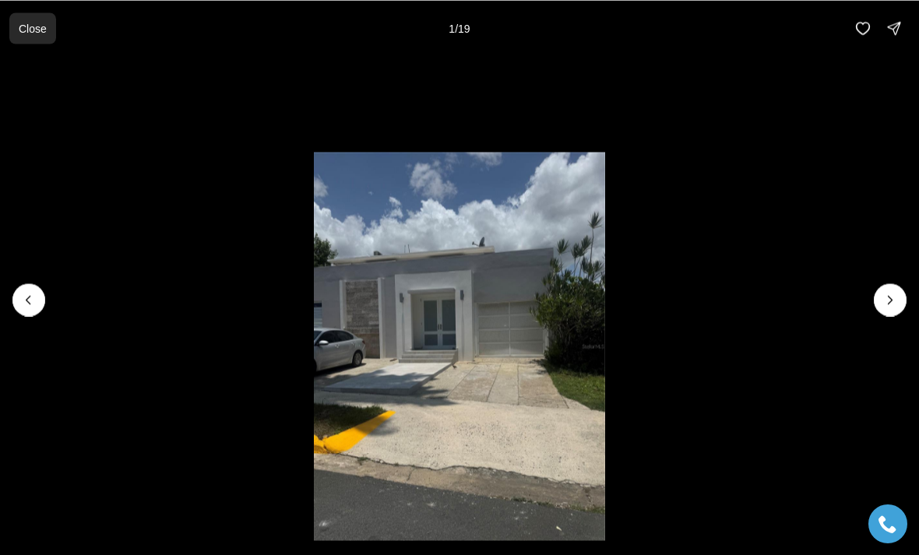
click at [28, 23] on p "Close" at bounding box center [33, 28] width 28 height 12
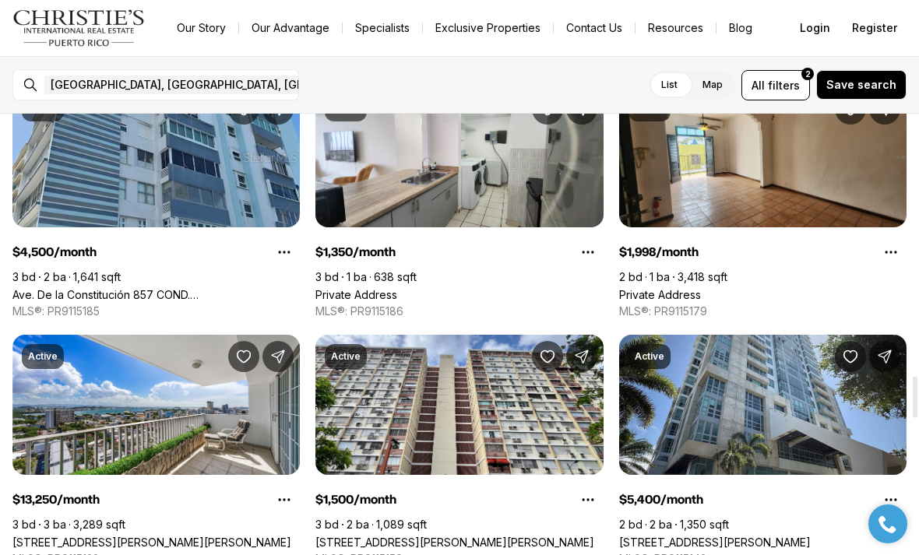
scroll to position [2812, 0]
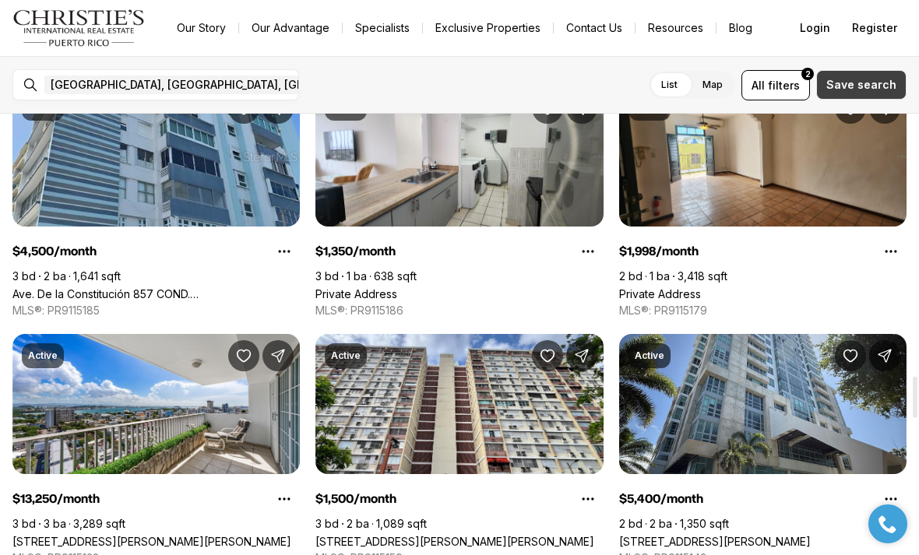
click at [888, 79] on span "Save search" at bounding box center [861, 85] width 70 height 12
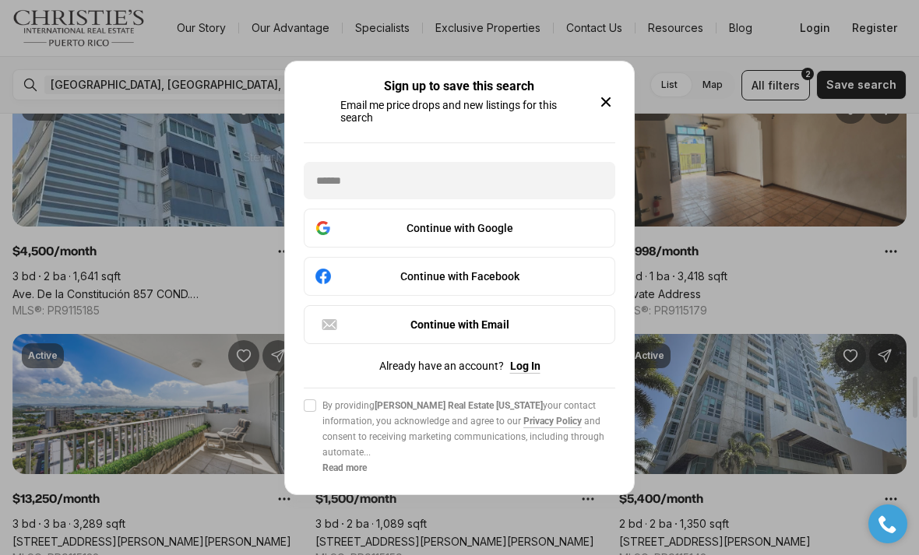
click at [822, 172] on div "Sign up to save this search Email me price drops and new listings for this sear…" at bounding box center [459, 277] width 919 height 555
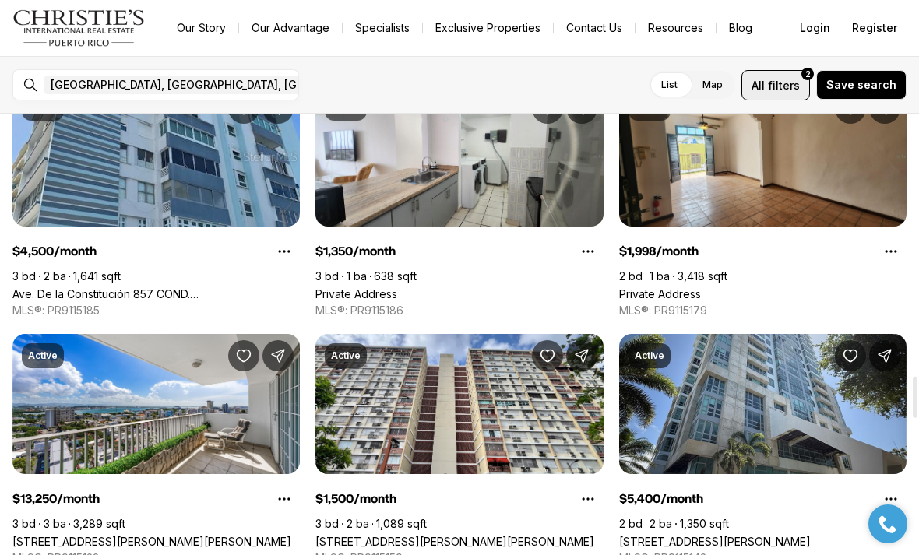
click at [772, 89] on span "All filters 2" at bounding box center [775, 85] width 48 height 16
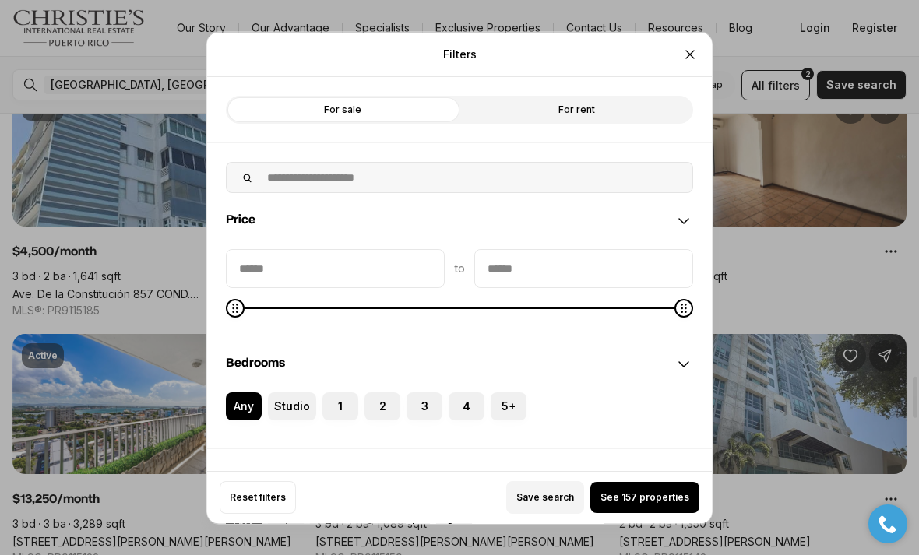
click at [822, 200] on div "Filters Refine your search with more filters For sale For rent Price to Bedroom…" at bounding box center [459, 277] width 919 height 555
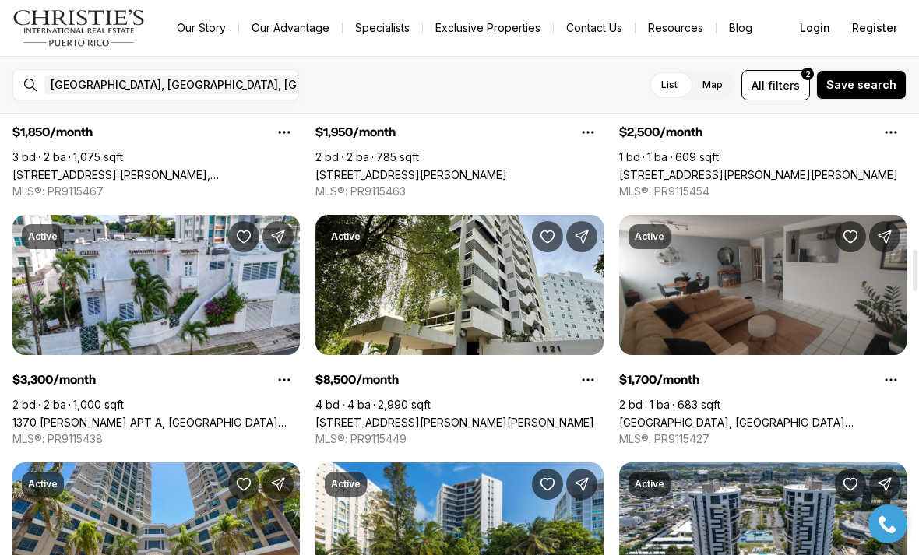
scroll to position [1444, 0]
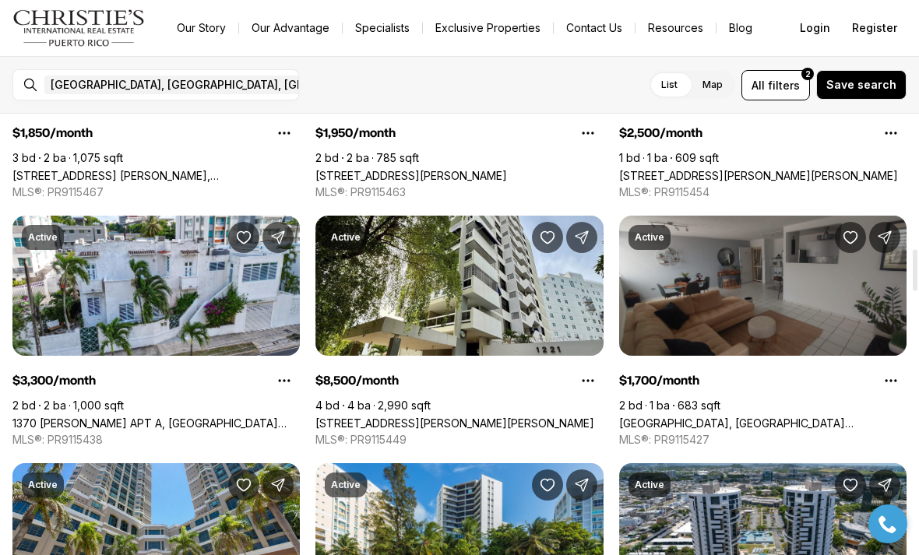
click at [741, 417] on link "New Center Plaza HATO REY, SAN JUAN PR, 00918" at bounding box center [762, 423] width 287 height 13
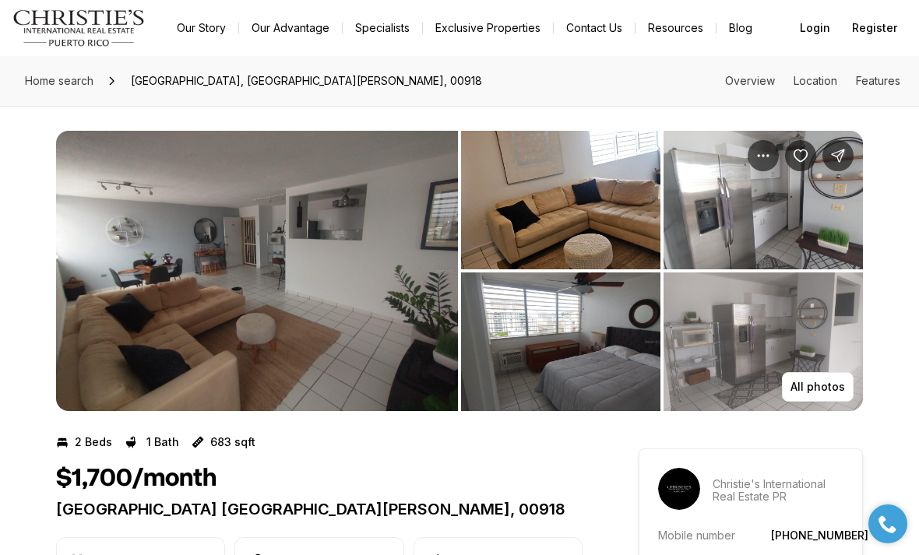
click at [431, 389] on img "View image gallery" at bounding box center [257, 271] width 402 height 280
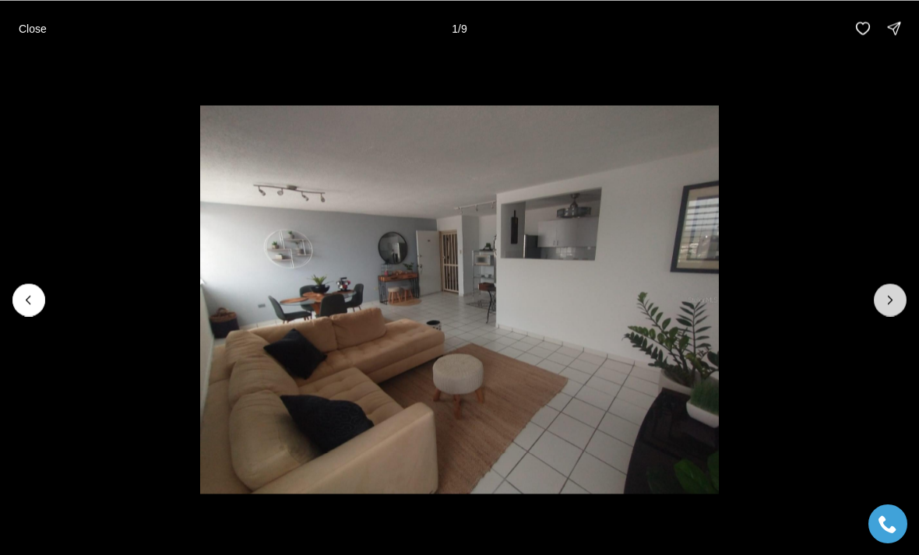
click at [878, 308] on button "Next slide" at bounding box center [890, 299] width 33 height 33
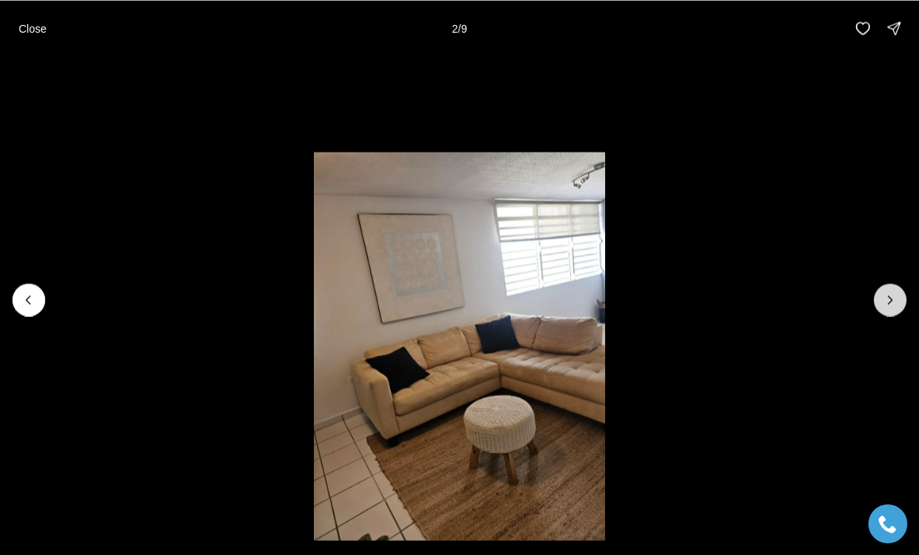
click at [885, 293] on icon "Next slide" at bounding box center [890, 300] width 16 height 16
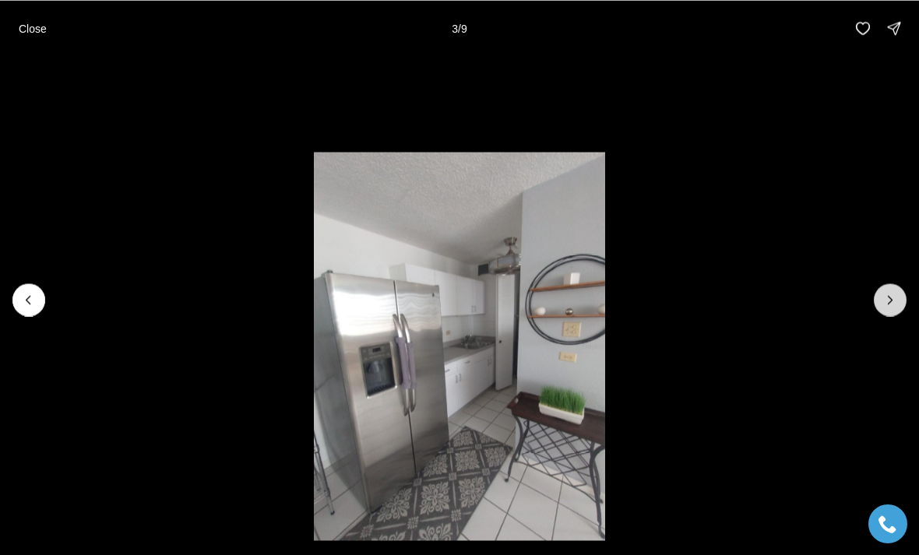
click at [884, 298] on icon "Next slide" at bounding box center [890, 300] width 16 height 16
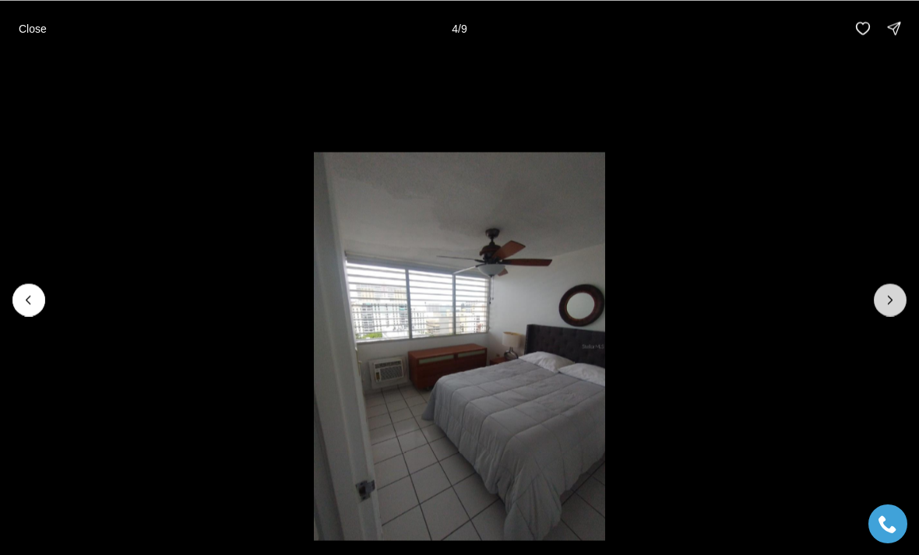
click at [889, 304] on icon "Next slide" at bounding box center [890, 300] width 16 height 16
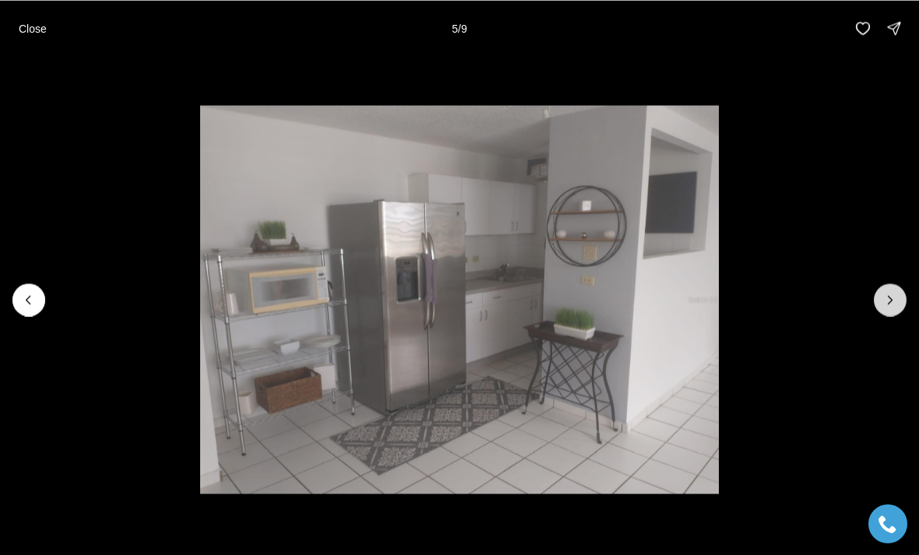
click at [888, 299] on icon "Next slide" at bounding box center [890, 300] width 16 height 16
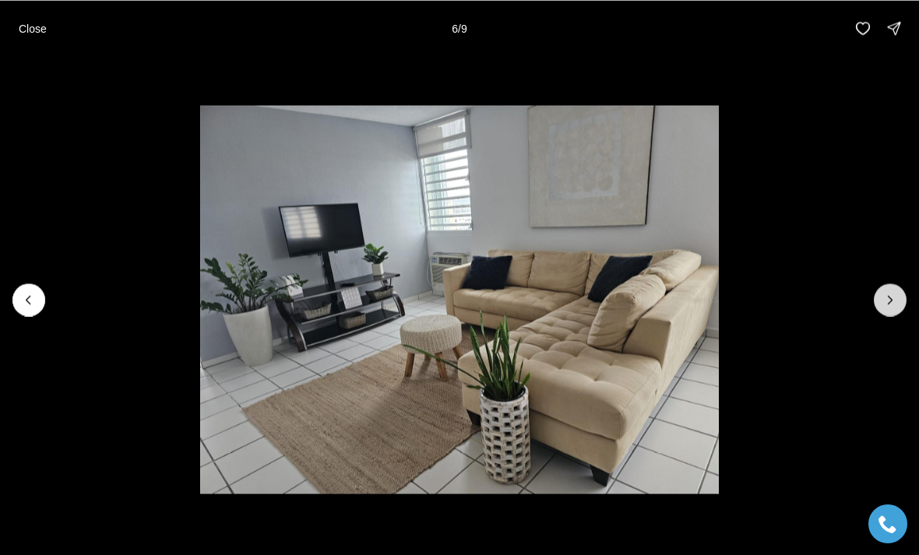
click at [888, 302] on icon "Next slide" at bounding box center [890, 300] width 16 height 16
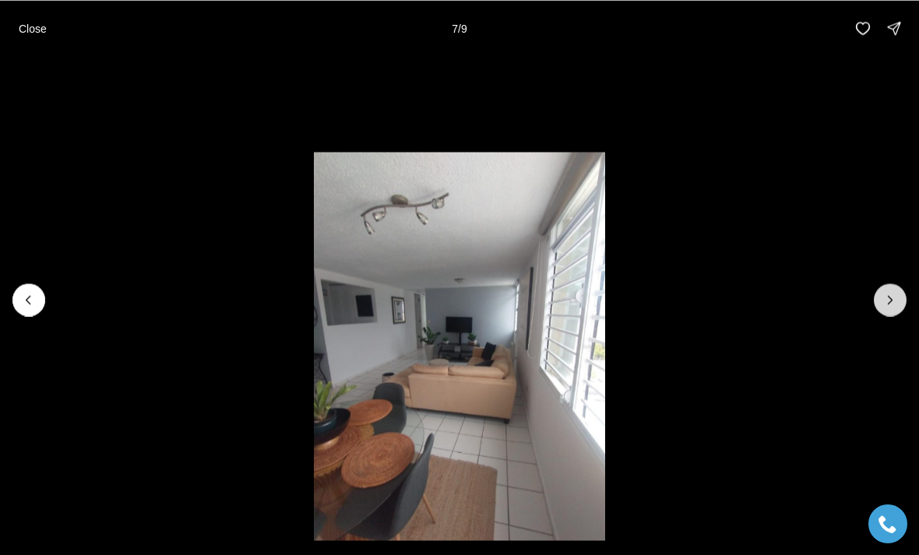
click at [891, 301] on icon "Next slide" at bounding box center [890, 300] width 4 height 8
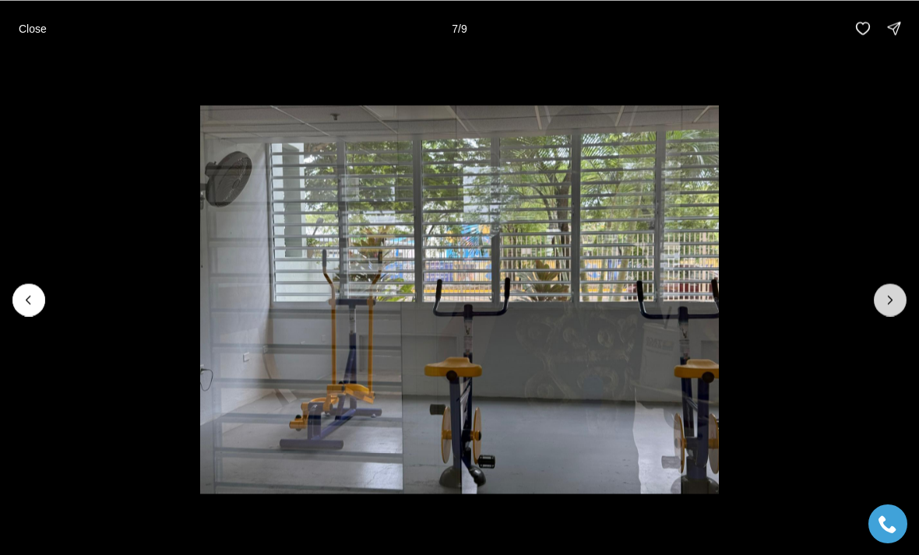
click at [891, 302] on icon "Next slide" at bounding box center [890, 300] width 16 height 16
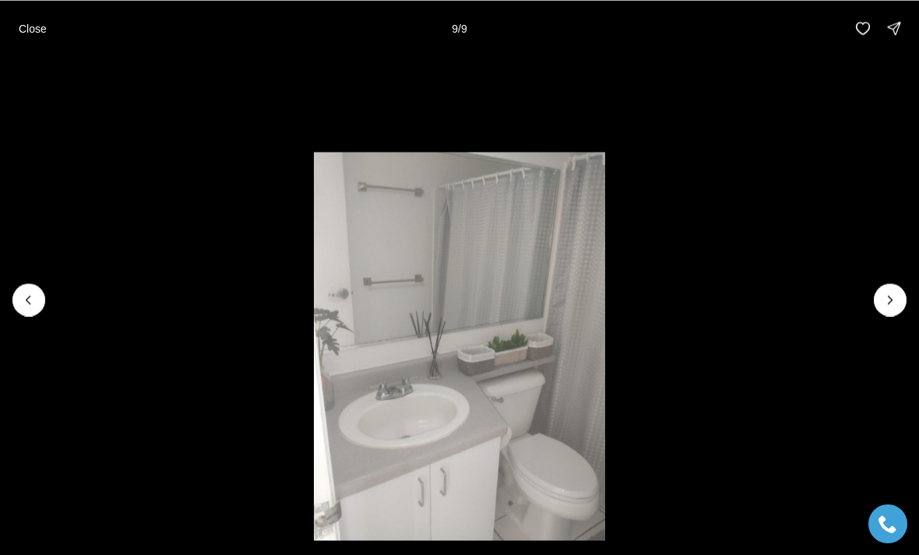
click at [896, 300] on div at bounding box center [890, 299] width 33 height 33
click at [895, 301] on div at bounding box center [890, 299] width 33 height 33
click at [879, 286] on li "9 of 9" at bounding box center [459, 299] width 919 height 487
click at [886, 294] on div at bounding box center [890, 299] width 33 height 33
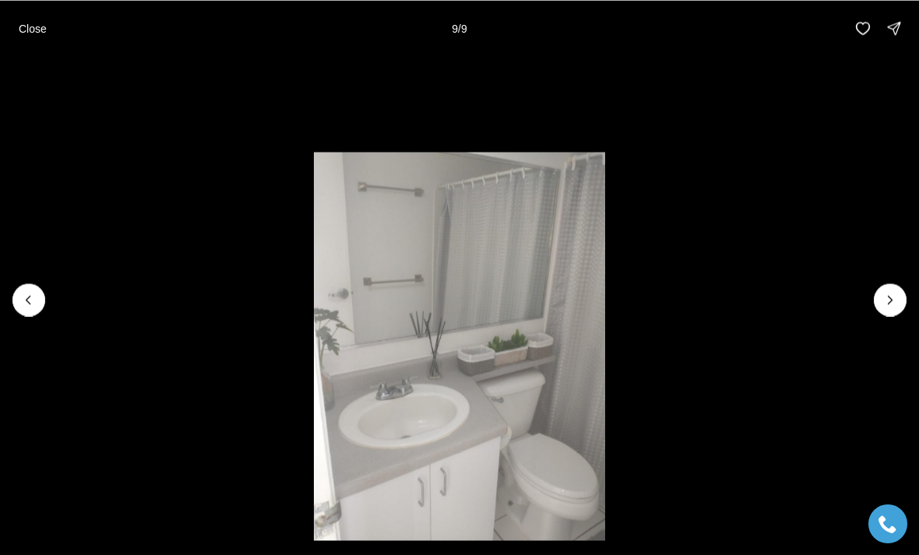
click at [23, 31] on p "Close" at bounding box center [33, 28] width 28 height 12
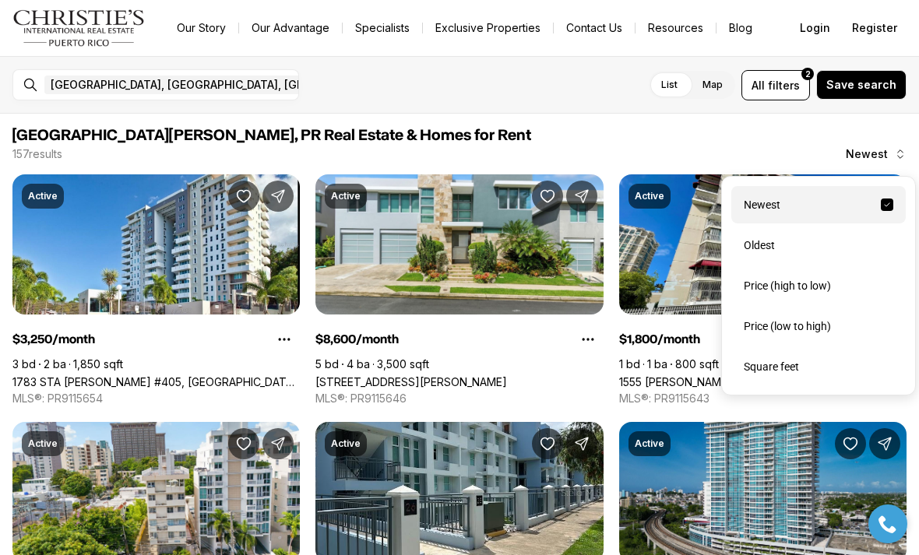
click at [808, 331] on div "Price (low to high)" at bounding box center [818, 326] width 174 height 37
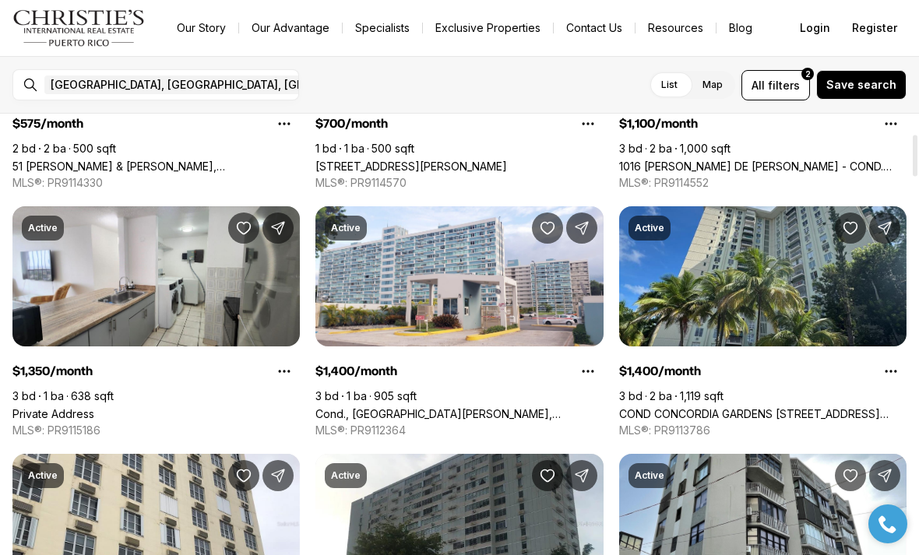
scroll to position [217, 0]
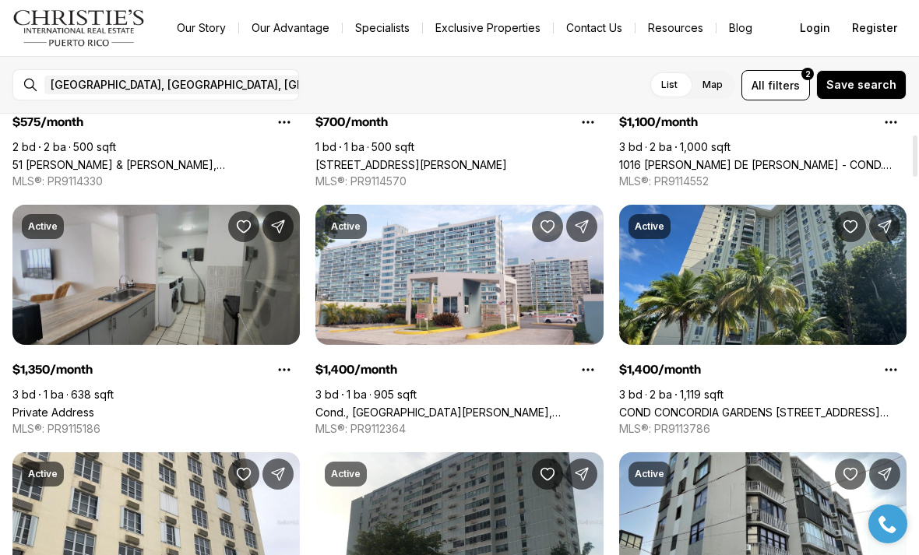
click at [94, 406] on link "Private Address" at bounding box center [53, 412] width 82 height 13
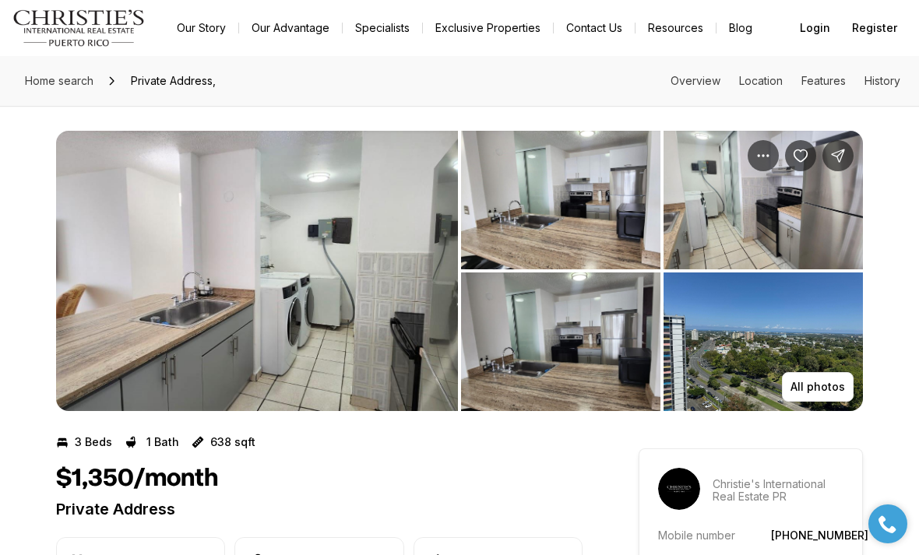
click at [222, 263] on img "View image gallery" at bounding box center [257, 271] width 402 height 280
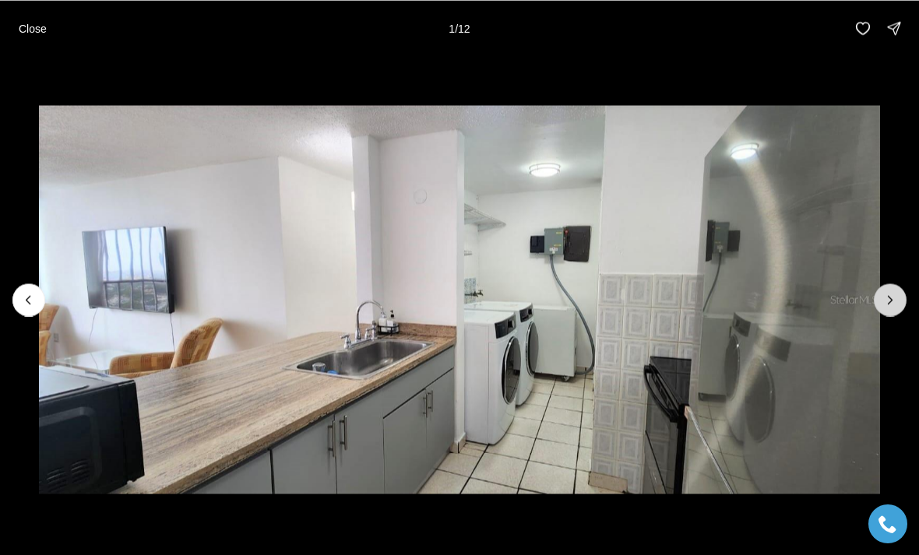
click at [893, 298] on icon "Next slide" at bounding box center [890, 300] width 16 height 16
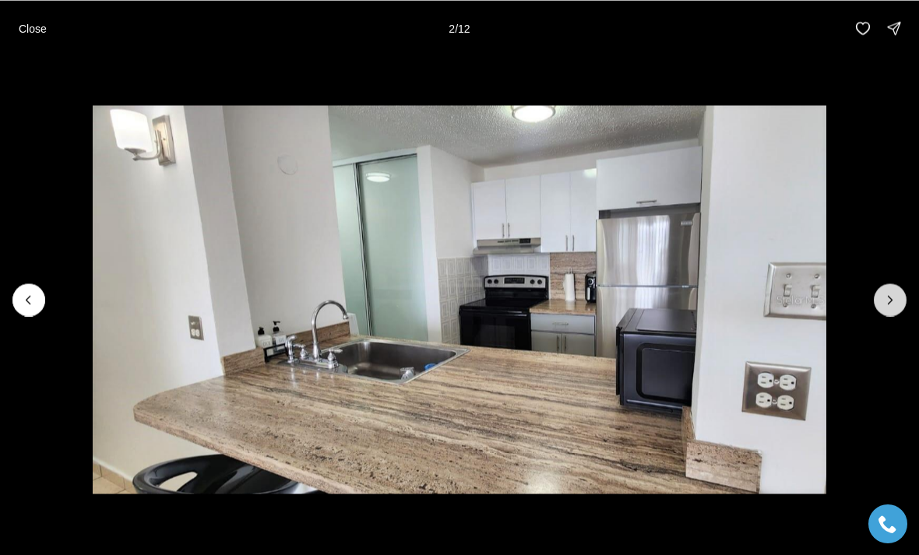
click at [894, 297] on icon "Next slide" at bounding box center [890, 300] width 16 height 16
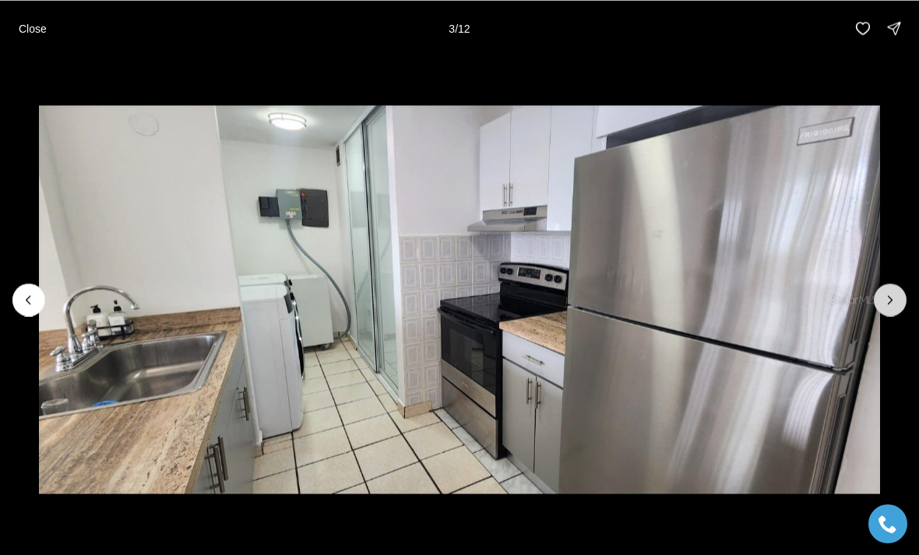
click at [888, 299] on icon "Next slide" at bounding box center [890, 300] width 16 height 16
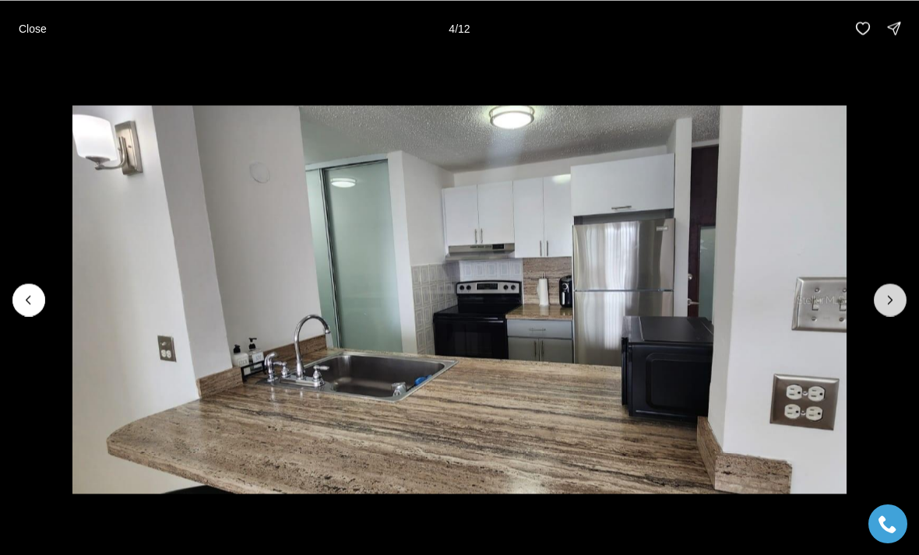
click at [888, 301] on icon "Next slide" at bounding box center [890, 300] width 16 height 16
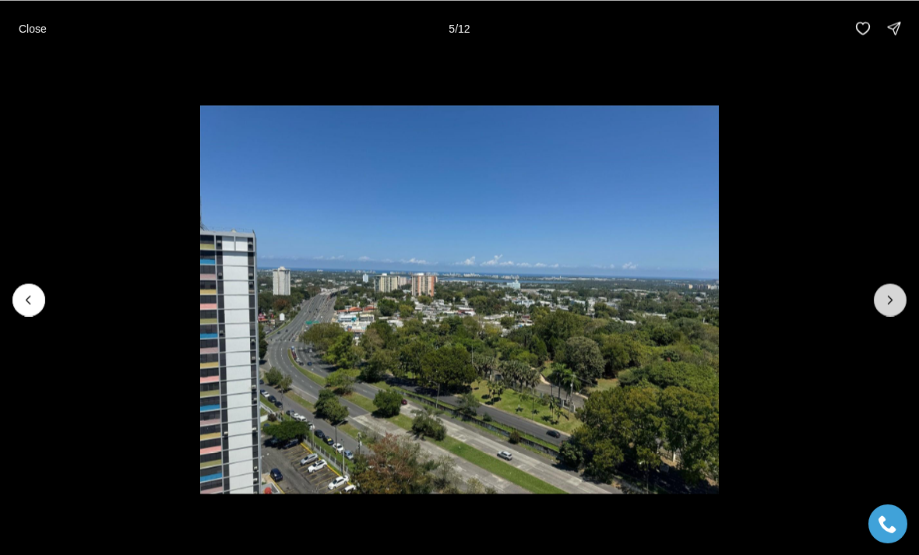
click at [885, 304] on icon "Next slide" at bounding box center [890, 300] width 16 height 16
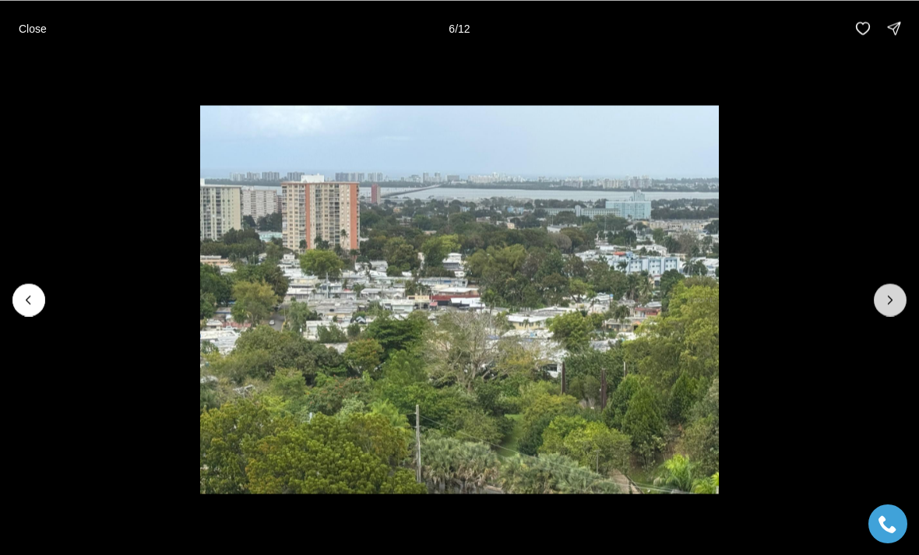
click at [888, 301] on icon "Next slide" at bounding box center [890, 300] width 16 height 16
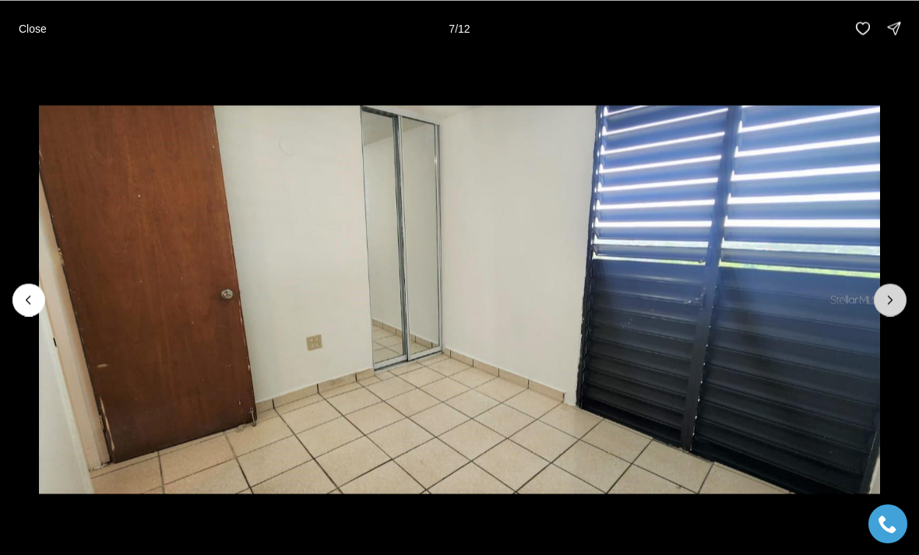
click at [886, 302] on icon "Next slide" at bounding box center [890, 300] width 16 height 16
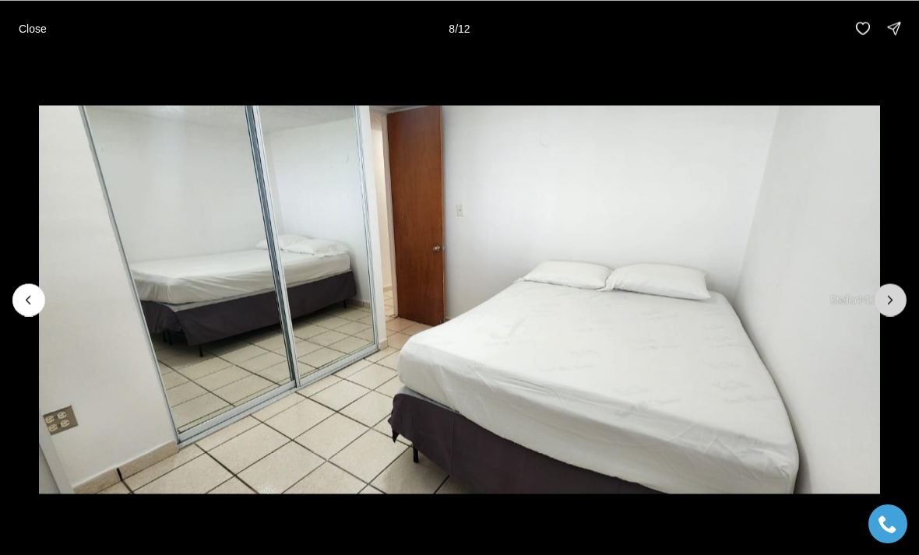
click at [889, 302] on icon "Next slide" at bounding box center [890, 300] width 4 height 8
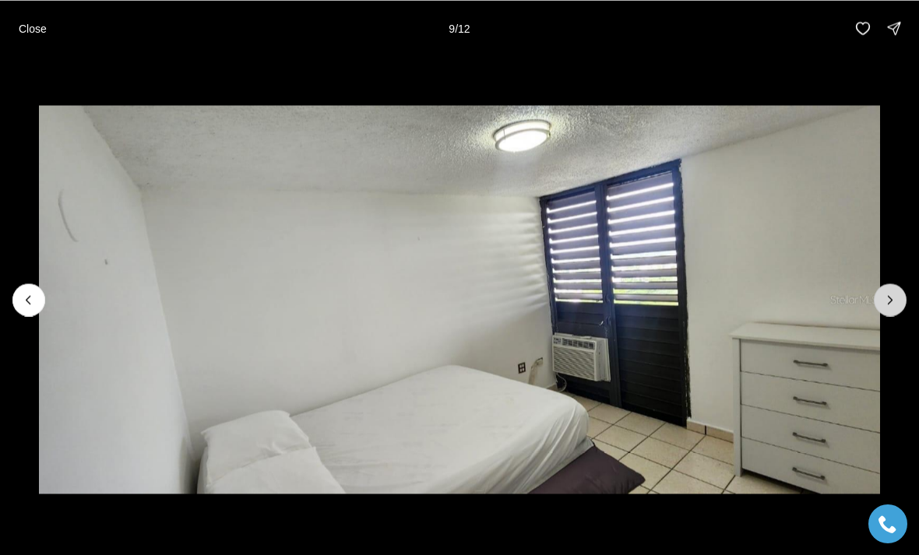
click at [892, 303] on icon "Next slide" at bounding box center [890, 300] width 16 height 16
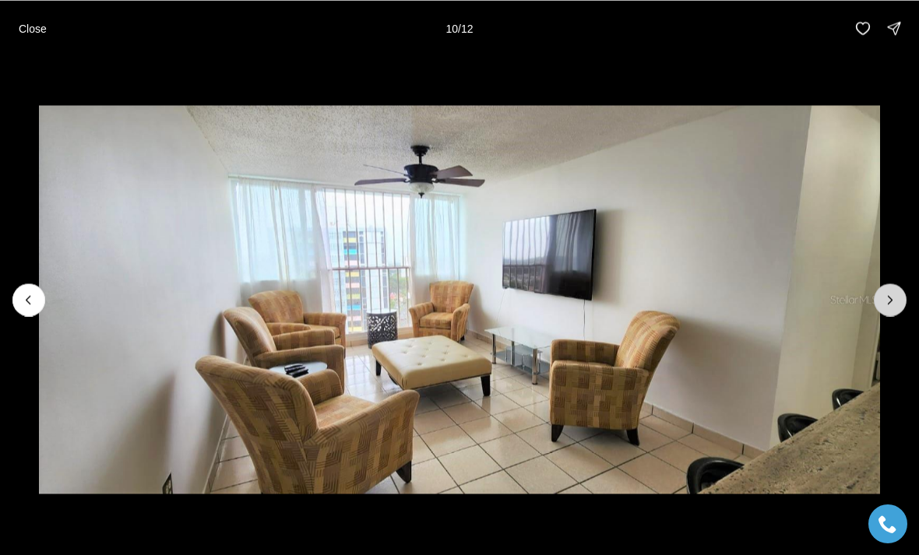
click at [895, 299] on icon "Next slide" at bounding box center [890, 300] width 16 height 16
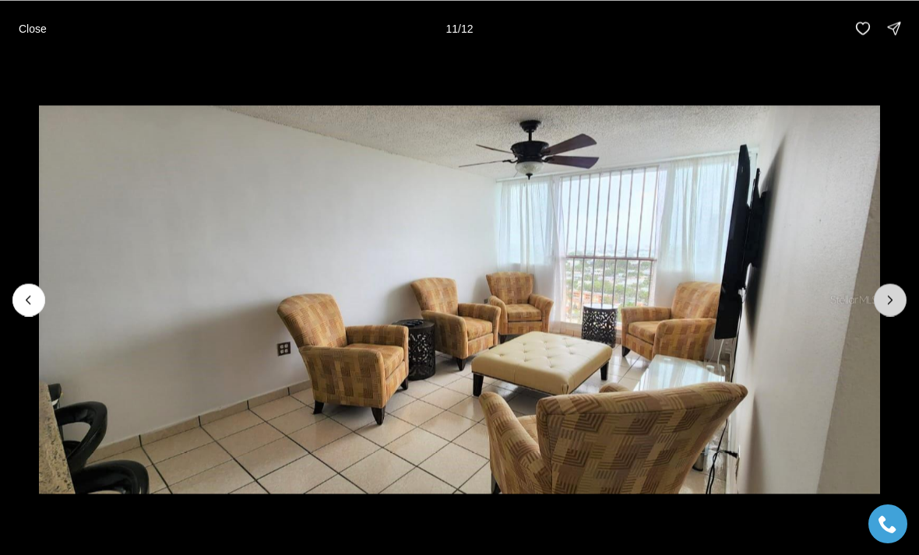
click at [896, 300] on icon "Next slide" at bounding box center [890, 300] width 16 height 16
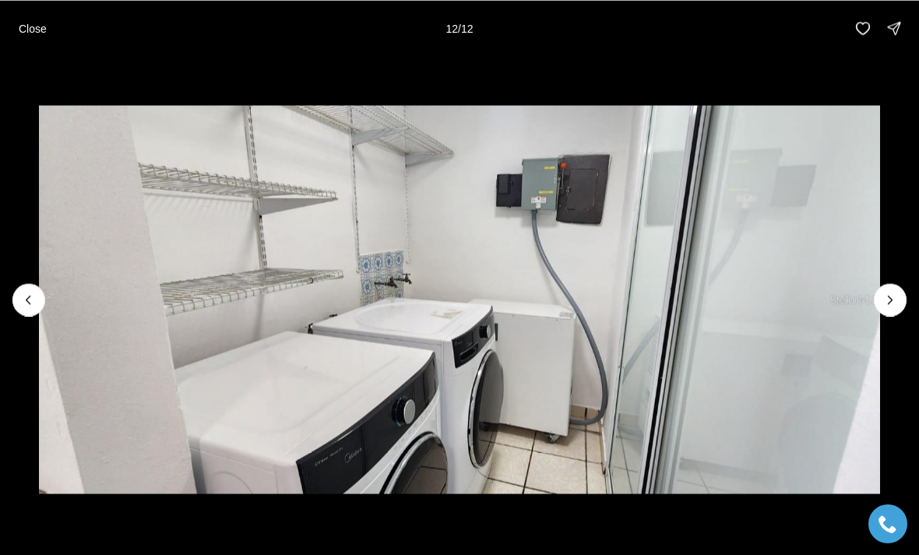
click at [891, 302] on div at bounding box center [890, 299] width 33 height 33
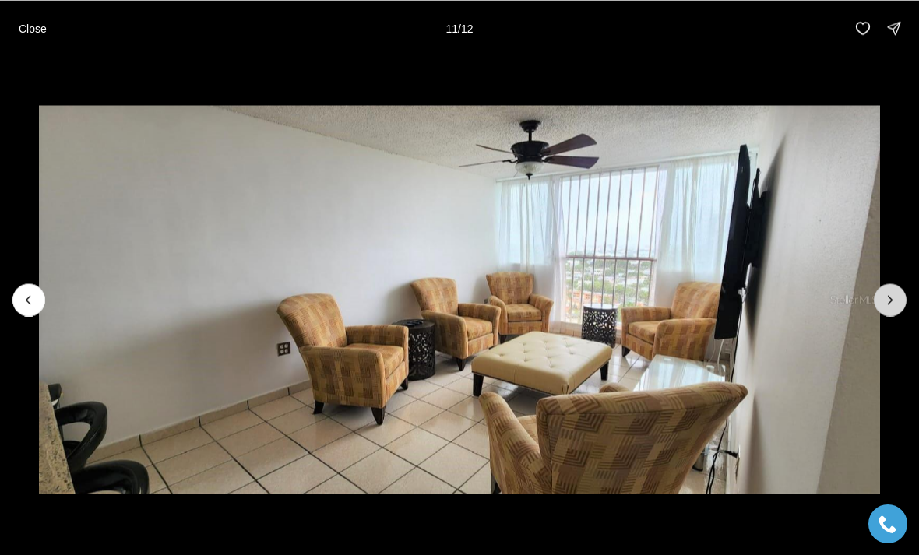
click at [887, 307] on icon "Next slide" at bounding box center [890, 300] width 16 height 16
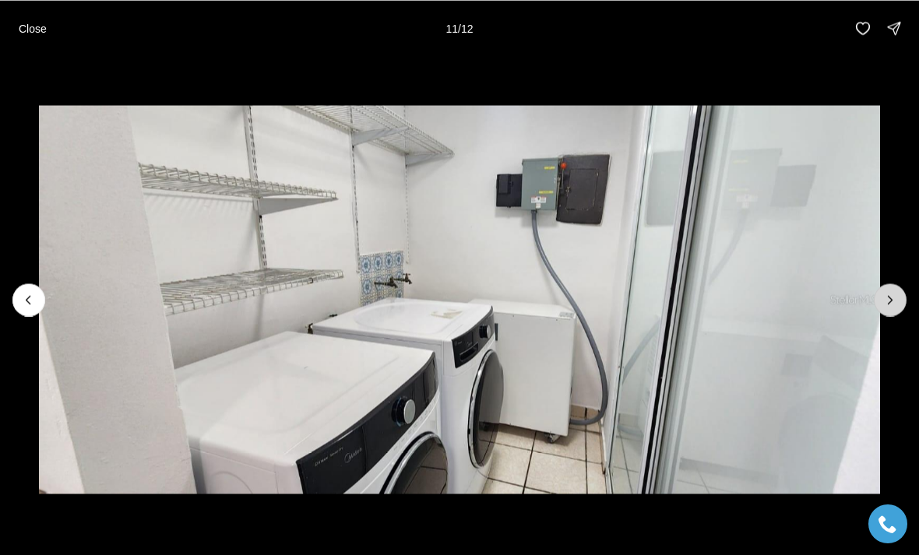
click at [887, 306] on icon "Next slide" at bounding box center [890, 300] width 16 height 16
click at [892, 304] on div at bounding box center [890, 299] width 33 height 33
click at [37, 36] on button "Close" at bounding box center [32, 27] width 47 height 31
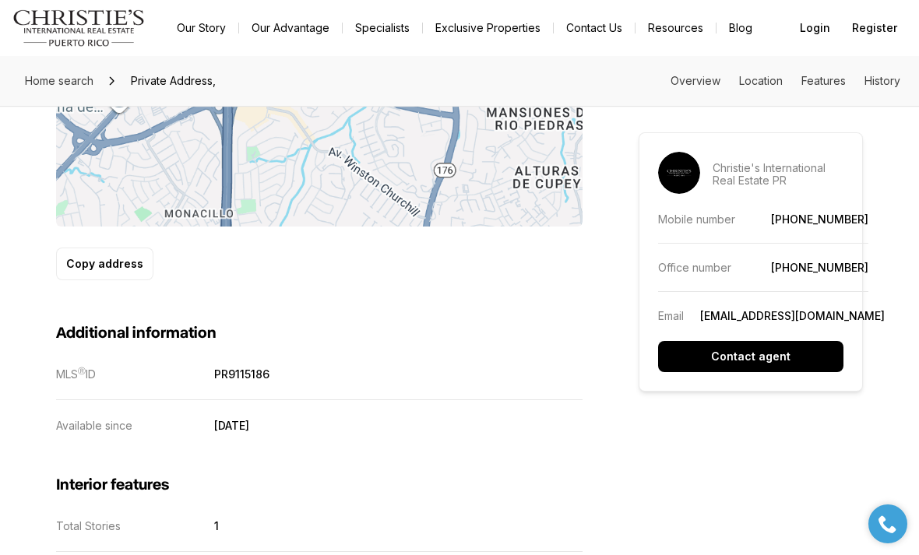
scroll to position [1099, 0]
